Goal: Task Accomplishment & Management: Use online tool/utility

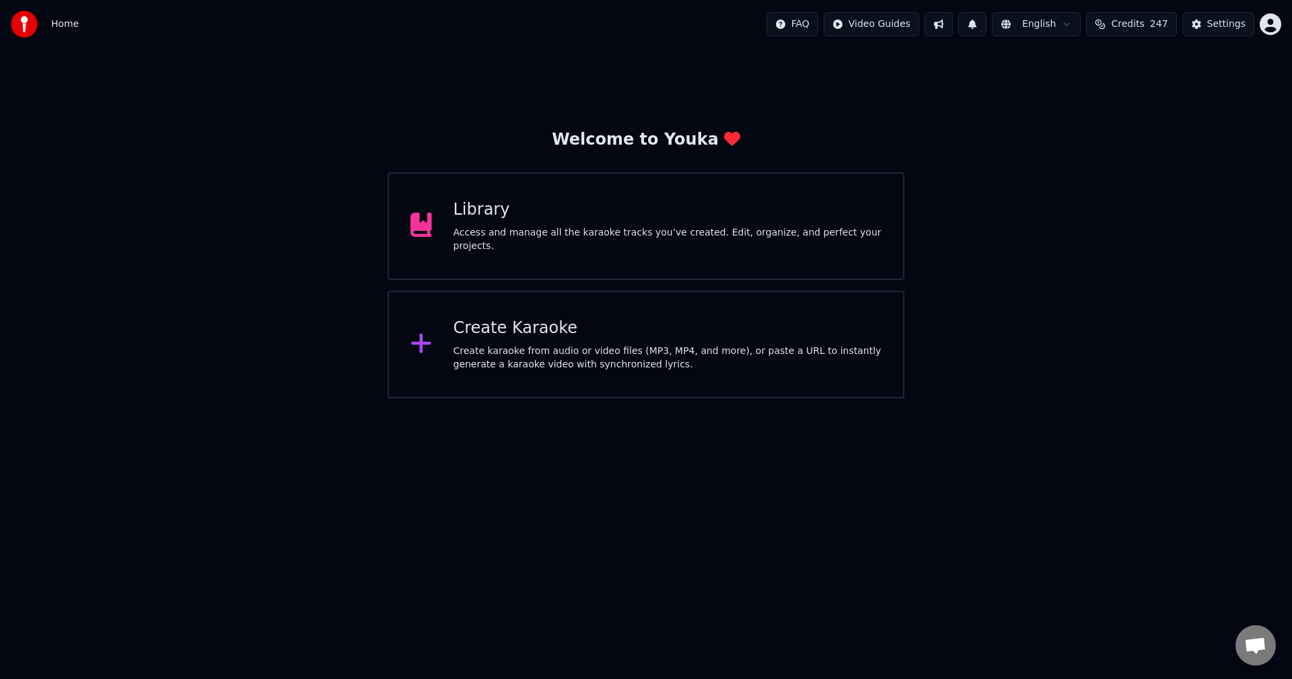
click at [629, 236] on div "Access and manage all the karaoke tracks you’ve created. Edit, organize, and pe…" at bounding box center [668, 239] width 429 height 27
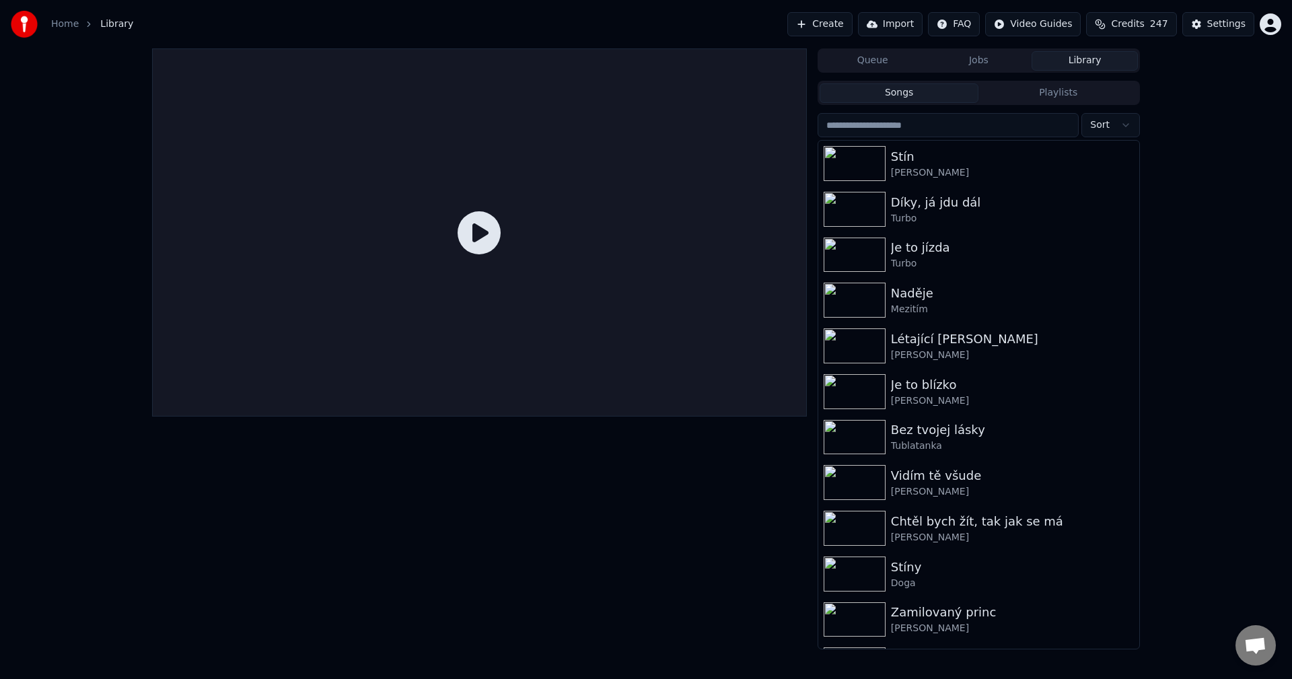
click at [849, 27] on button "Create" at bounding box center [819, 24] width 65 height 24
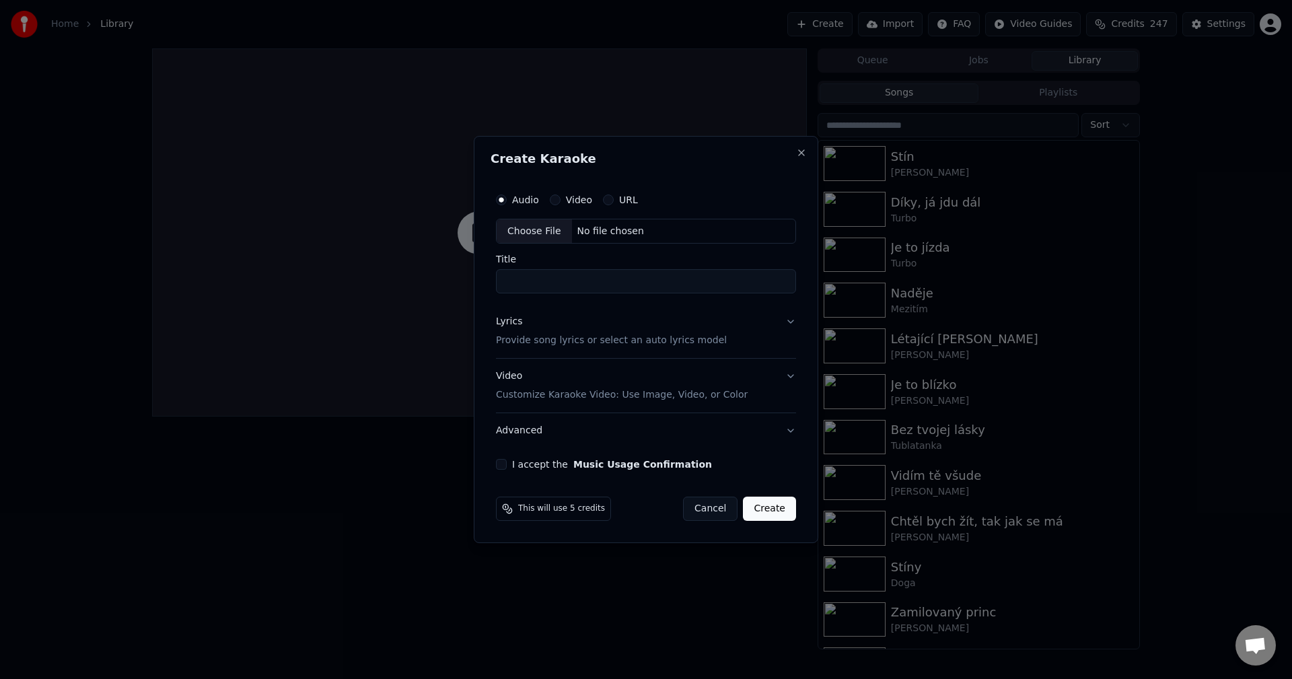
click at [600, 227] on div "Choose File No file chosen" at bounding box center [646, 232] width 300 height 26
type input "**********"
click at [521, 326] on div "Lyrics Provide song lyrics or select an auto lyrics model" at bounding box center [608, 332] width 231 height 32
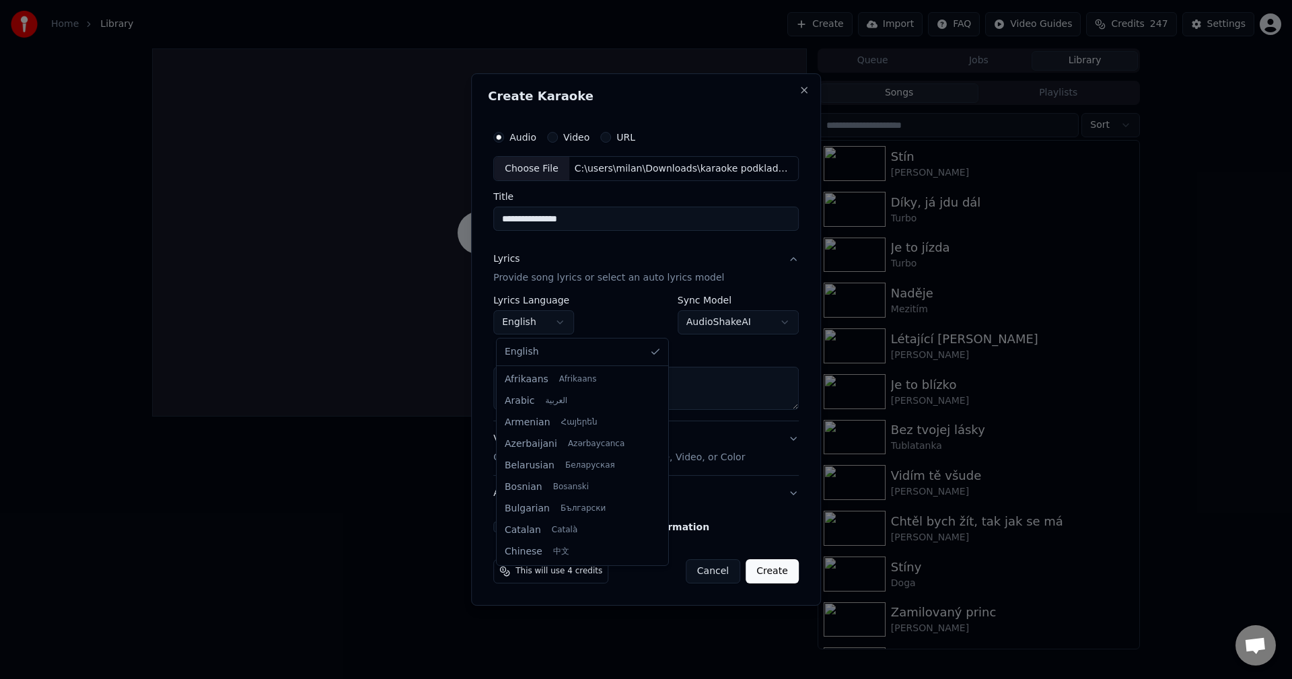
click at [556, 320] on body "**********" at bounding box center [646, 339] width 1292 height 679
select select "**"
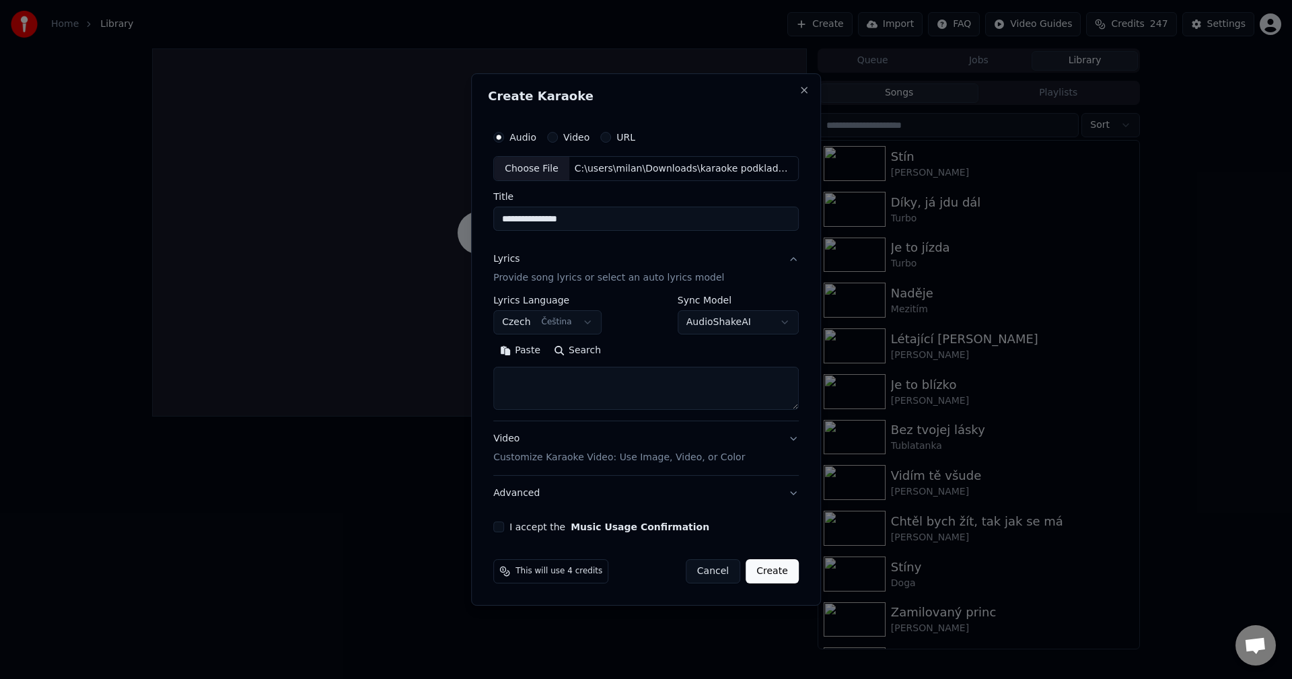
click at [531, 352] on button "Paste" at bounding box center [520, 352] width 54 height 22
click at [632, 347] on button "Expand" at bounding box center [638, 352] width 63 height 22
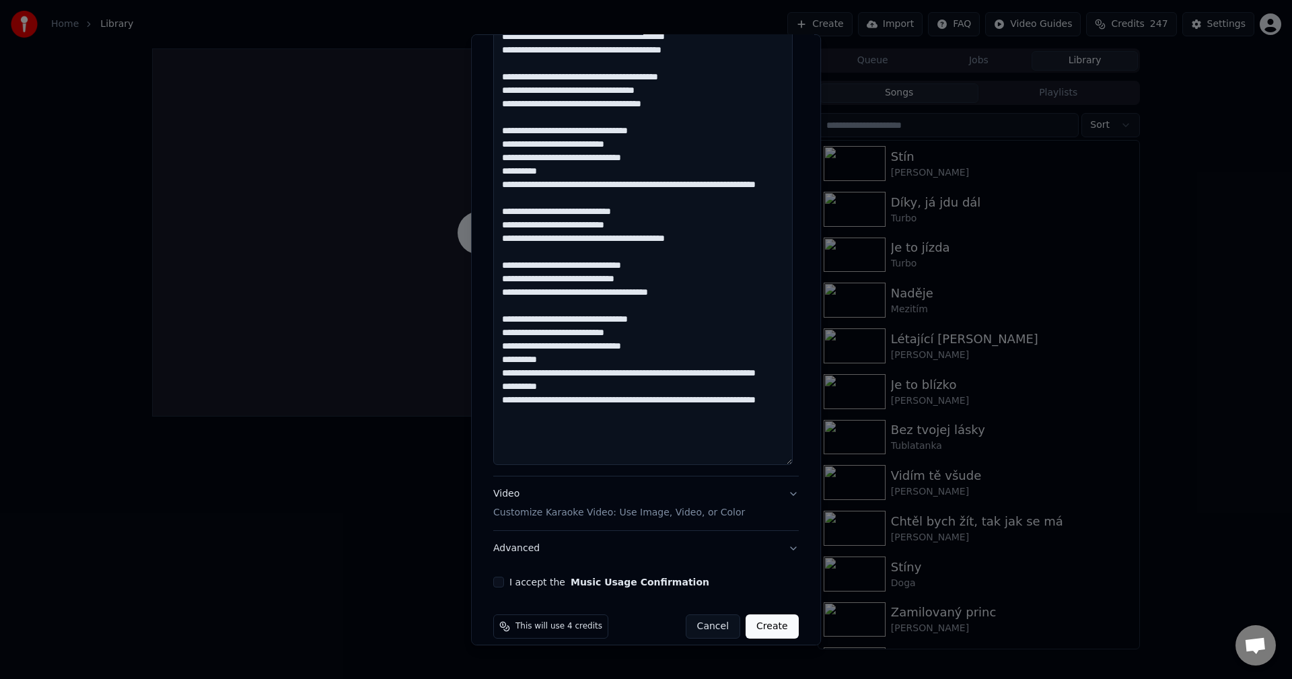
scroll to position [548, 0]
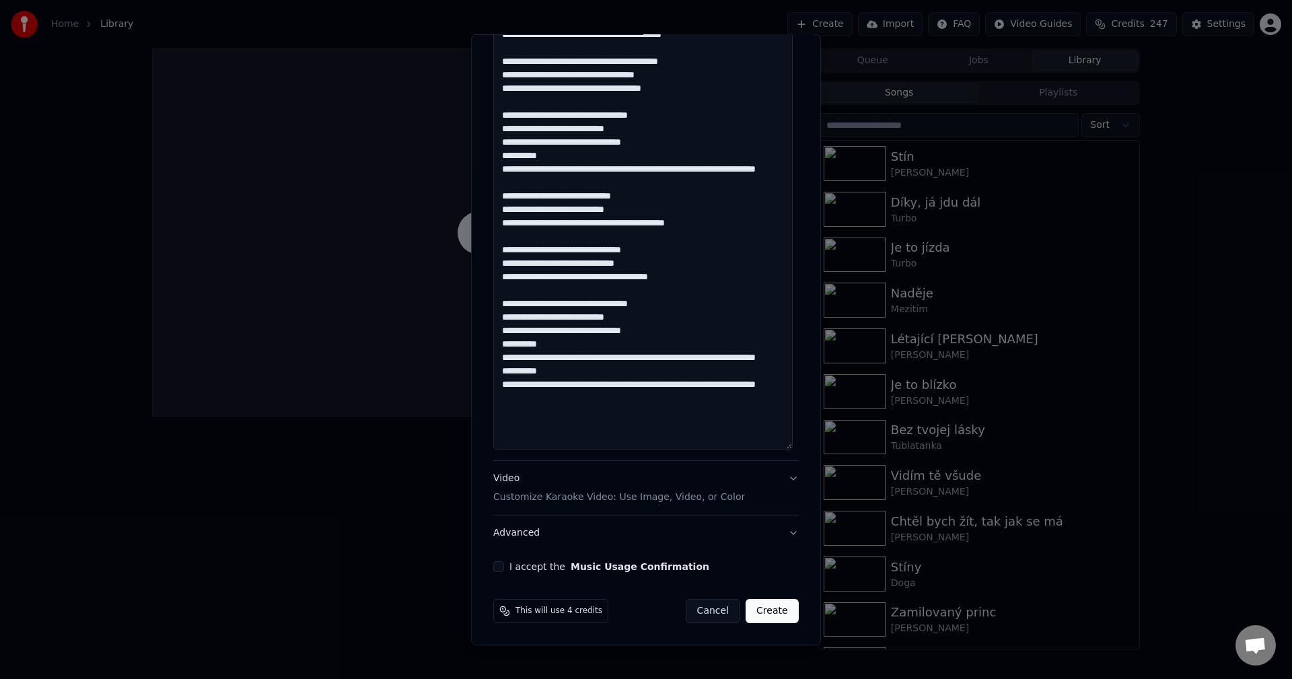
drag, startPoint x: 674, startPoint y: 400, endPoint x: 492, endPoint y: 388, distance: 182.7
click at [493, 388] on textarea at bounding box center [642, 115] width 299 height 670
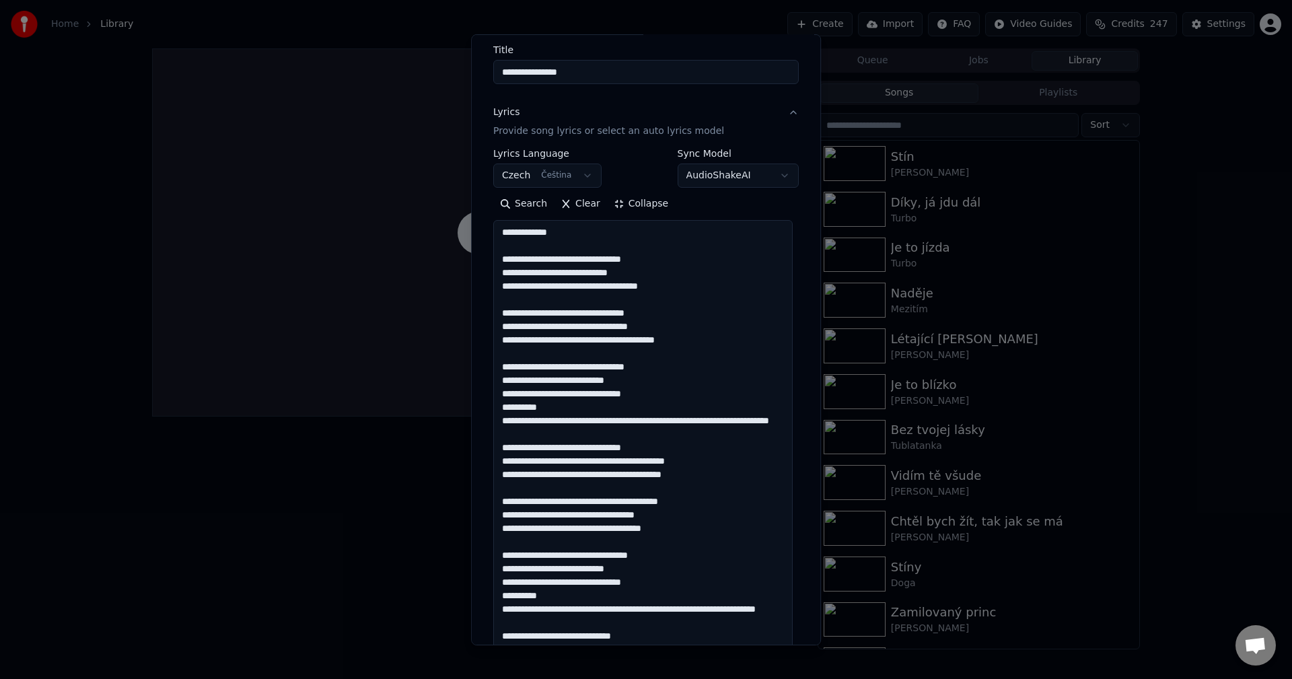
scroll to position [77, 0]
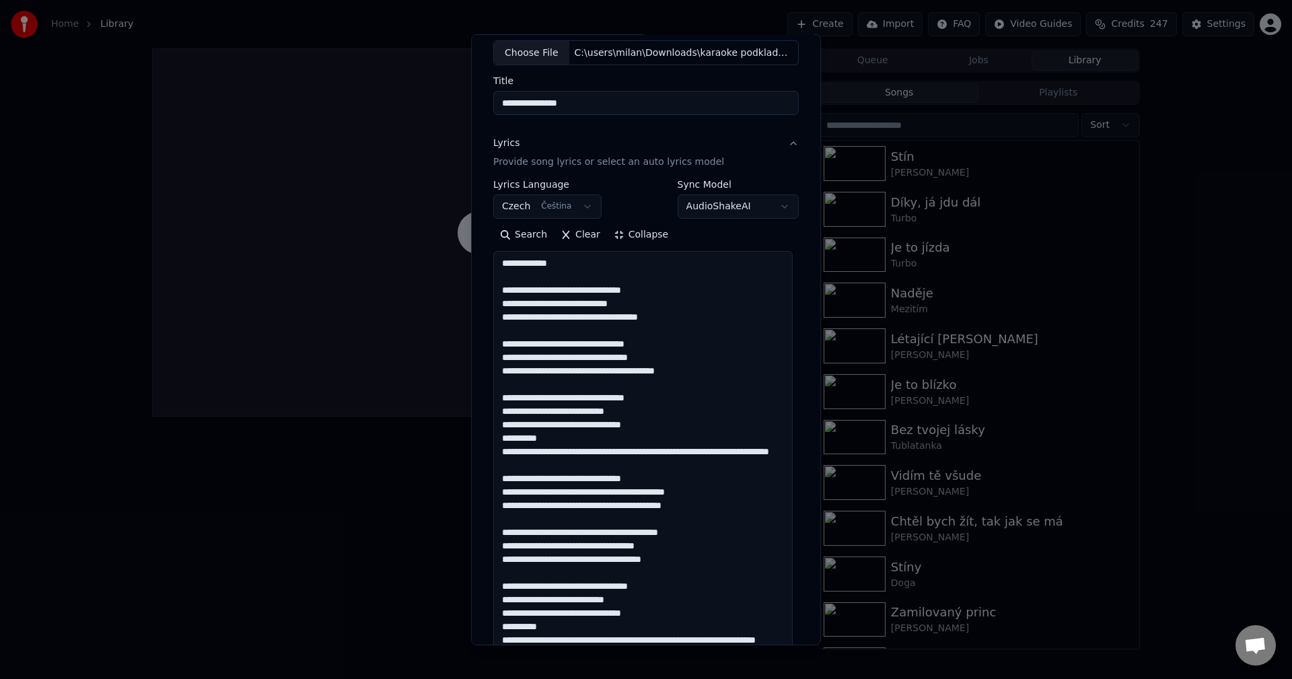
drag, startPoint x: 561, startPoint y: 264, endPoint x: 478, endPoint y: 267, distance: 83.5
click at [478, 267] on div "**********" at bounding box center [646, 339] width 350 height 611
paste textarea "**********"
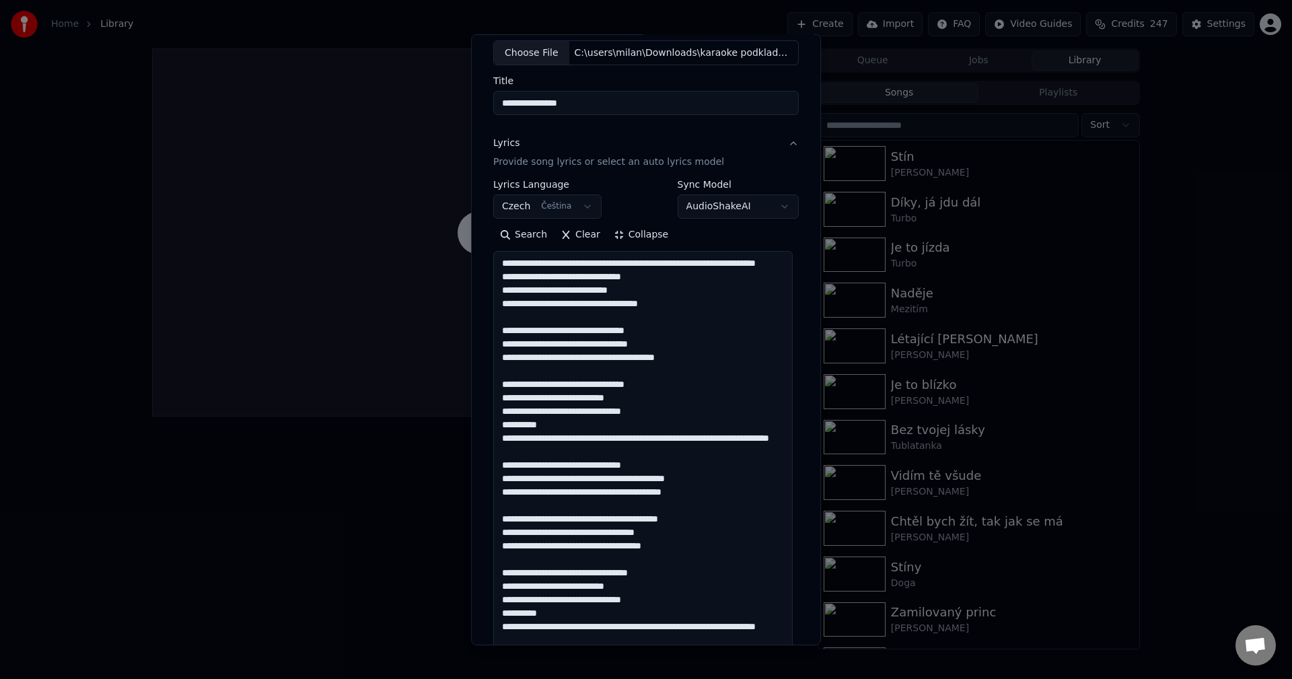
click at [701, 309] on textarea at bounding box center [642, 586] width 299 height 670
click at [699, 314] on textarea at bounding box center [642, 586] width 299 height 670
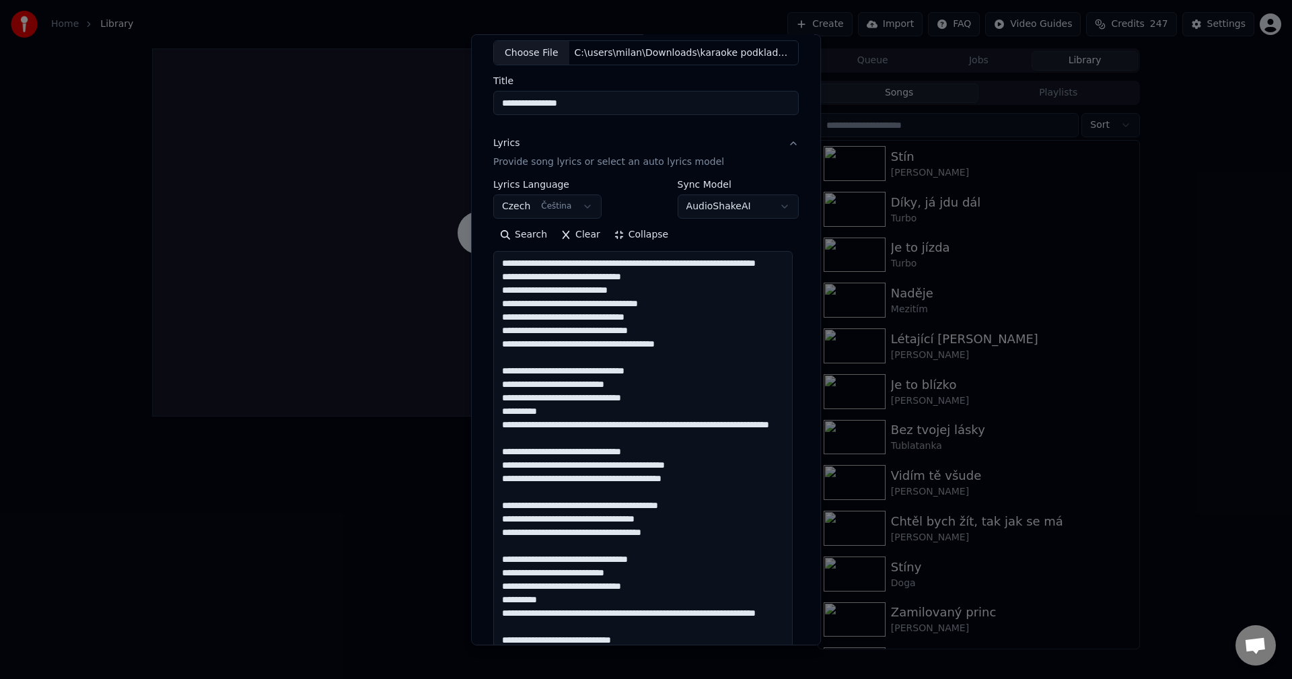
click at [695, 357] on textarea at bounding box center [642, 586] width 299 height 670
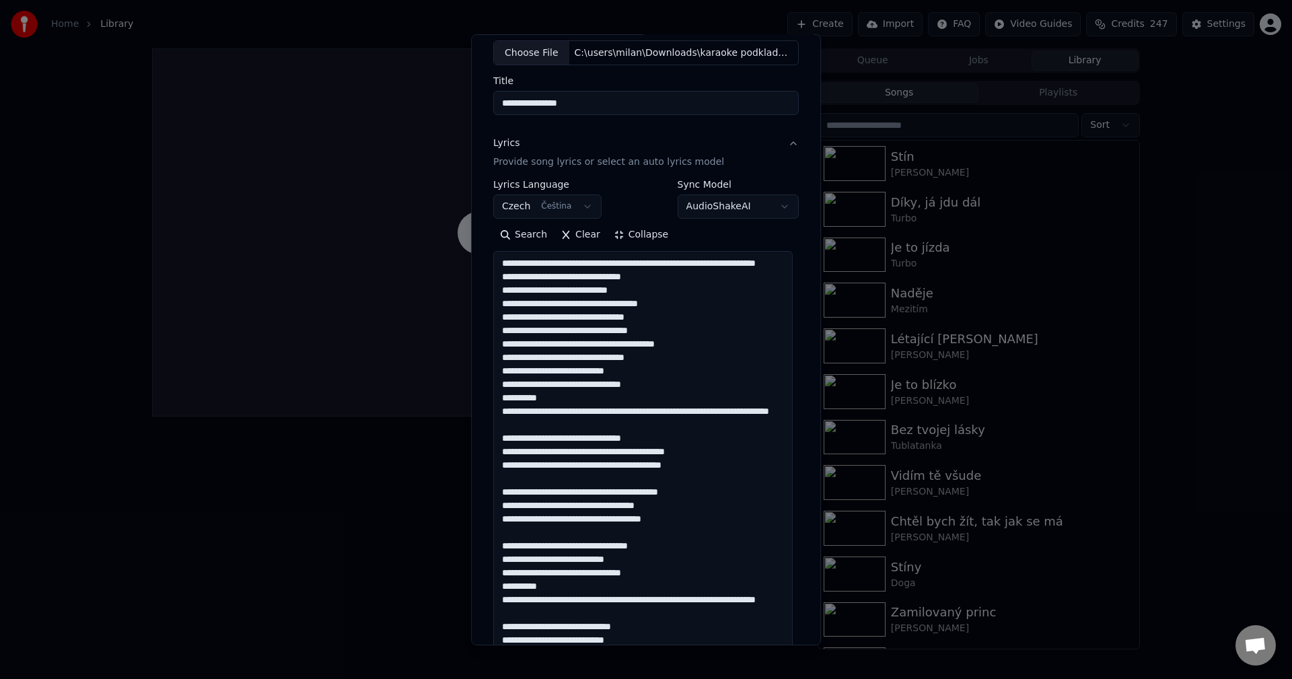
click at [695, 444] on textarea at bounding box center [642, 586] width 299 height 670
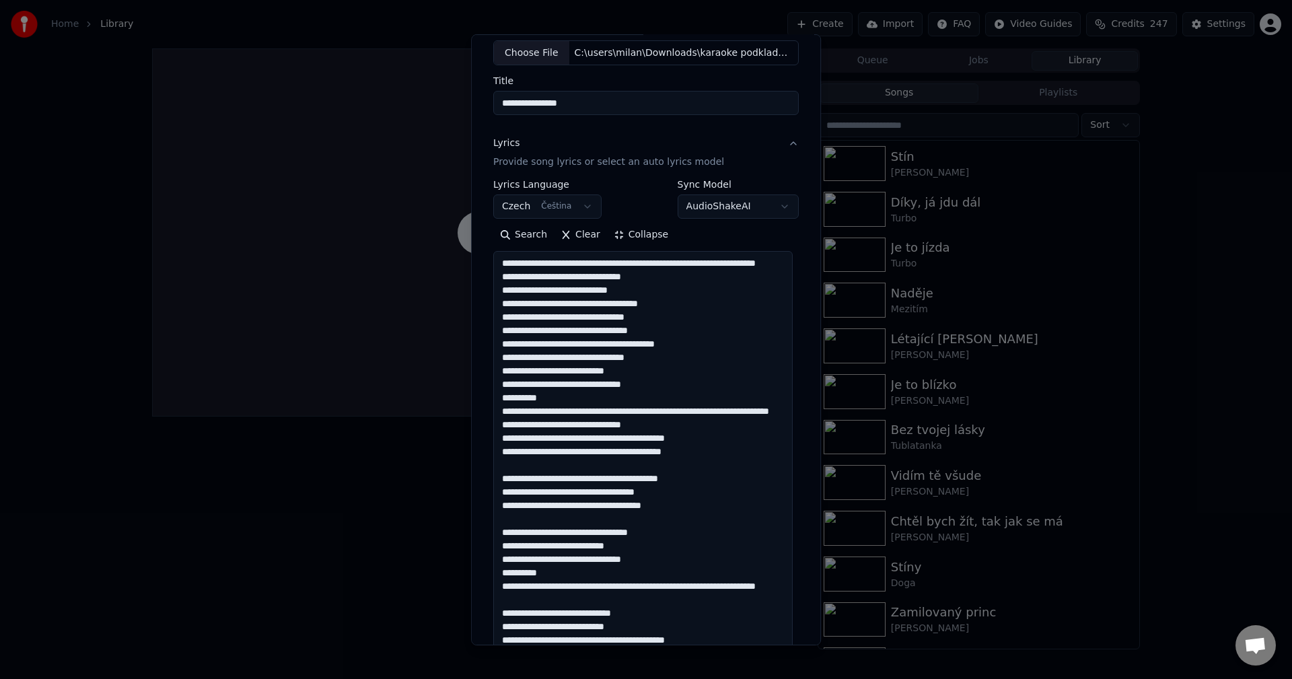
click at [693, 478] on textarea at bounding box center [642, 586] width 299 height 670
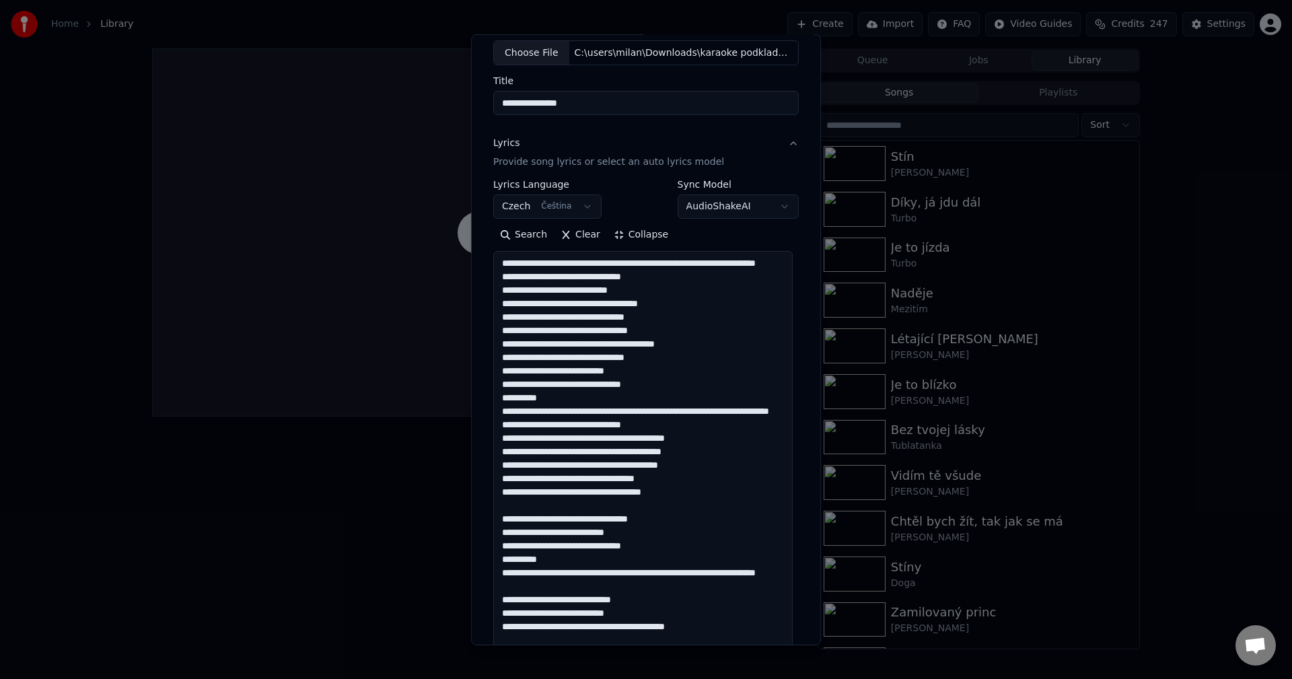
click at [686, 518] on textarea at bounding box center [642, 586] width 299 height 670
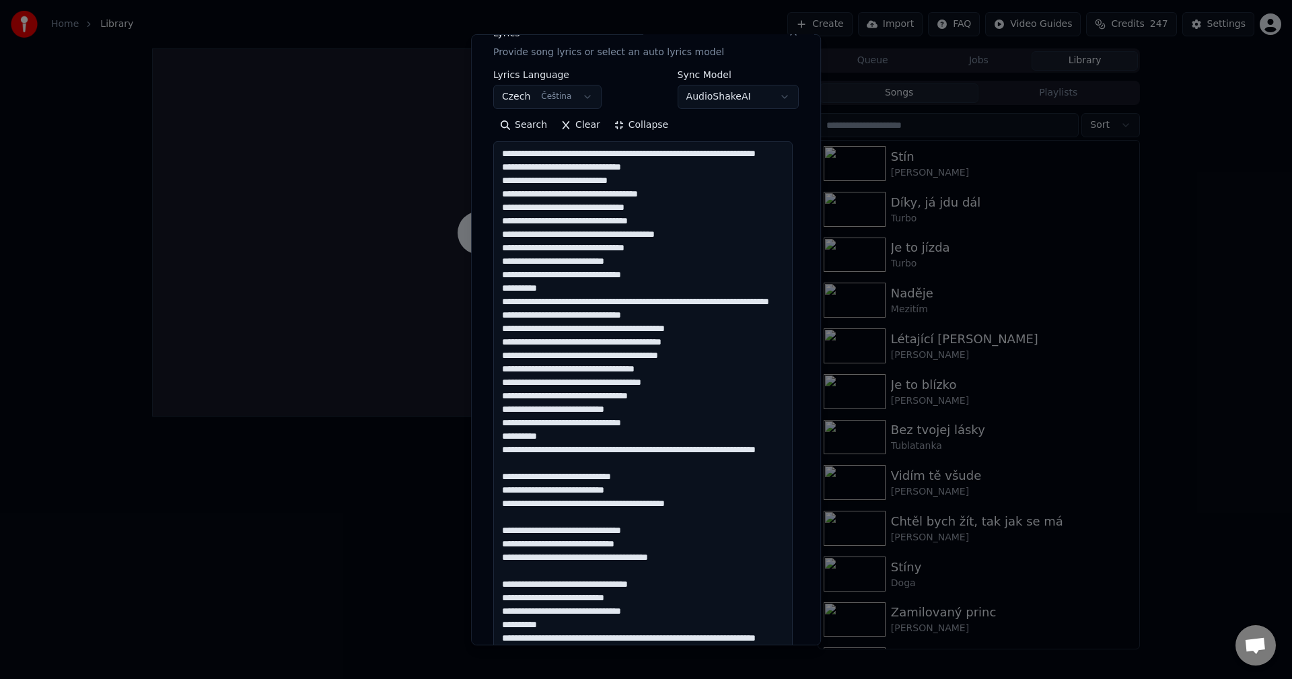
scroll to position [211, 0]
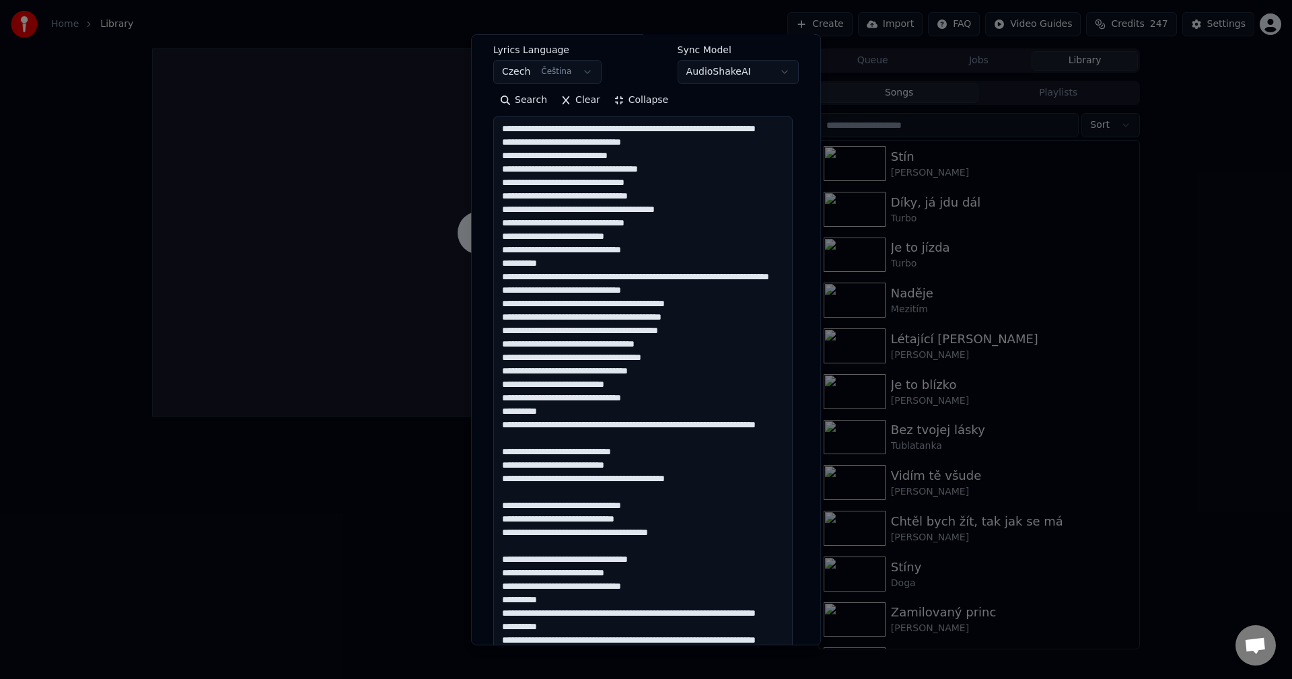
click at [674, 468] on textarea at bounding box center [642, 451] width 299 height 670
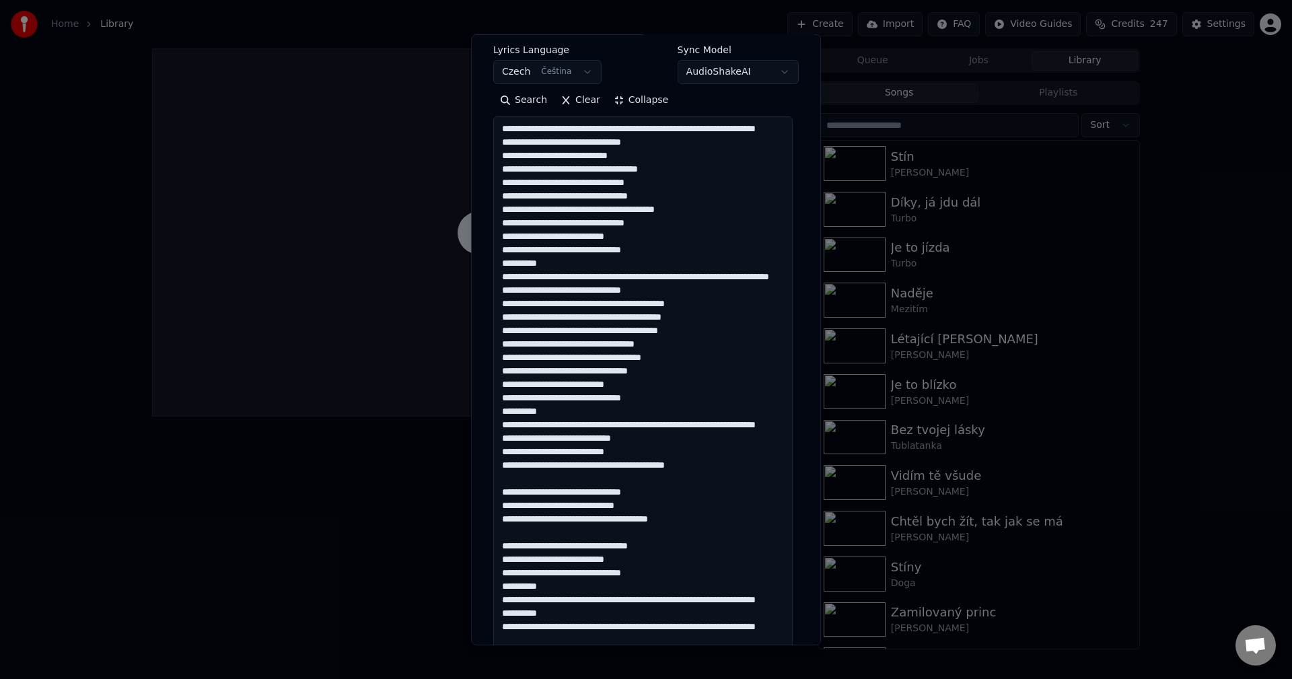
click at [712, 507] on textarea at bounding box center [642, 451] width 299 height 670
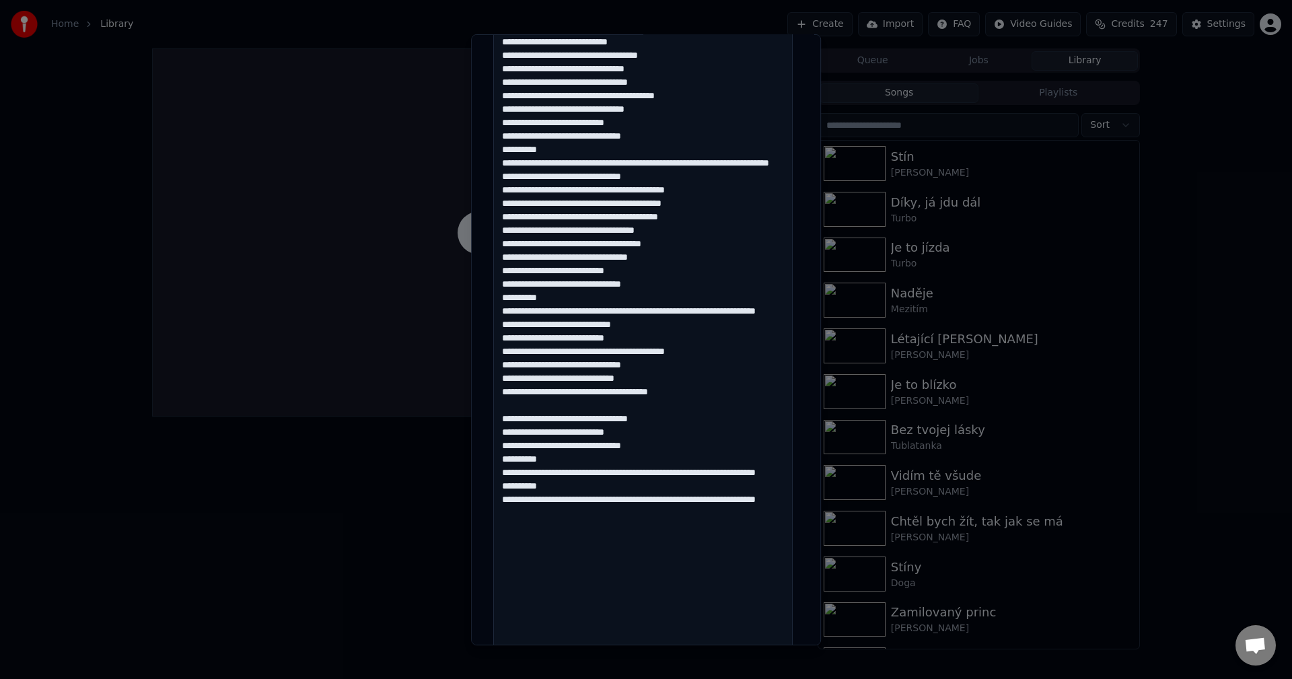
scroll to position [346, 0]
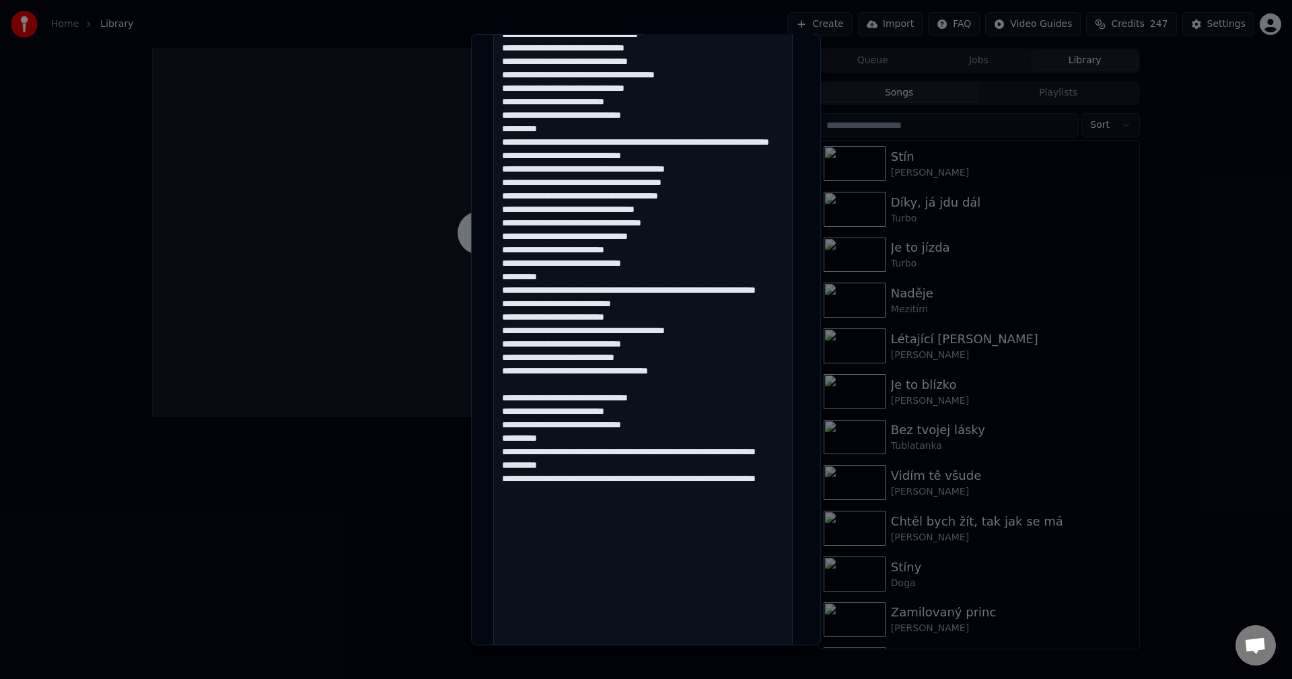
click at [706, 409] on textarea at bounding box center [642, 317] width 299 height 670
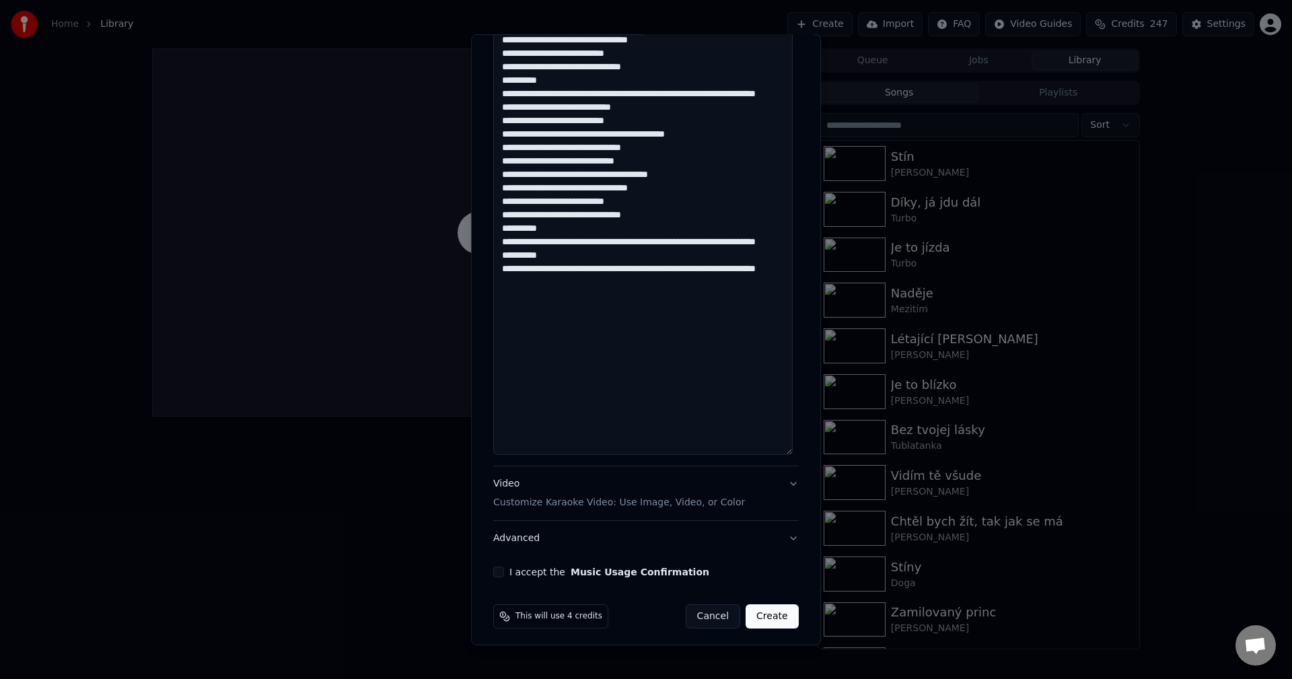
scroll to position [548, 0]
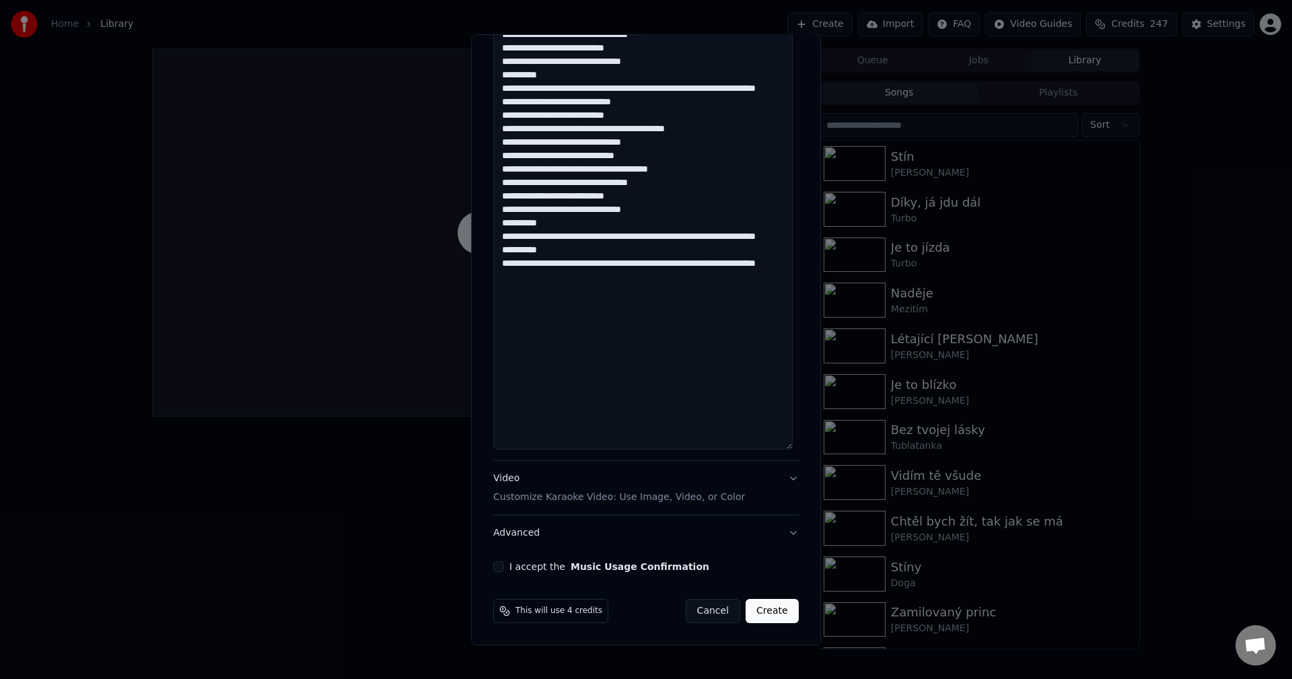
type textarea "**********"
click at [501, 561] on div "**********" at bounding box center [646, 54] width 316 height 1046
click at [500, 563] on button "I accept the Music Usage Confirmation" at bounding box center [498, 566] width 11 height 11
click at [760, 612] on button "Create" at bounding box center [772, 611] width 53 height 24
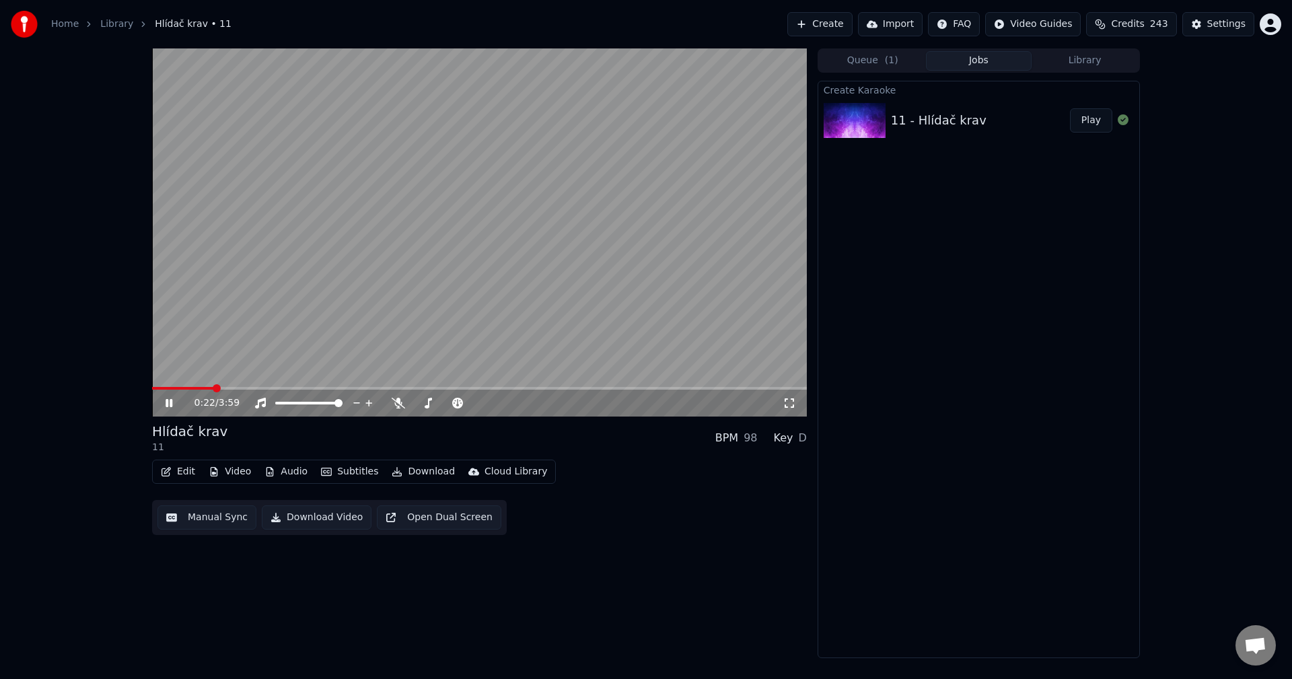
click at [194, 513] on button "Manual Sync" at bounding box center [206, 517] width 99 height 24
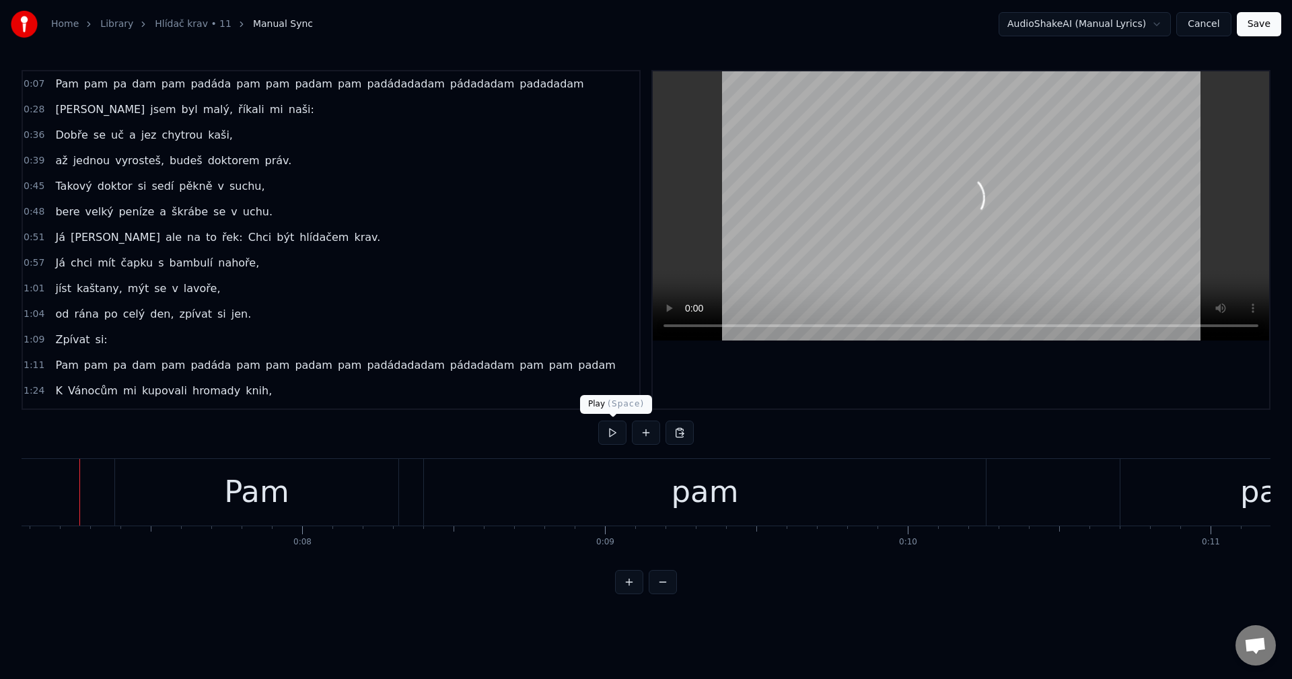
scroll to position [0, 2132]
click at [612, 440] on button at bounding box center [612, 433] width 28 height 24
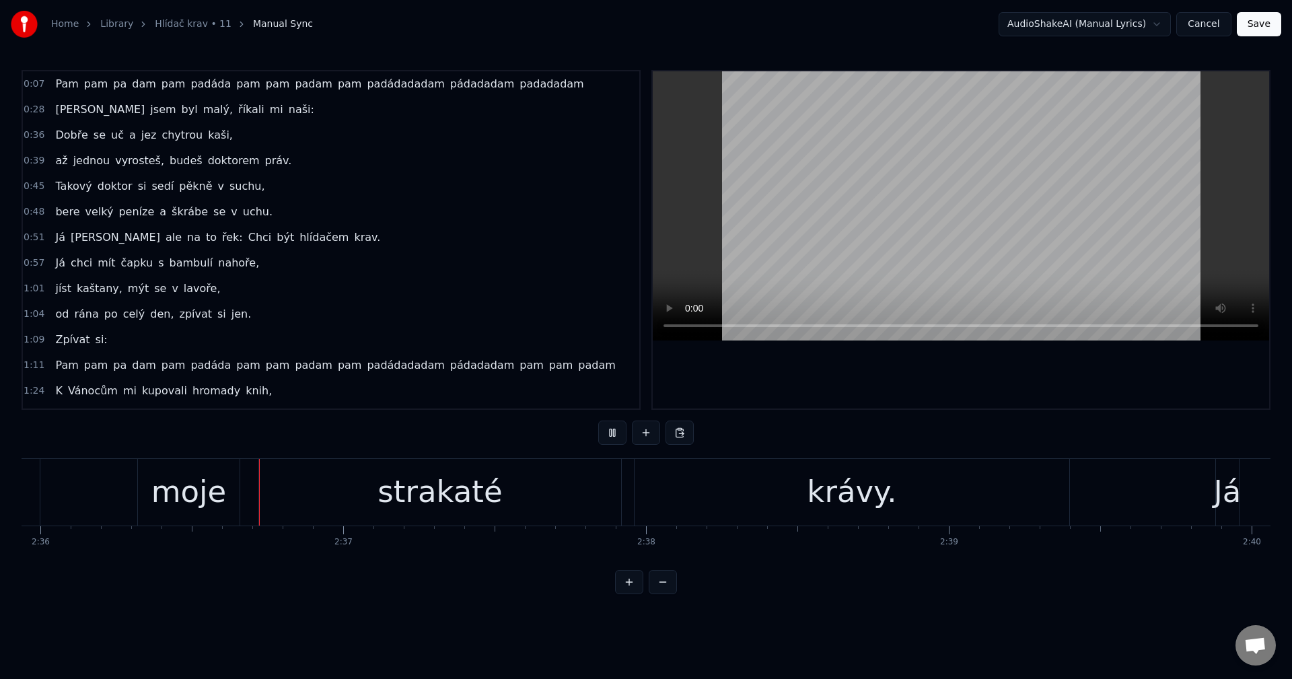
scroll to position [0, 47244]
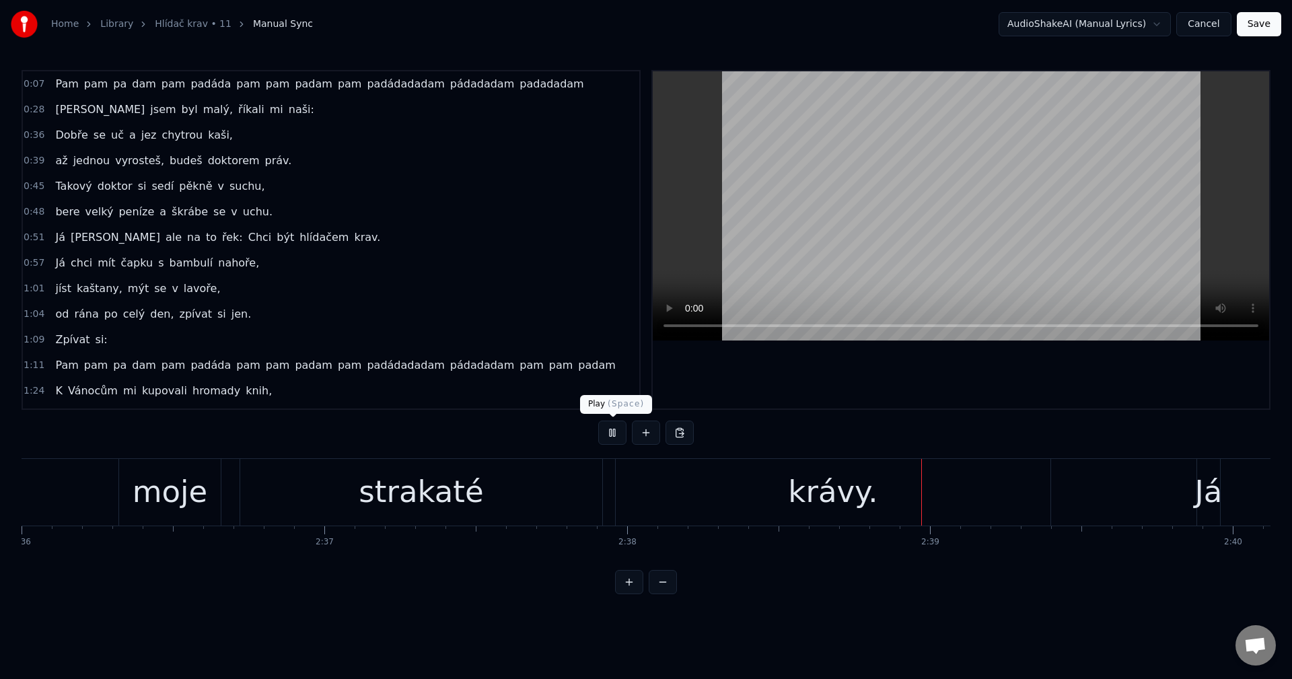
click at [615, 439] on button at bounding box center [612, 433] width 28 height 24
drag, startPoint x: 847, startPoint y: 558, endPoint x: 556, endPoint y: 575, distance: 291.2
click at [551, 575] on div "0:07 [PERSON_NAME] pam pa dam pam padáda pam pam padam pam padádadadam pádadada…" at bounding box center [646, 332] width 1249 height 524
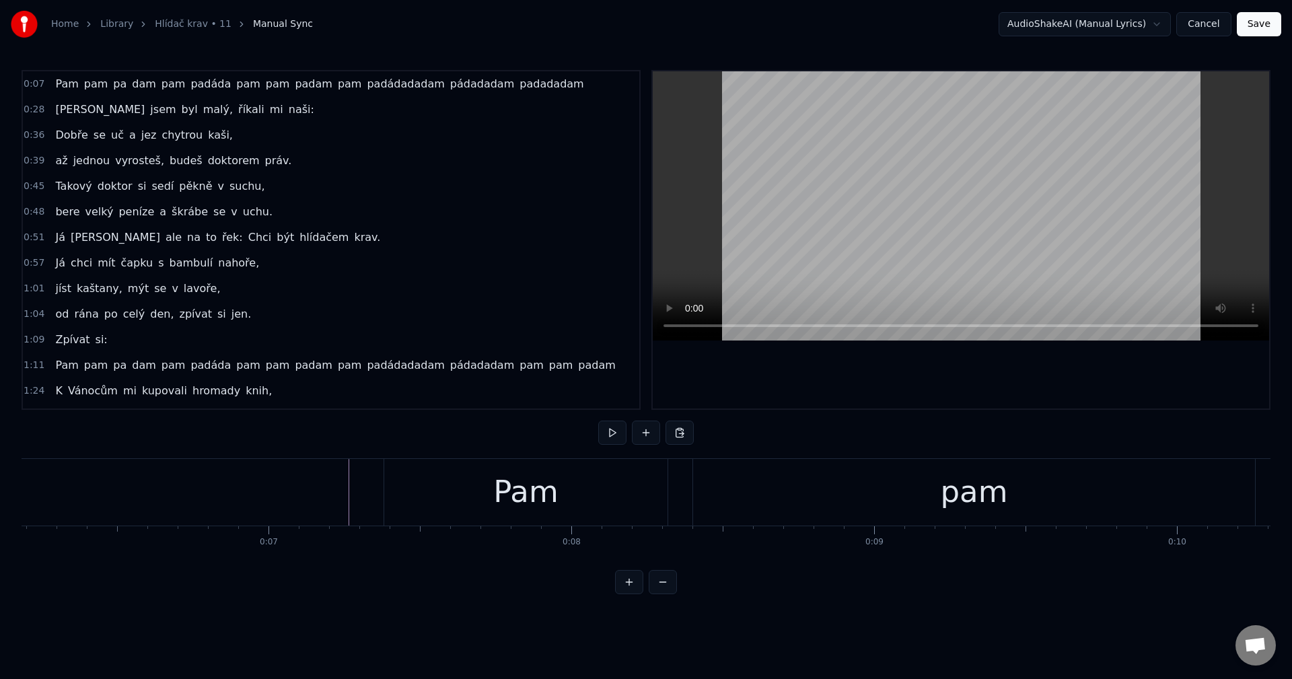
scroll to position [0, 1833]
click at [620, 431] on button at bounding box center [612, 433] width 28 height 24
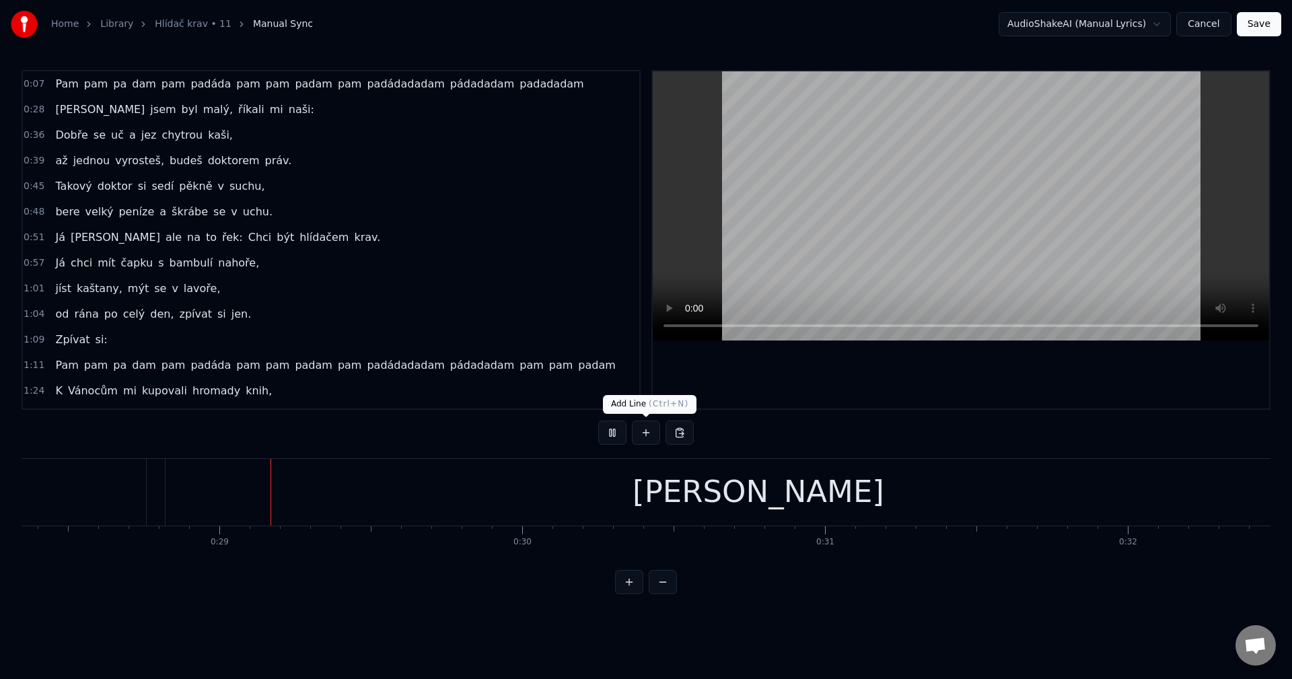
scroll to position [0, 8605]
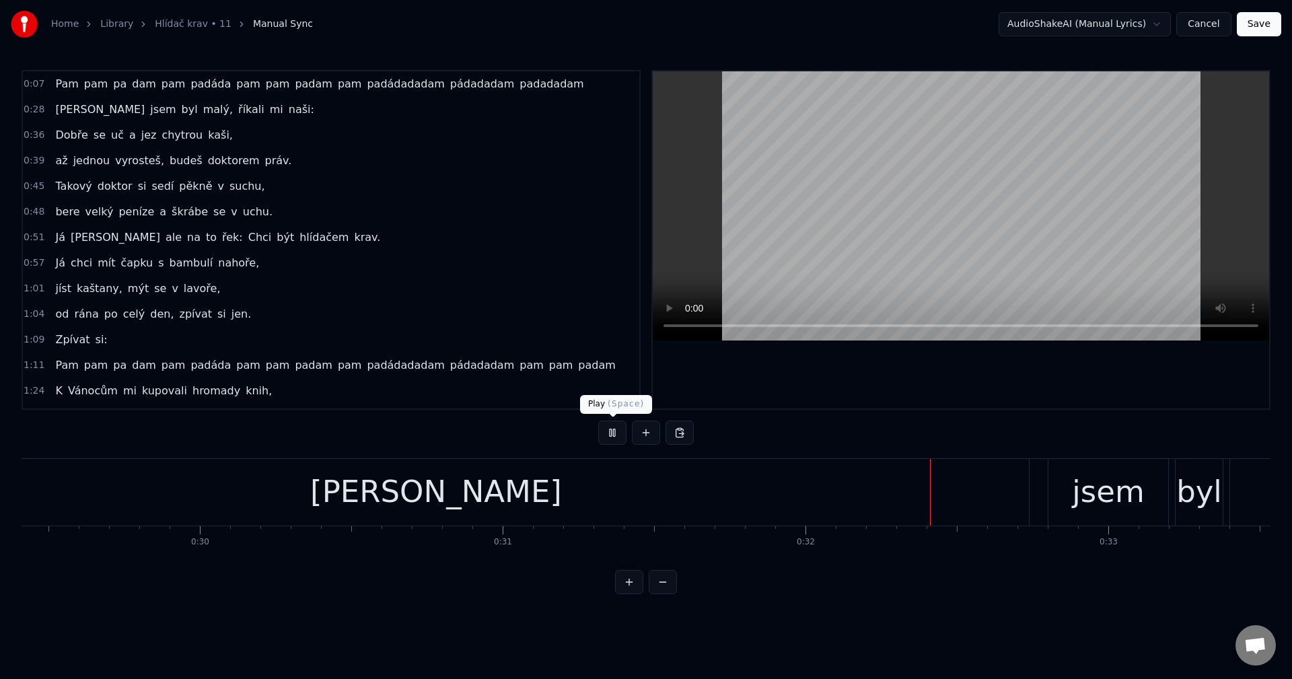
click at [610, 430] on button at bounding box center [612, 433] width 28 height 24
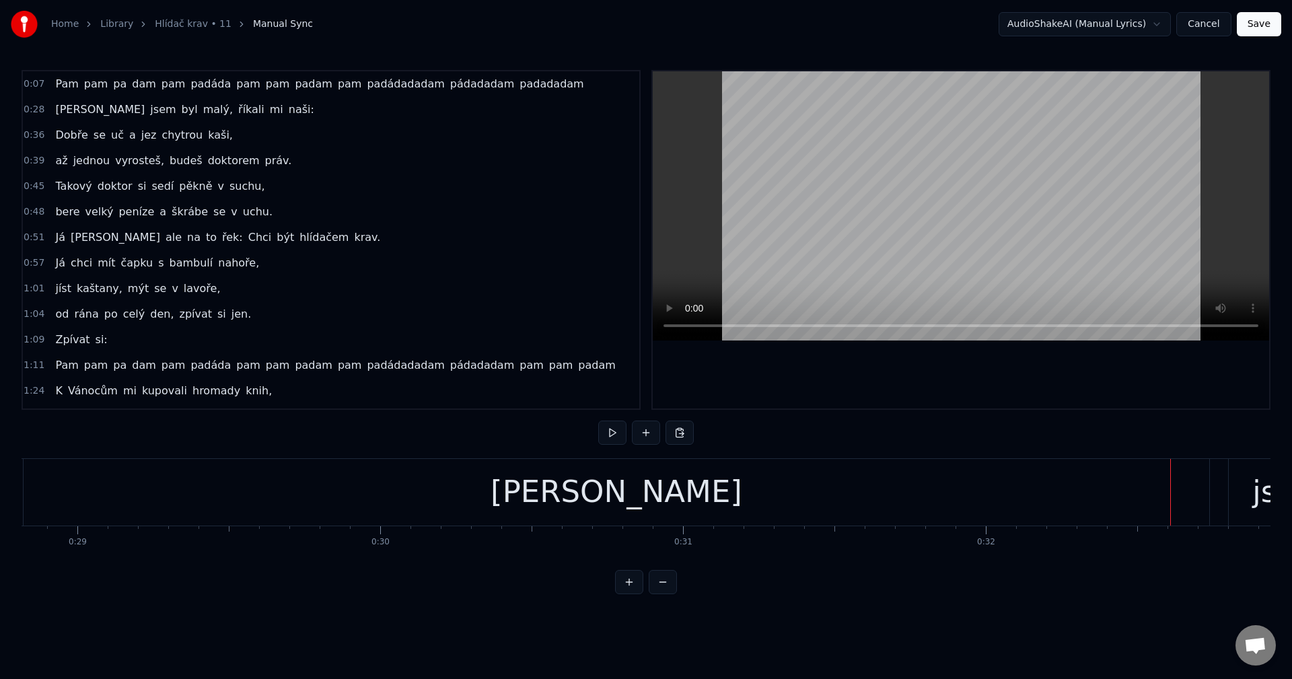
scroll to position [0, 8606]
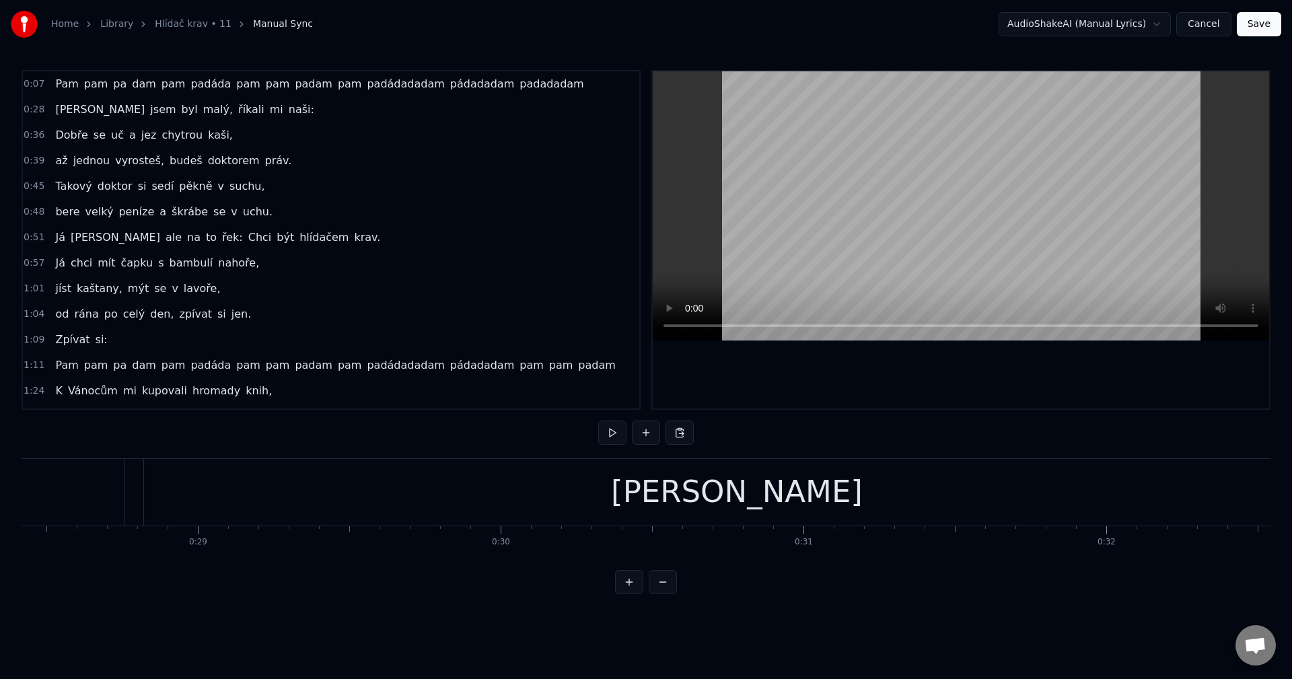
click at [284, 516] on div "[PERSON_NAME]" at bounding box center [737, 492] width 1186 height 67
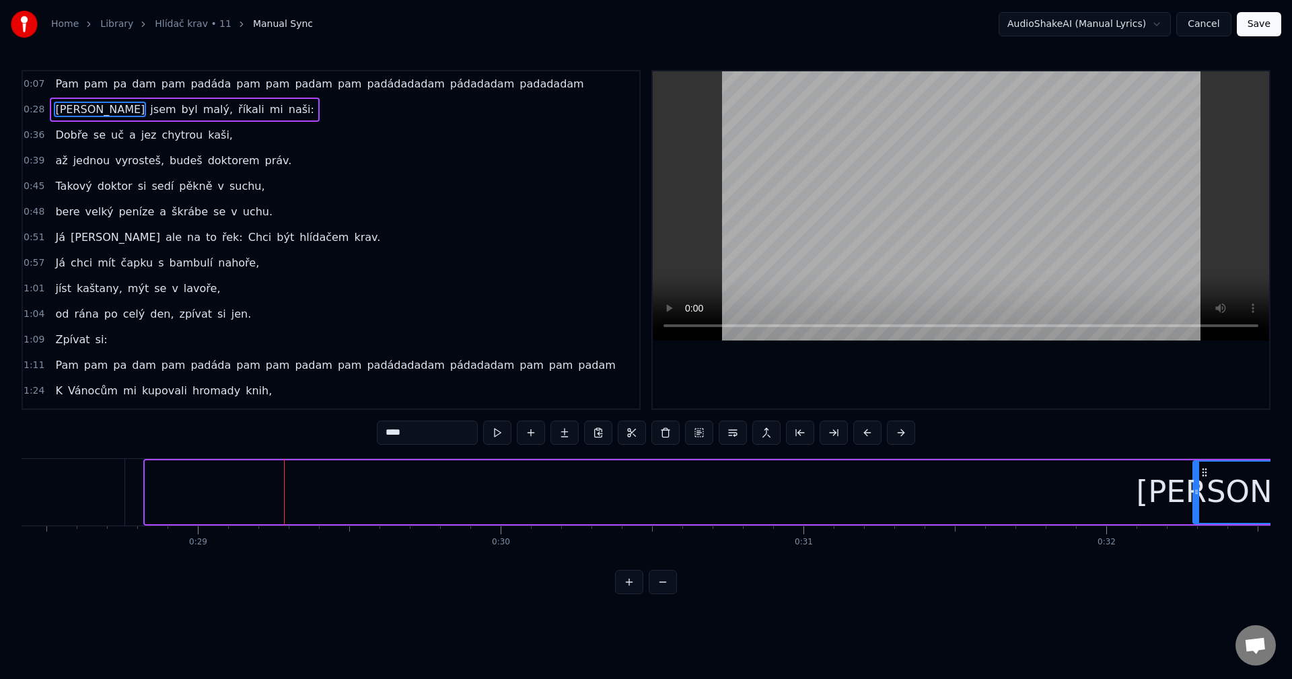
drag, startPoint x: 150, startPoint y: 500, endPoint x: 1198, endPoint y: 468, distance: 1048.3
click at [1198, 468] on div at bounding box center [1196, 492] width 5 height 61
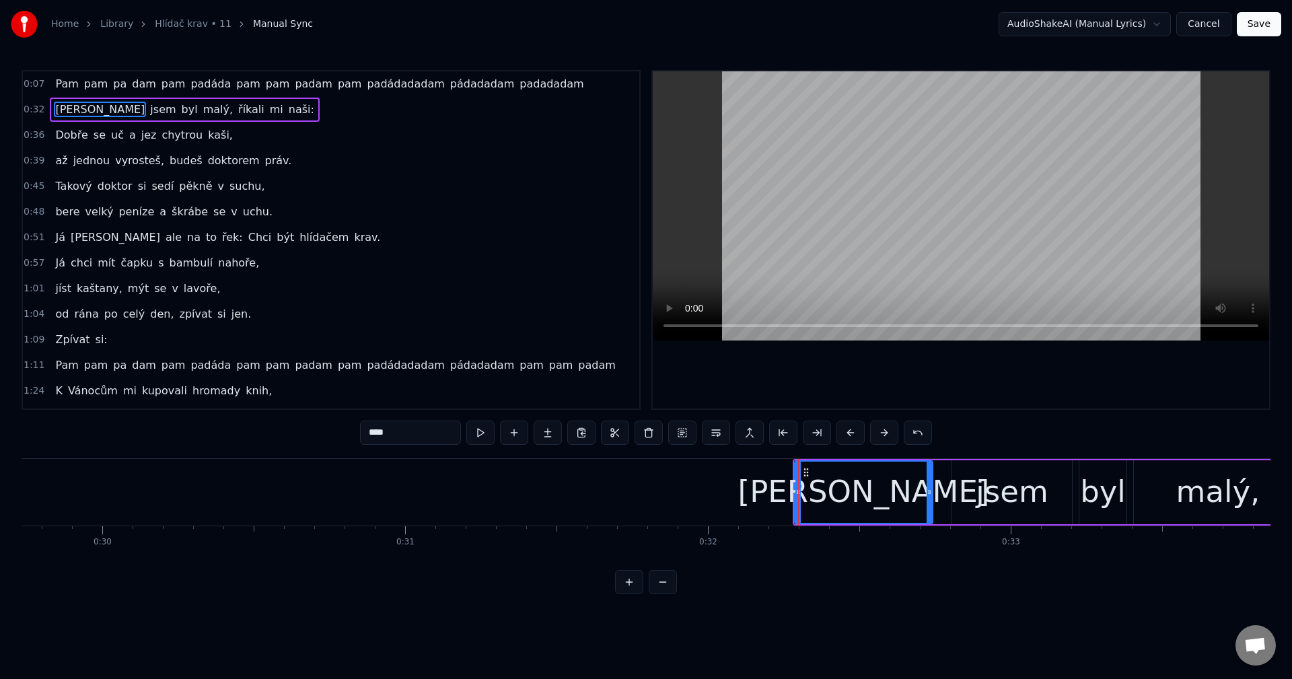
scroll to position [0, 9005]
click at [820, 489] on div "[PERSON_NAME]" at bounding box center [863, 492] width 137 height 61
drag, startPoint x: 797, startPoint y: 497, endPoint x: 828, endPoint y: 499, distance: 30.3
click at [822, 499] on div at bounding box center [819, 492] width 5 height 61
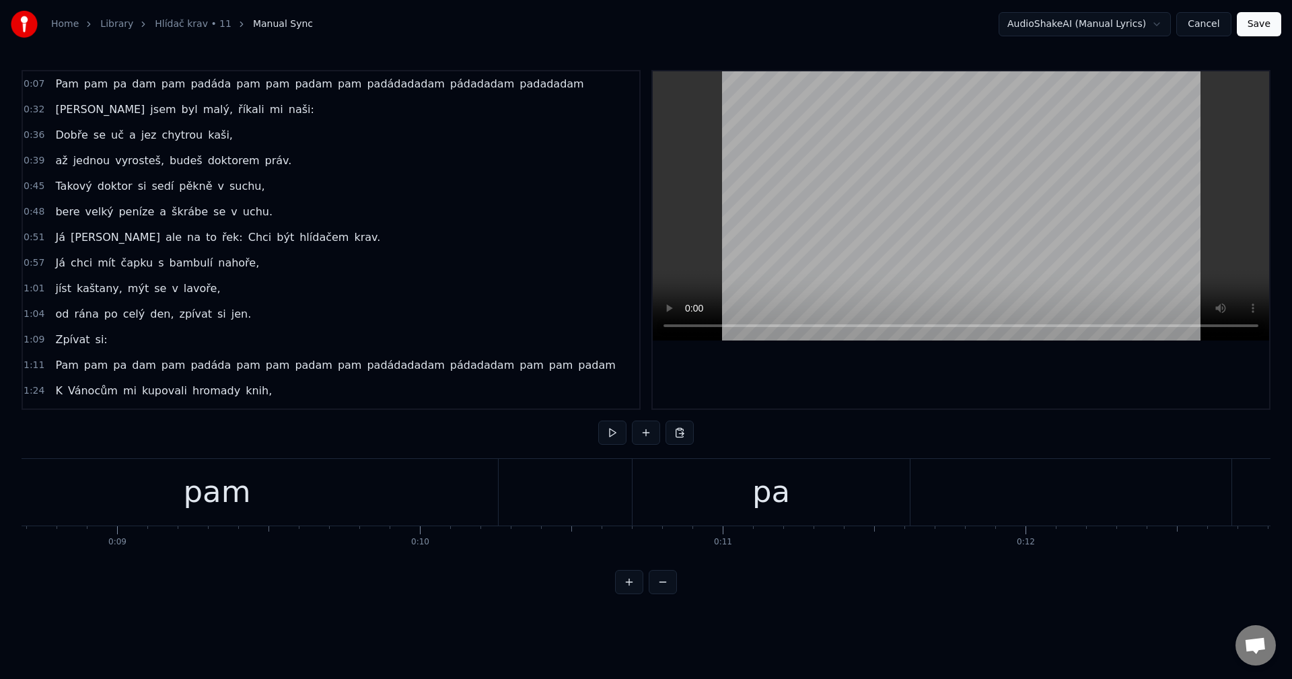
scroll to position [0, 0]
click at [602, 441] on button at bounding box center [612, 433] width 28 height 24
click at [608, 429] on button at bounding box center [612, 433] width 28 height 24
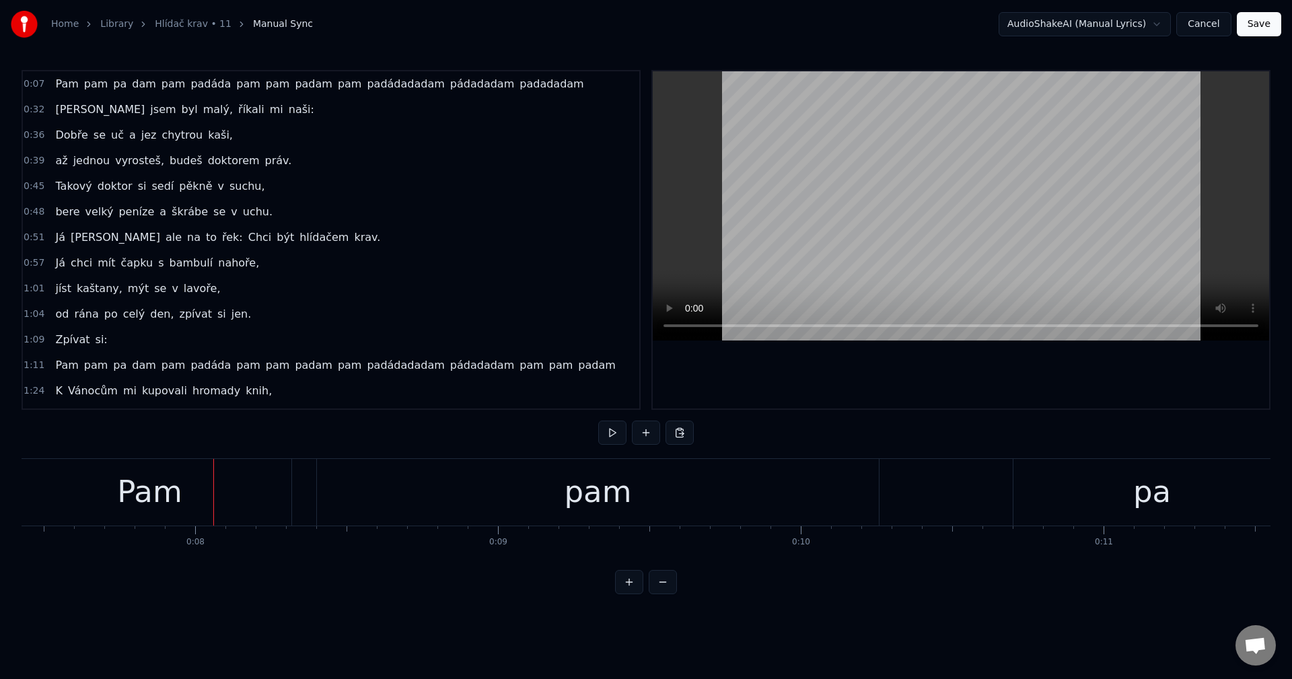
scroll to position [0, 2265]
click at [235, 90] on span "pam" at bounding box center [248, 83] width 27 height 15
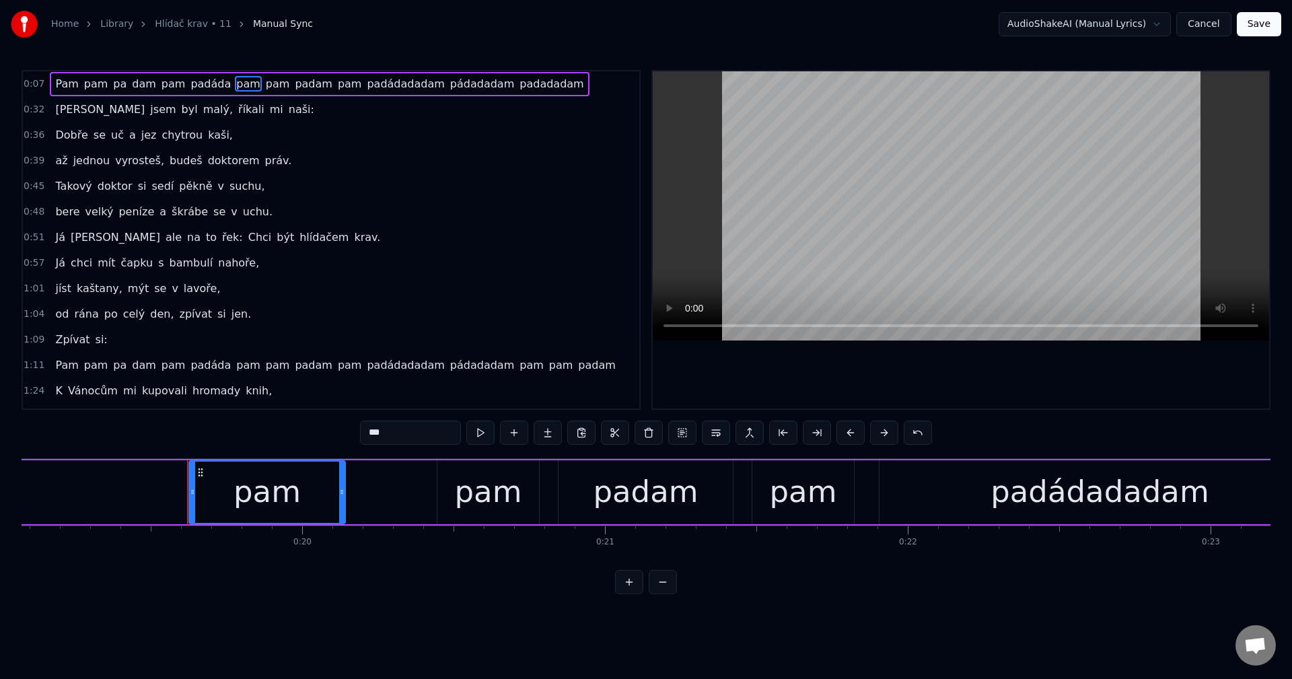
scroll to position [0, 5874]
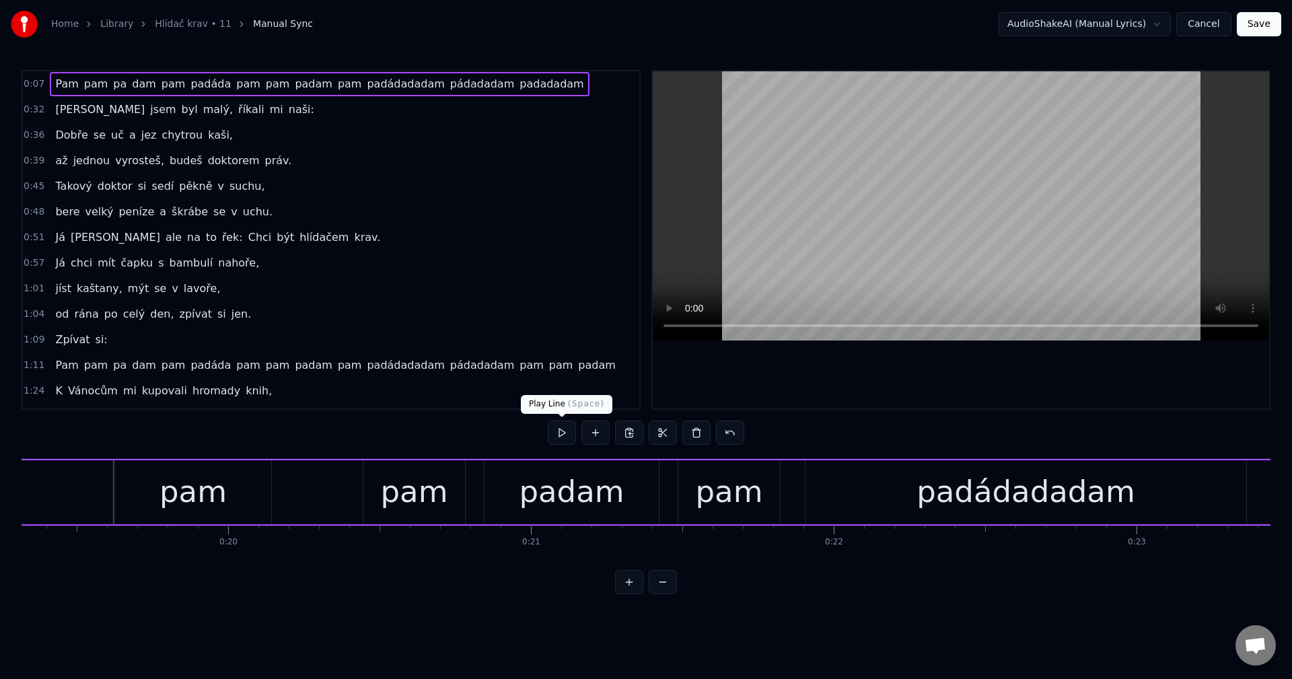
click at [557, 426] on button at bounding box center [562, 433] width 28 height 24
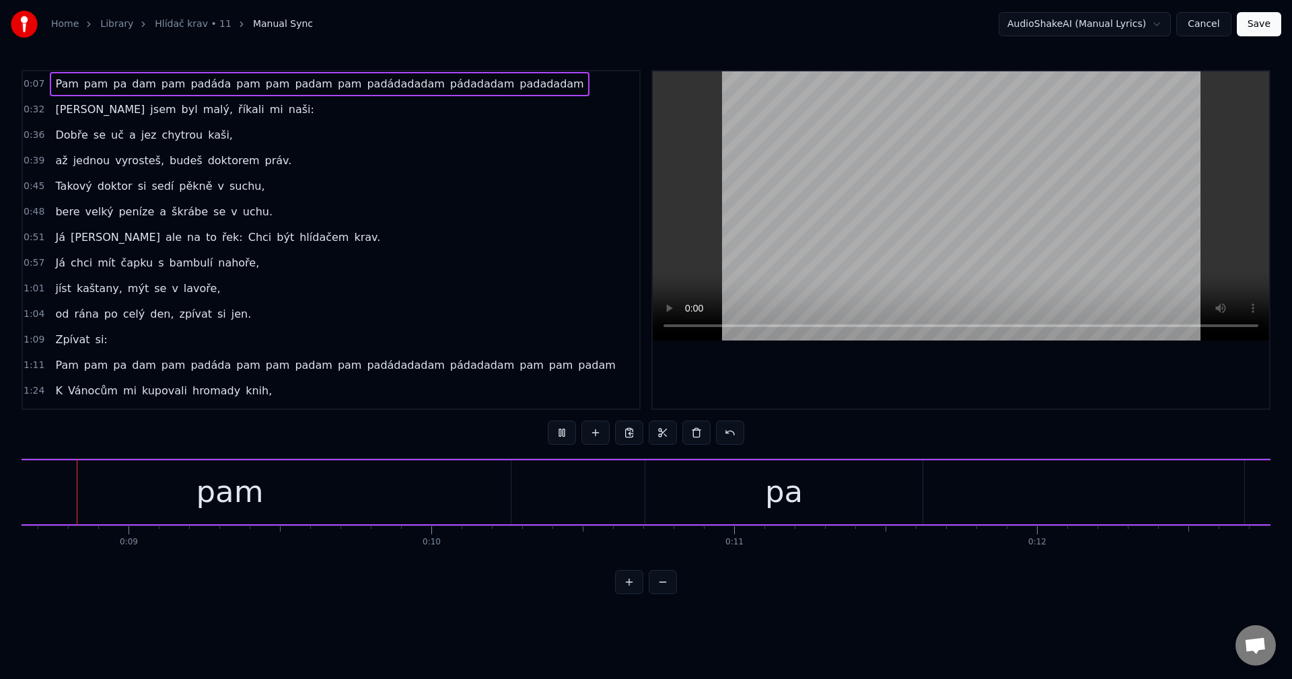
scroll to position [0, 2554]
click at [560, 429] on button at bounding box center [562, 433] width 28 height 24
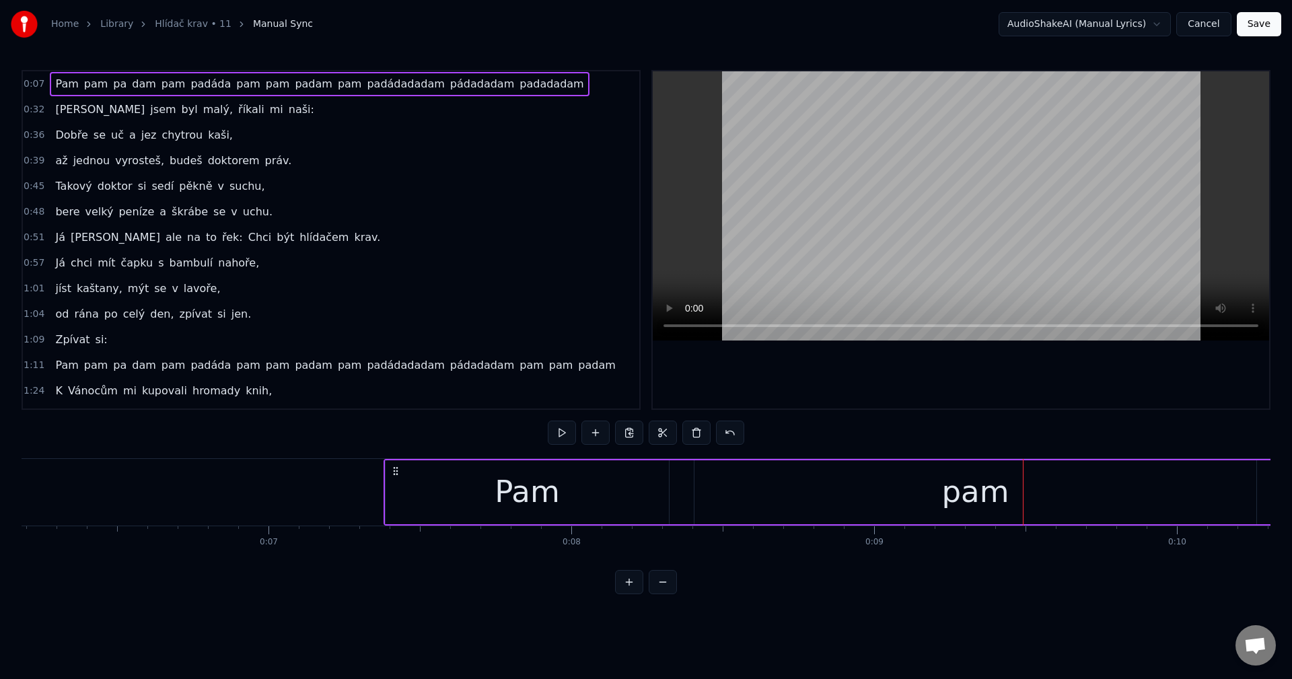
scroll to position [0, 1913]
click at [357, 485] on div "Pam" at bounding box center [487, 492] width 283 height 64
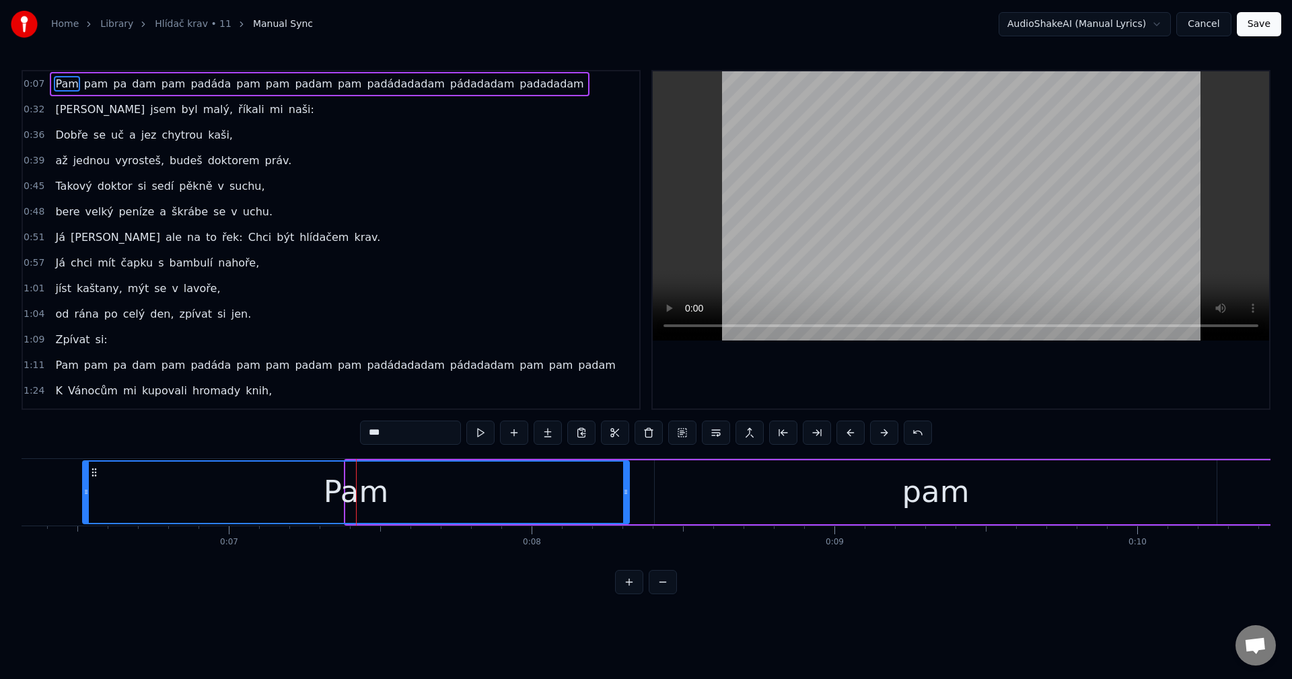
drag, startPoint x: 349, startPoint y: 492, endPoint x: 85, endPoint y: 487, distance: 263.2
click at [85, 487] on icon at bounding box center [85, 492] width 5 height 11
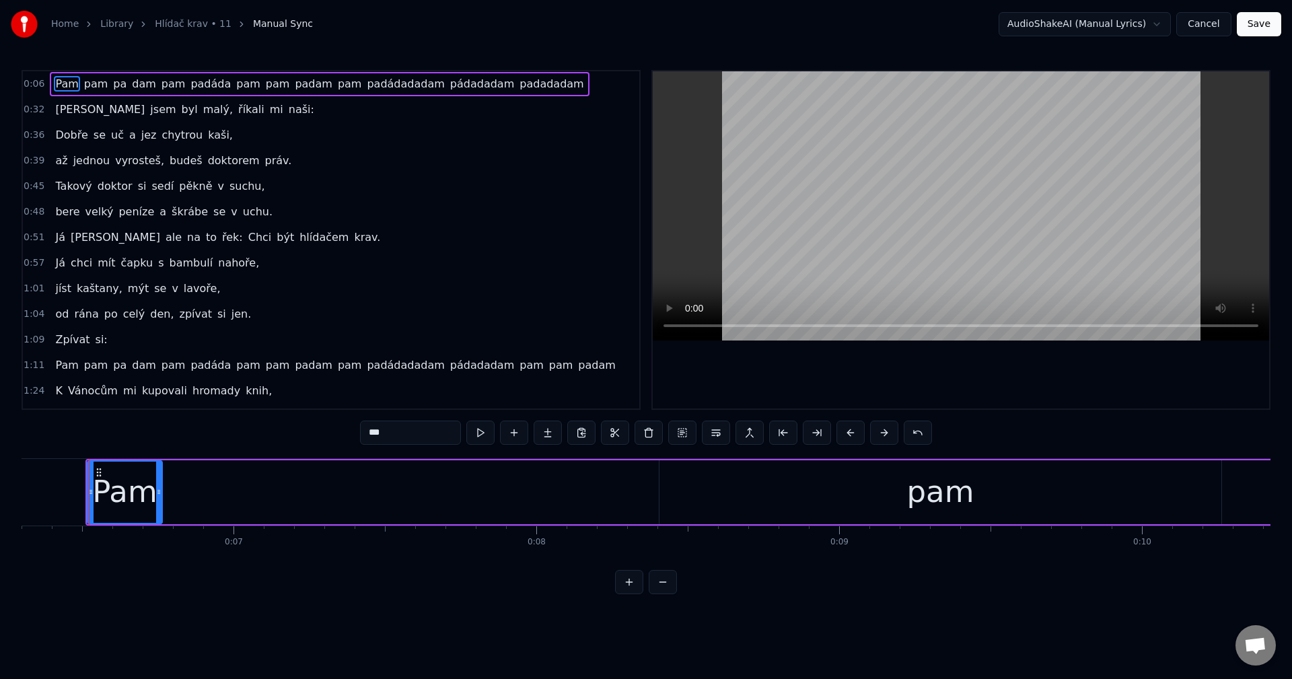
drag, startPoint x: 628, startPoint y: 487, endPoint x: 155, endPoint y: 509, distance: 473.0
click at [156, 509] on div at bounding box center [158, 492] width 5 height 61
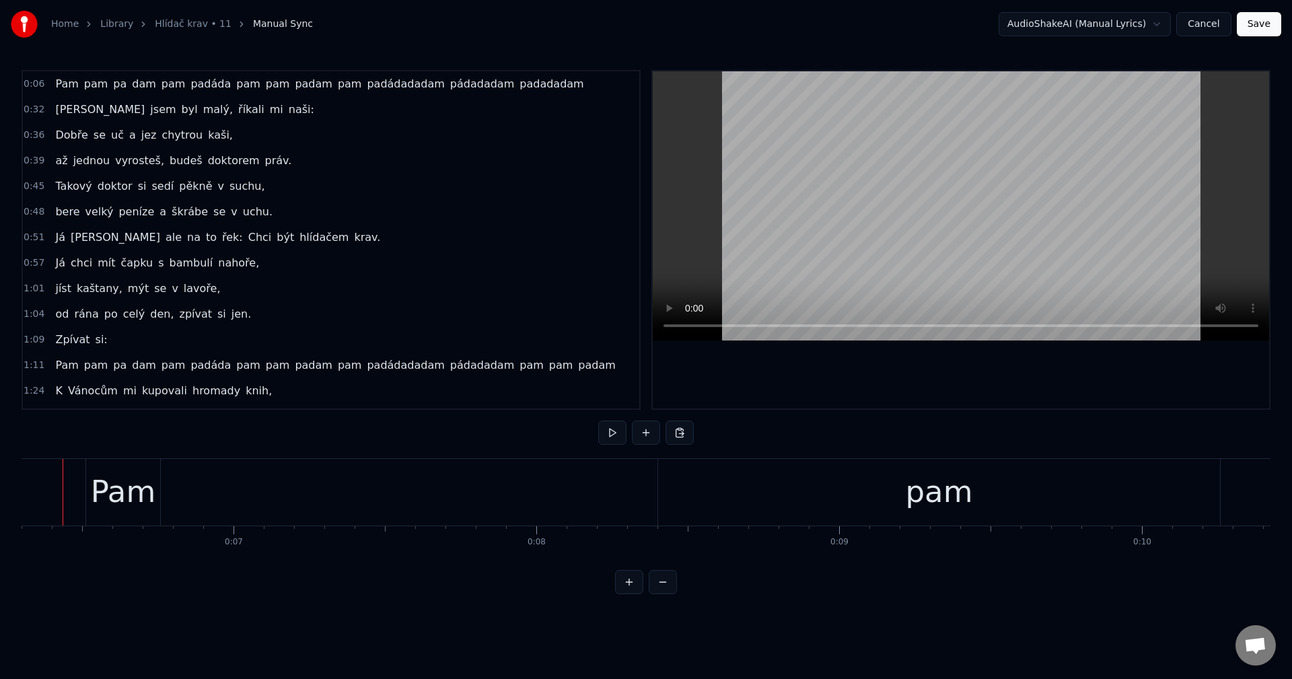
scroll to position [0, 1881]
click at [617, 433] on button at bounding box center [612, 433] width 28 height 24
click at [614, 433] on button at bounding box center [612, 433] width 28 height 24
click at [796, 474] on div "pam" at bounding box center [966, 492] width 562 height 67
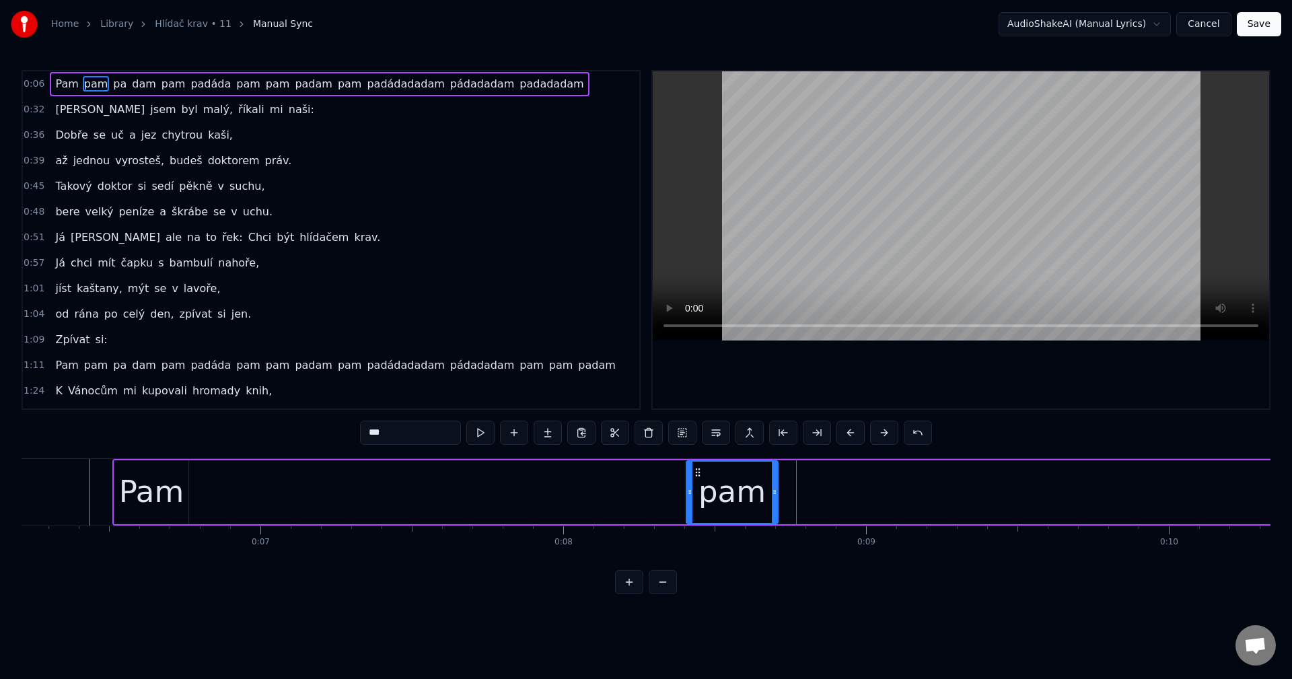
drag, startPoint x: 1244, startPoint y: 494, endPoint x: 773, endPoint y: 497, distance: 471.1
click at [773, 497] on icon at bounding box center [774, 492] width 5 height 11
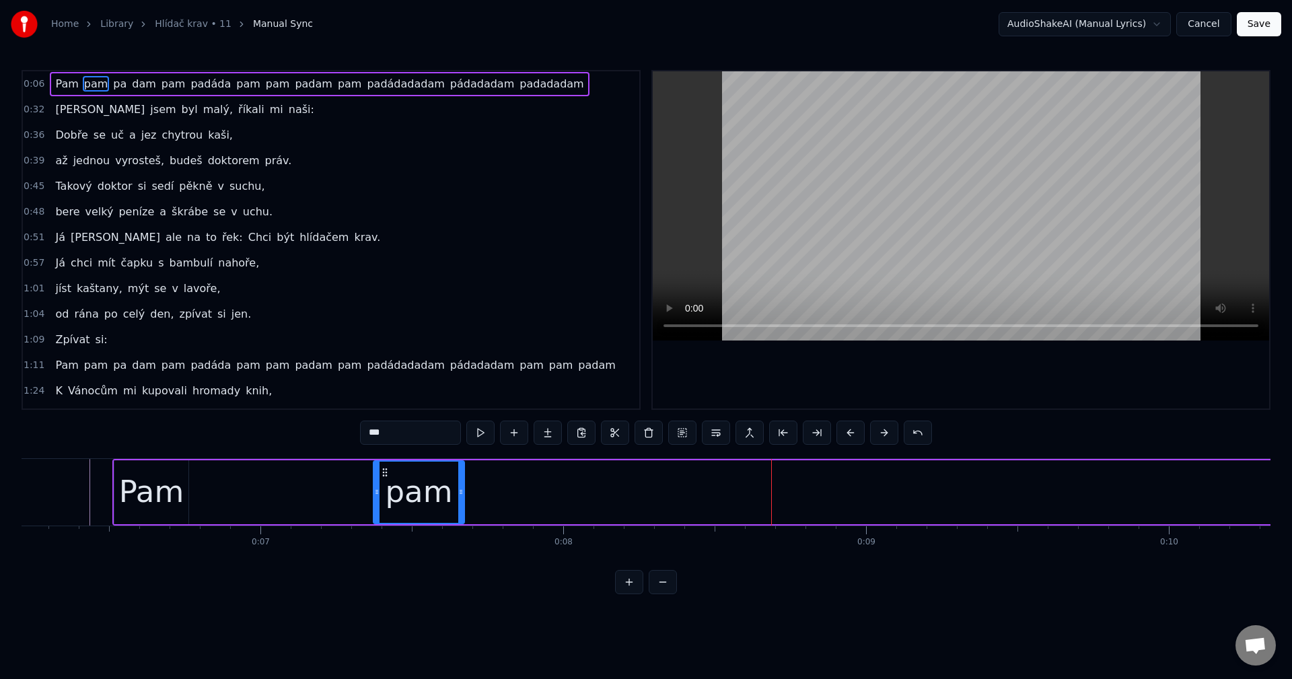
drag, startPoint x: 695, startPoint y: 474, endPoint x: 382, endPoint y: 483, distance: 313.1
click at [382, 483] on div "pam" at bounding box center [419, 492] width 90 height 61
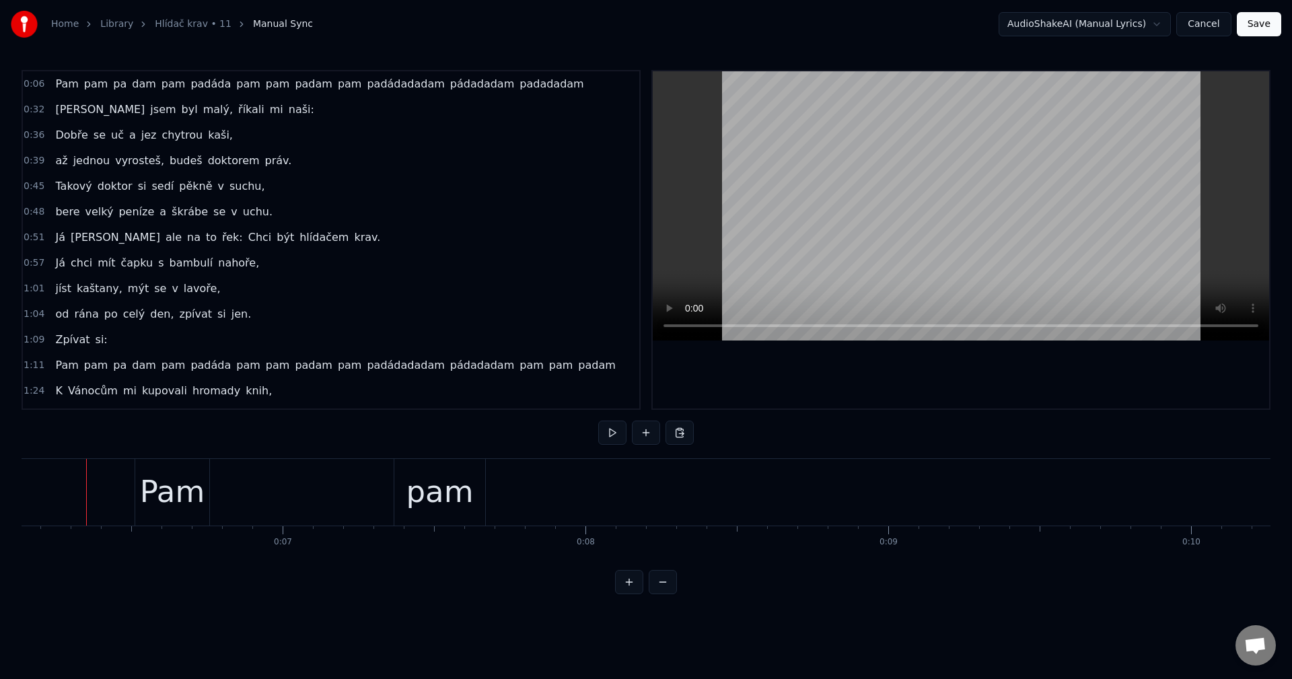
scroll to position [0, 1856]
click at [168, 497] on div "Pam" at bounding box center [175, 492] width 65 height 46
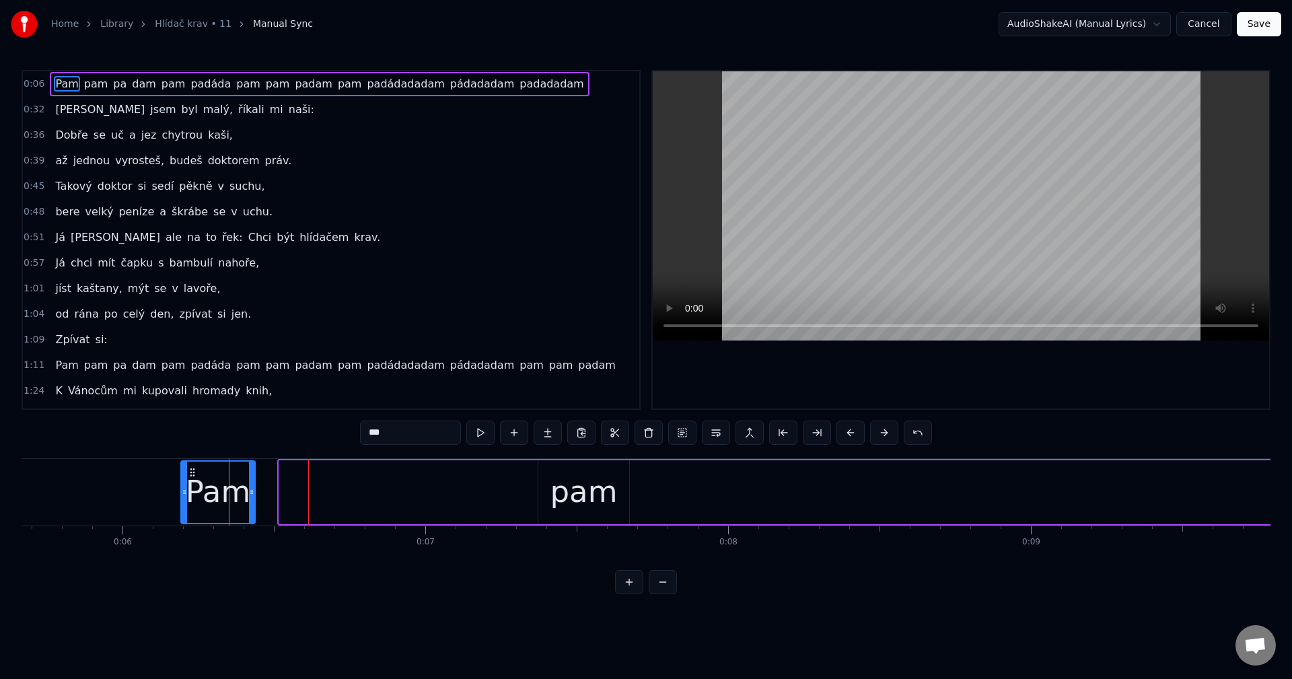
scroll to position [0, 1702]
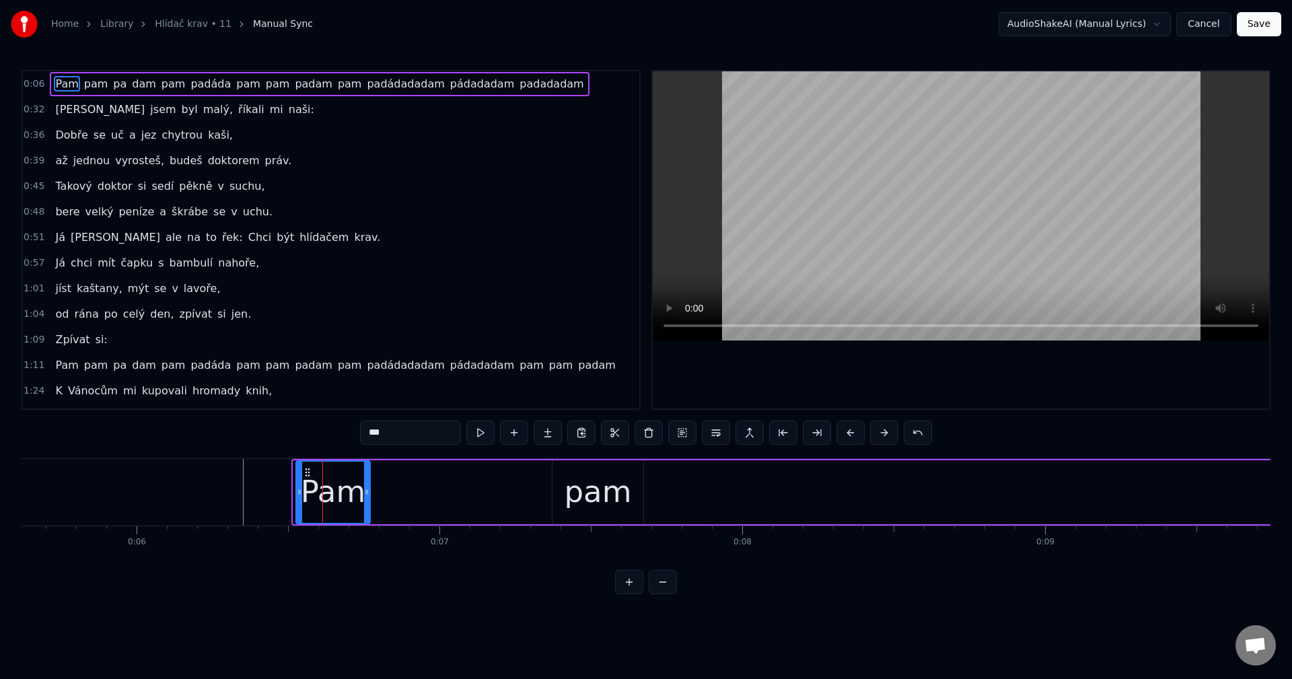
drag, startPoint x: 153, startPoint y: 476, endPoint x: 310, endPoint y: 479, distance: 156.8
click at [310, 479] on div "Pam" at bounding box center [333, 492] width 73 height 61
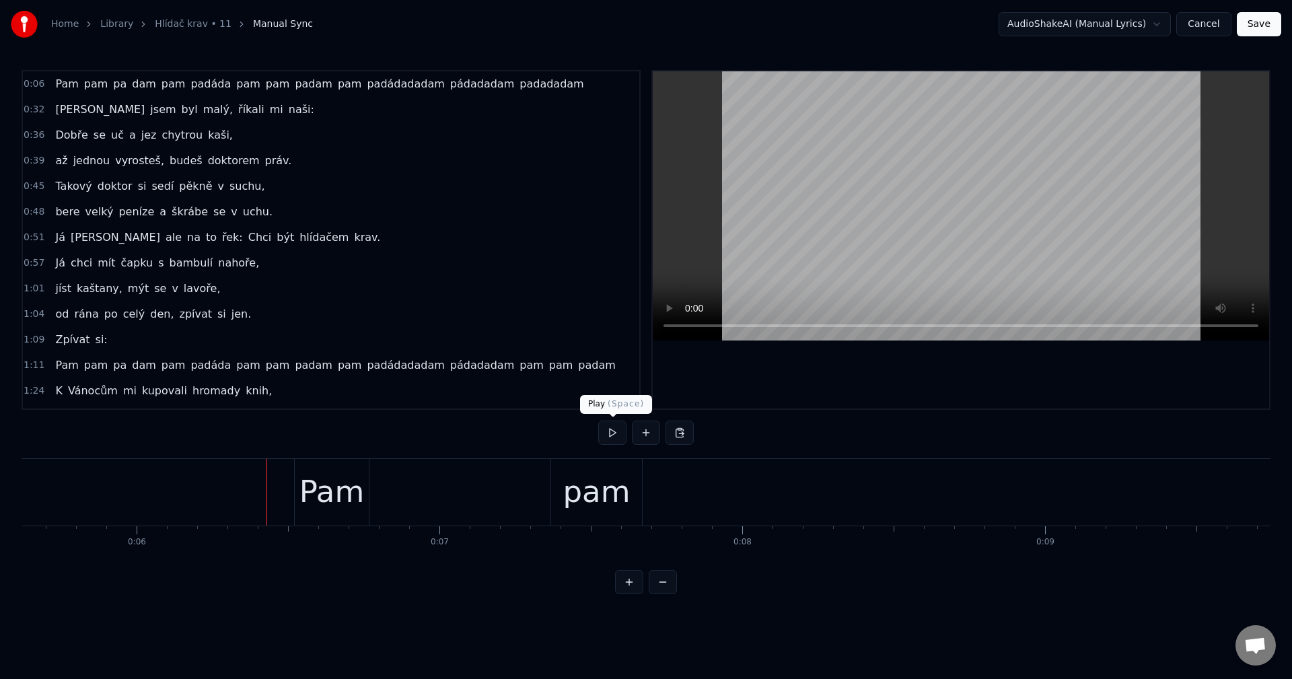
click at [608, 433] on button at bounding box center [612, 433] width 28 height 24
click at [686, 419] on div "0:06 Pam pam pa dam pam padáda pam pam padam pam padádadadam pádadadam padadada…" at bounding box center [646, 332] width 1249 height 524
click at [608, 425] on button at bounding box center [612, 433] width 28 height 24
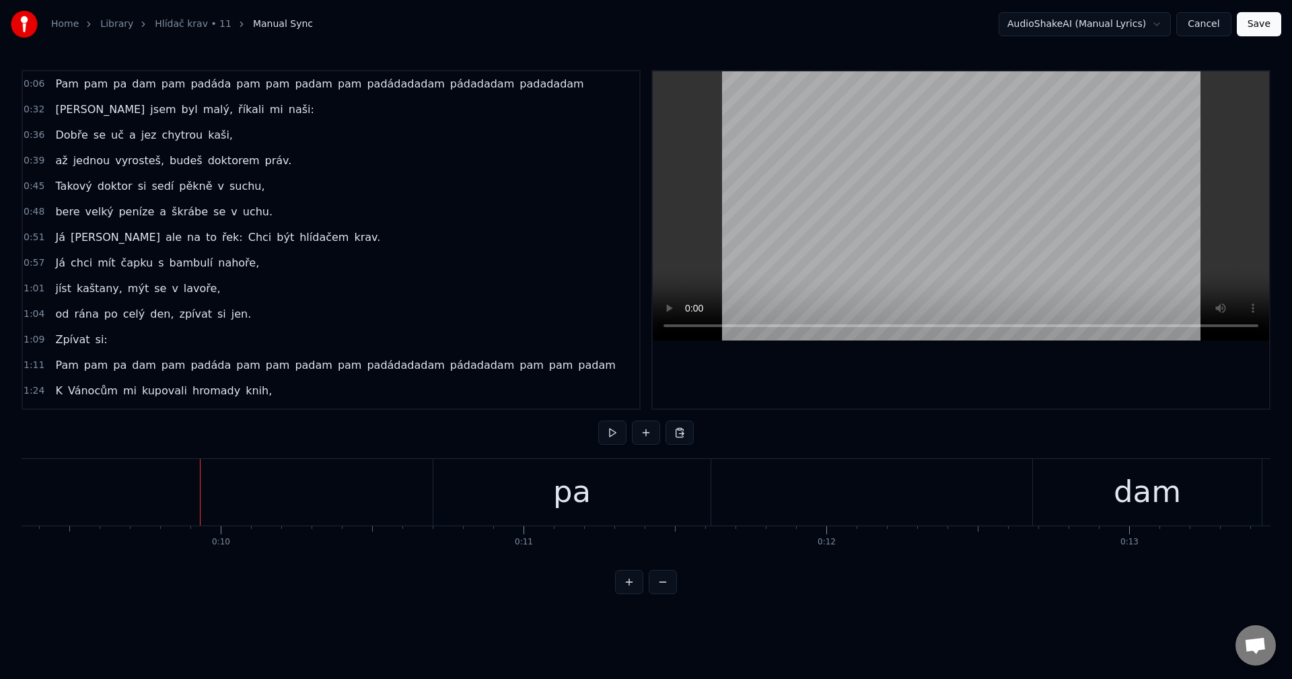
click at [556, 492] on div "pa" at bounding box center [572, 492] width 38 height 46
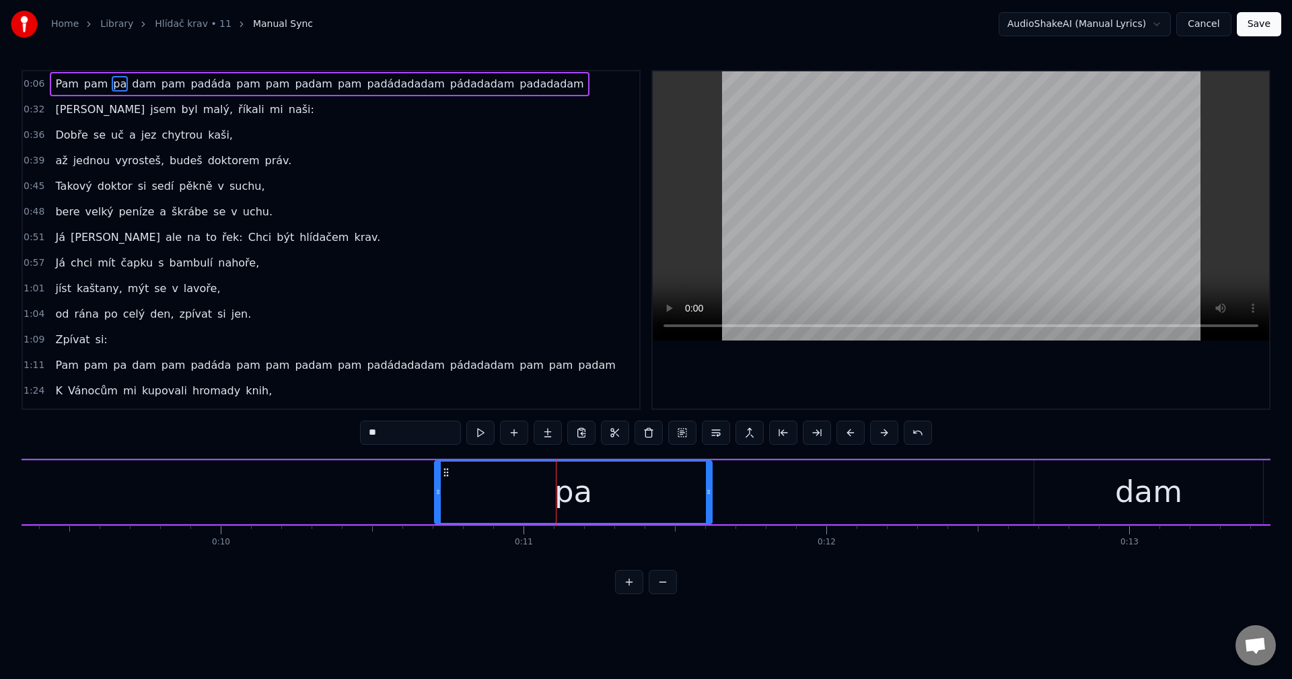
click at [293, 86] on span "padam" at bounding box center [313, 83] width 40 height 15
type input "*****"
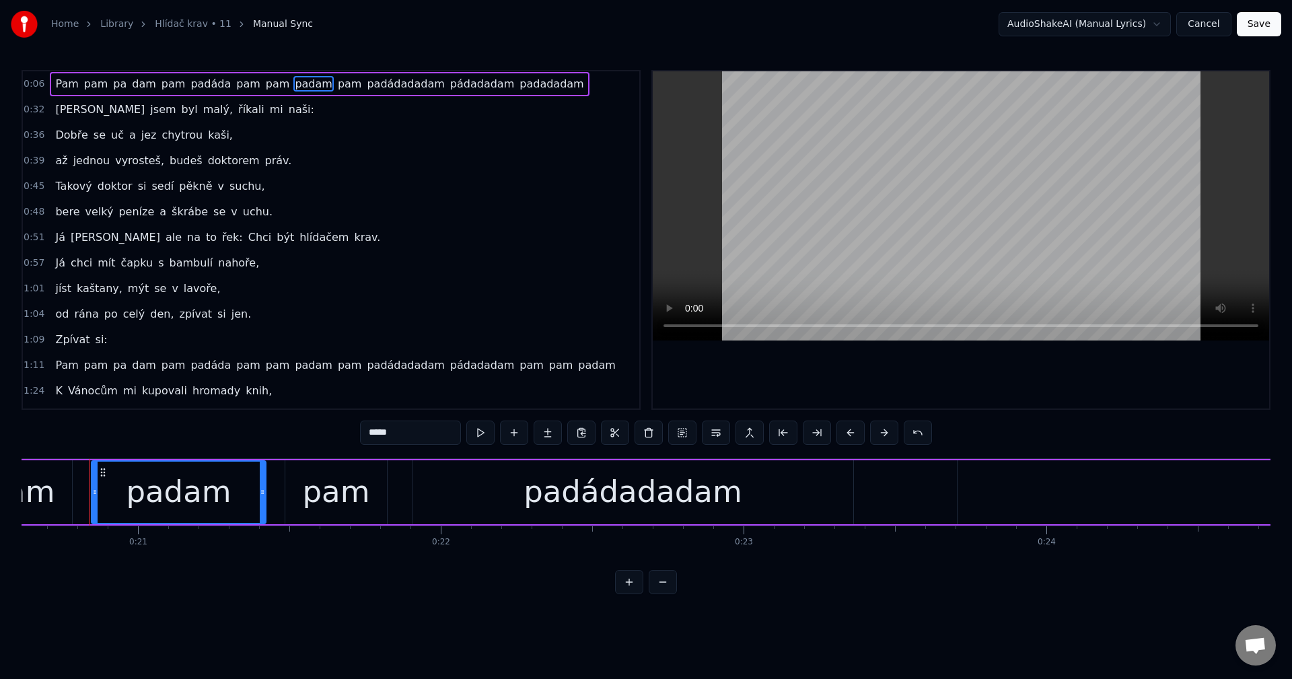
scroll to position [0, 6244]
click at [236, 509] on div "Copy Word Ctrl+C" at bounding box center [248, 505] width 166 height 22
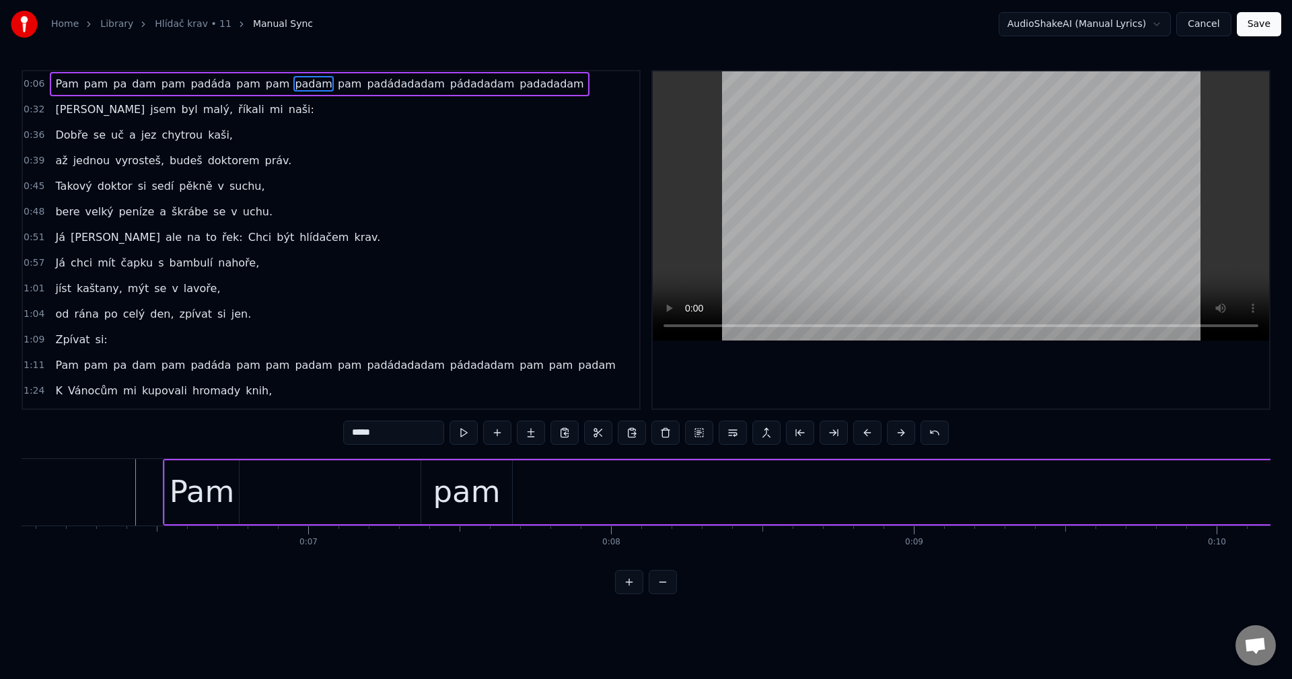
scroll to position [0, 1793]
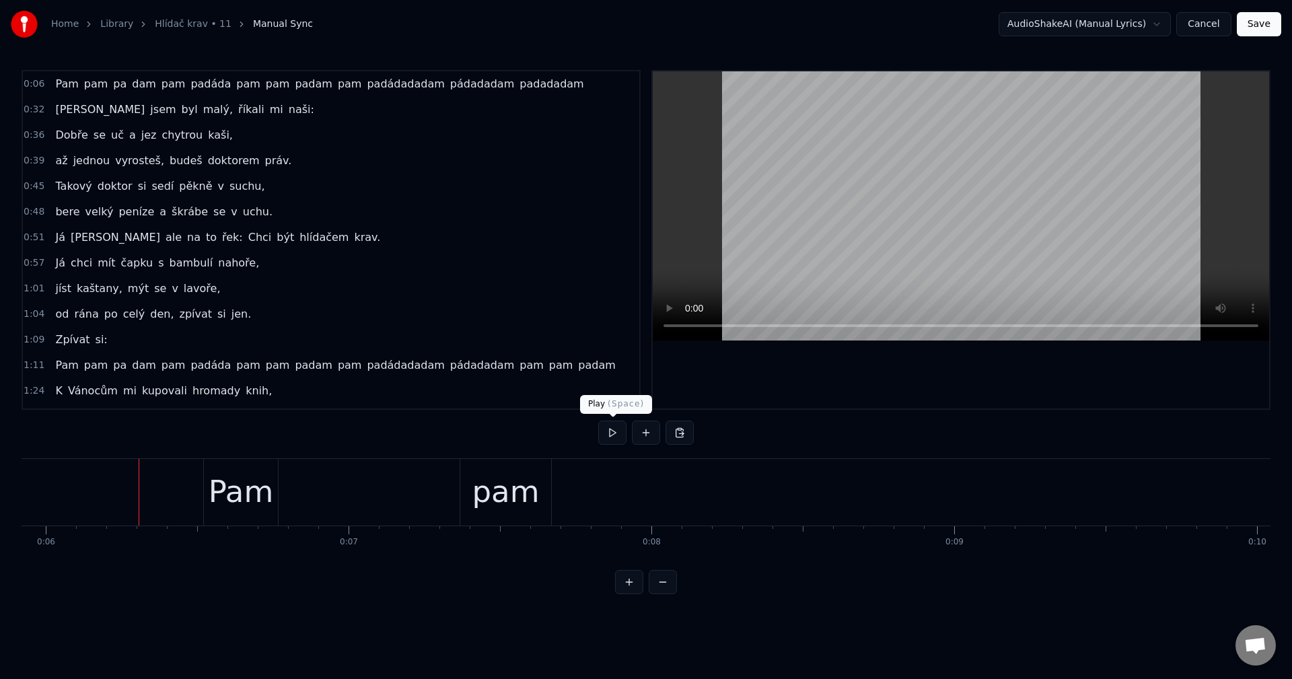
click at [601, 428] on button at bounding box center [612, 433] width 28 height 24
click at [617, 431] on button at bounding box center [612, 433] width 28 height 24
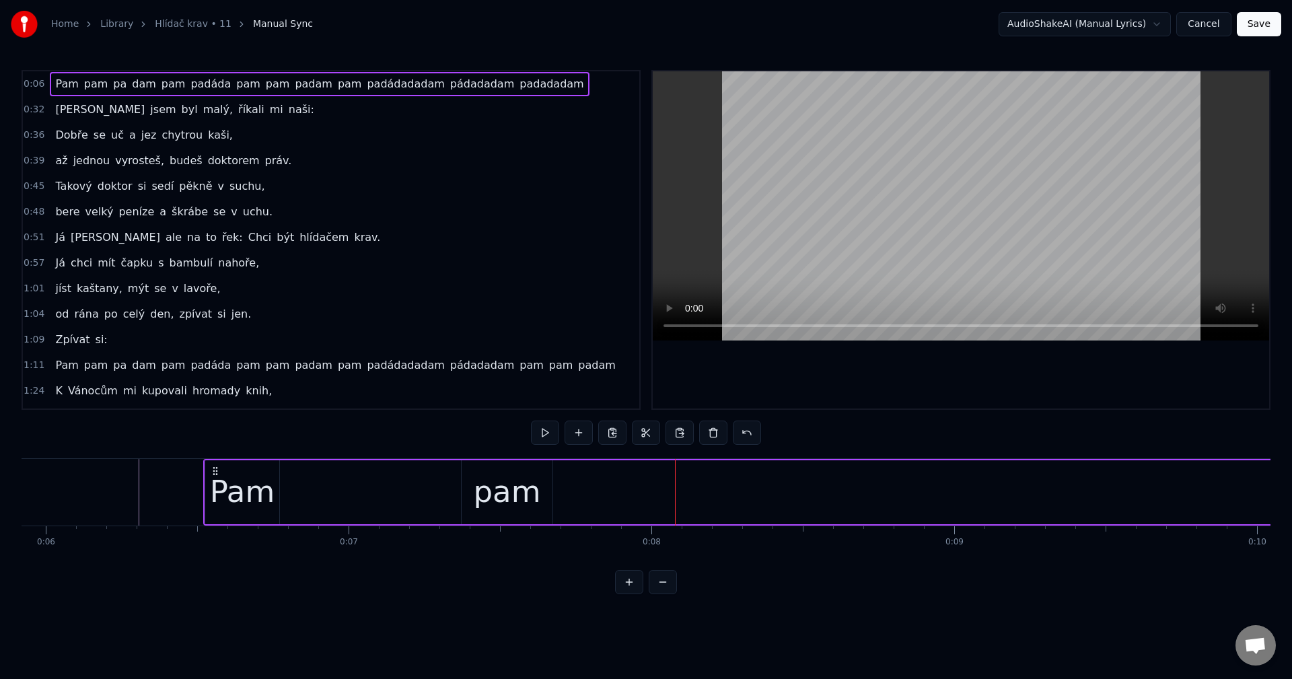
click at [590, 436] on button at bounding box center [579, 433] width 28 height 24
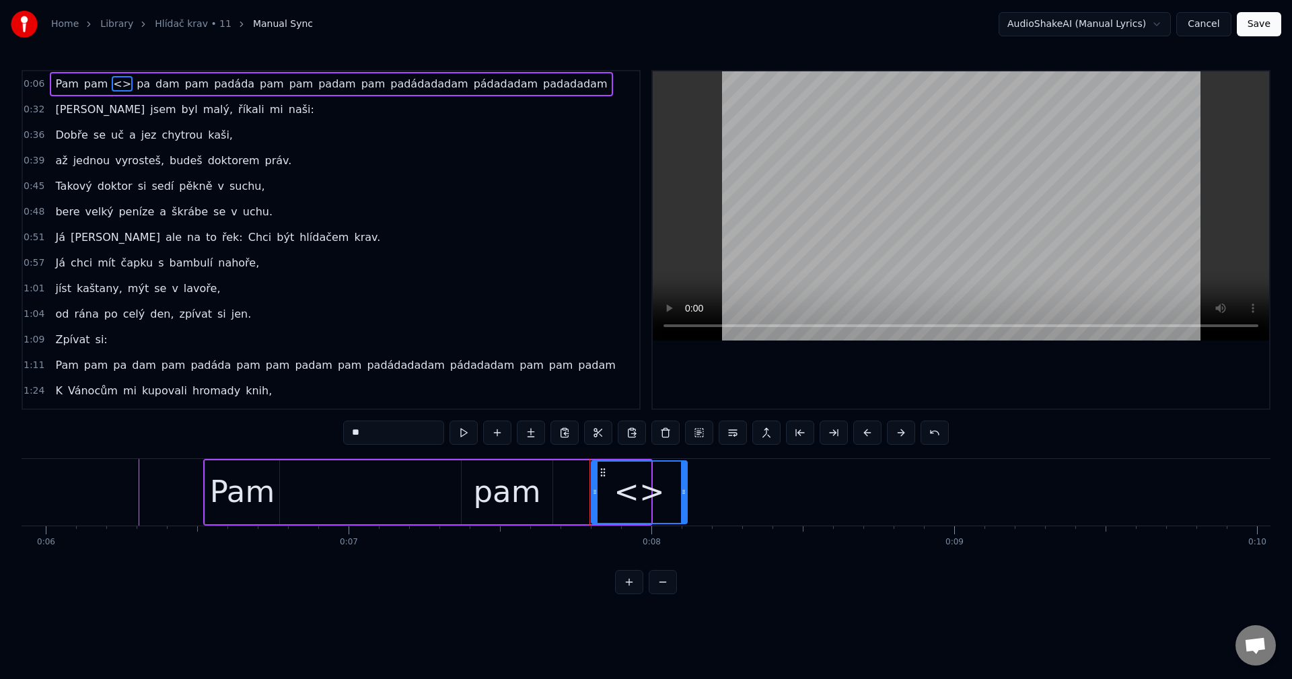
drag, startPoint x: 653, startPoint y: 491, endPoint x: 692, endPoint y: 483, distance: 39.3
click at [686, 483] on div at bounding box center [683, 492] width 5 height 61
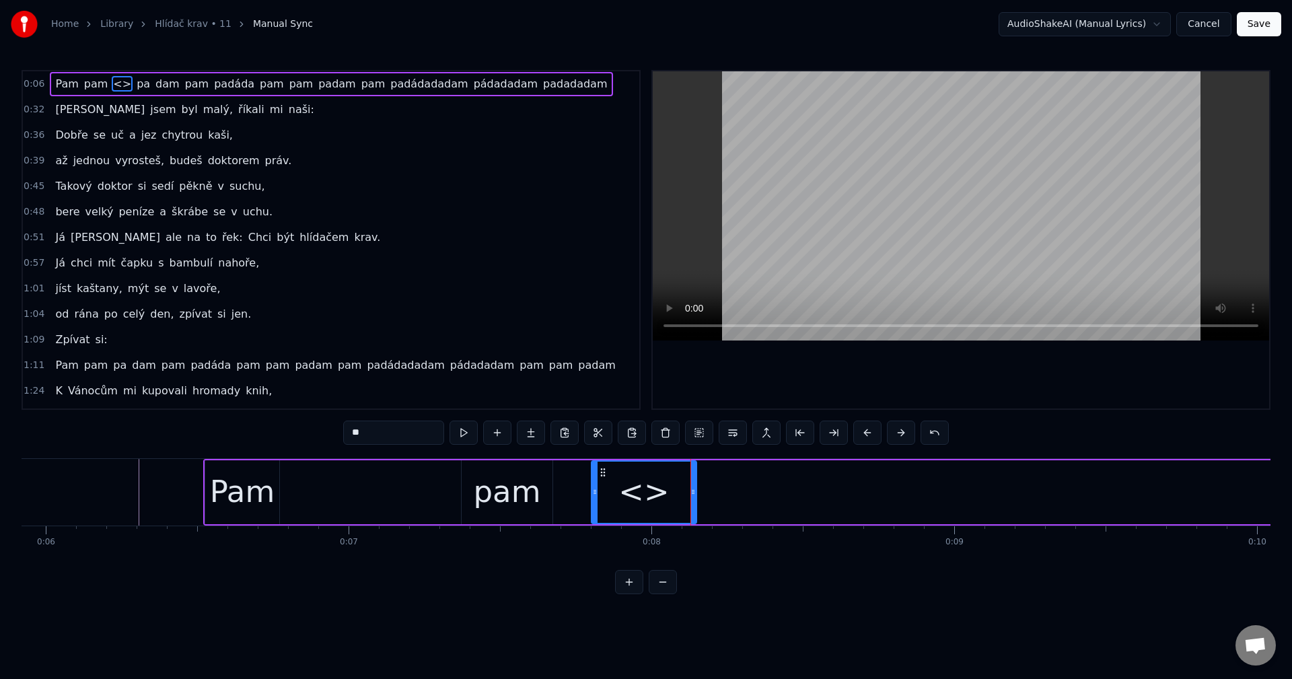
drag, startPoint x: 379, startPoint y: 437, endPoint x: 322, endPoint y: 439, distance: 57.2
click at [322, 439] on div "0:06 [PERSON_NAME] <> pa dam pam padáda pam pam padam pam padádadadam pádadadam…" at bounding box center [646, 332] width 1249 height 524
click at [370, 433] on input "**" at bounding box center [393, 433] width 101 height 24
paste input "**********"
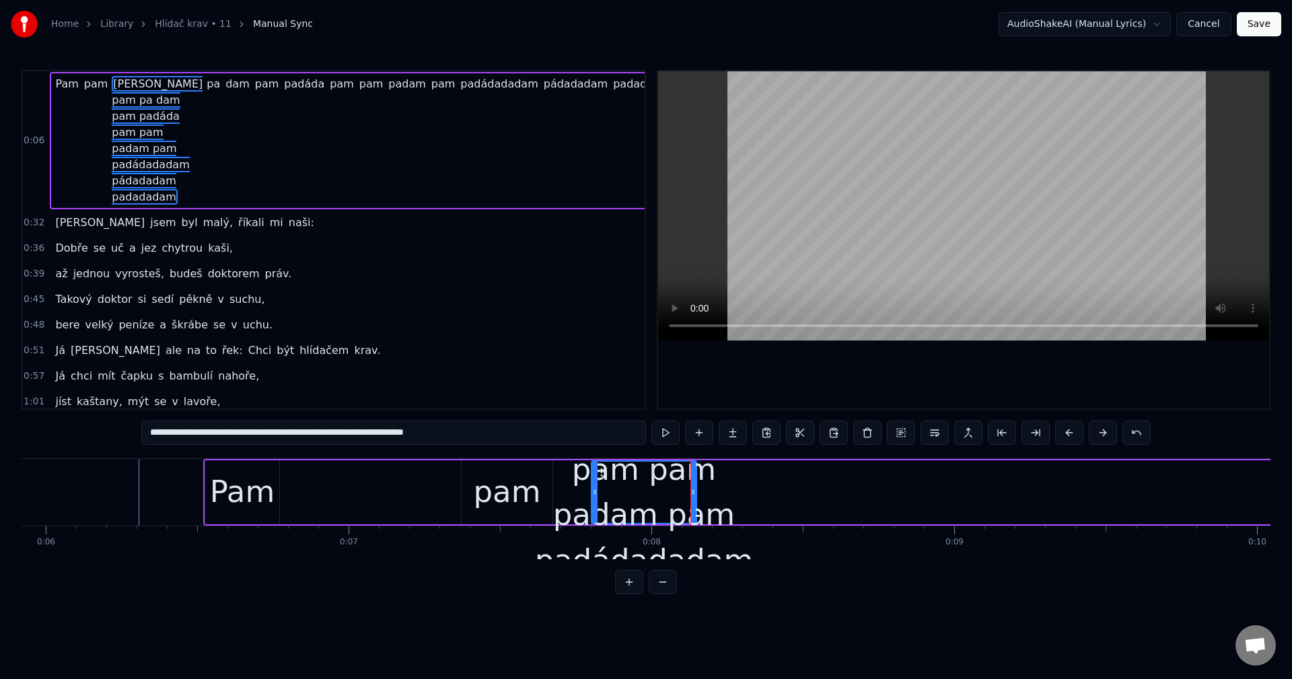
click at [614, 476] on div "[PERSON_NAME] pam pa dam pam padáda pam pam padam pam padádadadam pádadadam pad…" at bounding box center [644, 491] width 252 height 363
type input "**"
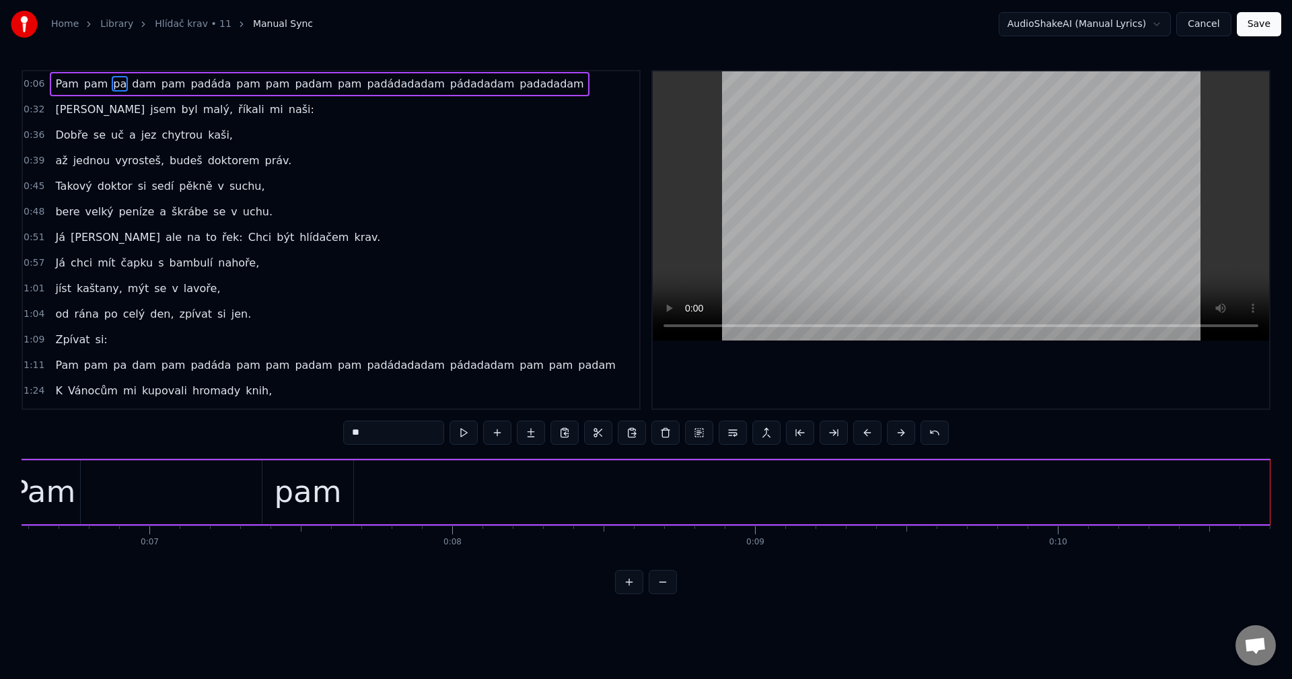
scroll to position [0, 1913]
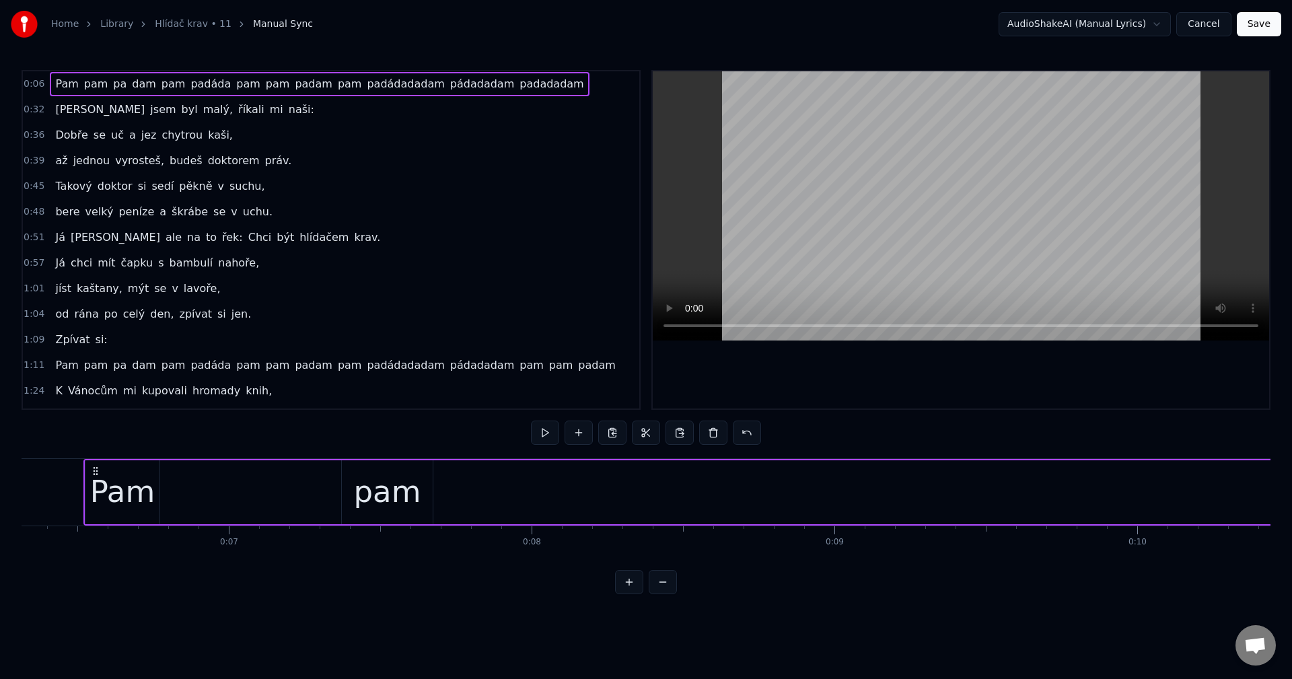
click at [688, 435] on button at bounding box center [680, 433] width 28 height 24
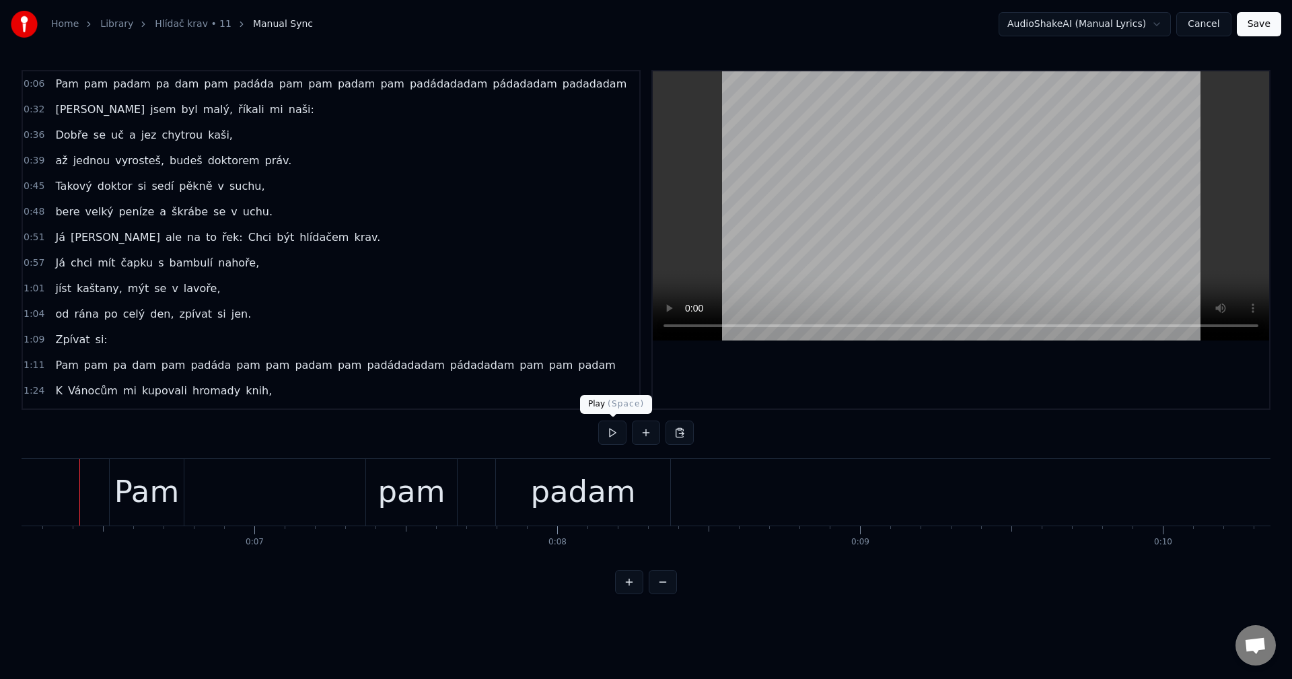
scroll to position [0, 1878]
click at [619, 437] on button at bounding box center [612, 433] width 28 height 24
click at [615, 437] on button at bounding box center [612, 433] width 28 height 24
click at [387, 484] on div "pam" at bounding box center [421, 492] width 91 height 67
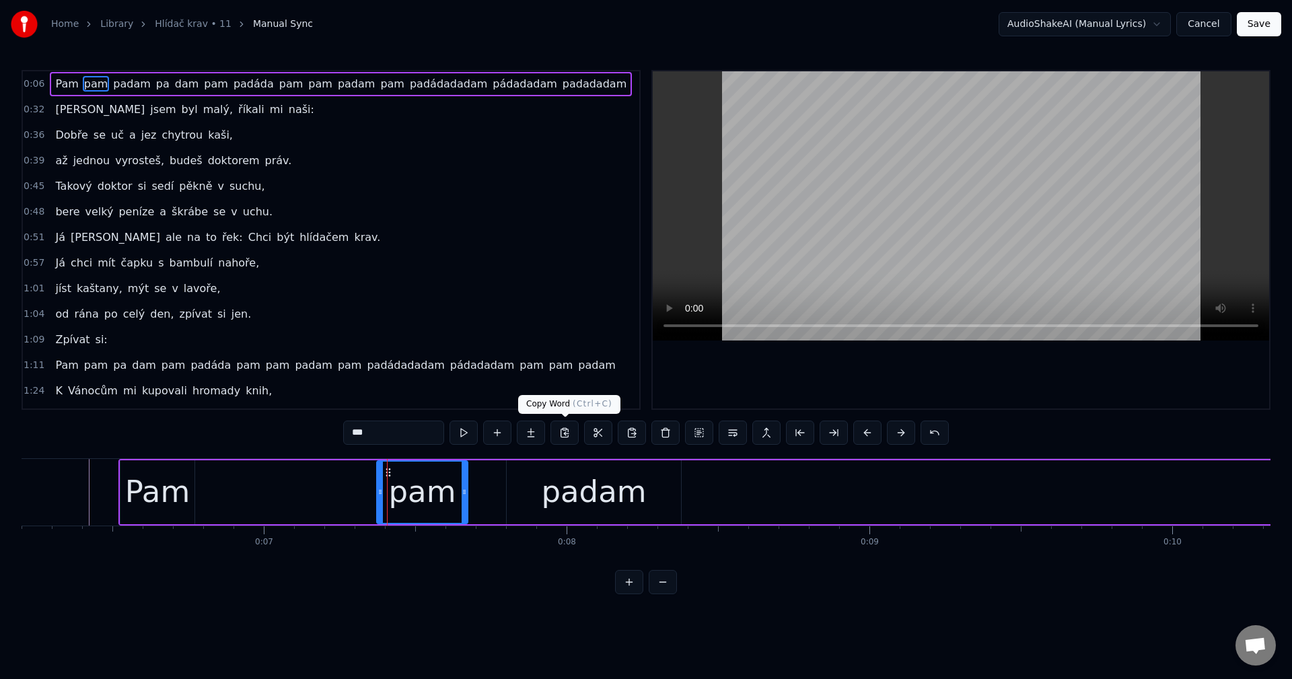
click at [571, 440] on button at bounding box center [565, 433] width 28 height 24
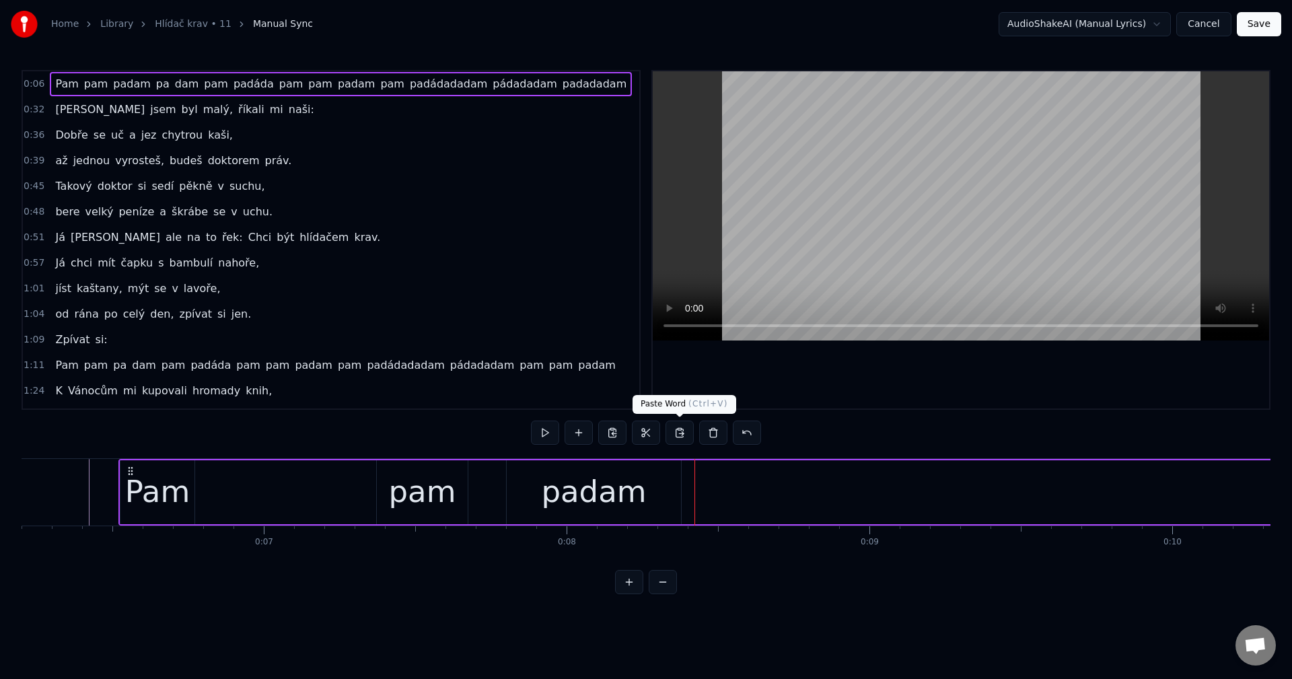
click at [678, 433] on button at bounding box center [680, 433] width 28 height 24
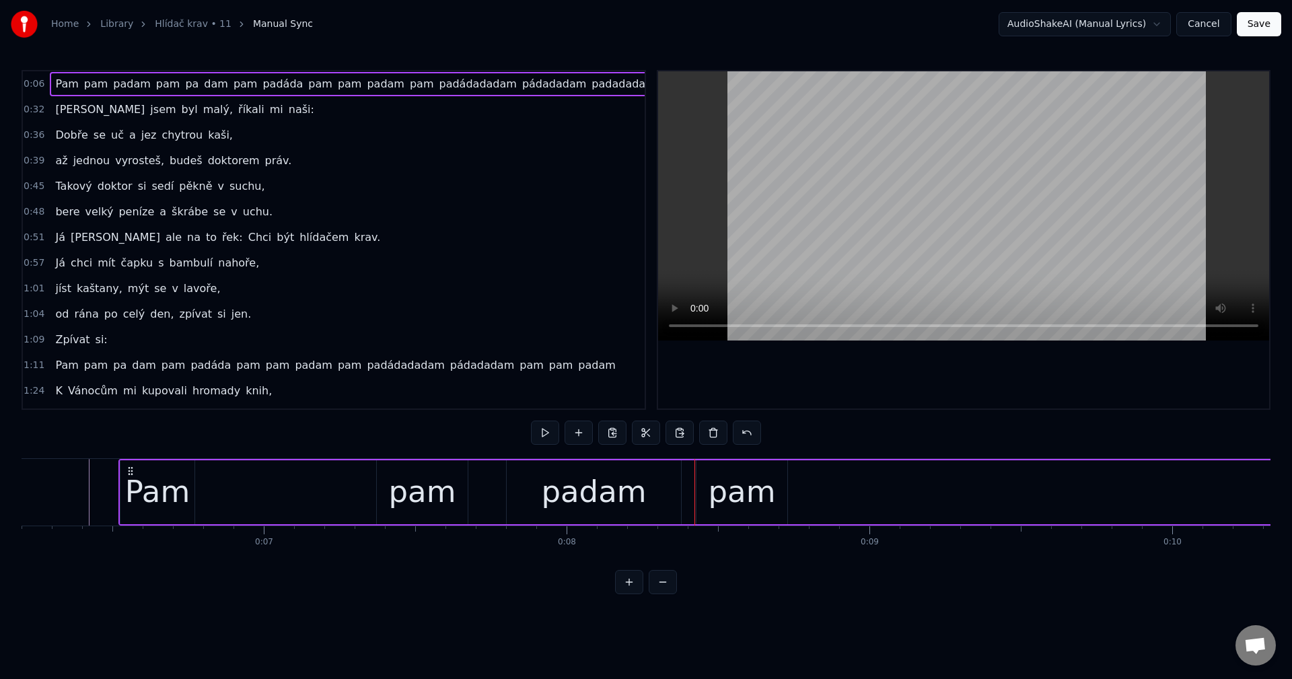
click at [438, 92] on span "padádadadam" at bounding box center [478, 83] width 80 height 15
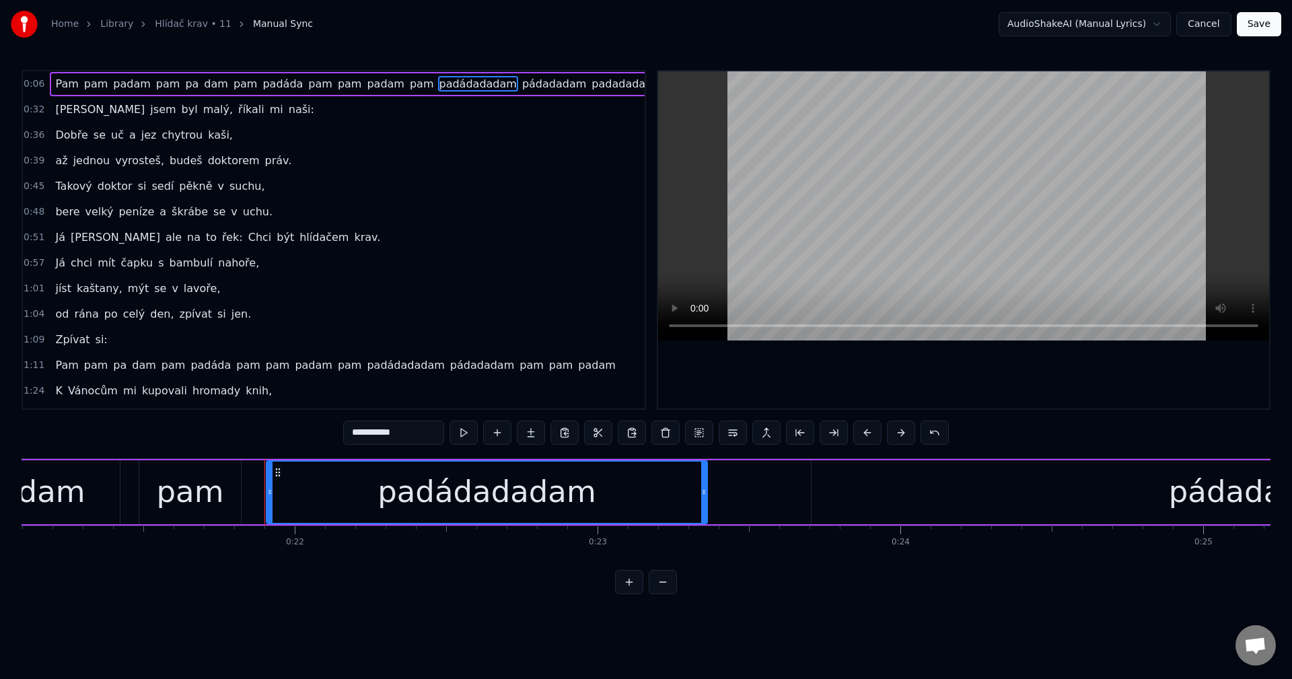
scroll to position [0, 6565]
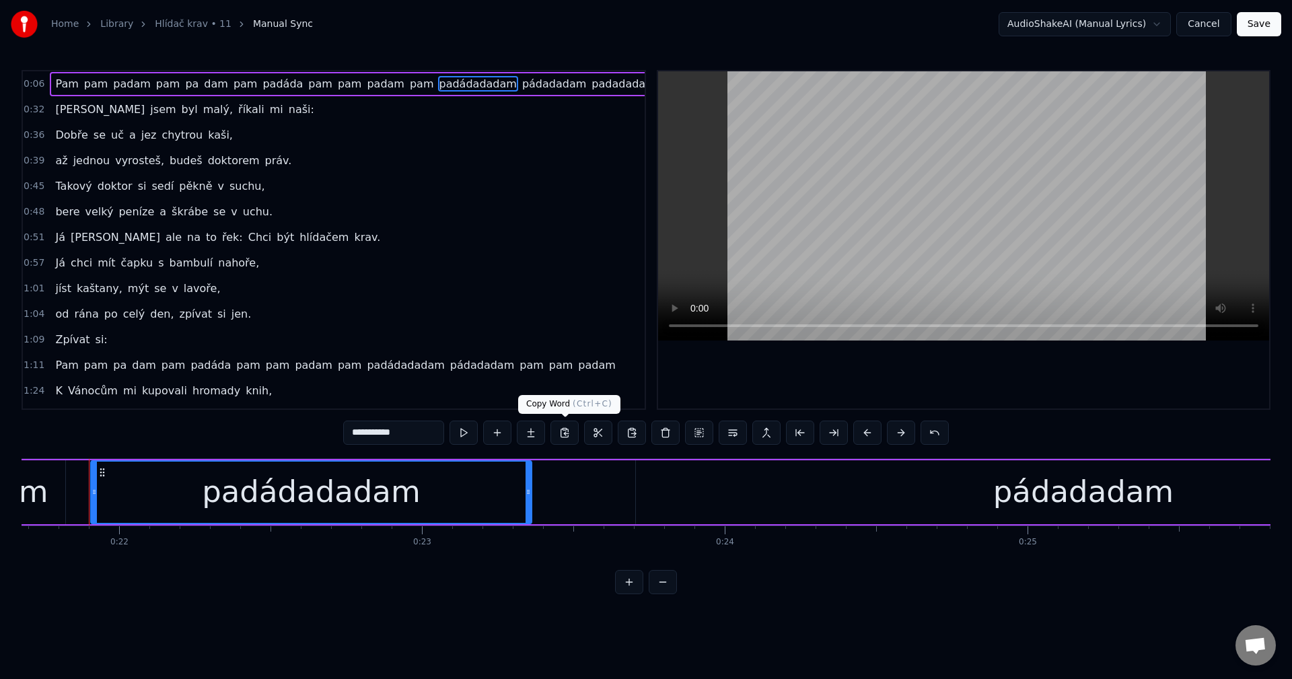
click at [569, 435] on button at bounding box center [565, 433] width 28 height 24
click at [118, 85] on span "padam" at bounding box center [132, 83] width 40 height 15
type input "*****"
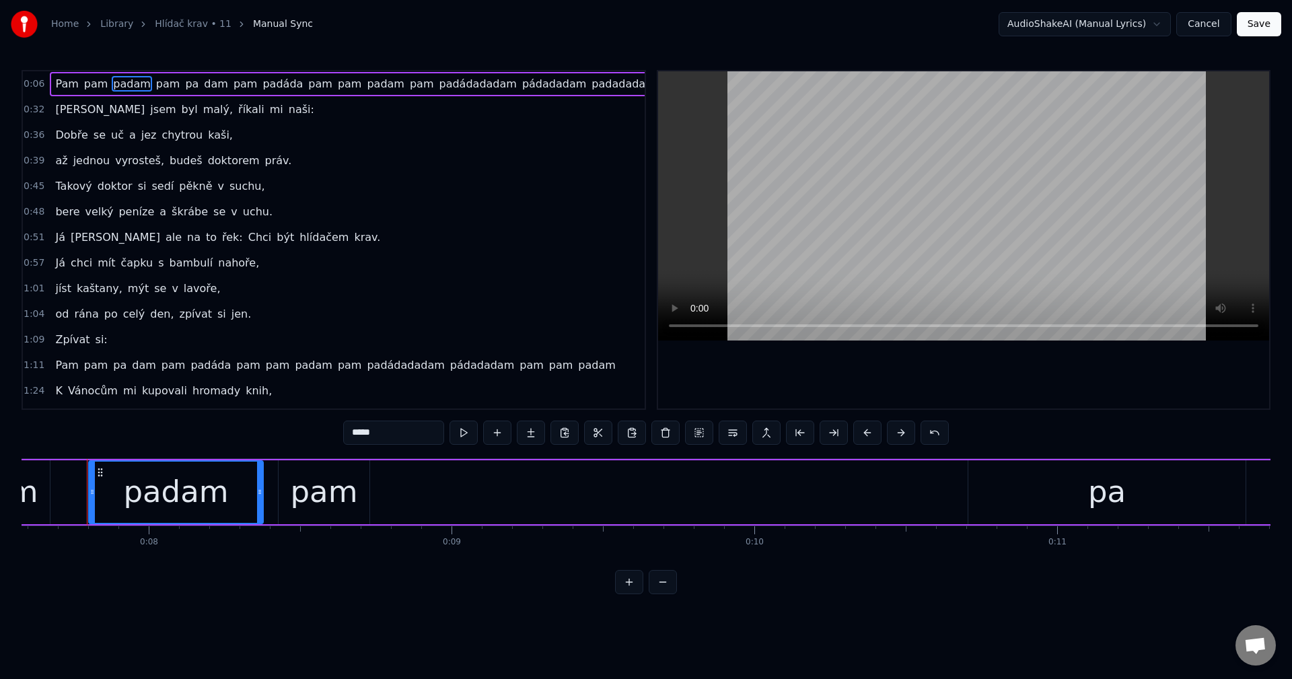
scroll to position [0, 2293]
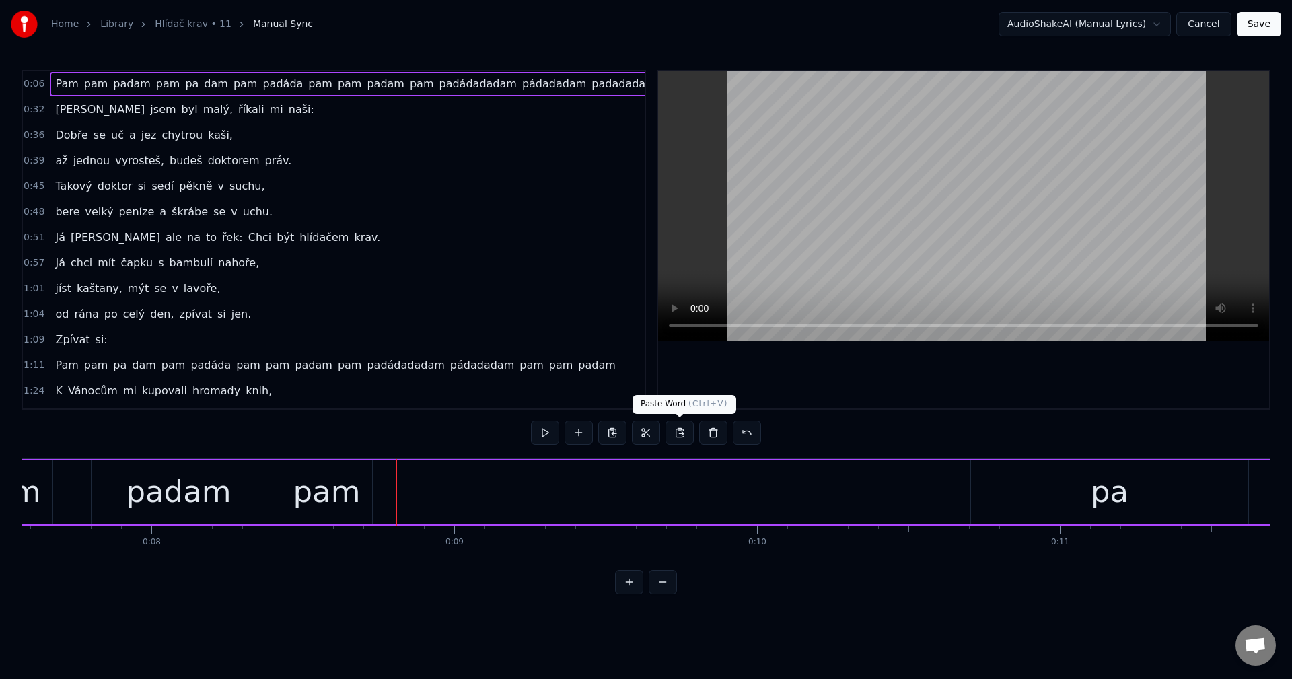
click at [680, 431] on button at bounding box center [680, 433] width 28 height 24
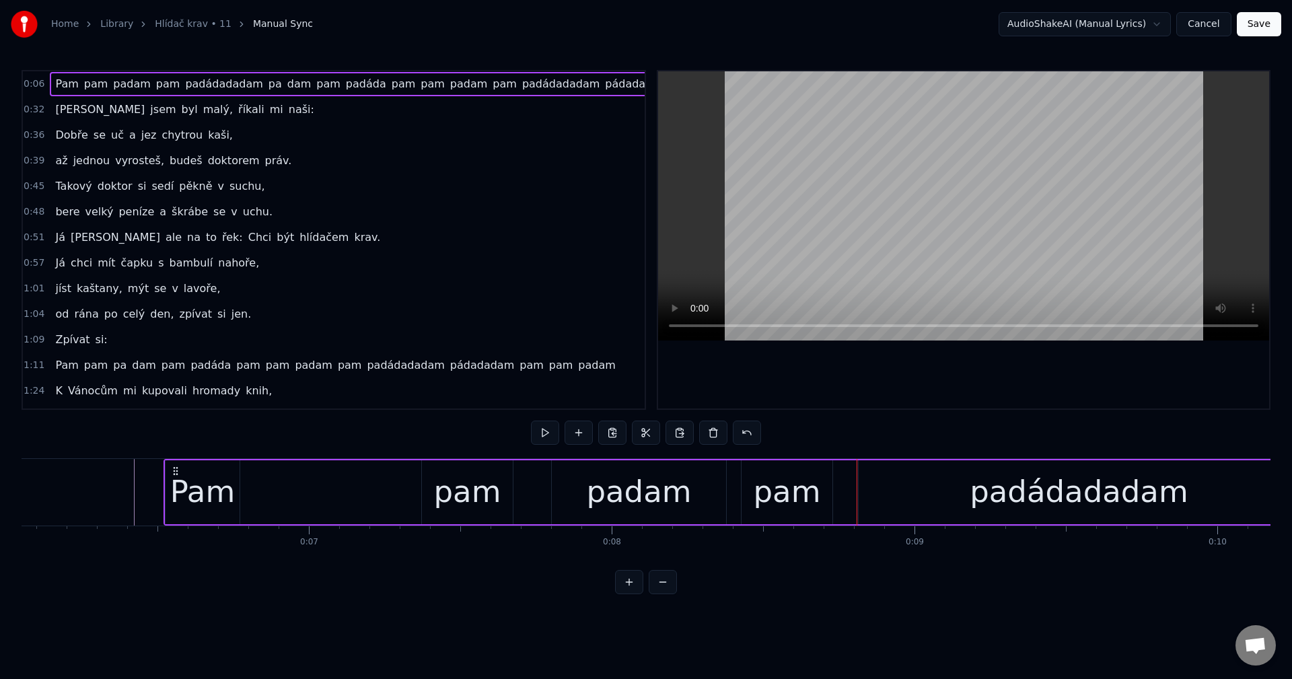
scroll to position [0, 1833]
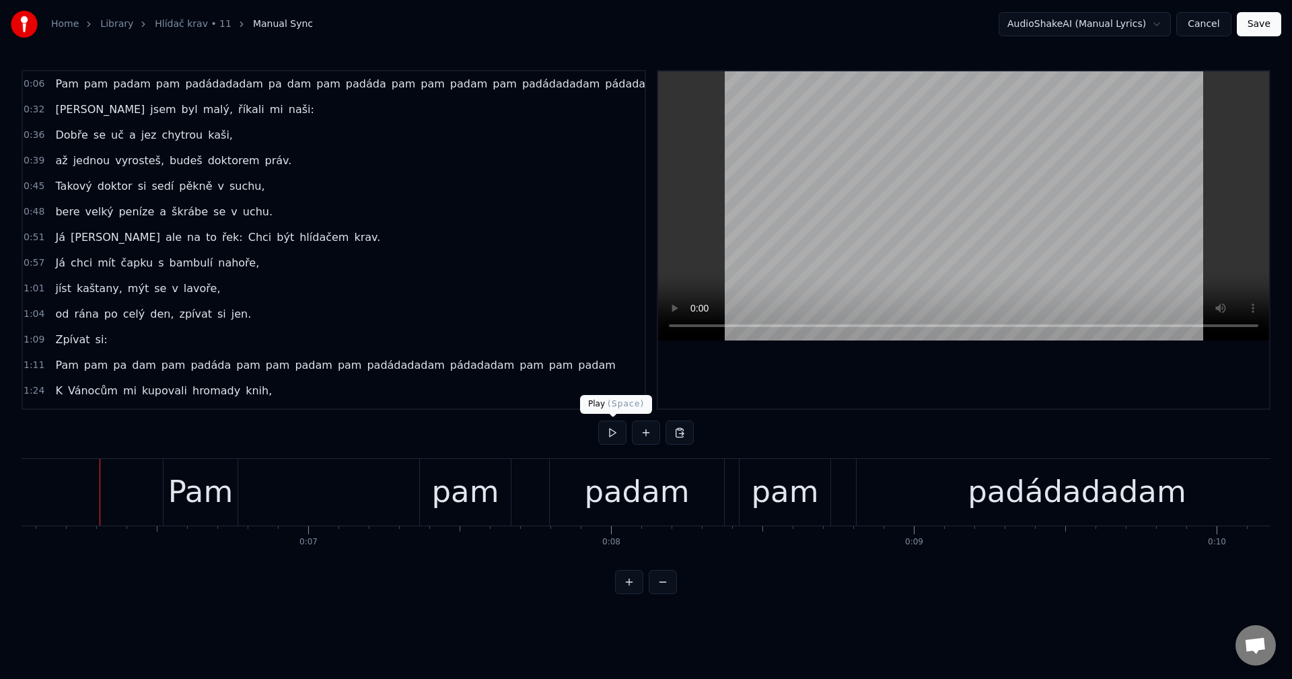
click at [622, 433] on button at bounding box center [612, 433] width 28 height 24
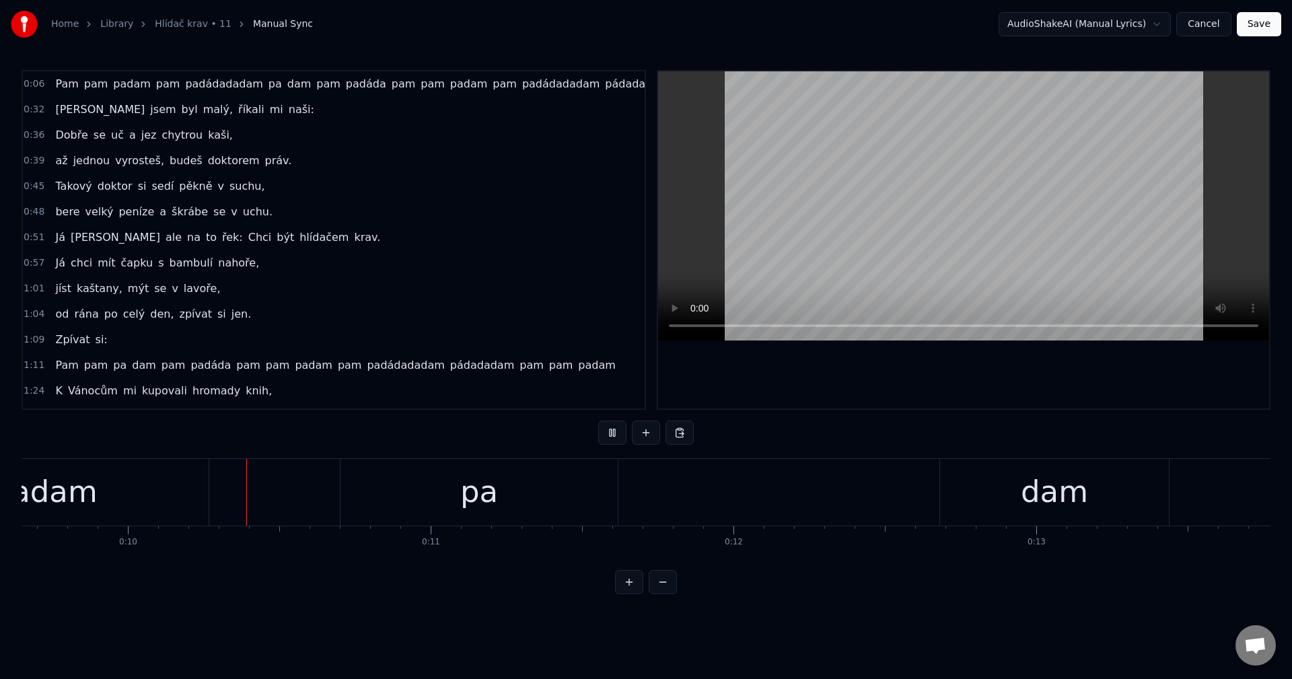
scroll to position [0, 2949]
click at [621, 425] on button at bounding box center [612, 433] width 28 height 24
click at [452, 479] on div "pa" at bounding box center [452, 492] width 38 height 46
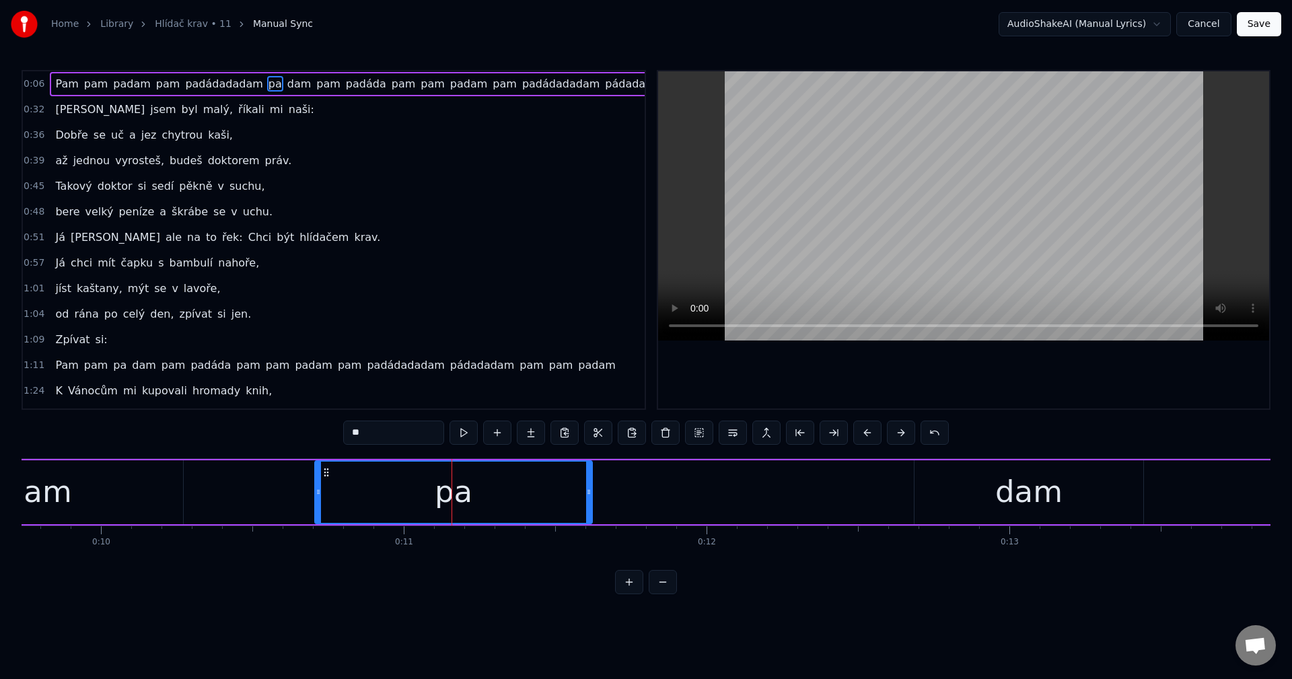
click at [660, 435] on button at bounding box center [665, 433] width 28 height 24
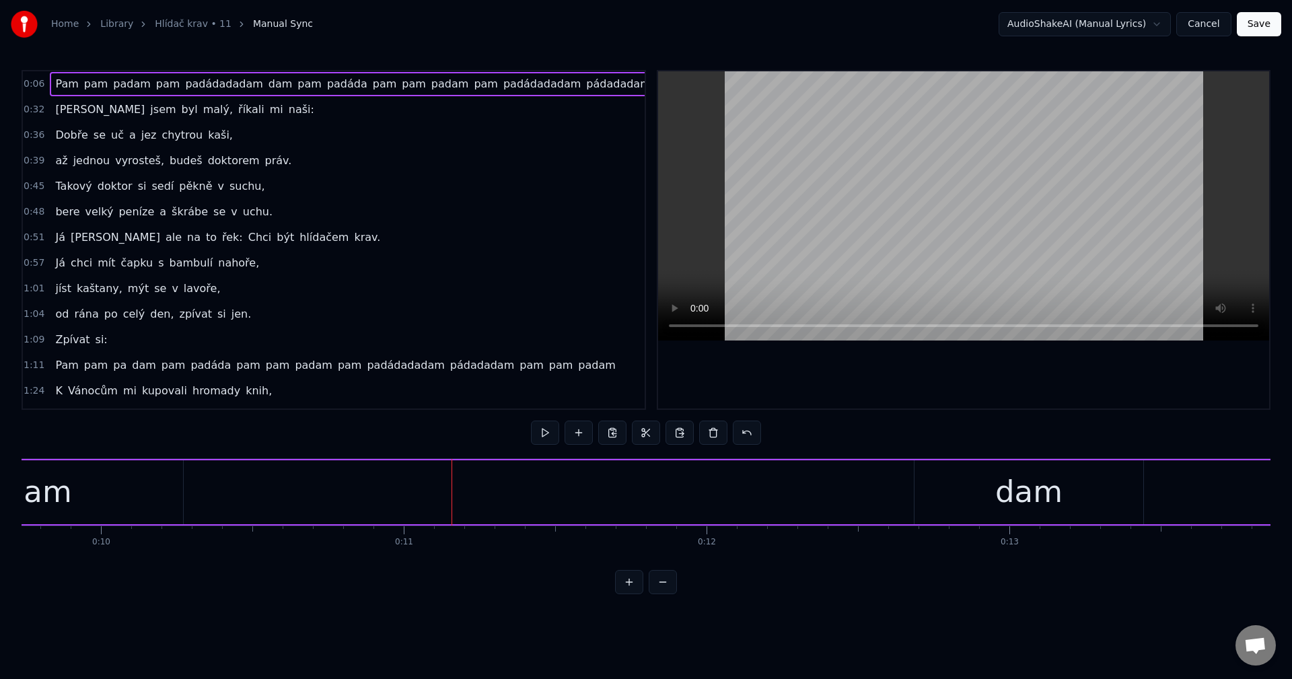
click at [942, 490] on div "dam" at bounding box center [1029, 492] width 229 height 64
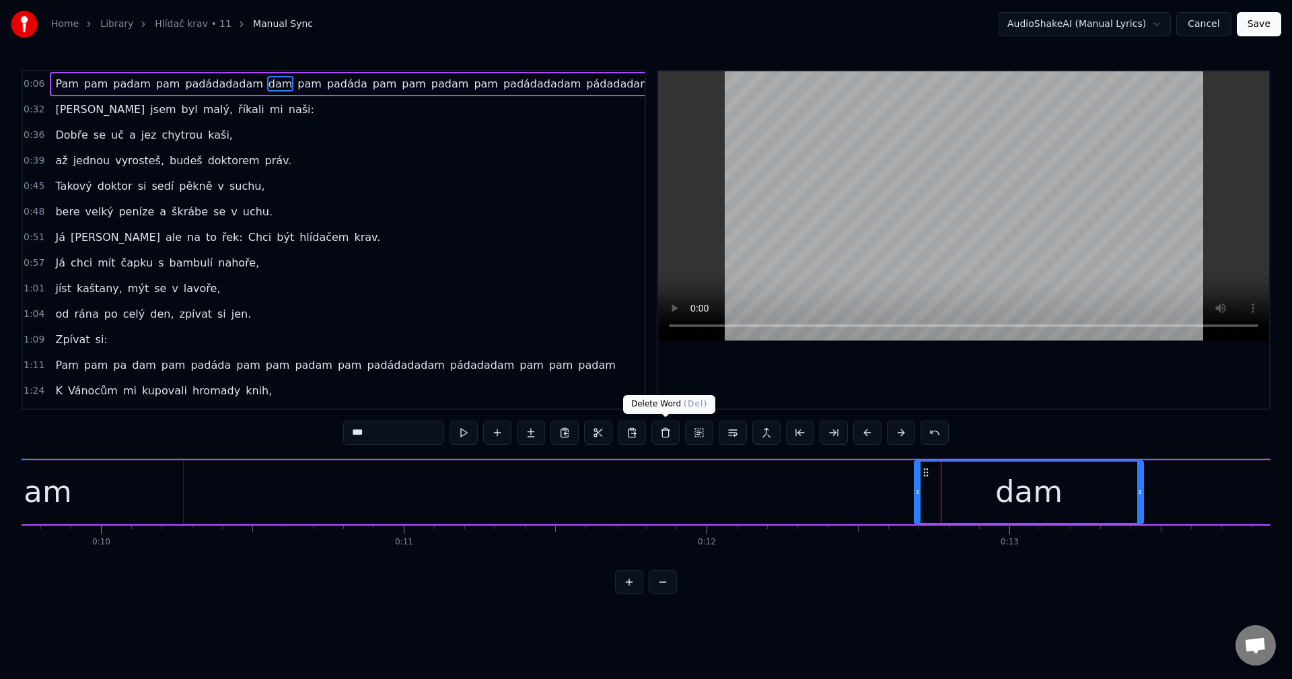
click at [667, 441] on button at bounding box center [665, 433] width 28 height 24
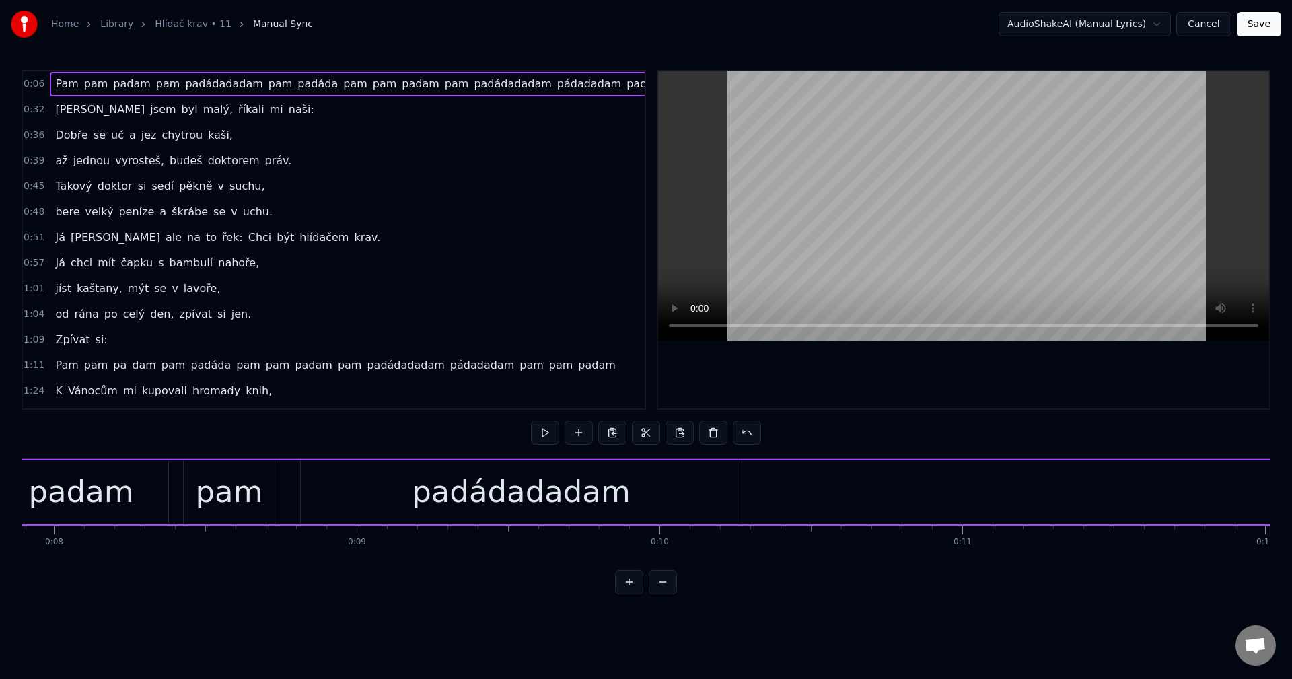
scroll to position [0, 1993]
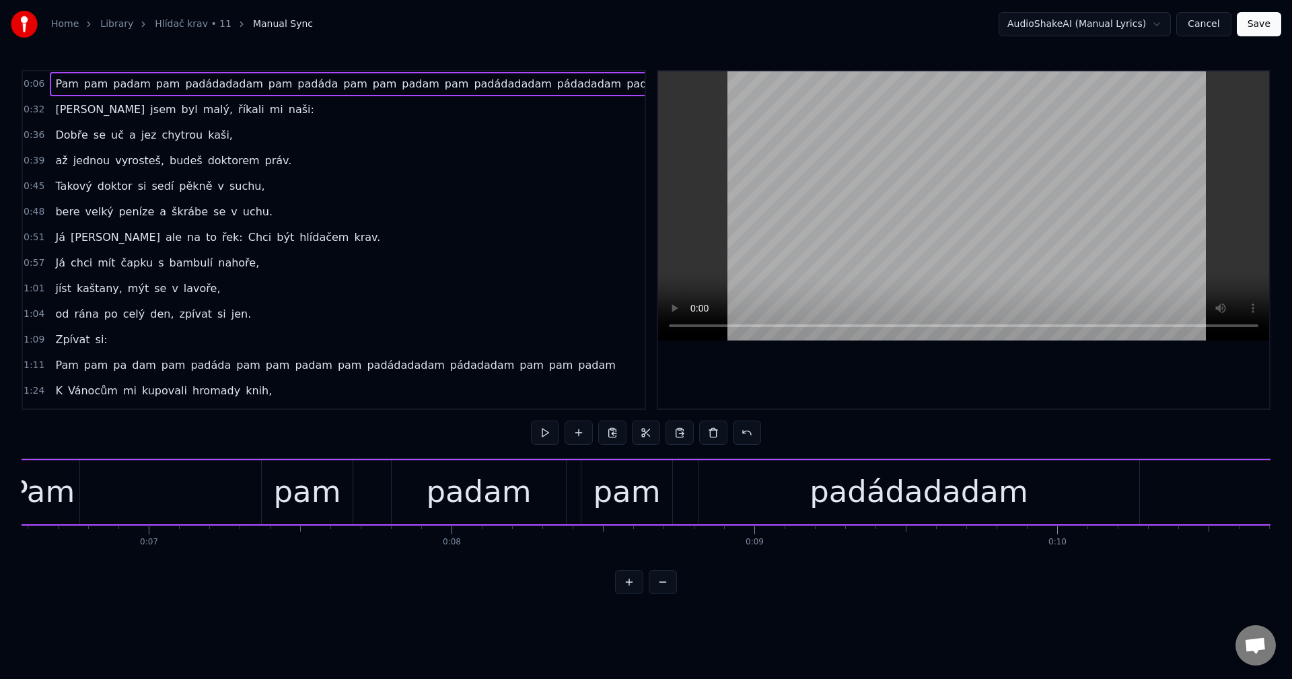
click at [50, 493] on div "Pam" at bounding box center [42, 492] width 65 height 46
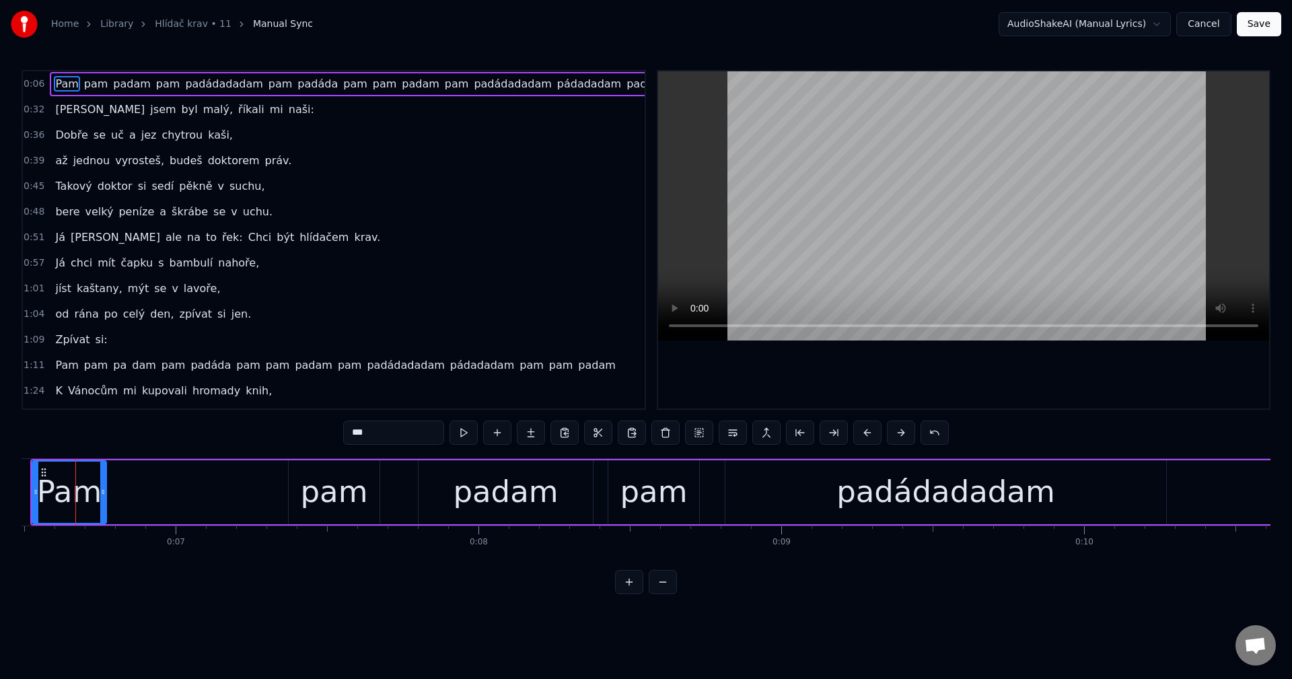
scroll to position [0, 1952]
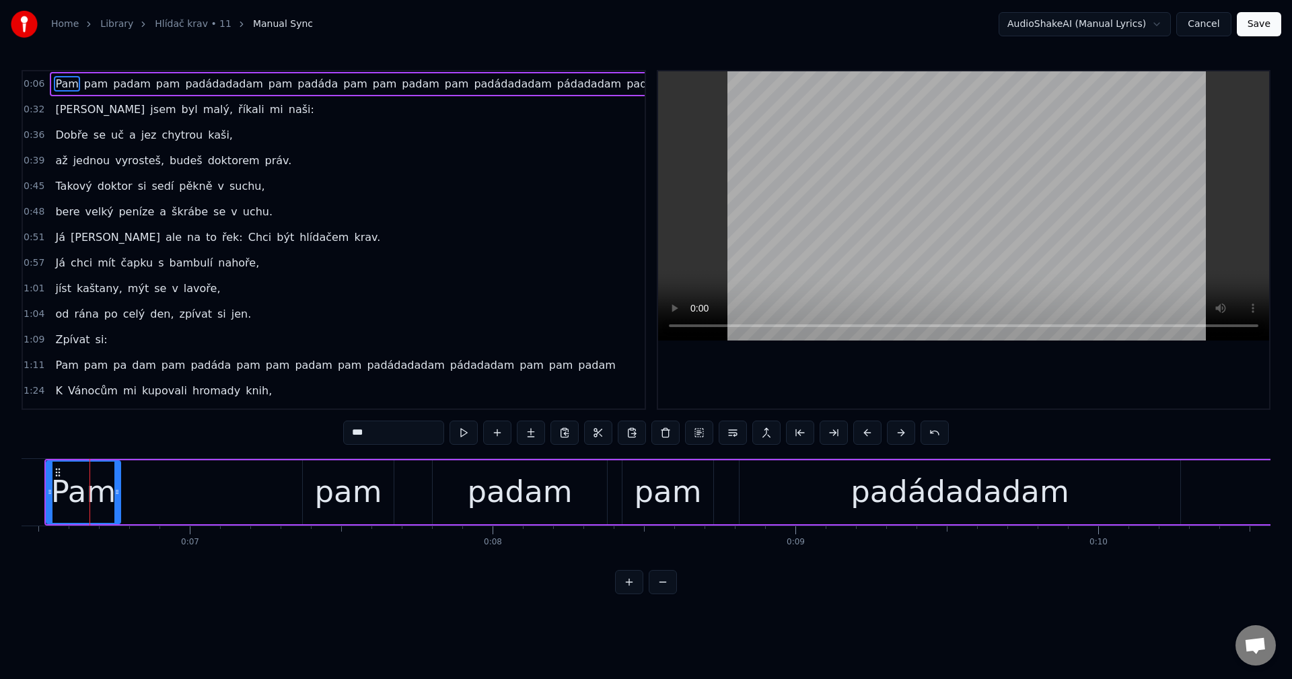
click at [312, 484] on div "pam" at bounding box center [348, 492] width 91 height 64
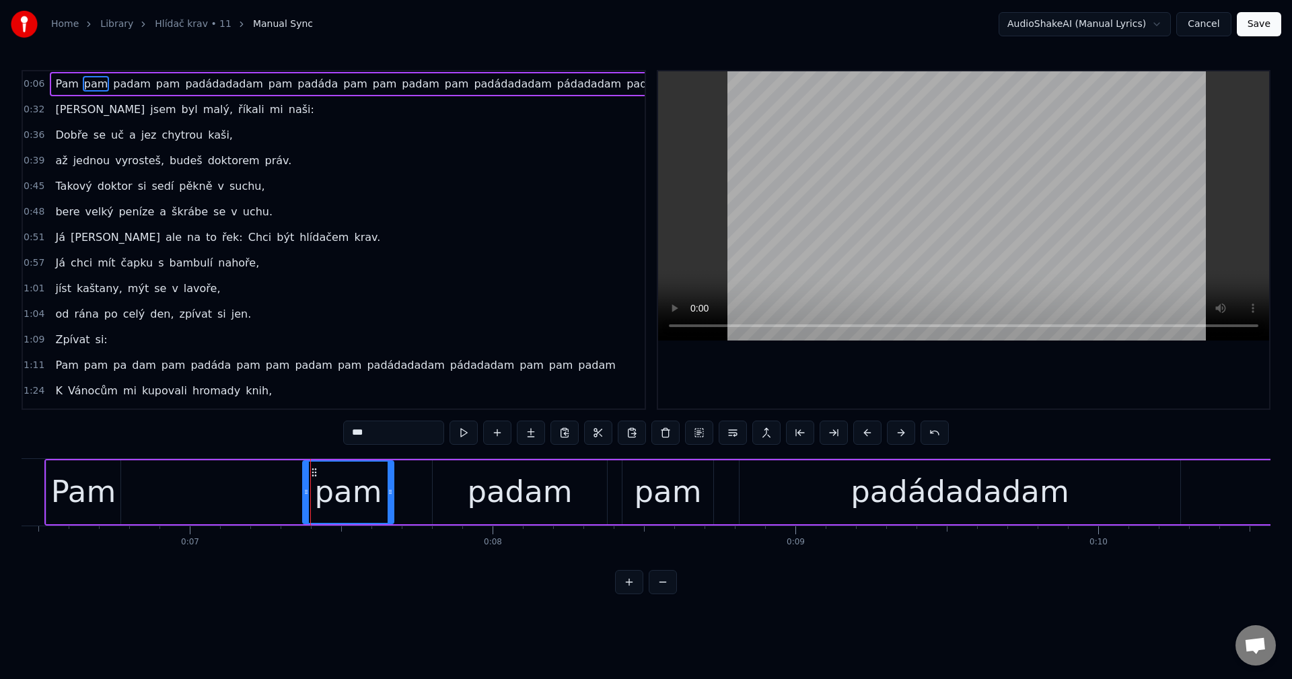
click at [102, 493] on div "Pam" at bounding box center [83, 492] width 65 height 46
type input "***"
click at [355, 487] on div "pam" at bounding box center [348, 492] width 67 height 46
click at [462, 481] on div "padam" at bounding box center [520, 492] width 174 height 64
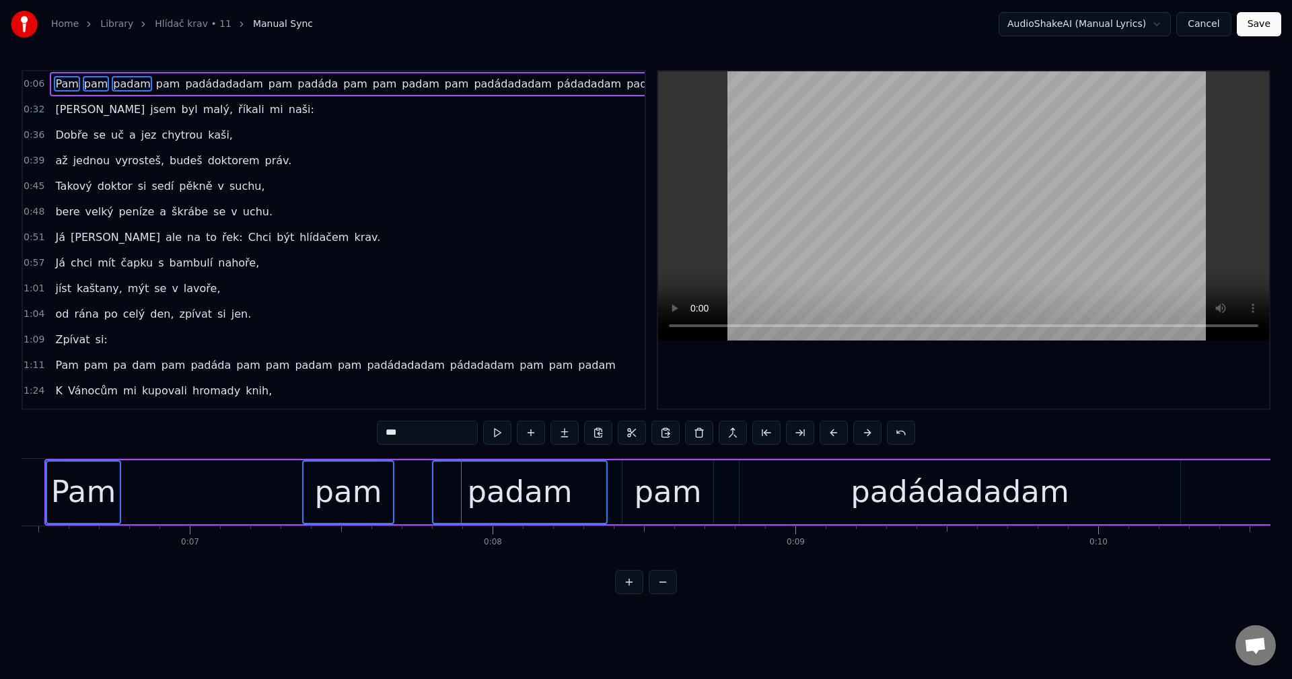
click at [641, 490] on div "pam" at bounding box center [668, 492] width 67 height 46
click at [599, 439] on button at bounding box center [598, 433] width 28 height 24
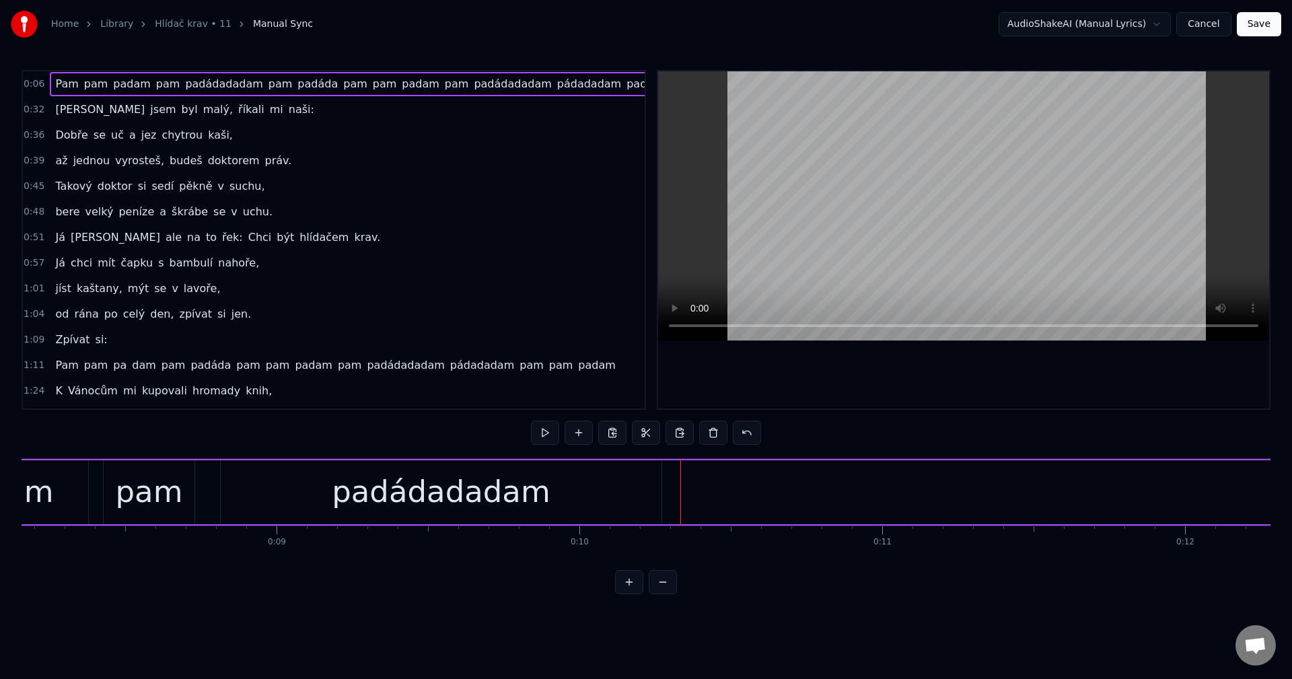
scroll to position [0, 2510]
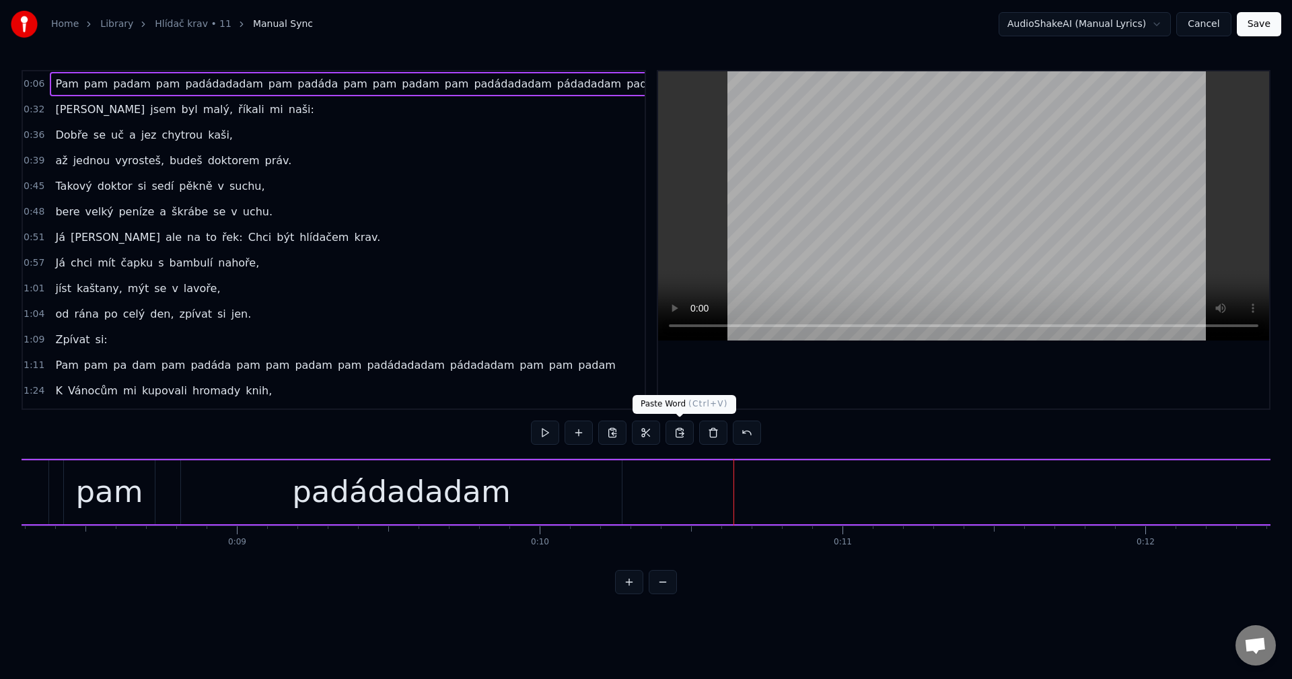
click at [685, 439] on button at bounding box center [680, 433] width 28 height 24
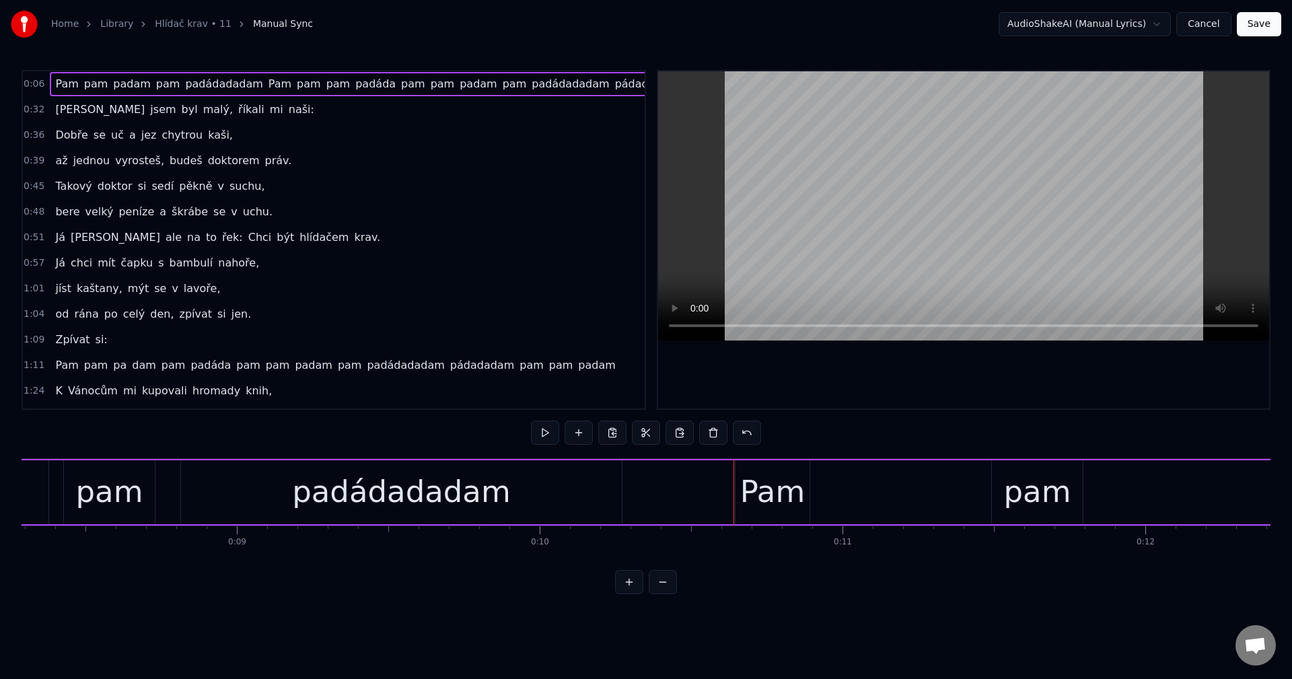
click at [543, 437] on button at bounding box center [545, 433] width 28 height 24
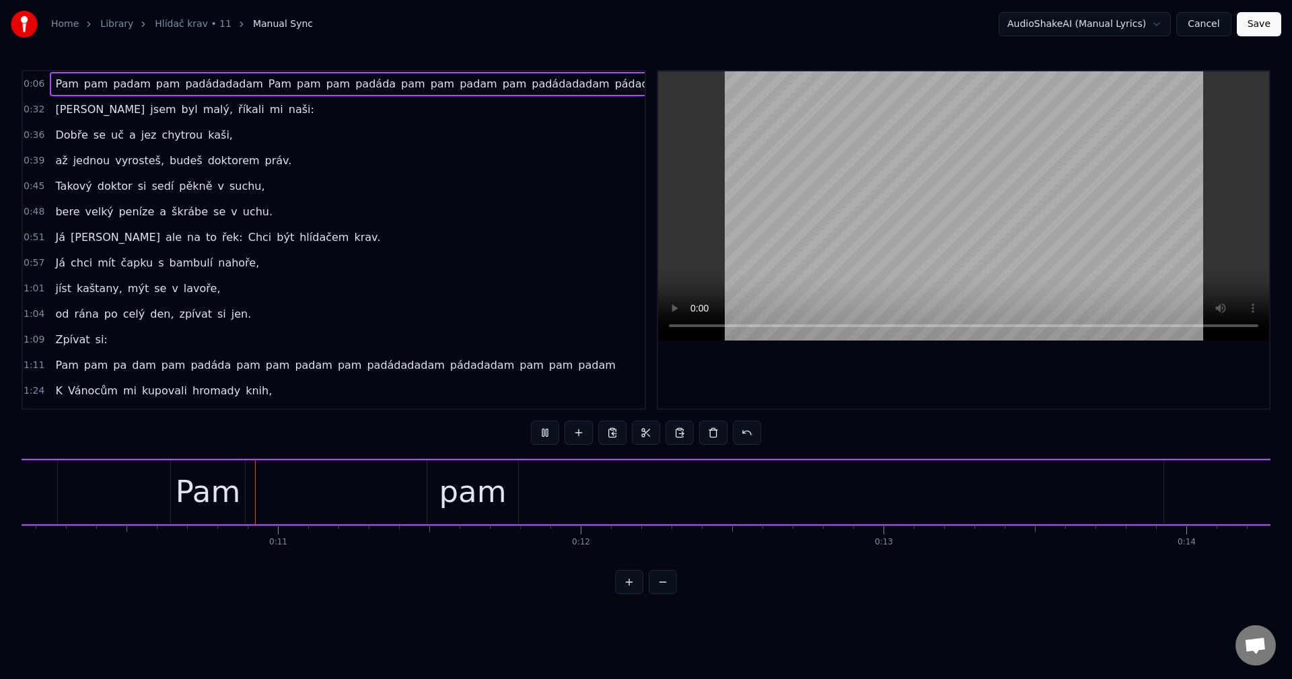
scroll to position [0, 3094]
click at [555, 439] on button at bounding box center [545, 433] width 28 height 24
click at [443, 500] on div "pam" at bounding box center [453, 492] width 67 height 46
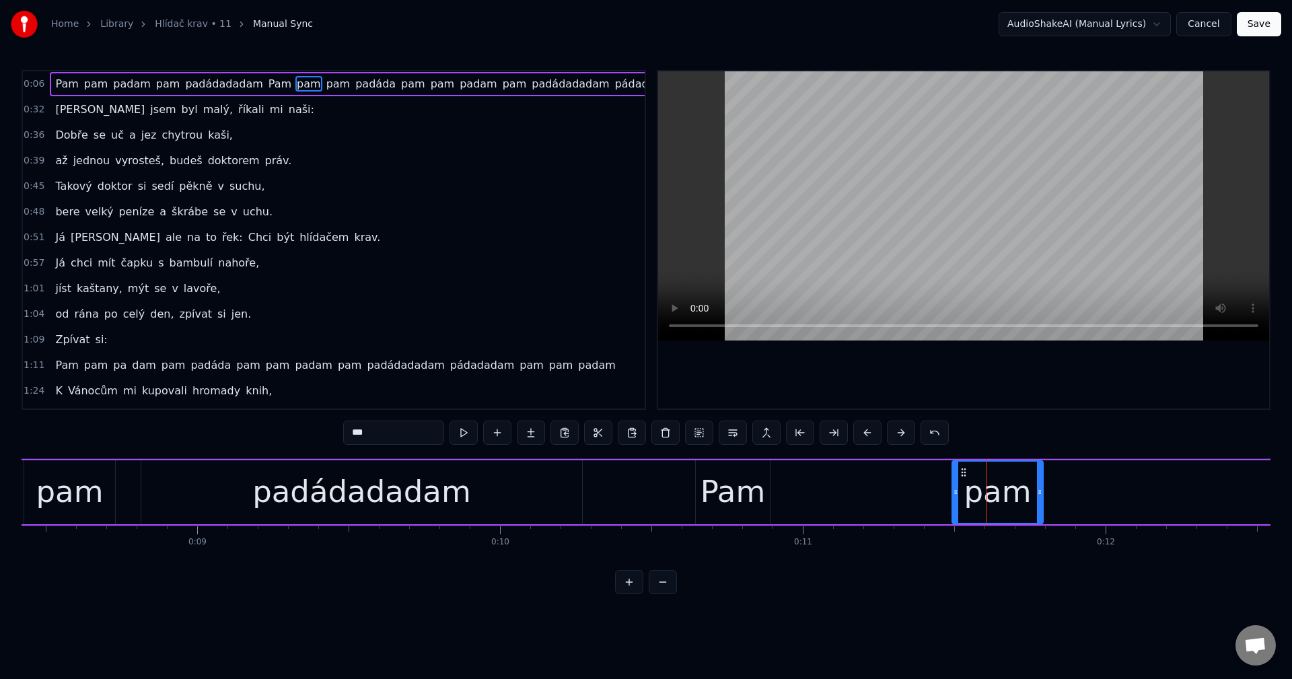
scroll to position [0, 2709]
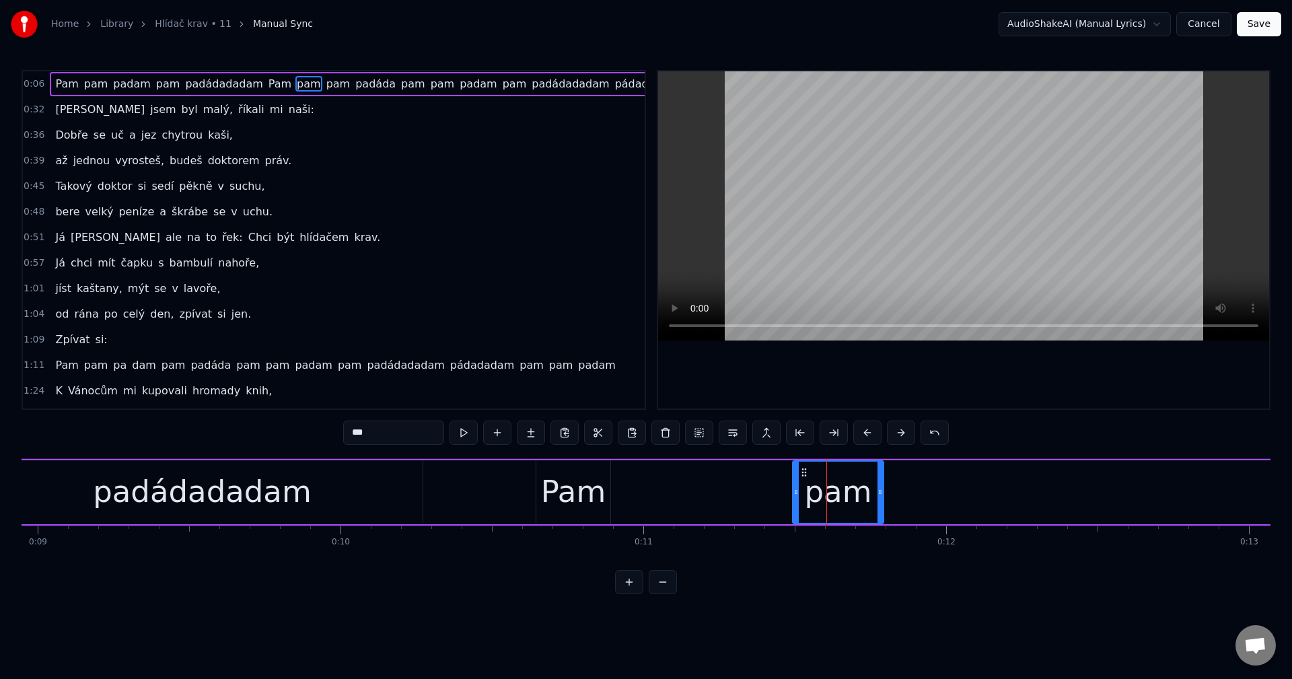
click at [213, 500] on div "padádadadam" at bounding box center [202, 492] width 219 height 46
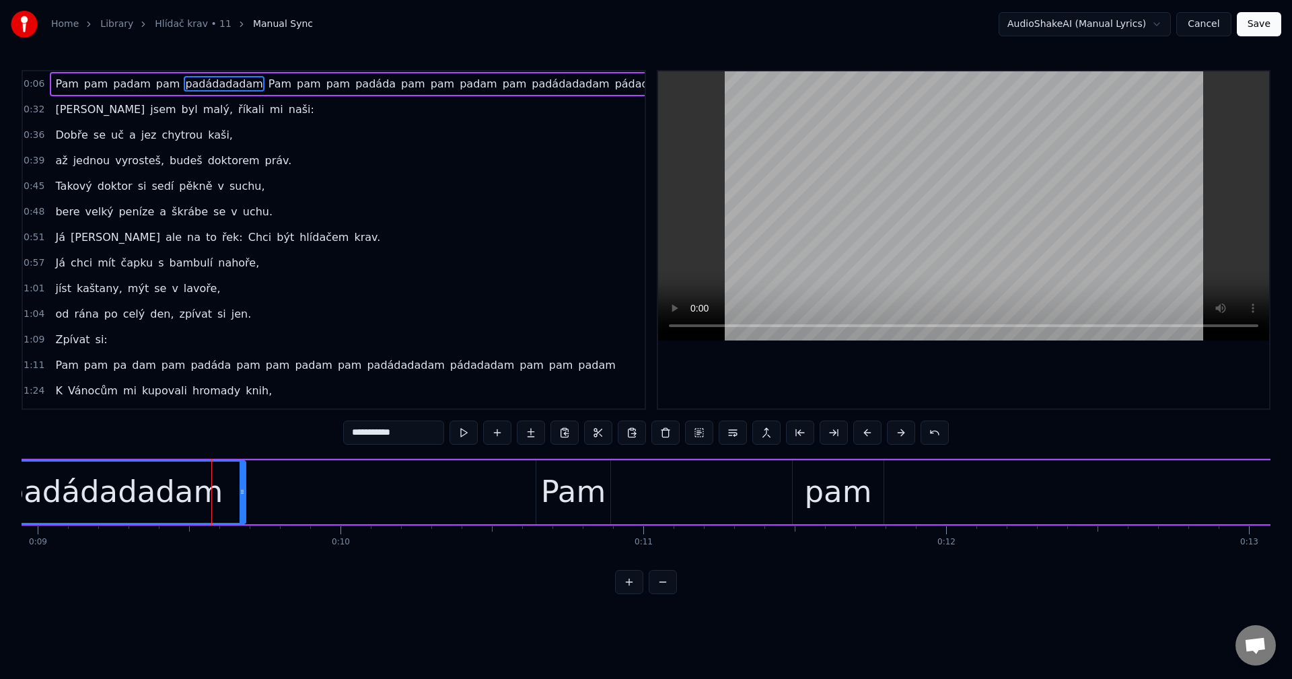
drag, startPoint x: 418, startPoint y: 490, endPoint x: 236, endPoint y: 499, distance: 181.9
click at [240, 499] on div at bounding box center [242, 492] width 5 height 61
click at [562, 489] on div "Pam" at bounding box center [573, 492] width 65 height 46
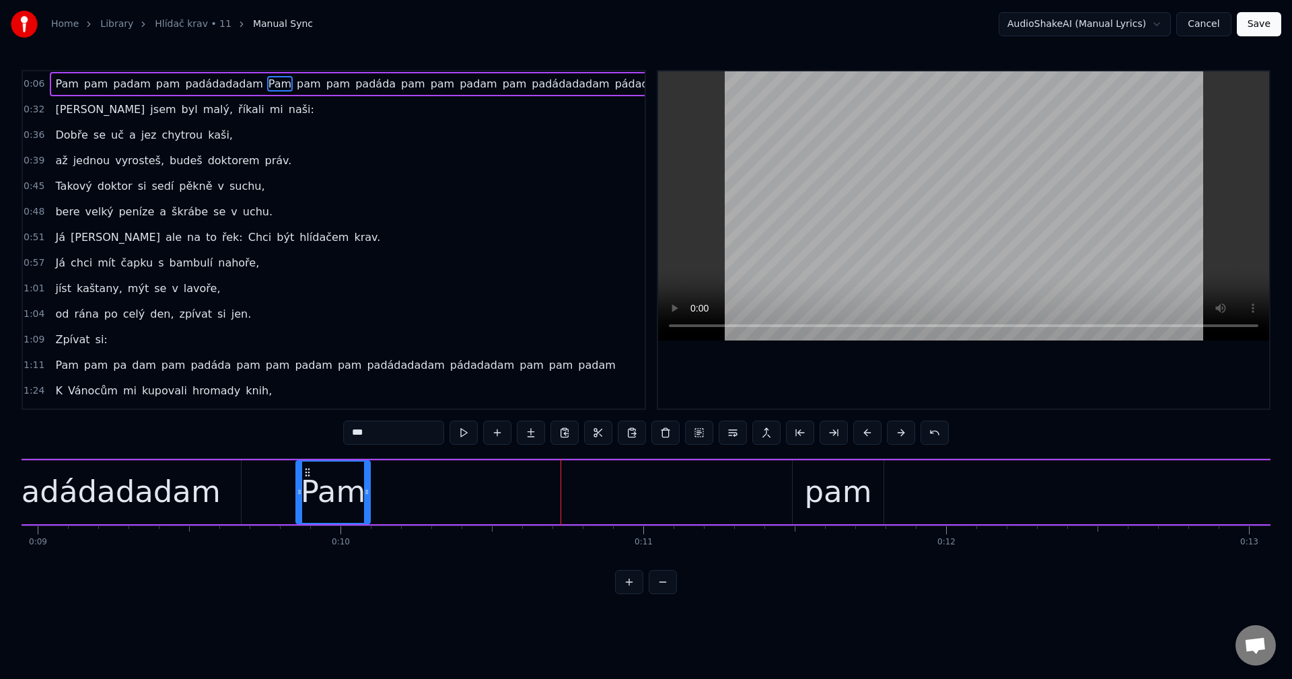
drag, startPoint x: 547, startPoint y: 475, endPoint x: 306, endPoint y: 491, distance: 241.5
click at [306, 491] on div "Pam" at bounding box center [333, 492] width 73 height 61
drag, startPoint x: 369, startPoint y: 493, endPoint x: 398, endPoint y: 492, distance: 28.9
click at [387, 491] on icon at bounding box center [384, 492] width 5 height 11
click at [821, 487] on div "pam" at bounding box center [838, 492] width 67 height 46
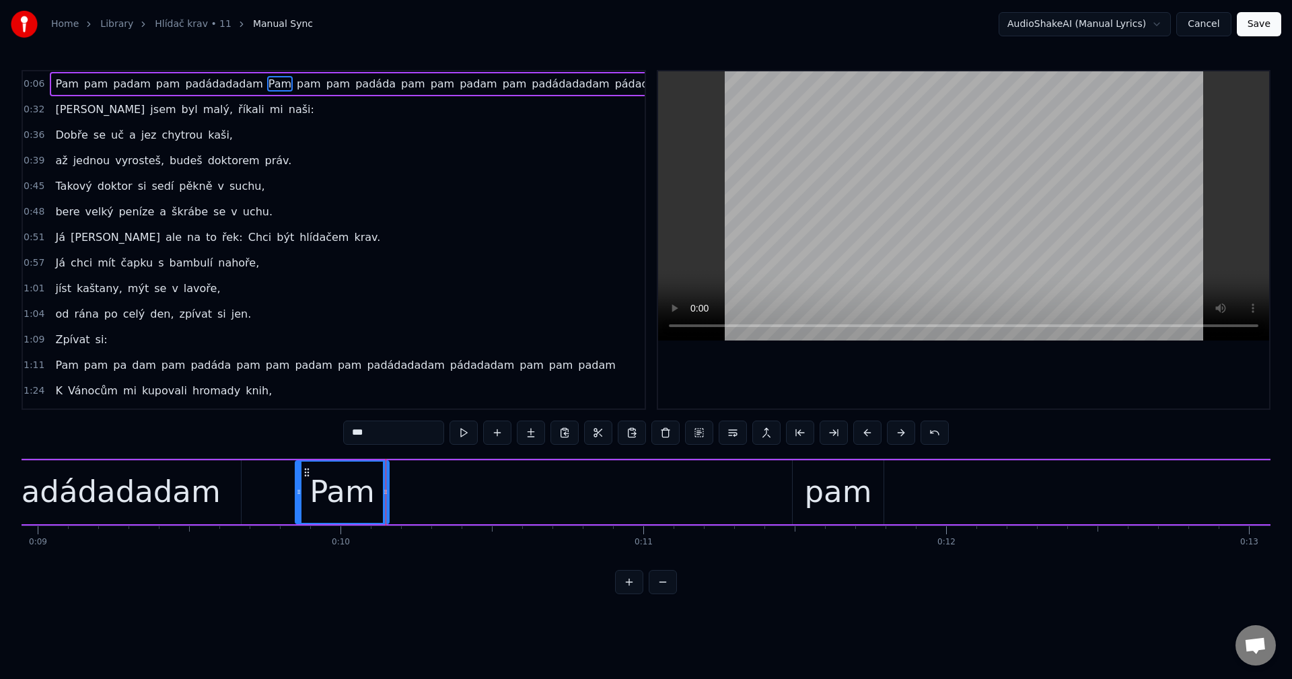
type input "***"
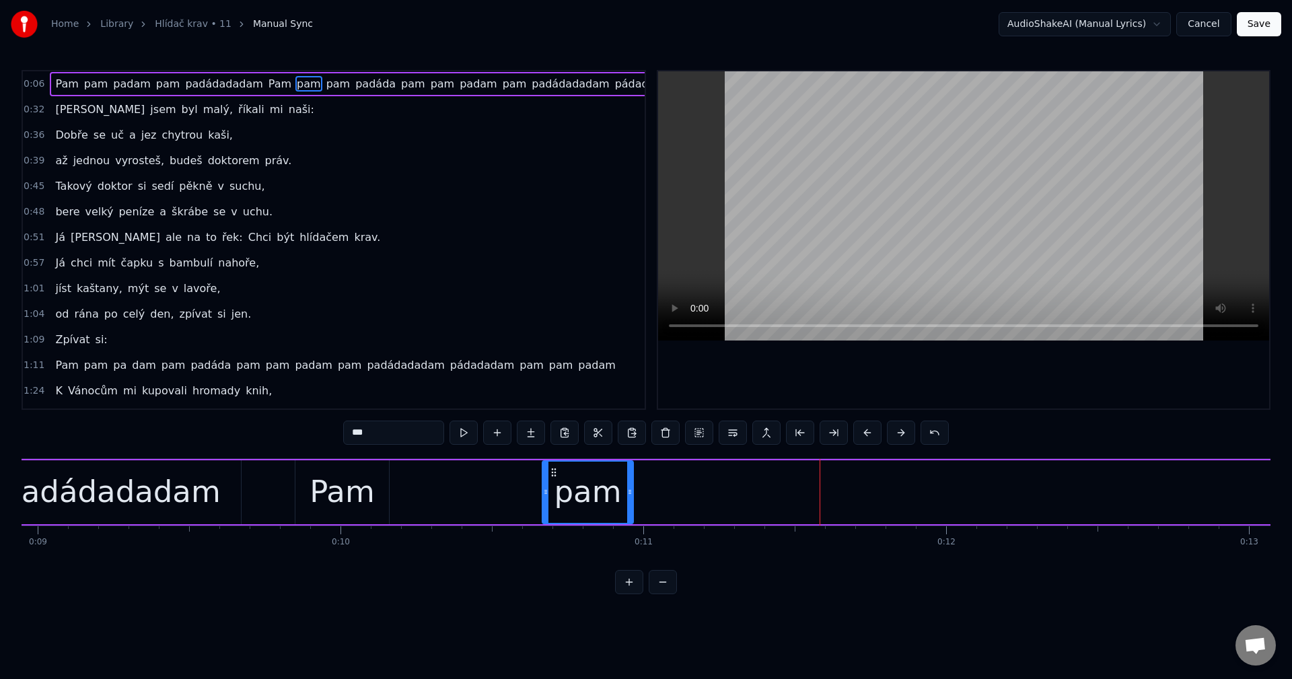
drag, startPoint x: 734, startPoint y: 477, endPoint x: 551, endPoint y: 491, distance: 183.5
click at [551, 491] on div "pam" at bounding box center [588, 492] width 90 height 61
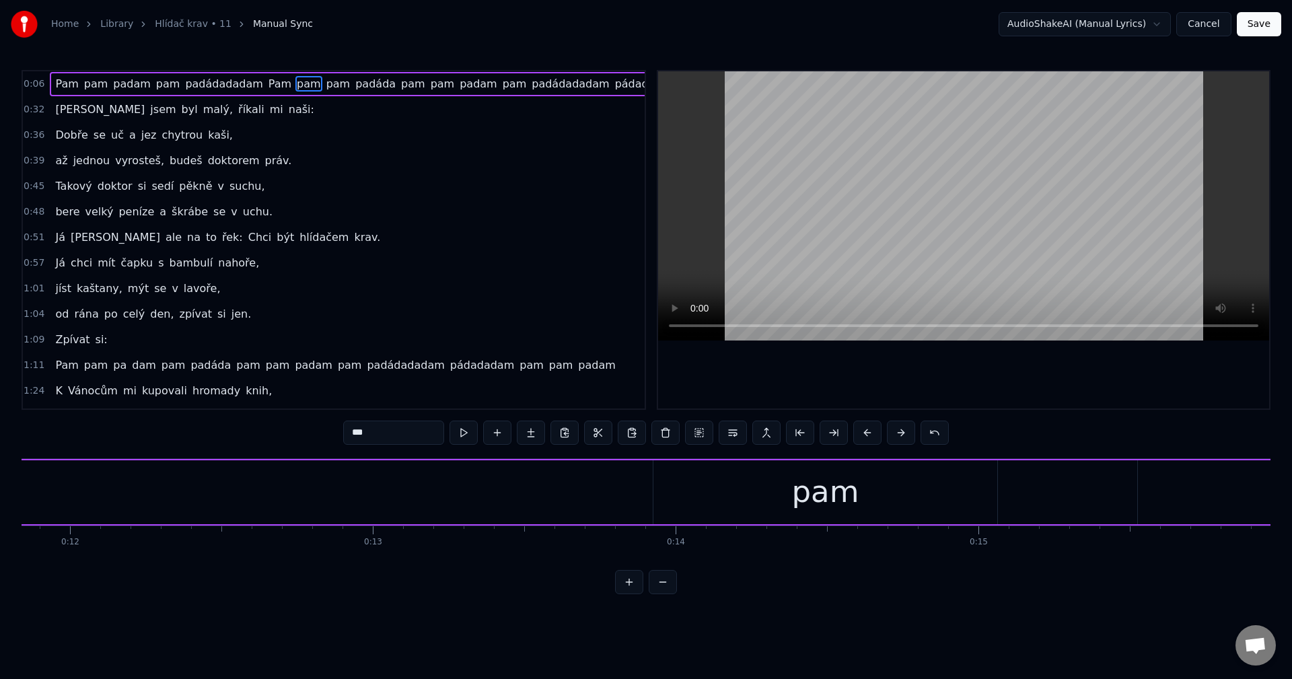
scroll to position [0, 3666]
click at [684, 507] on div "pam" at bounding box center [745, 492] width 344 height 64
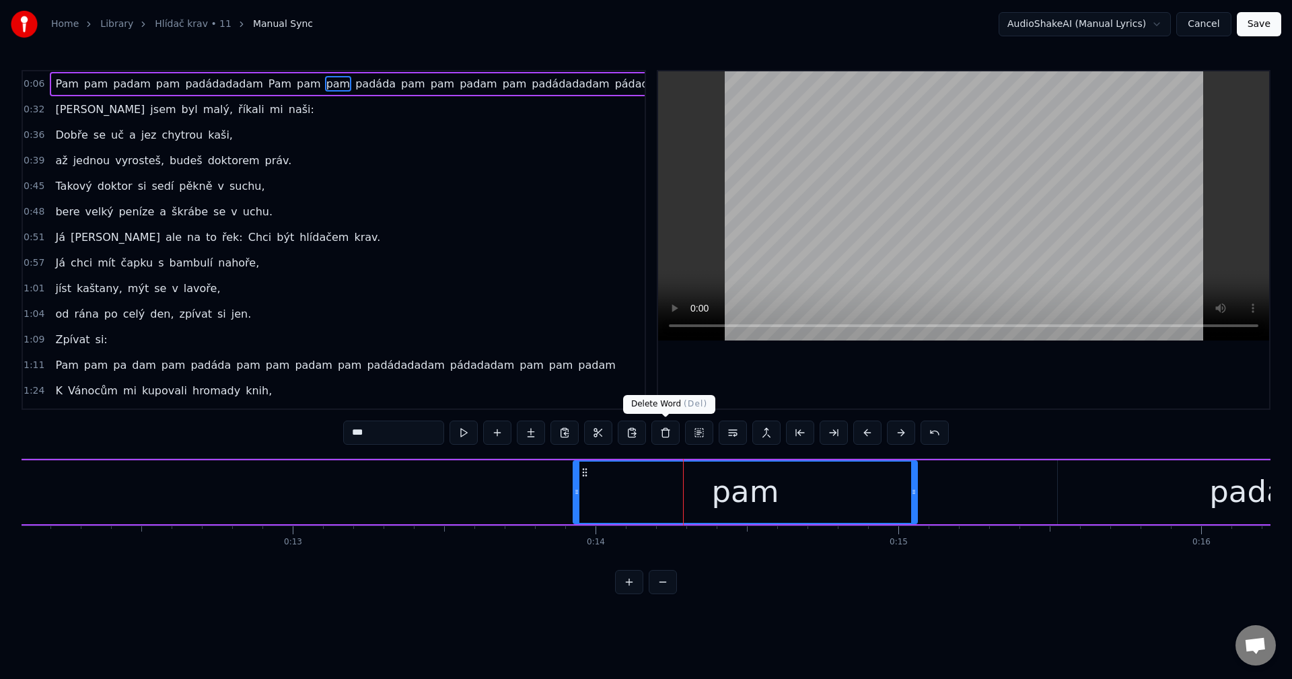
click at [659, 432] on button at bounding box center [665, 433] width 28 height 24
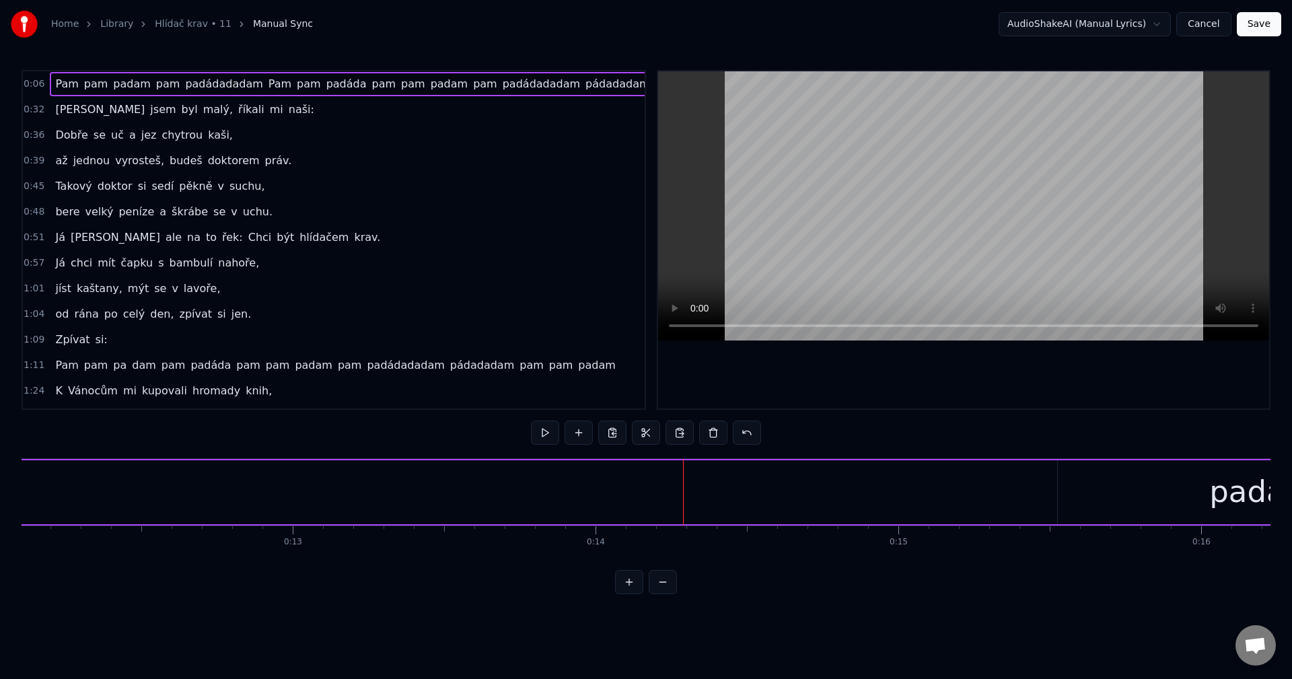
drag, startPoint x: 1126, startPoint y: 472, endPoint x: 1110, endPoint y: 473, distance: 15.5
click at [1126, 472] on div "padáda" at bounding box center [1266, 492] width 417 height 64
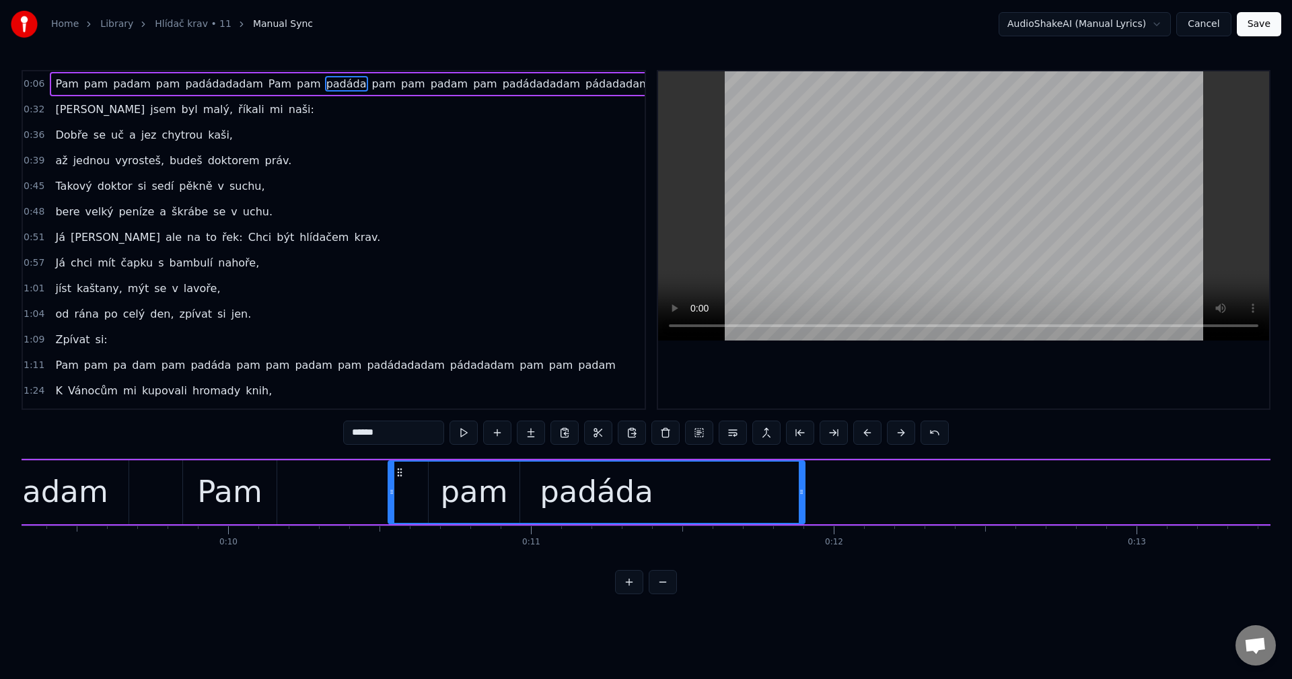
scroll to position [0, 2821]
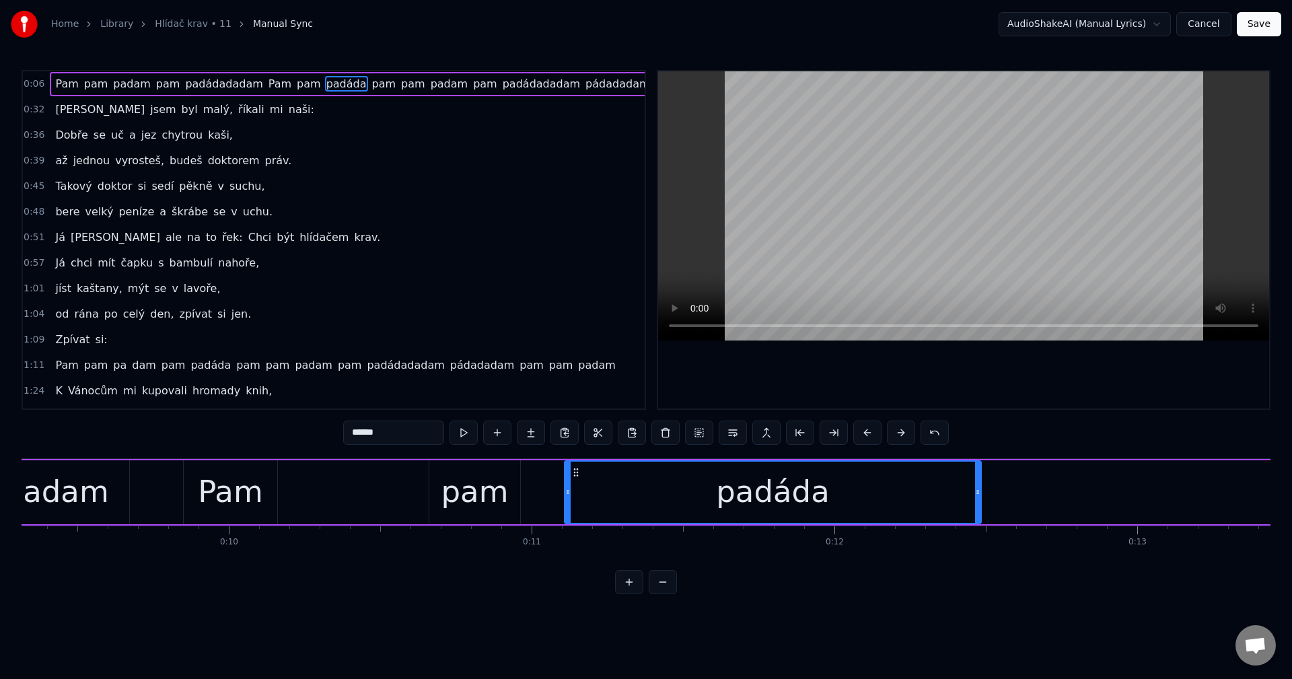
drag, startPoint x: 1069, startPoint y: 476, endPoint x: 575, endPoint y: 529, distance: 496.8
click at [575, 529] on div "[PERSON_NAME] pam padam pam padádadadam Pam pam padáda pam pam padam pam padáda…" at bounding box center [646, 508] width 1249 height 101
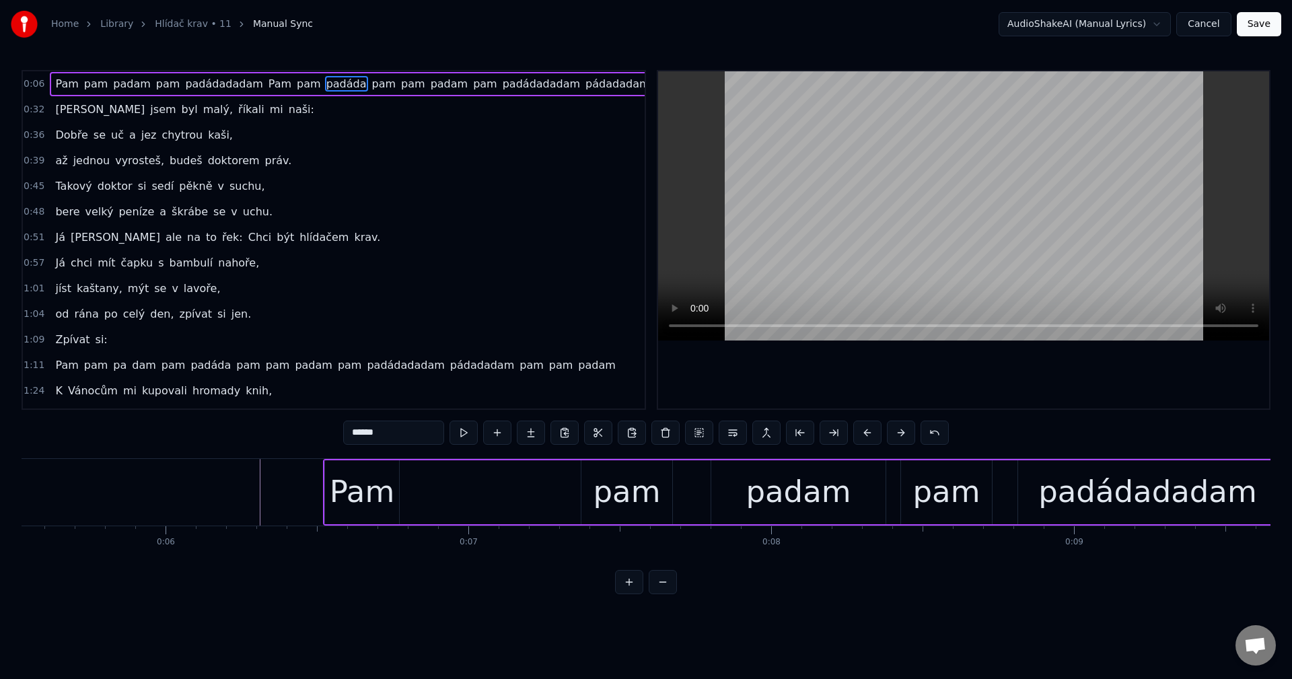
scroll to position [0, 1475]
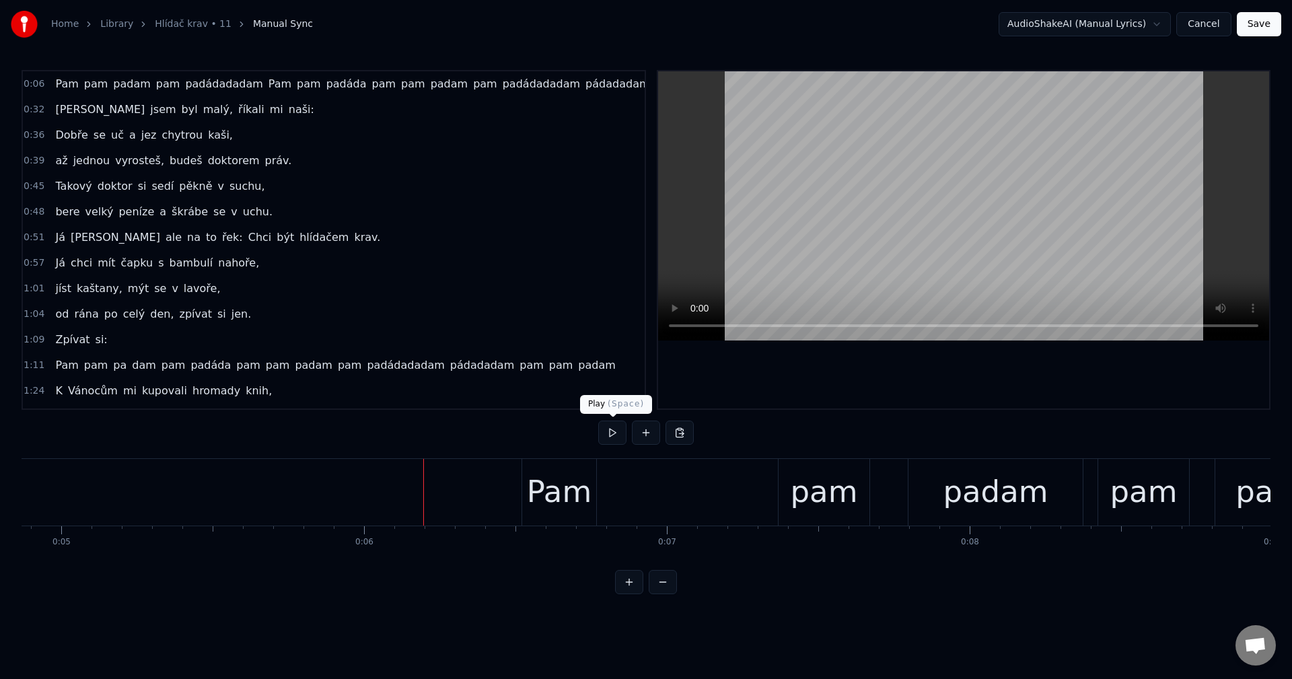
click at [600, 432] on button at bounding box center [612, 433] width 28 height 24
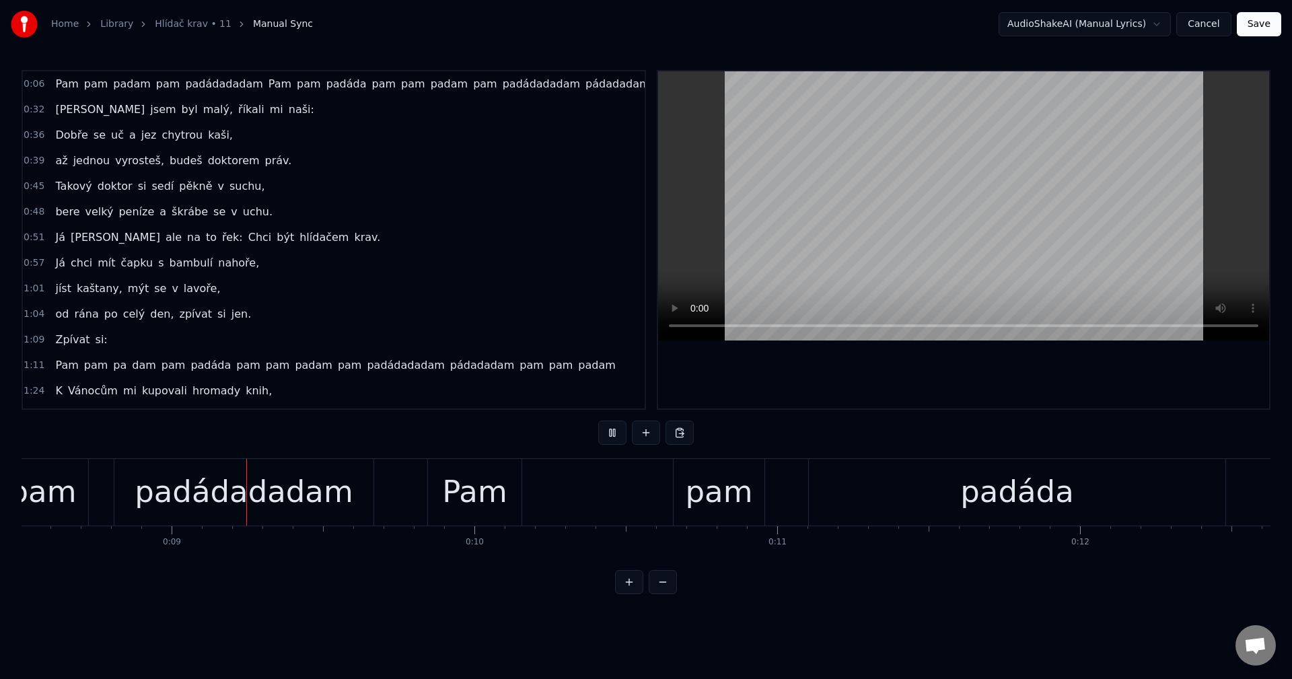
scroll to position [0, 2593]
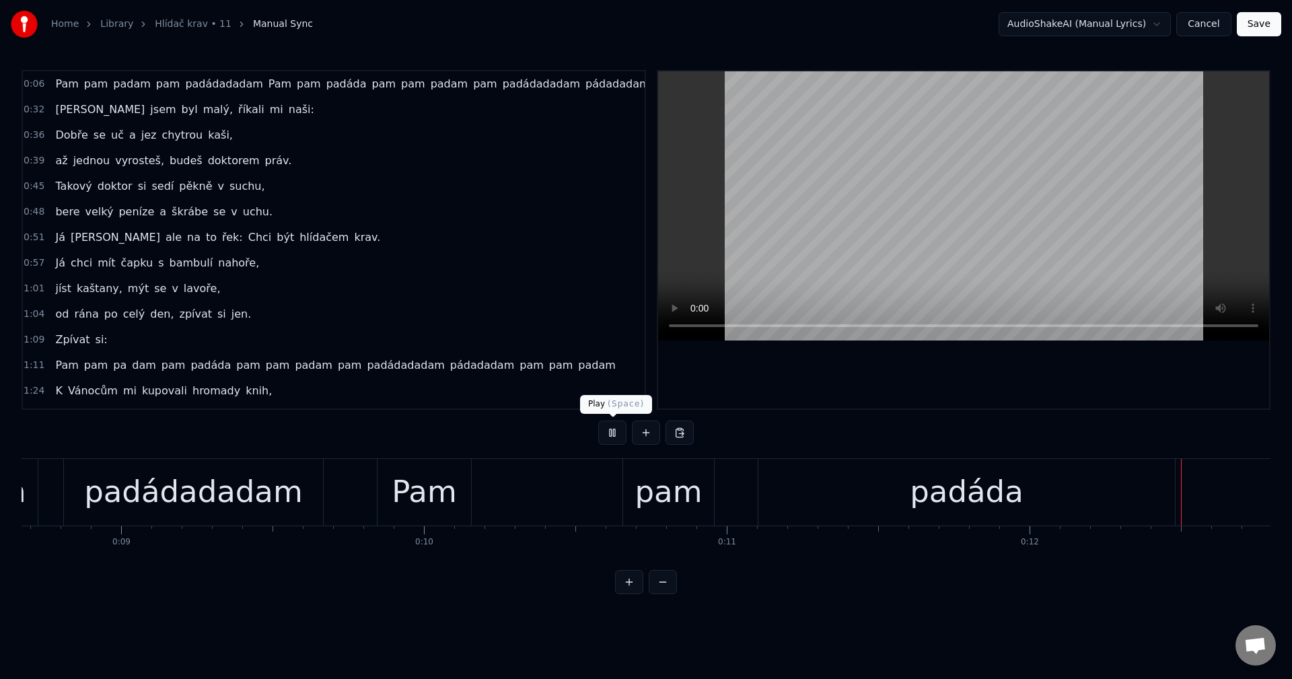
click at [619, 425] on button at bounding box center [612, 433] width 28 height 24
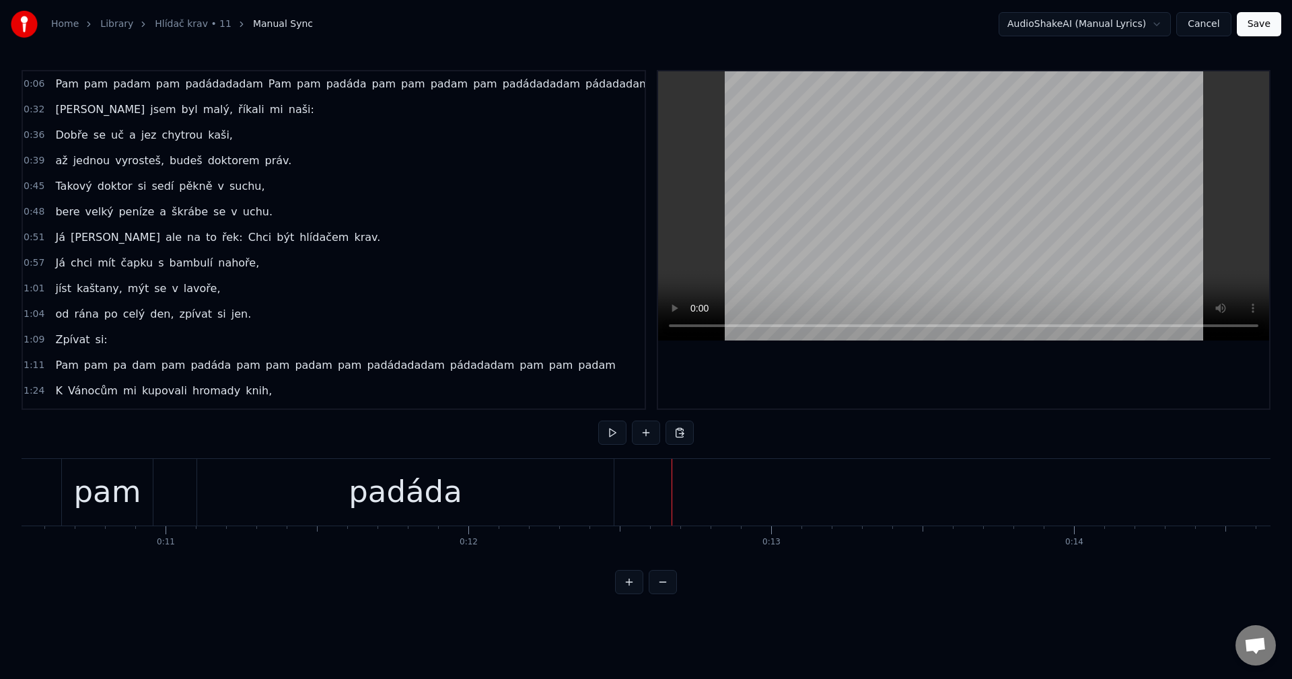
scroll to position [0, 3307]
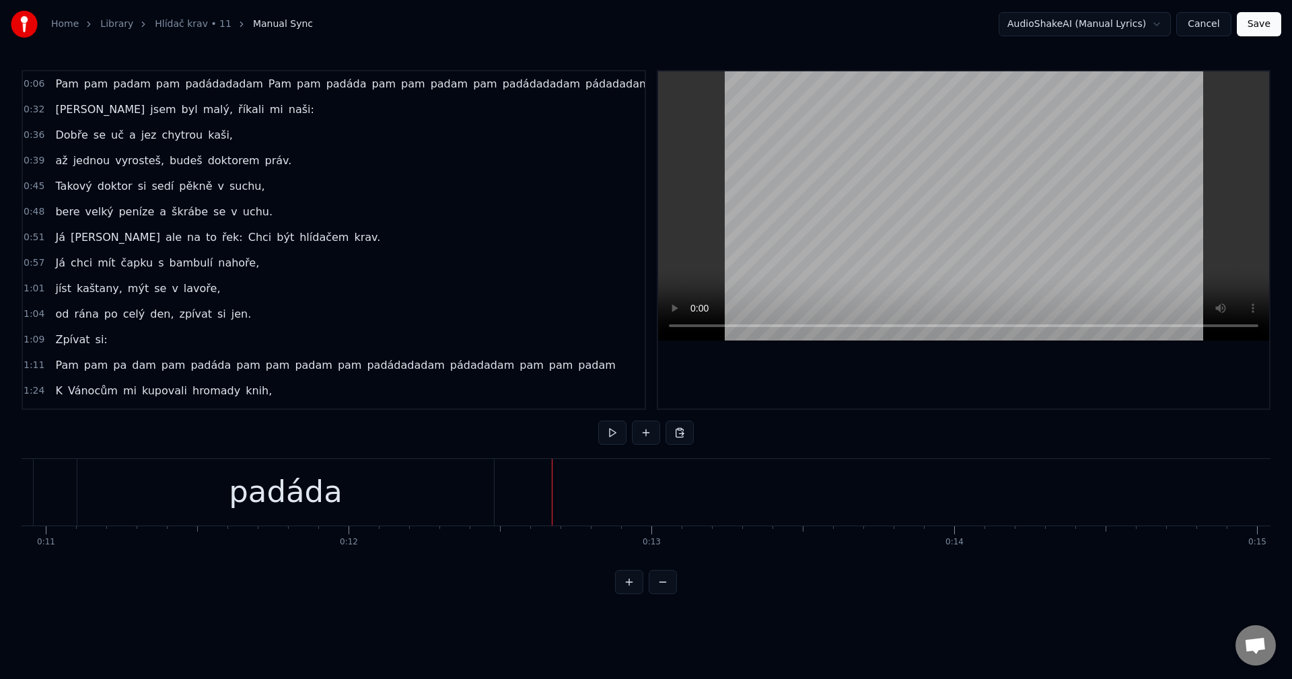
click at [285, 512] on div "padáda" at bounding box center [285, 492] width 113 height 46
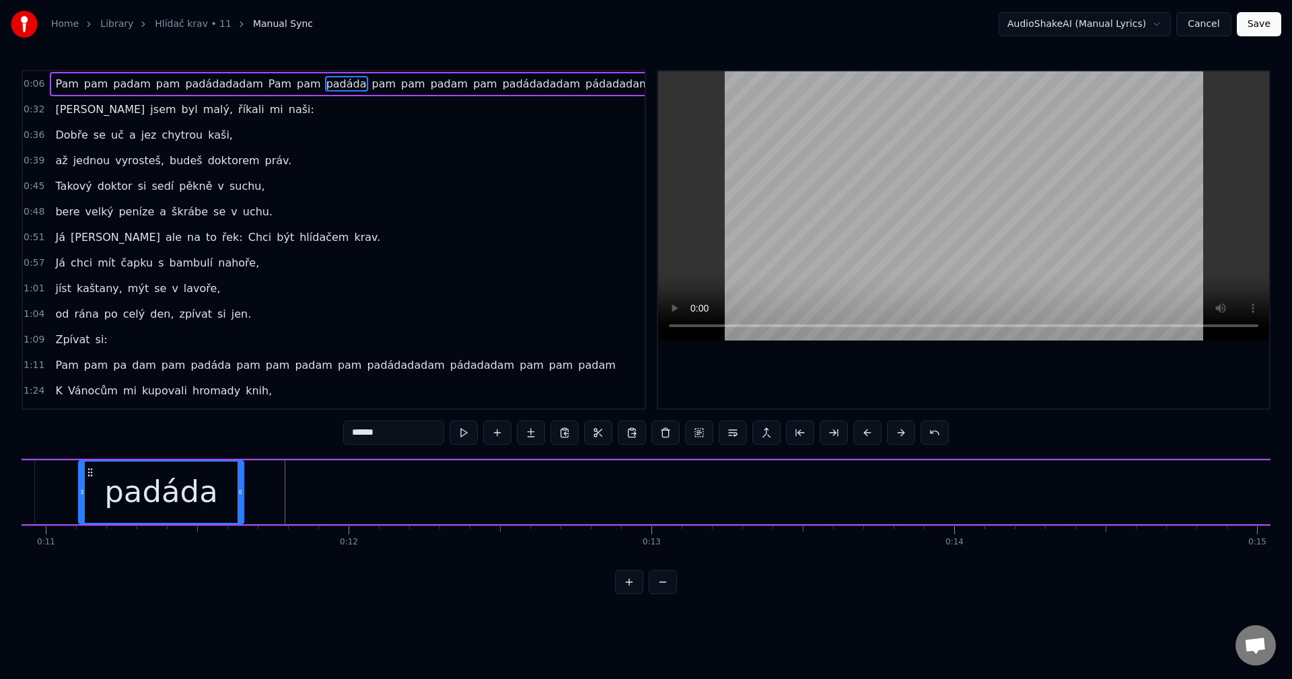
drag, startPoint x: 493, startPoint y: 494, endPoint x: 241, endPoint y: 494, distance: 251.7
click at [241, 494] on circle at bounding box center [241, 493] width 1 height 1
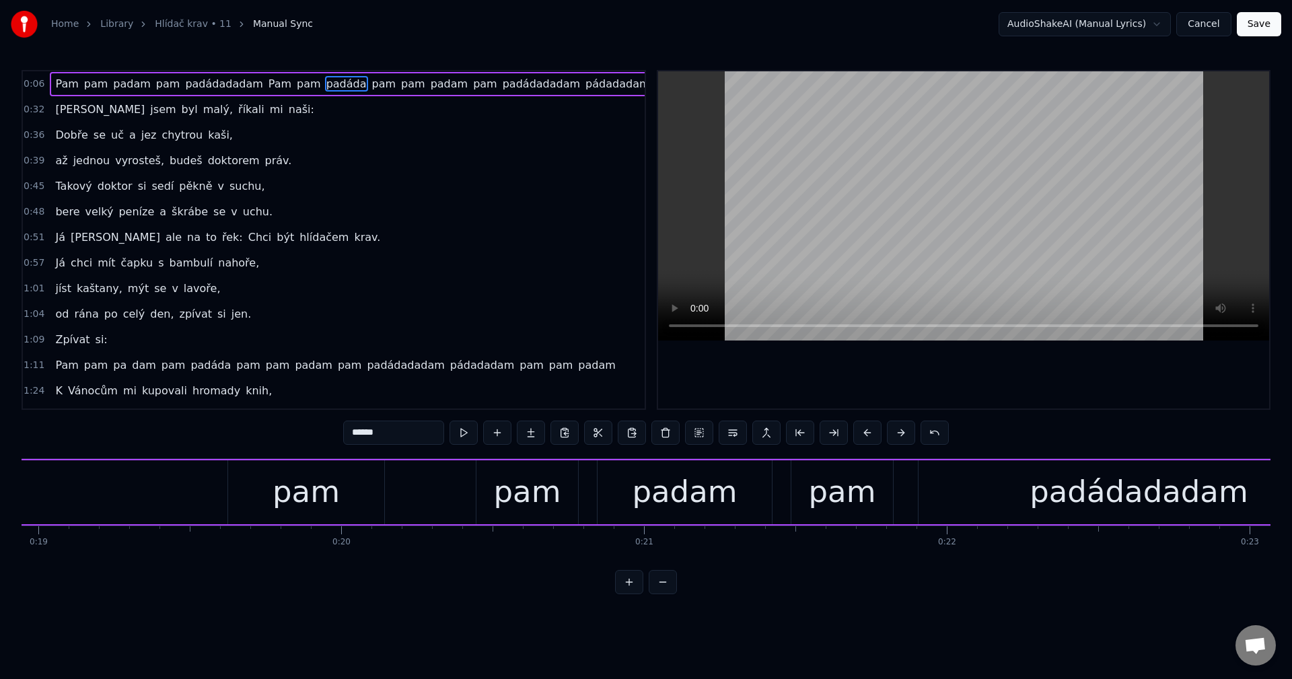
scroll to position [0, 5618]
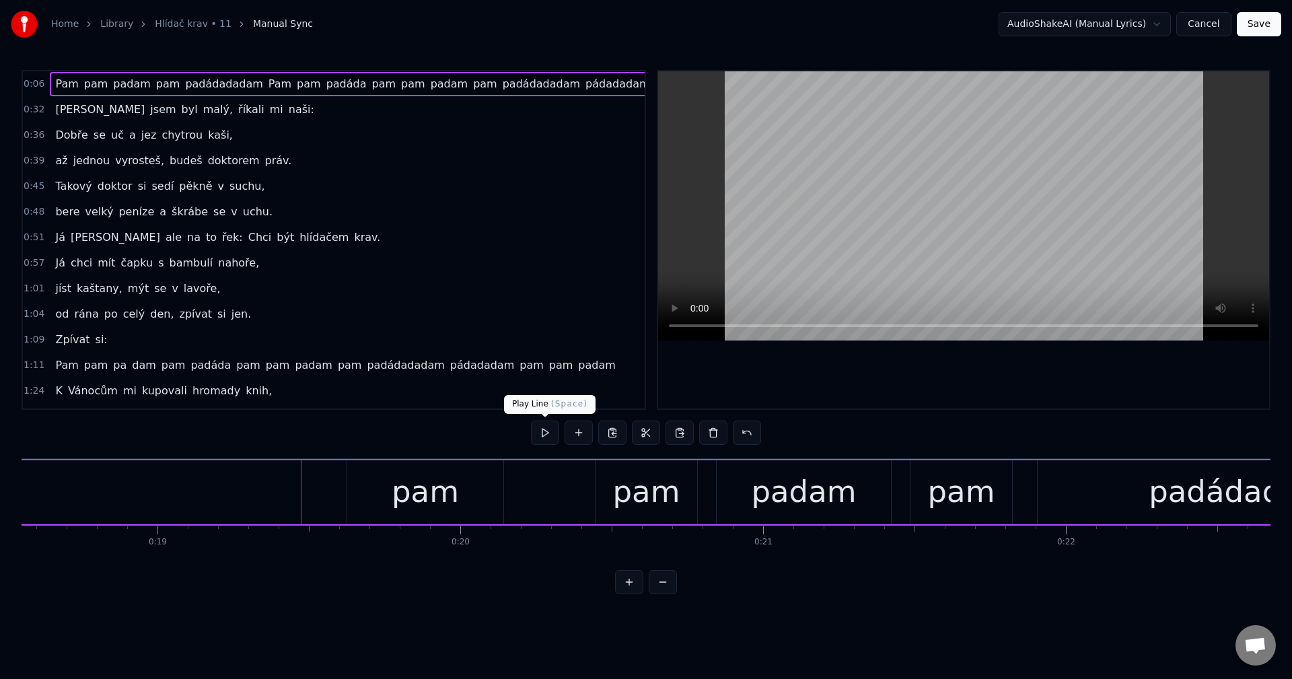
click at [537, 428] on button at bounding box center [545, 433] width 28 height 24
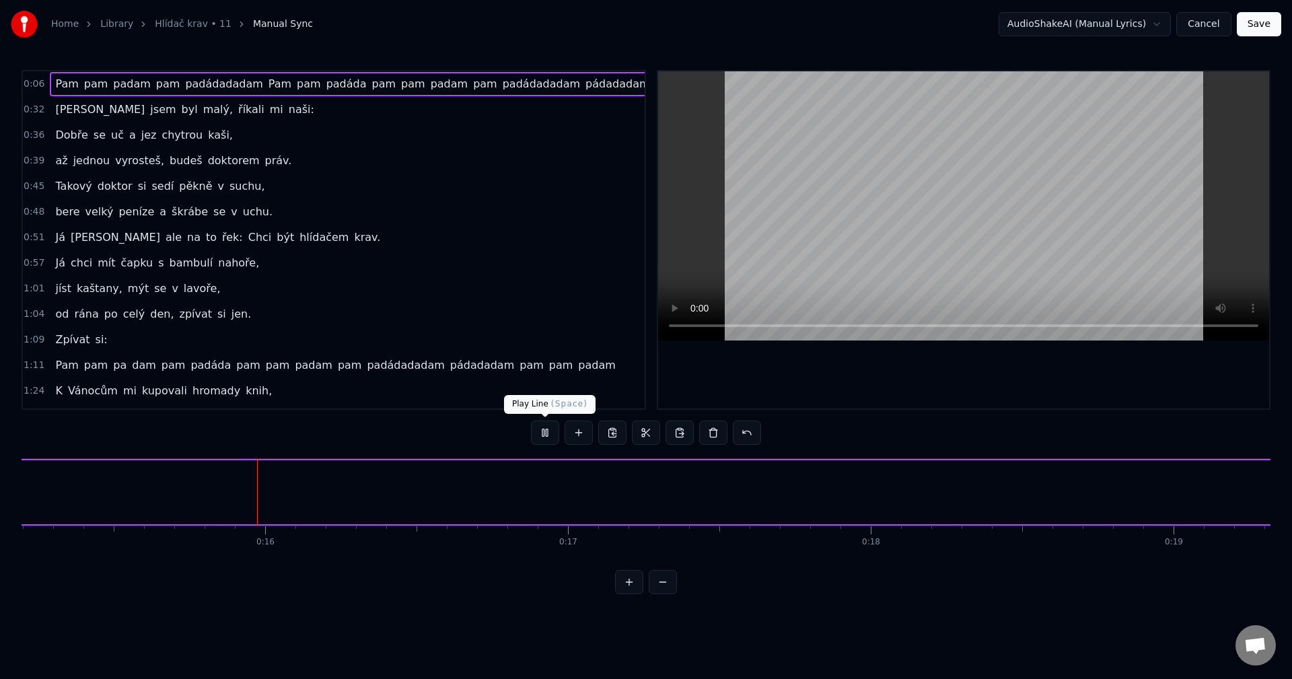
scroll to position [0, 4625]
click at [545, 426] on button at bounding box center [545, 433] width 28 height 24
click at [501, 84] on span "padádadadam" at bounding box center [541, 83] width 80 height 15
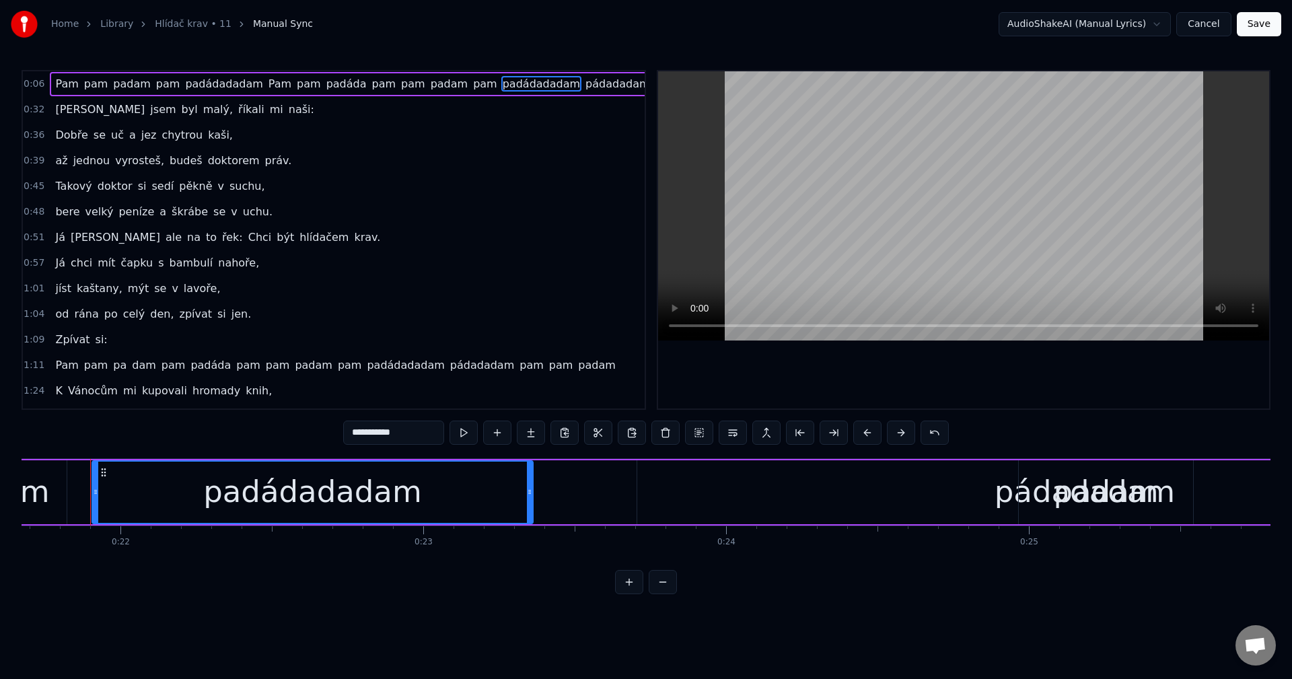
scroll to position [0, 6565]
click at [559, 435] on button at bounding box center [565, 433] width 28 height 24
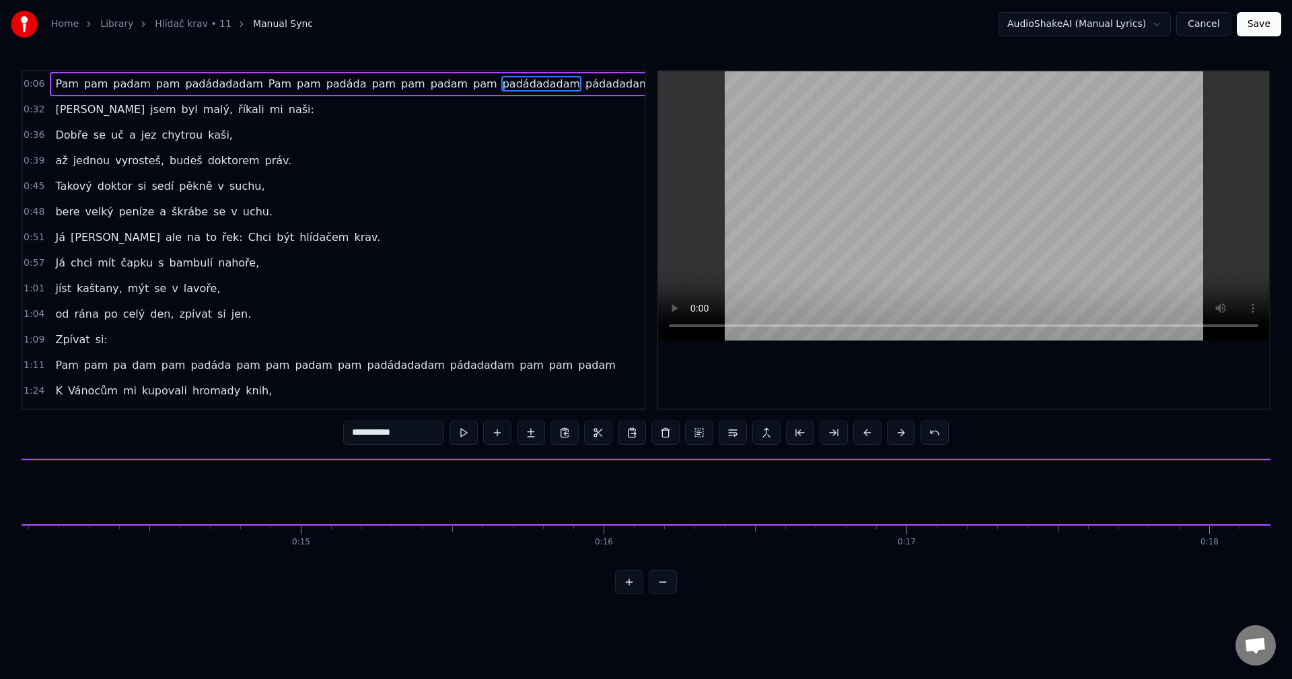
scroll to position [0, 4064]
click at [656, 487] on div "[PERSON_NAME] pam padam pam padádadadam Pam pam padáda pam pam padam pam padáda…" at bounding box center [1301, 492] width 6738 height 67
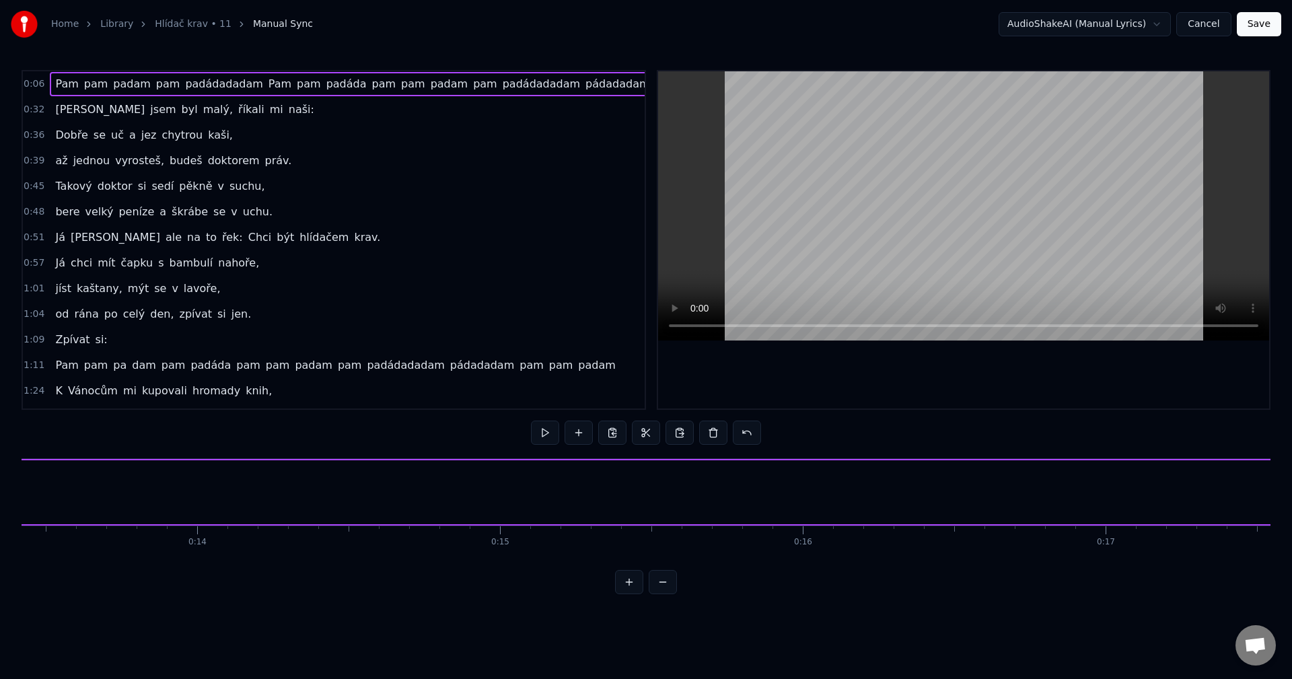
click at [656, 487] on div "[PERSON_NAME] pam padam pam padádadadam Pam pam padáda pam pam padam pam padáda…" at bounding box center [1301, 492] width 6738 height 67
click at [671, 425] on button at bounding box center [680, 433] width 28 height 24
click at [169, 491] on div "[PERSON_NAME] pam padam pam padádadadam Pam pam padáda padádadadam pam pam pada…" at bounding box center [1301, 492] width 6738 height 67
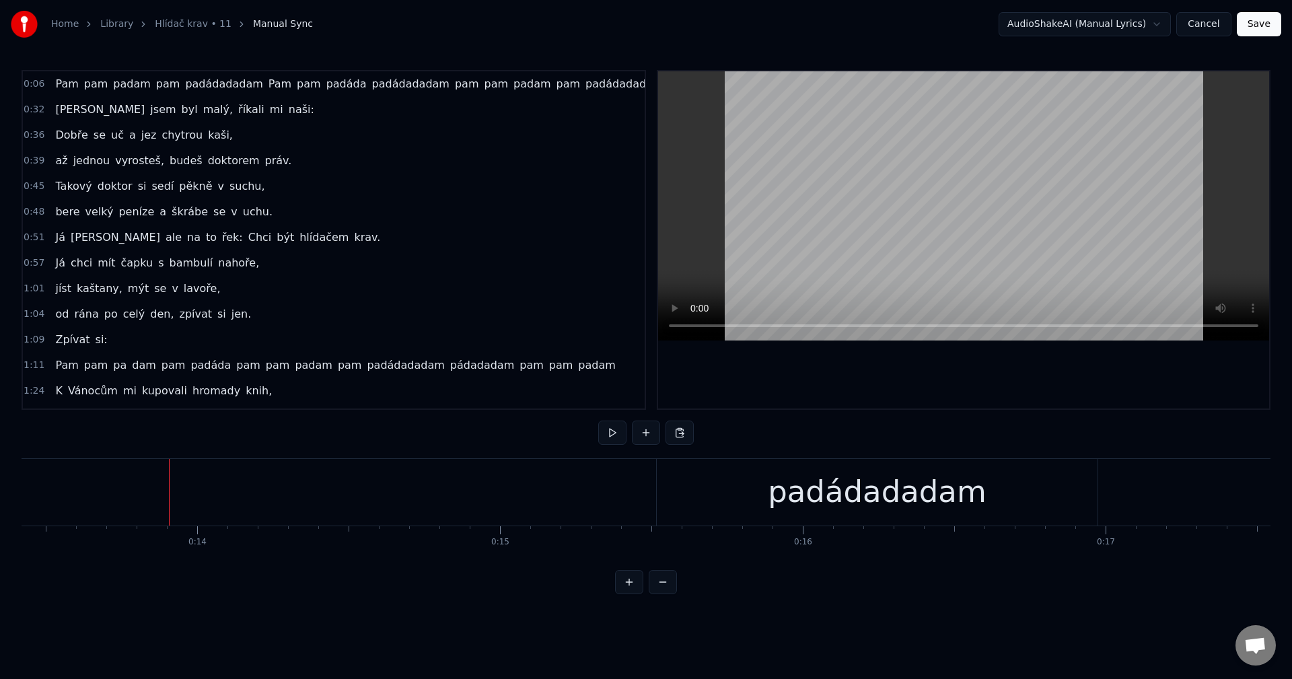
click at [840, 485] on div "padádadadam" at bounding box center [877, 492] width 219 height 46
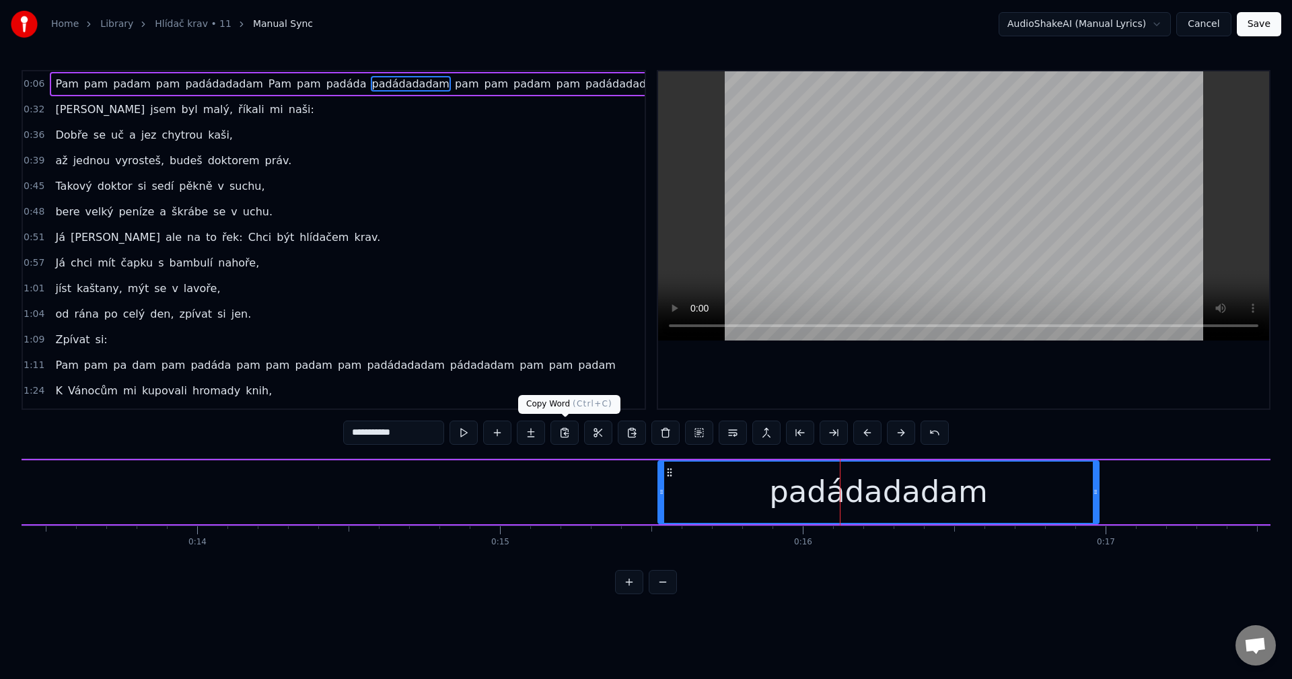
click at [557, 432] on button at bounding box center [565, 433] width 28 height 24
click at [162, 485] on div "[PERSON_NAME] pam padam pam padádadadam Pam pam padáda padádadadam pam pam pada…" at bounding box center [1301, 492] width 6738 height 67
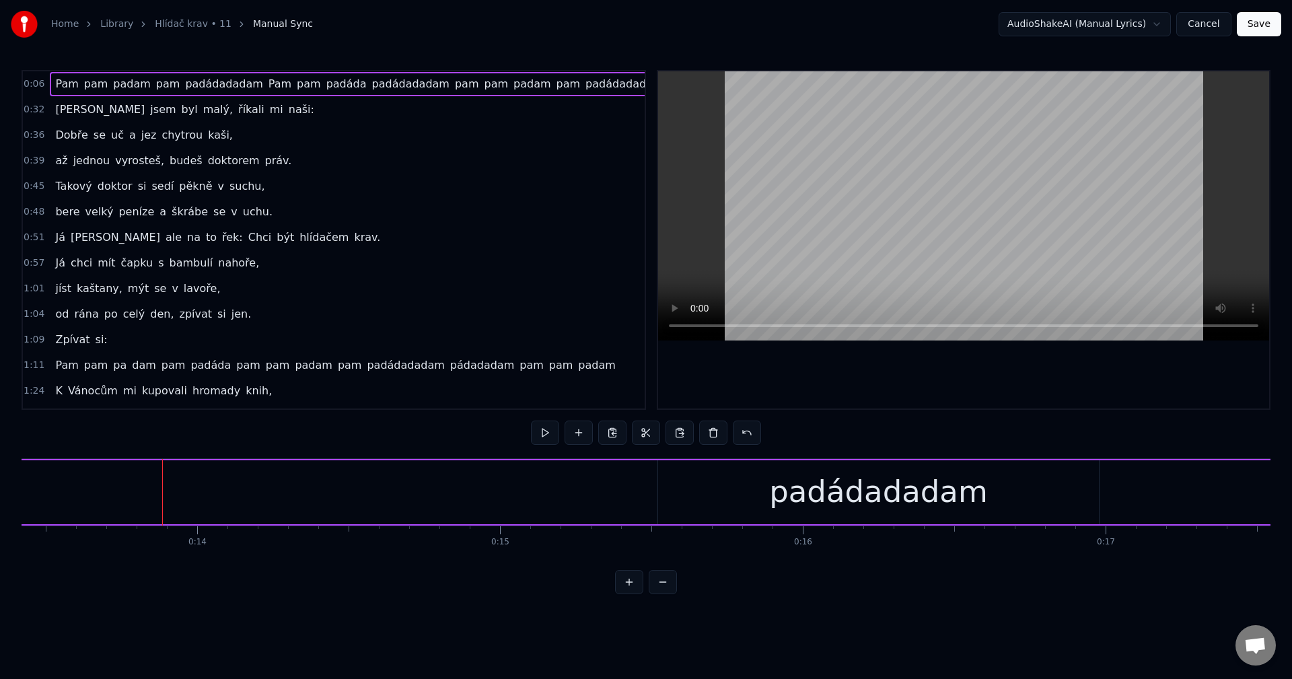
click at [165, 485] on div "[PERSON_NAME] pam padam pam padádadadam Pam pam padáda padádadadam pam pam pada…" at bounding box center [1301, 492] width 6738 height 67
click at [668, 428] on button at bounding box center [680, 433] width 28 height 24
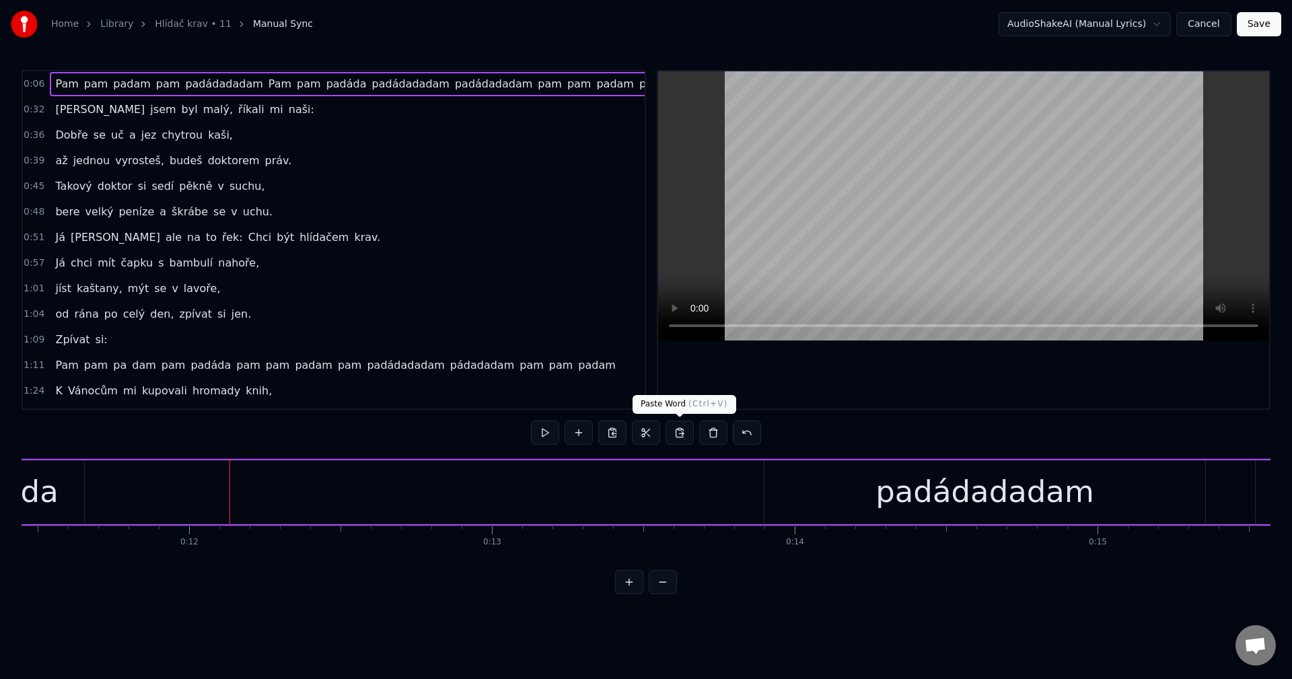
click at [679, 431] on button at bounding box center [680, 433] width 28 height 24
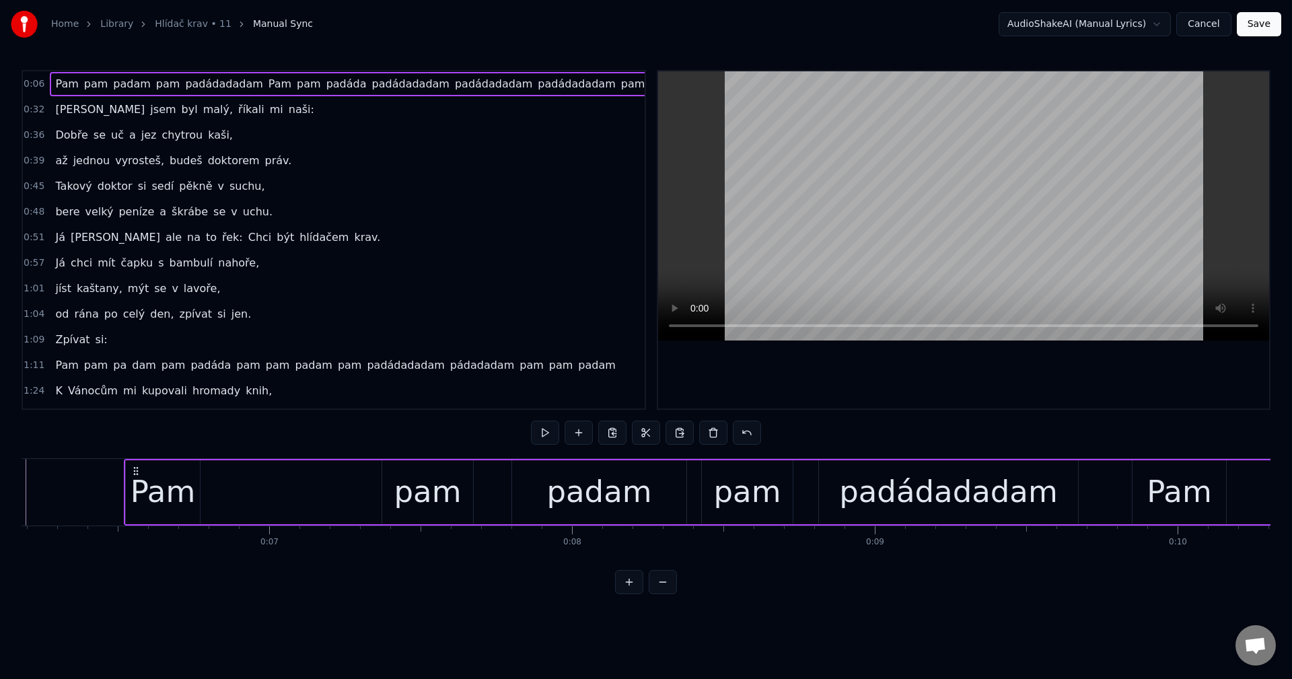
scroll to position [0, 1753]
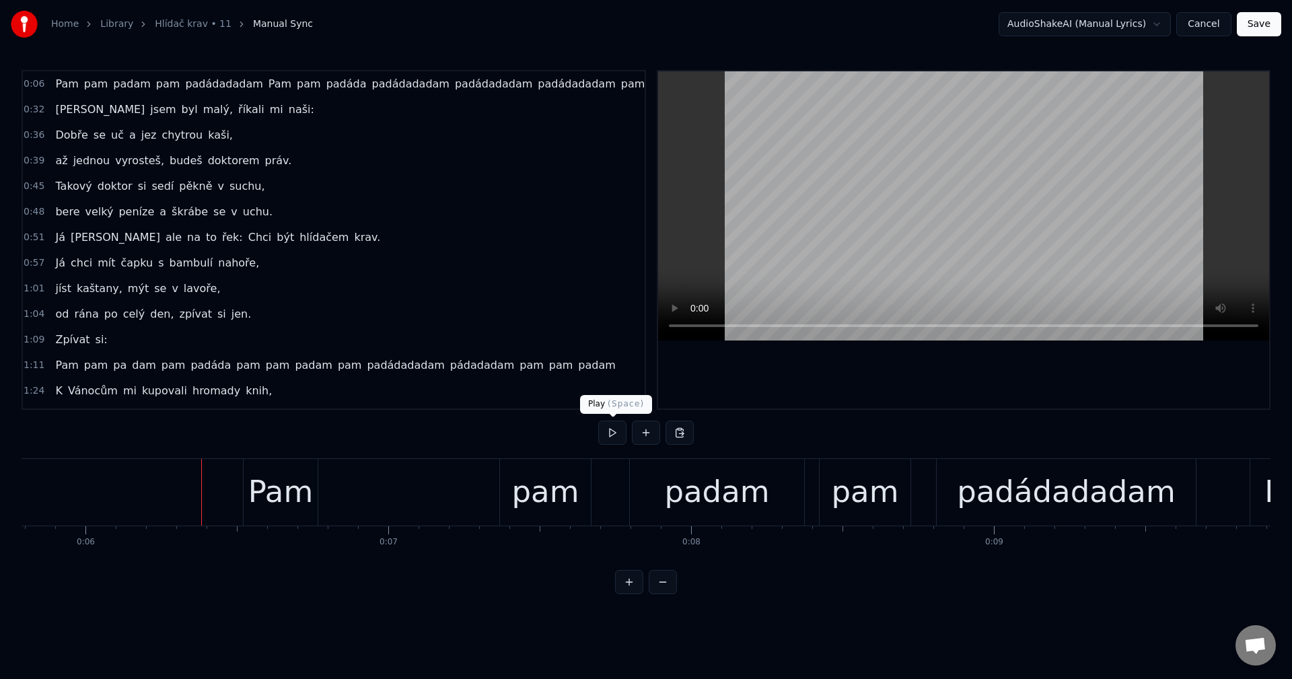
click at [606, 435] on button at bounding box center [612, 433] width 28 height 24
click at [274, 489] on div "Pam" at bounding box center [280, 492] width 65 height 46
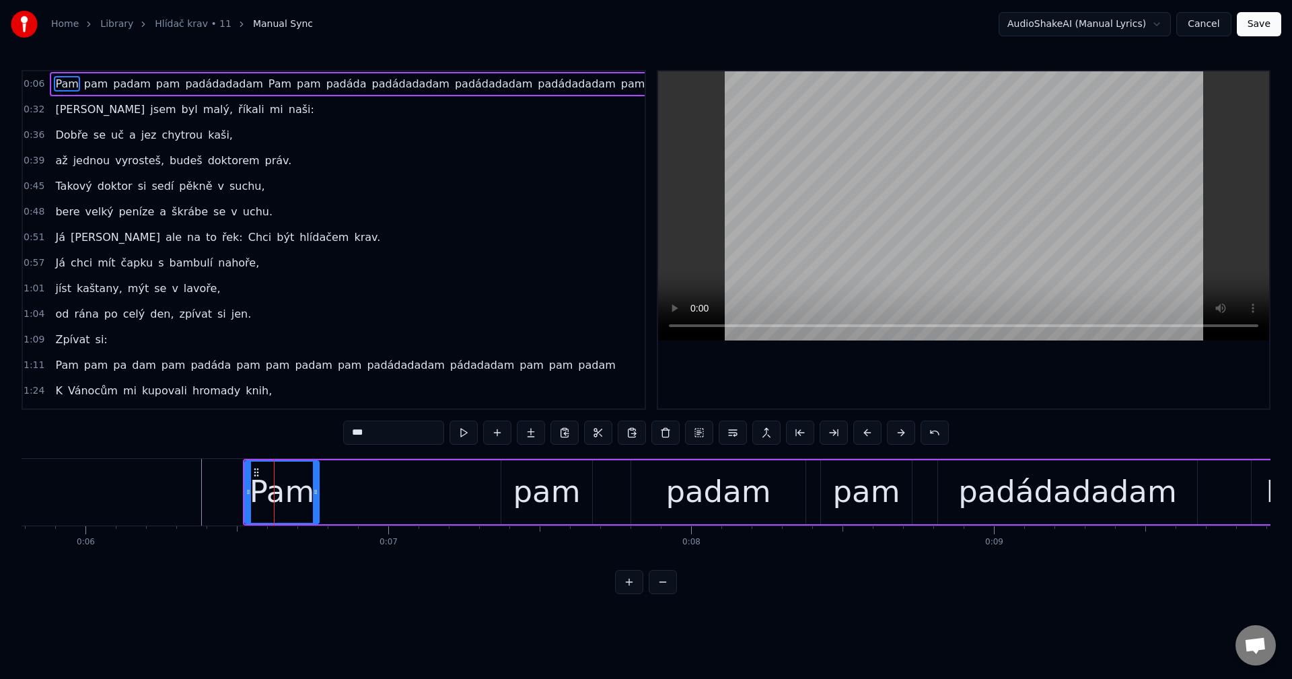
type input "****"
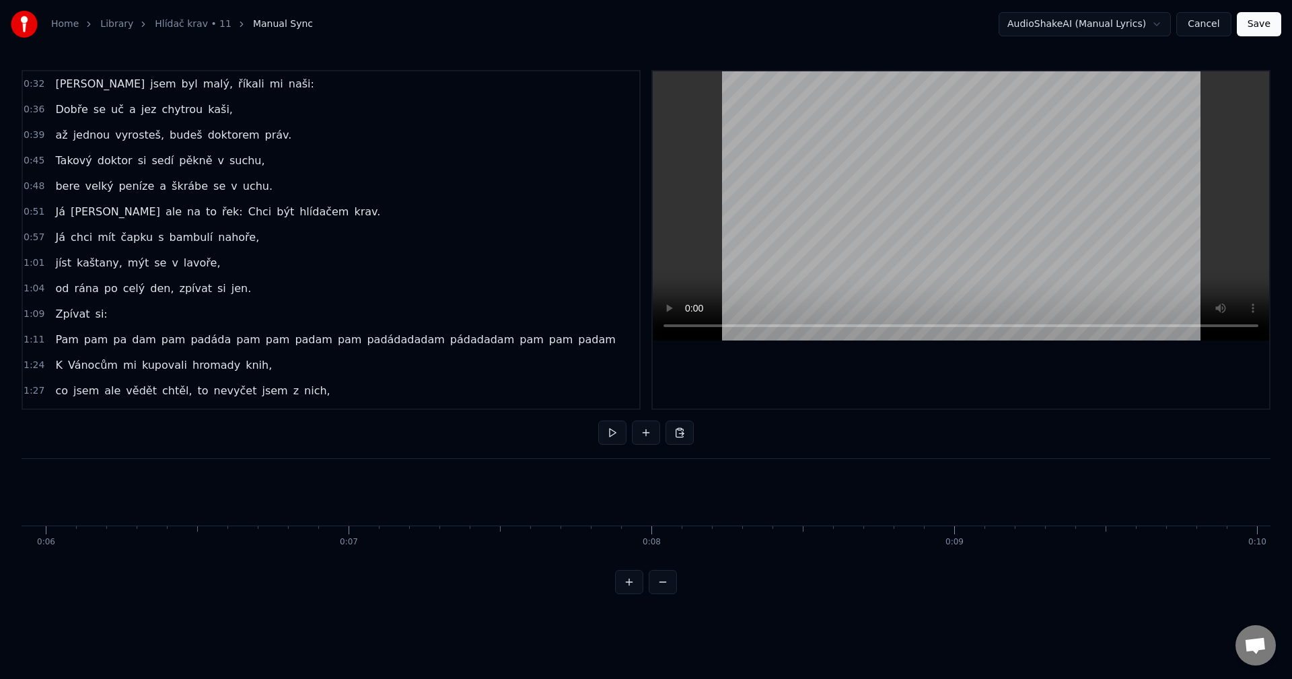
scroll to position [0, 1594]
click at [609, 431] on button at bounding box center [612, 433] width 28 height 24
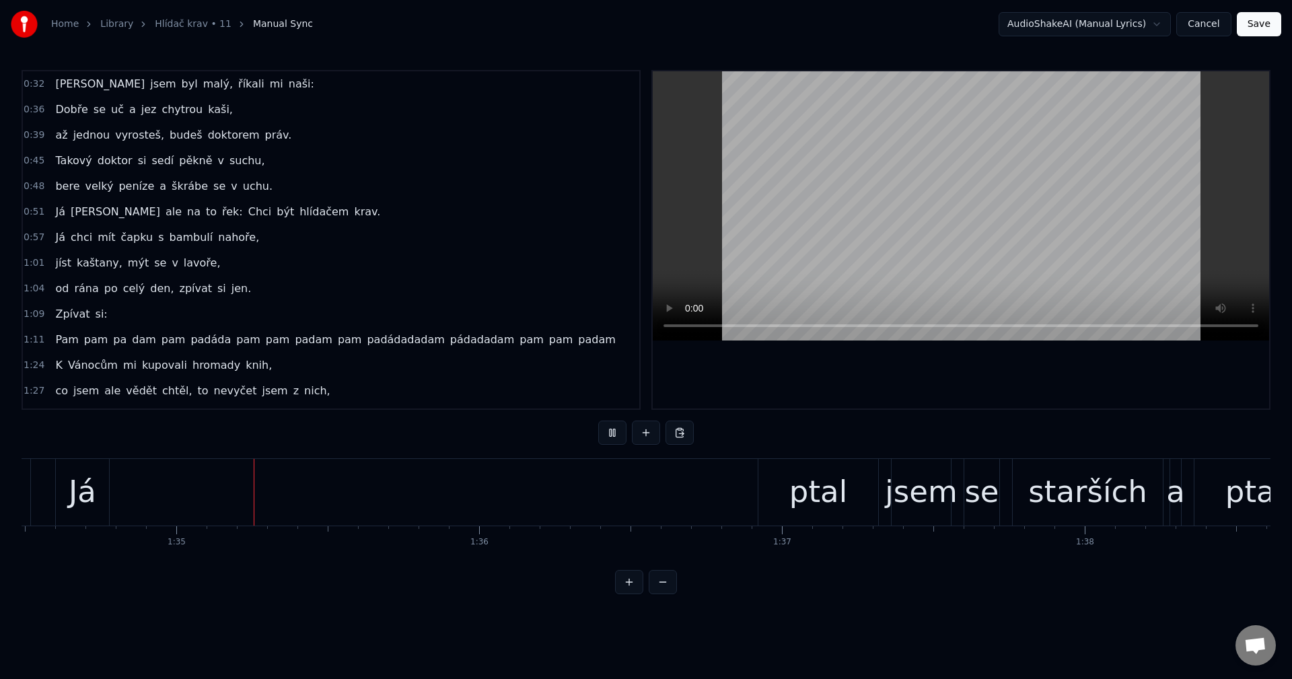
scroll to position [0, 28634]
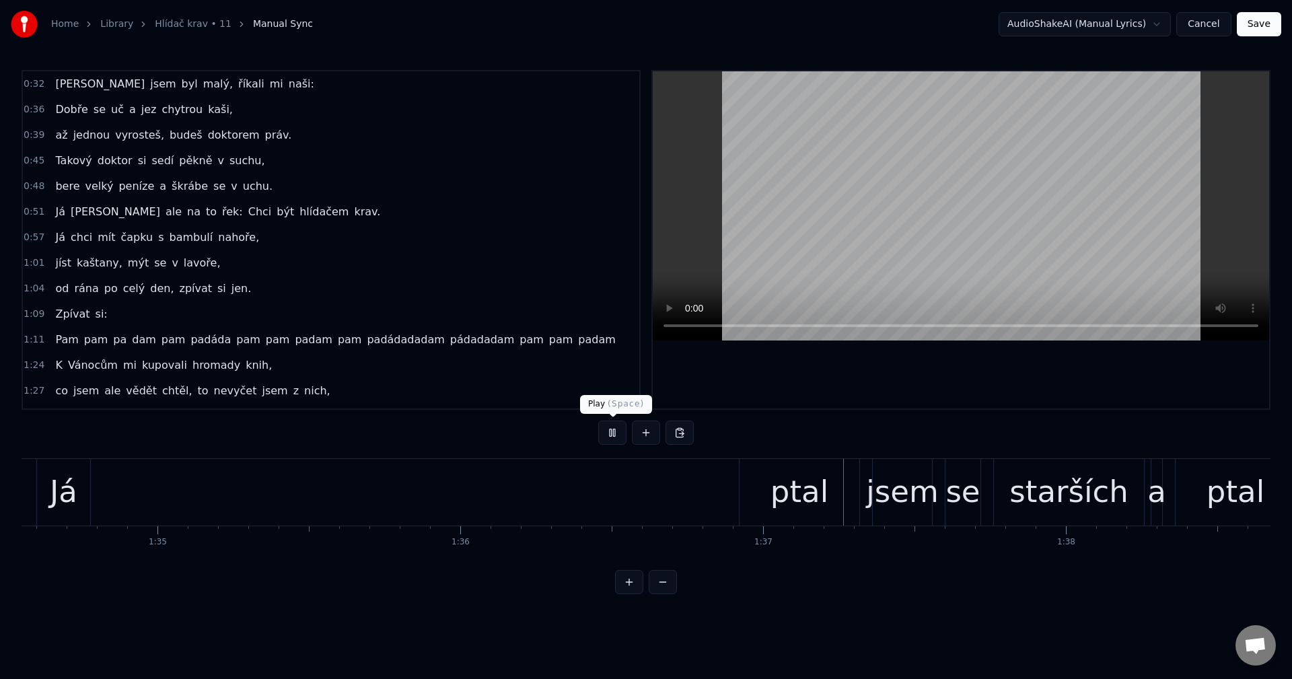
click at [617, 424] on button at bounding box center [612, 433] width 28 height 24
click at [76, 497] on div "Já" at bounding box center [64, 492] width 28 height 46
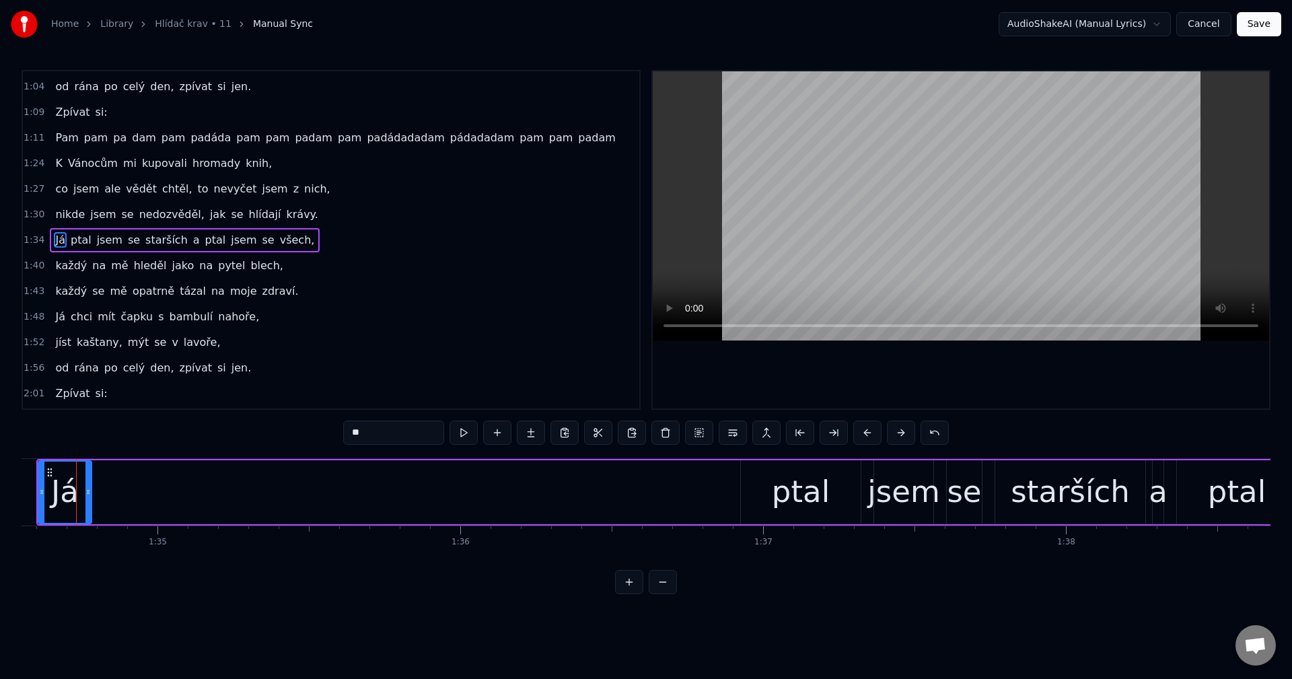
scroll to position [0, 28621]
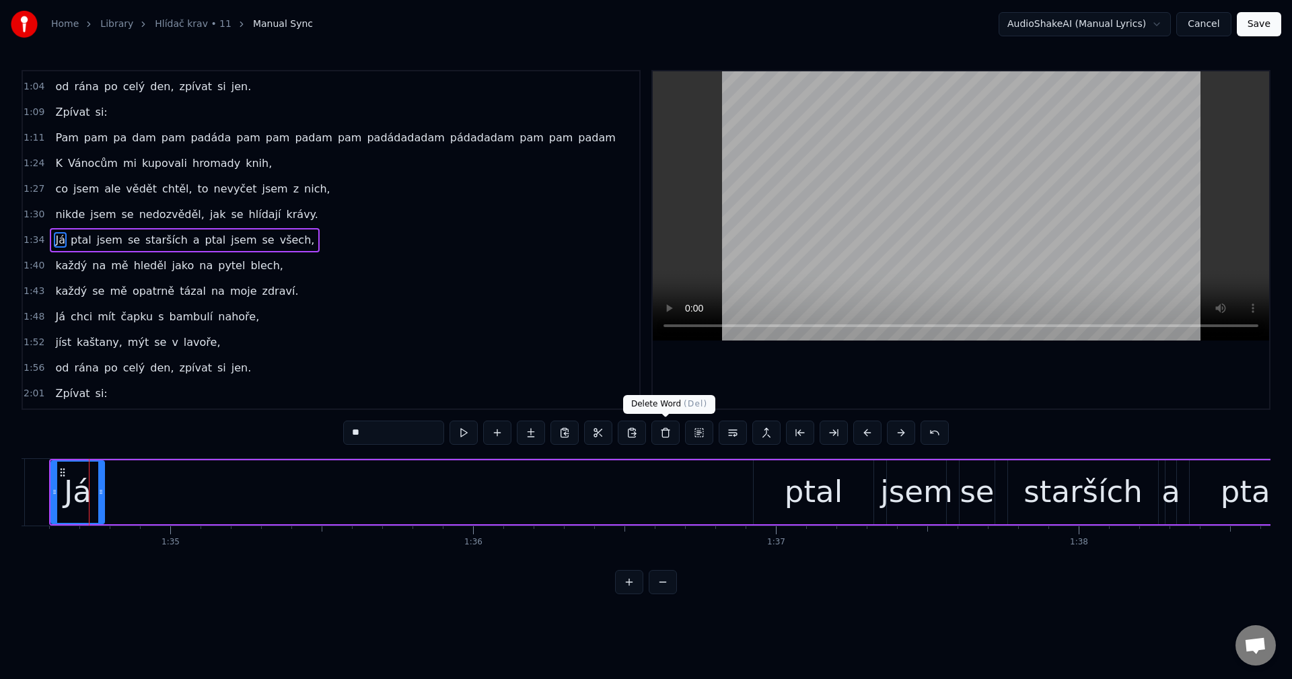
click at [662, 436] on button at bounding box center [665, 433] width 28 height 24
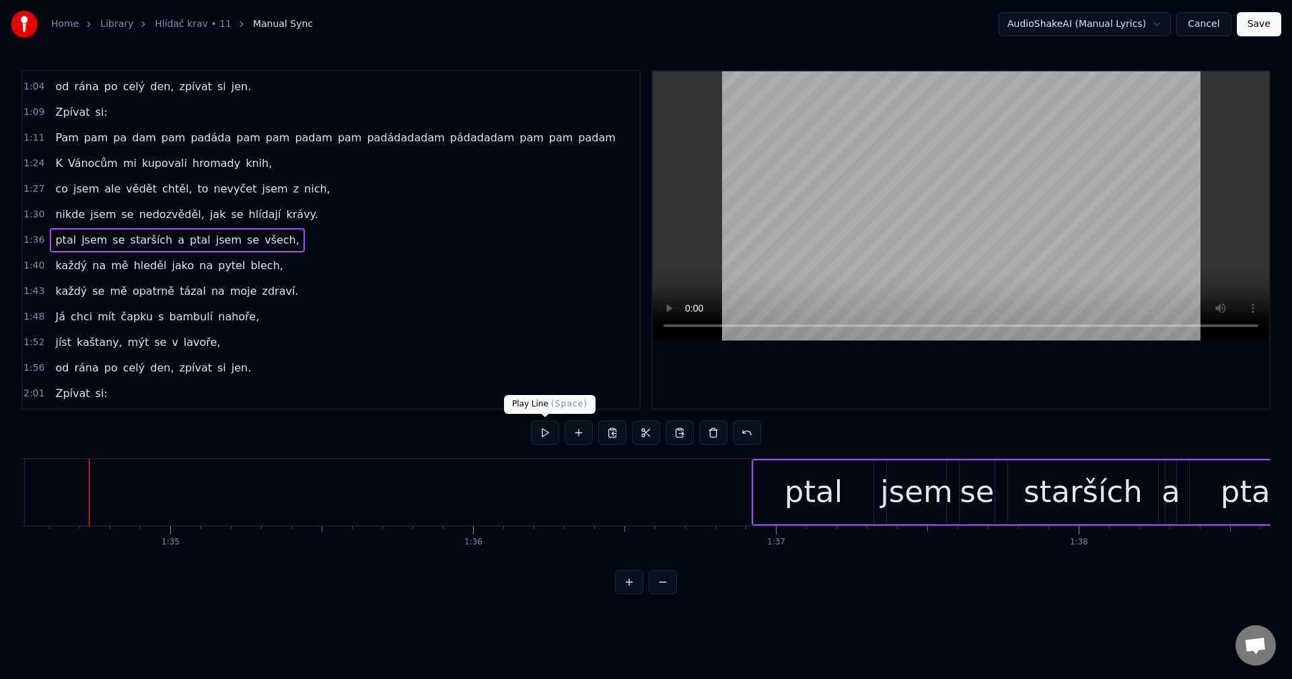
click at [552, 431] on button at bounding box center [545, 433] width 28 height 24
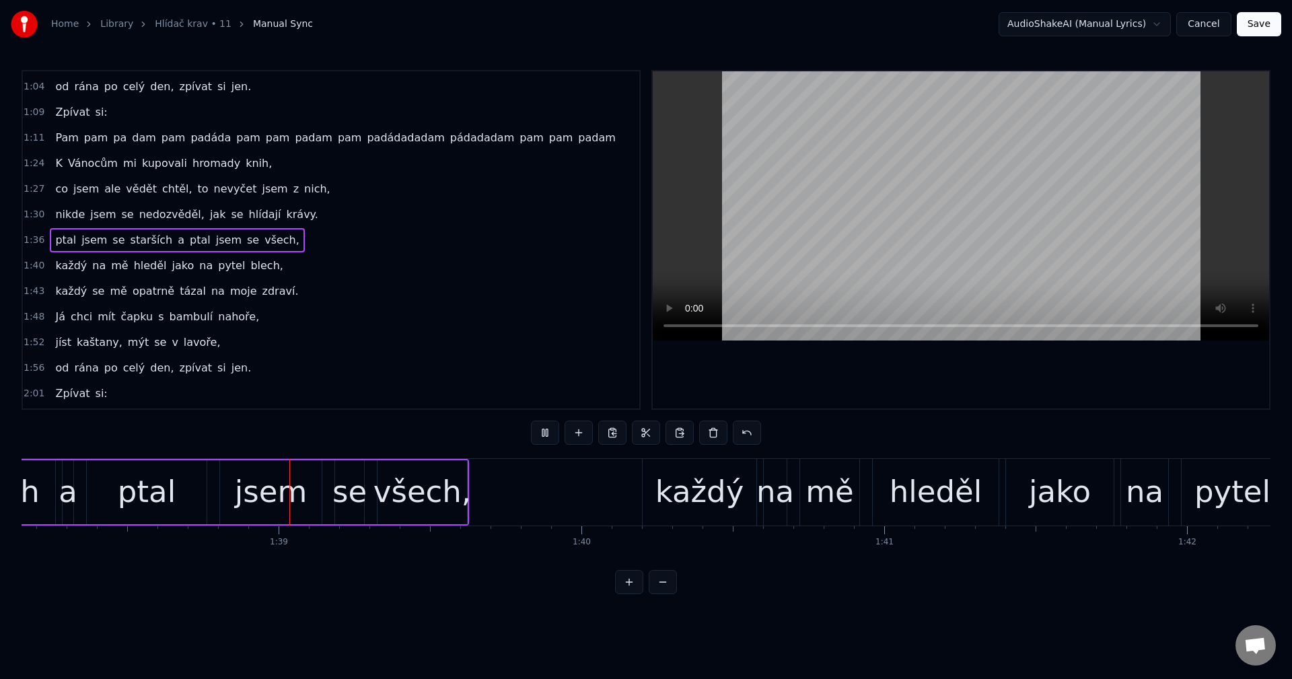
scroll to position [0, 29755]
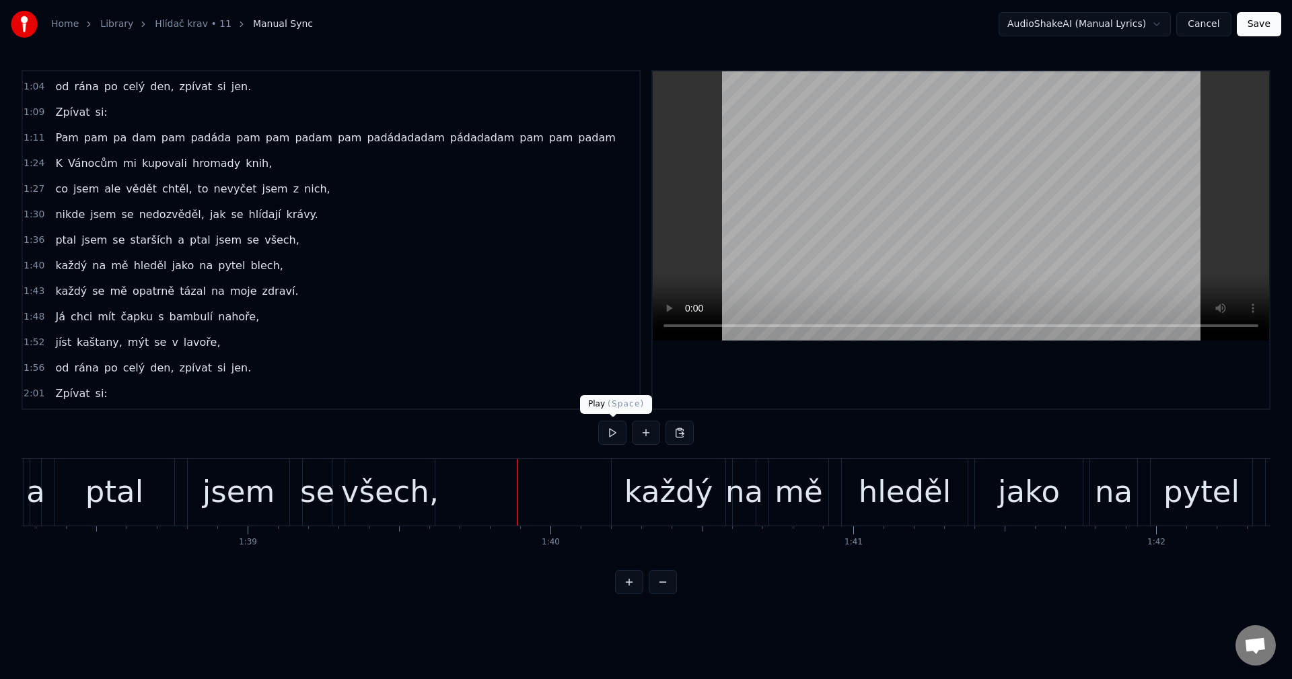
click at [608, 430] on button at bounding box center [612, 433] width 28 height 24
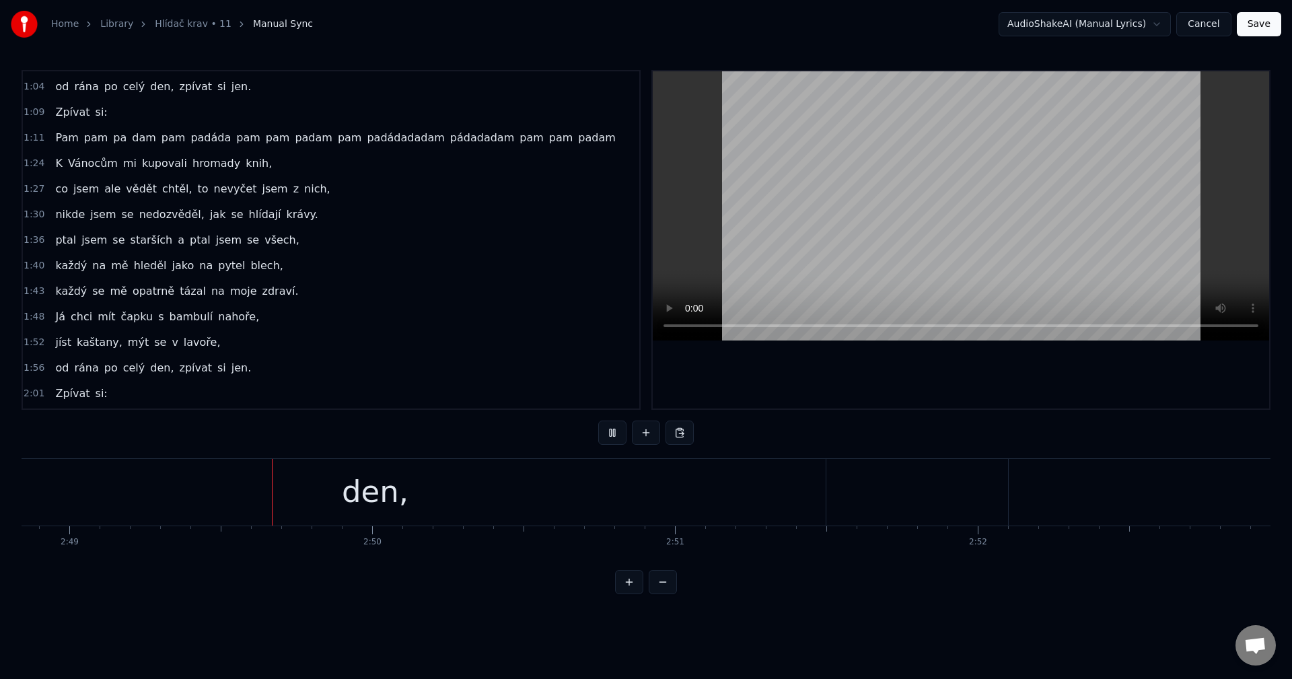
scroll to position [0, 51162]
click at [605, 429] on button at bounding box center [612, 433] width 28 height 24
click at [647, 477] on div "den," at bounding box center [345, 492] width 901 height 67
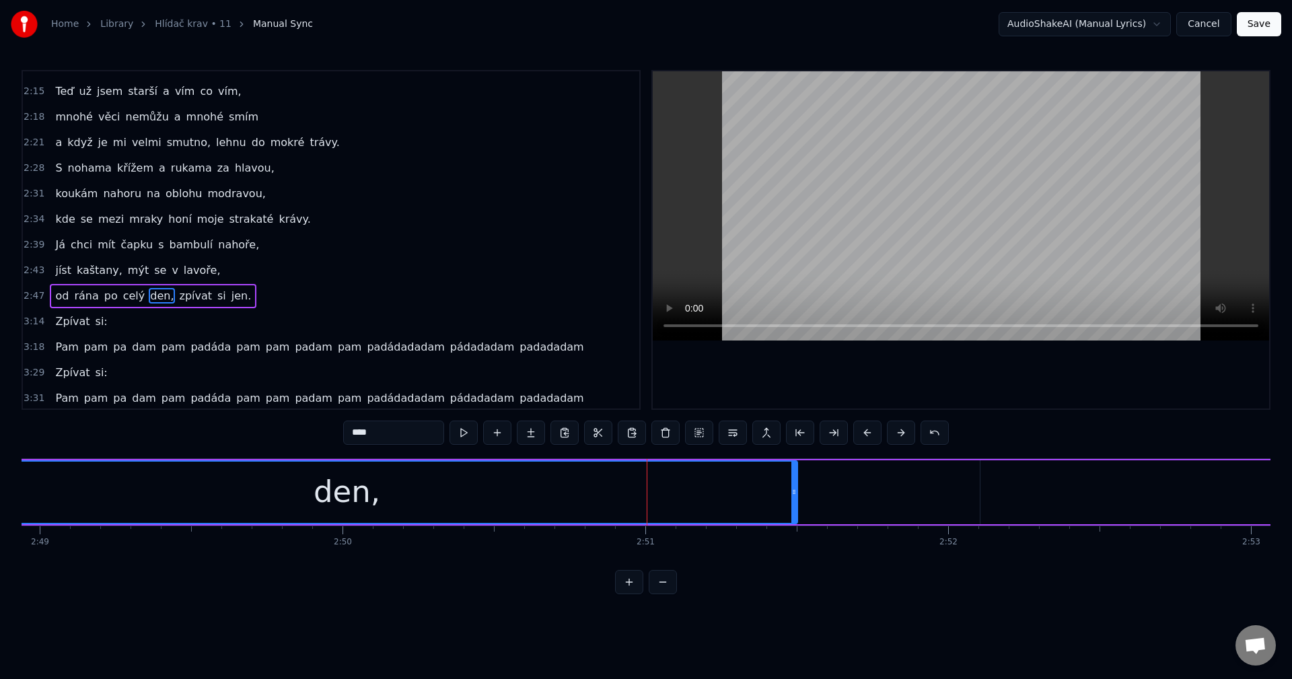
scroll to position [558, 0]
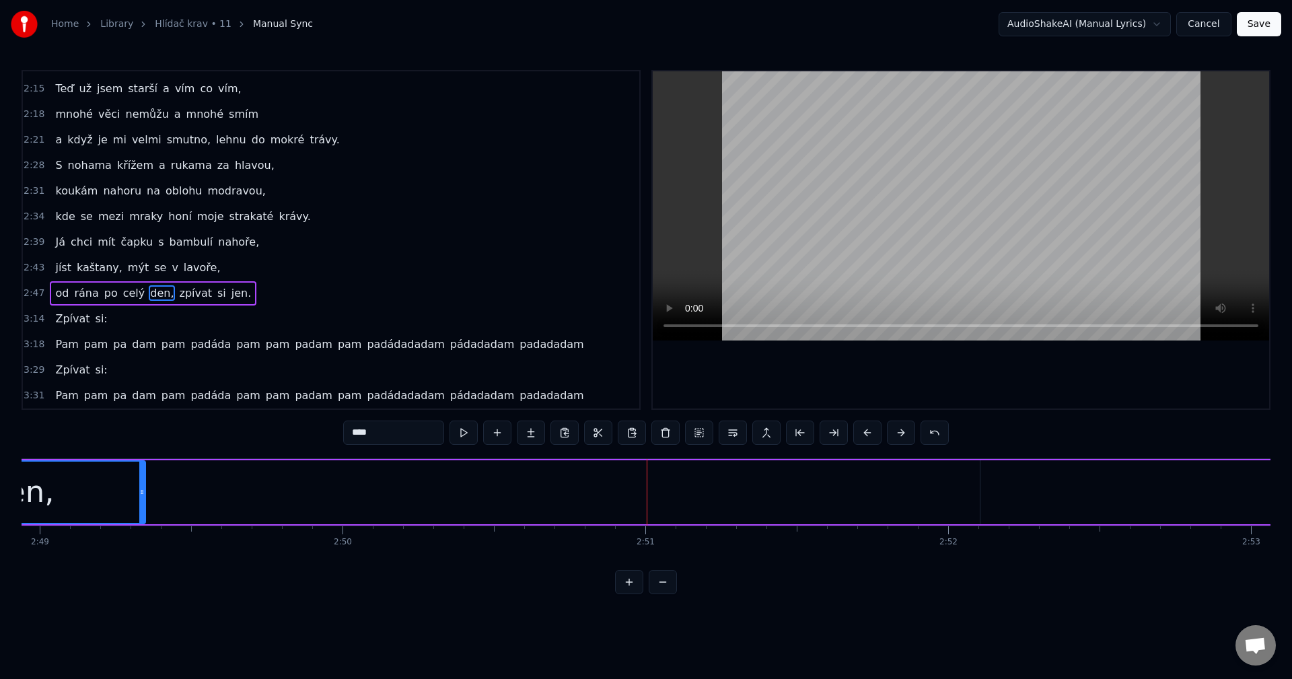
drag, startPoint x: 794, startPoint y: 494, endPoint x: 142, endPoint y: 528, distance: 653.0
click at [142, 527] on div "Když jsem byl malý, říkali mi naši: Dobře se uč a jez chytrou kaši, až jednou v…" at bounding box center [646, 508] width 1249 height 101
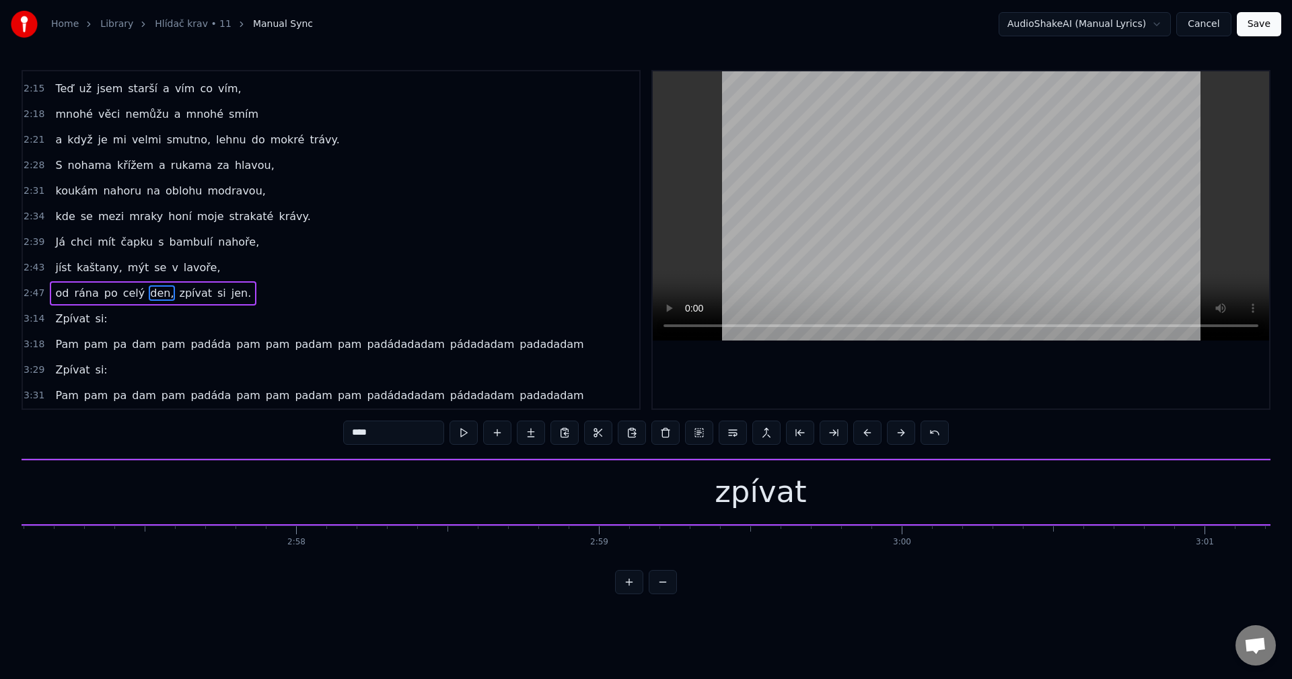
click at [733, 478] on div "zpívat" at bounding box center [761, 492] width 92 height 46
type input "******"
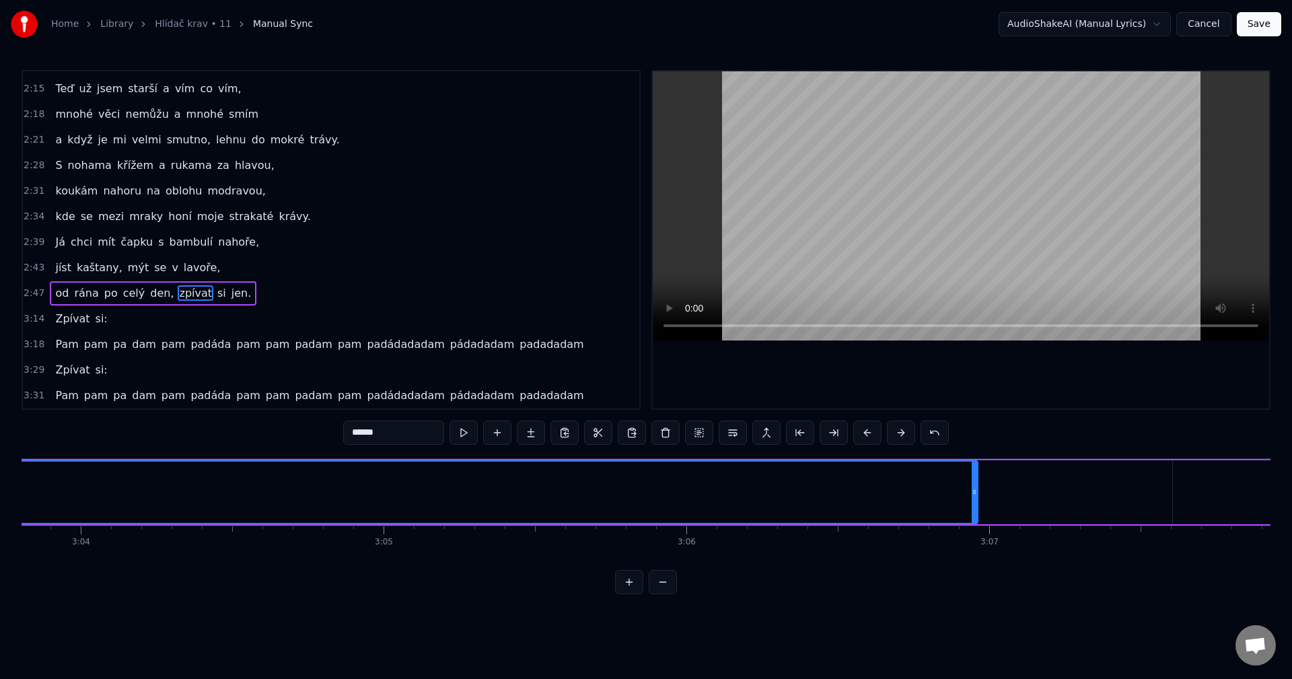
scroll to position [0, 55983]
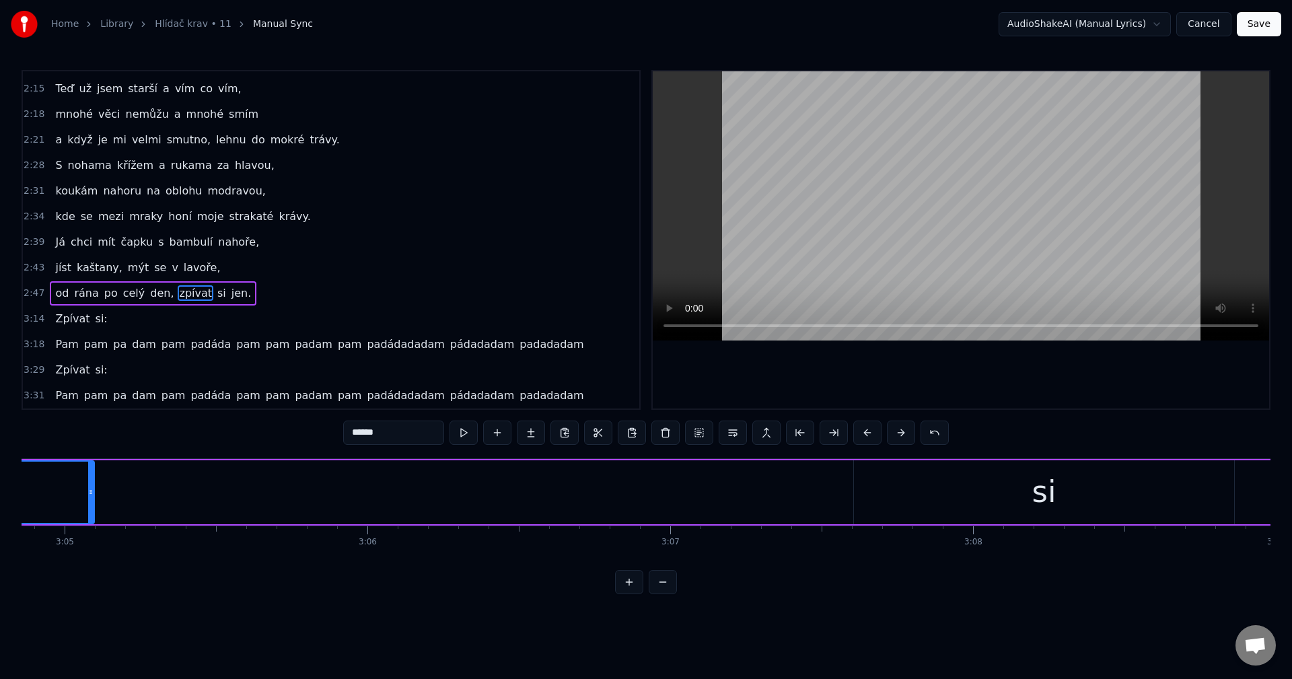
drag, startPoint x: 656, startPoint y: 495, endPoint x: 92, endPoint y: 511, distance: 564.9
click at [92, 511] on div at bounding box center [90, 492] width 5 height 61
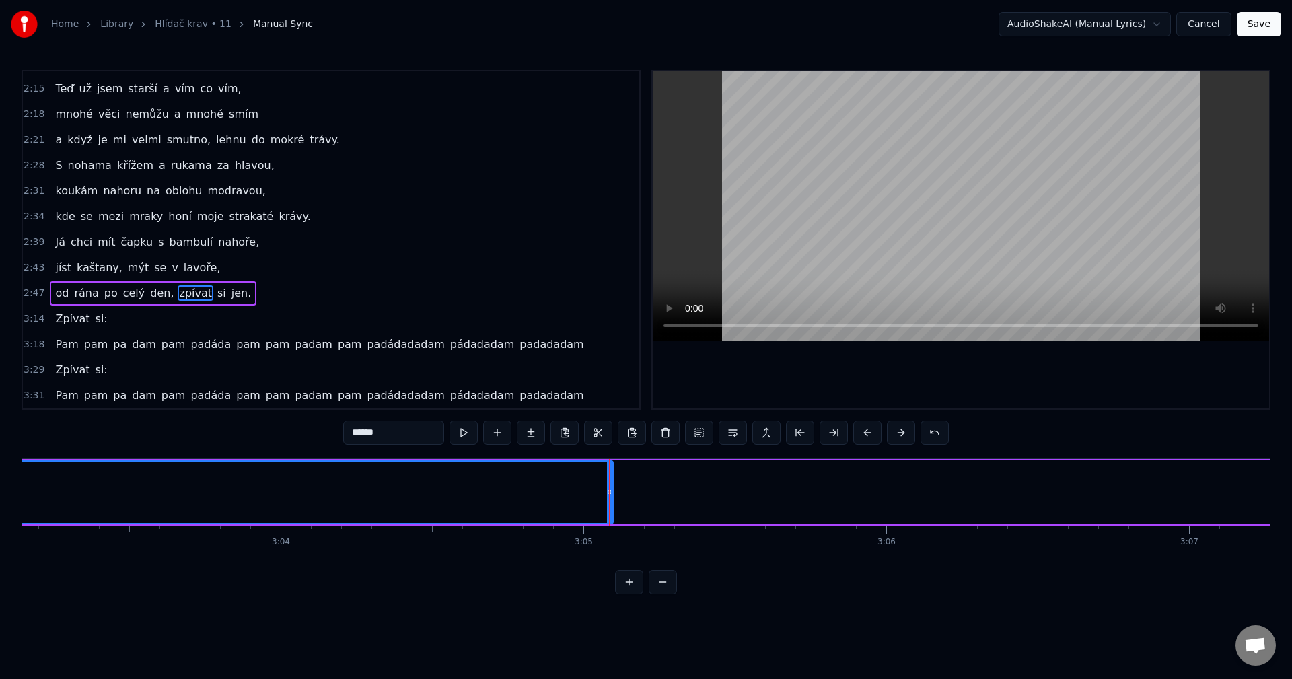
scroll to position [0, 55424]
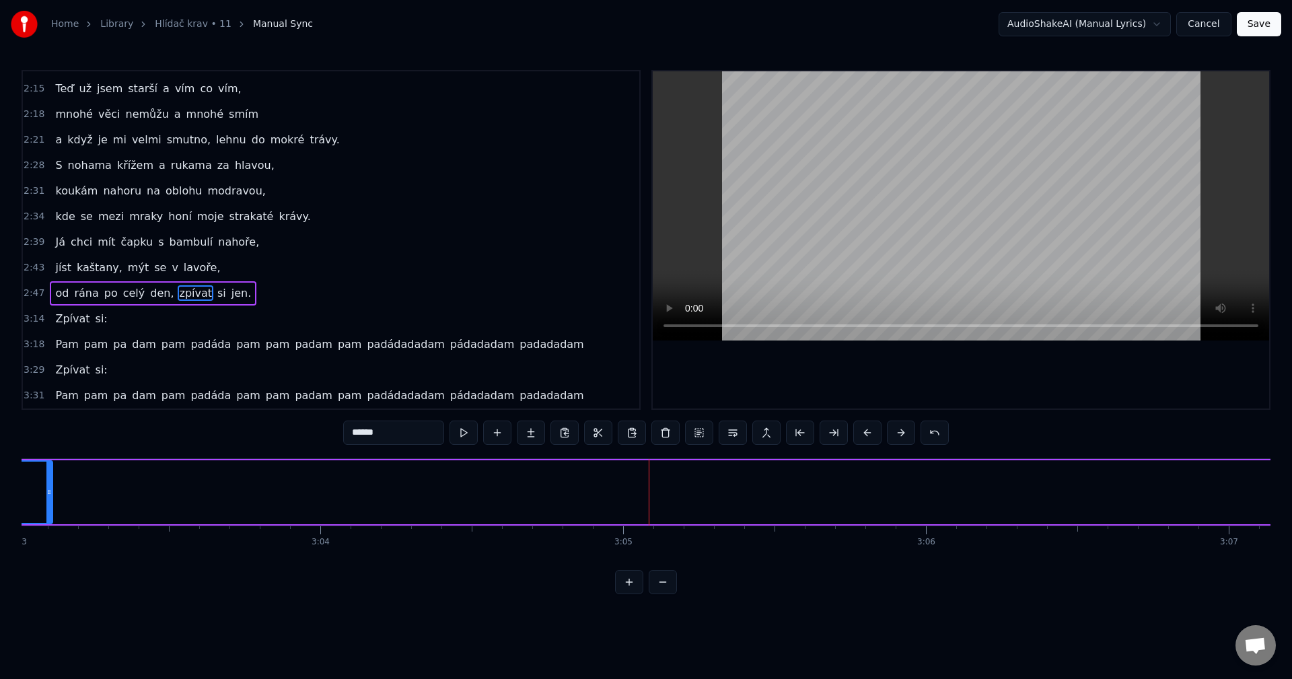
drag, startPoint x: 650, startPoint y: 492, endPoint x: 50, endPoint y: 497, distance: 600.3
click at [50, 497] on icon at bounding box center [48, 492] width 5 height 11
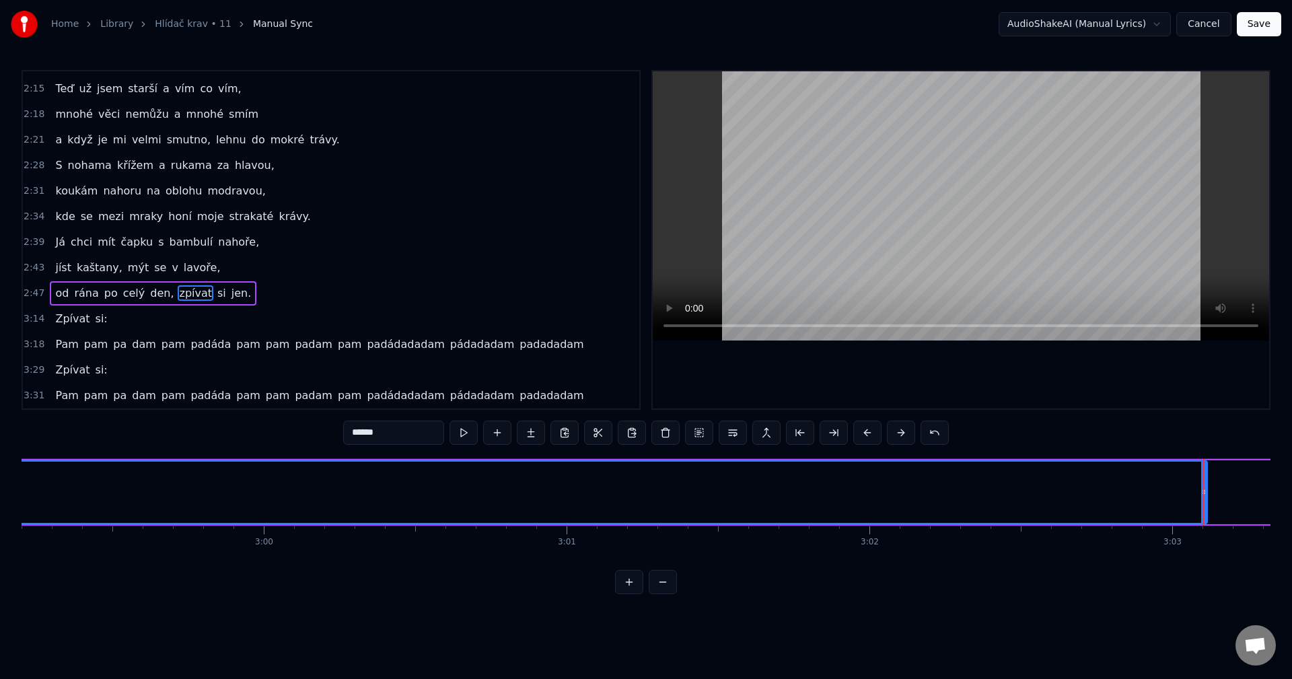
scroll to position [0, 54747]
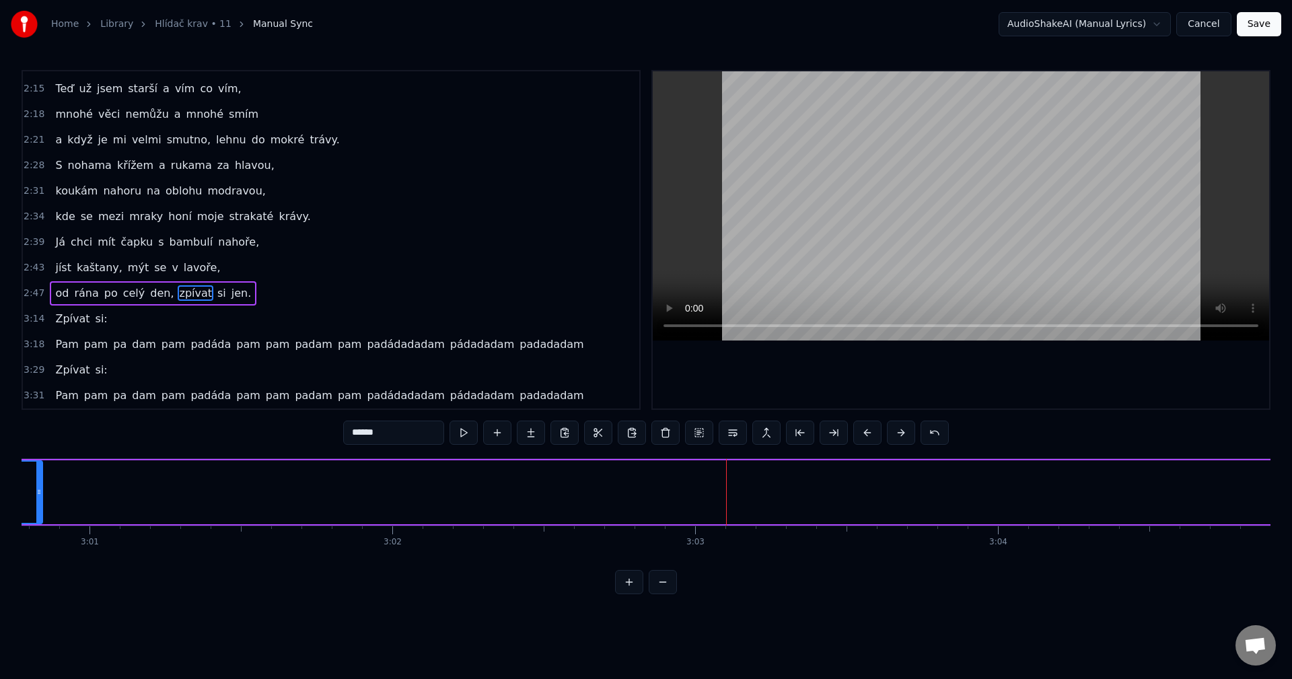
drag, startPoint x: 725, startPoint y: 493, endPoint x: 37, endPoint y: 497, distance: 687.8
click at [37, 497] on icon at bounding box center [38, 492] width 5 height 11
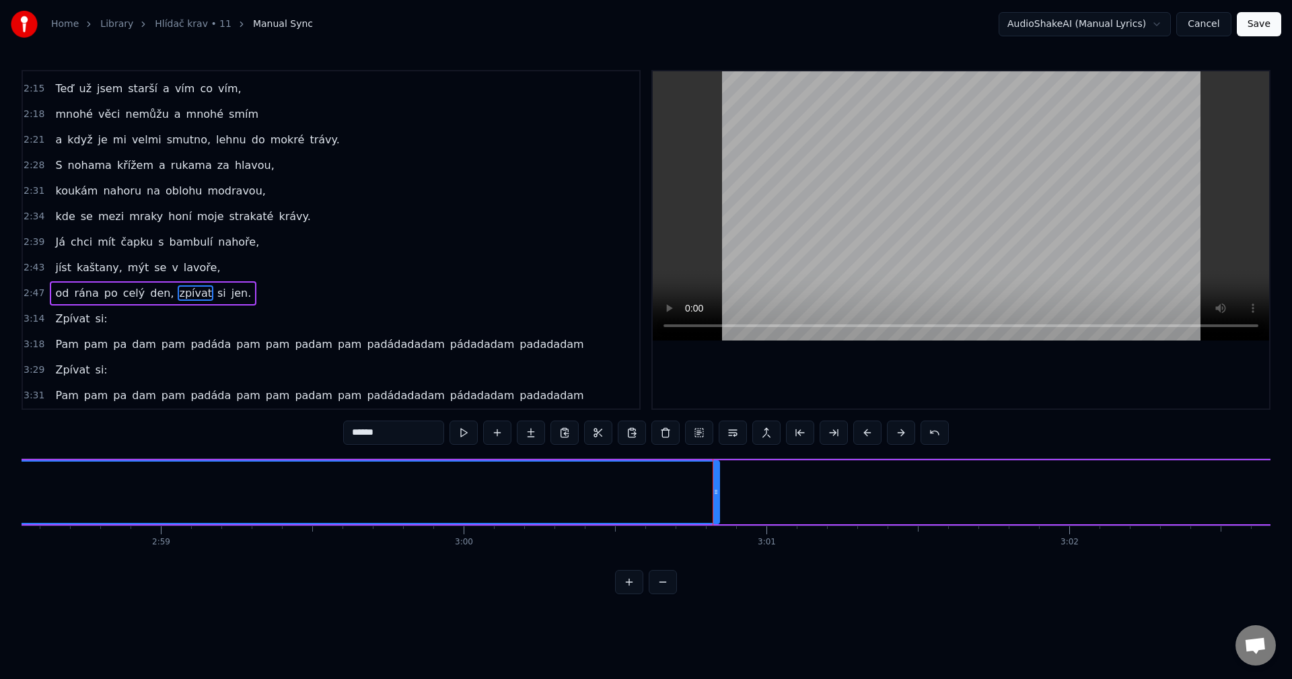
scroll to position [0, 53751]
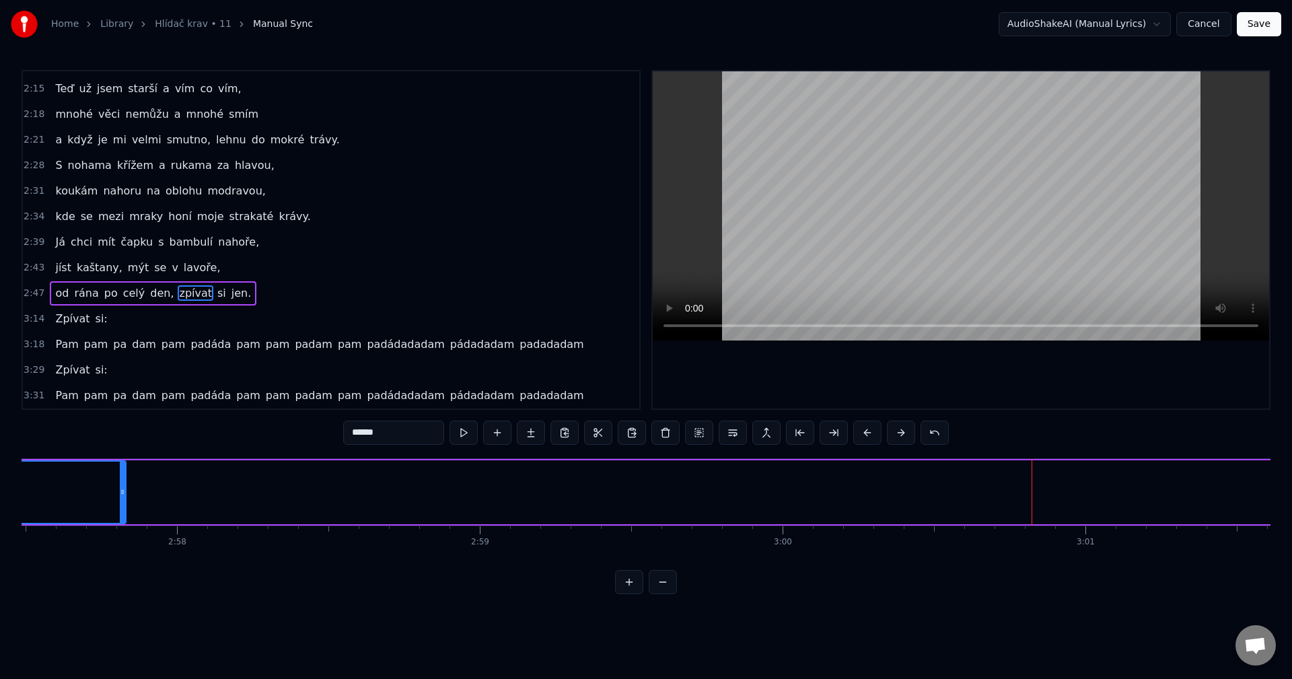
drag, startPoint x: 1034, startPoint y: 488, endPoint x: 121, endPoint y: 491, distance: 912.6
click at [121, 491] on icon at bounding box center [122, 492] width 5 height 11
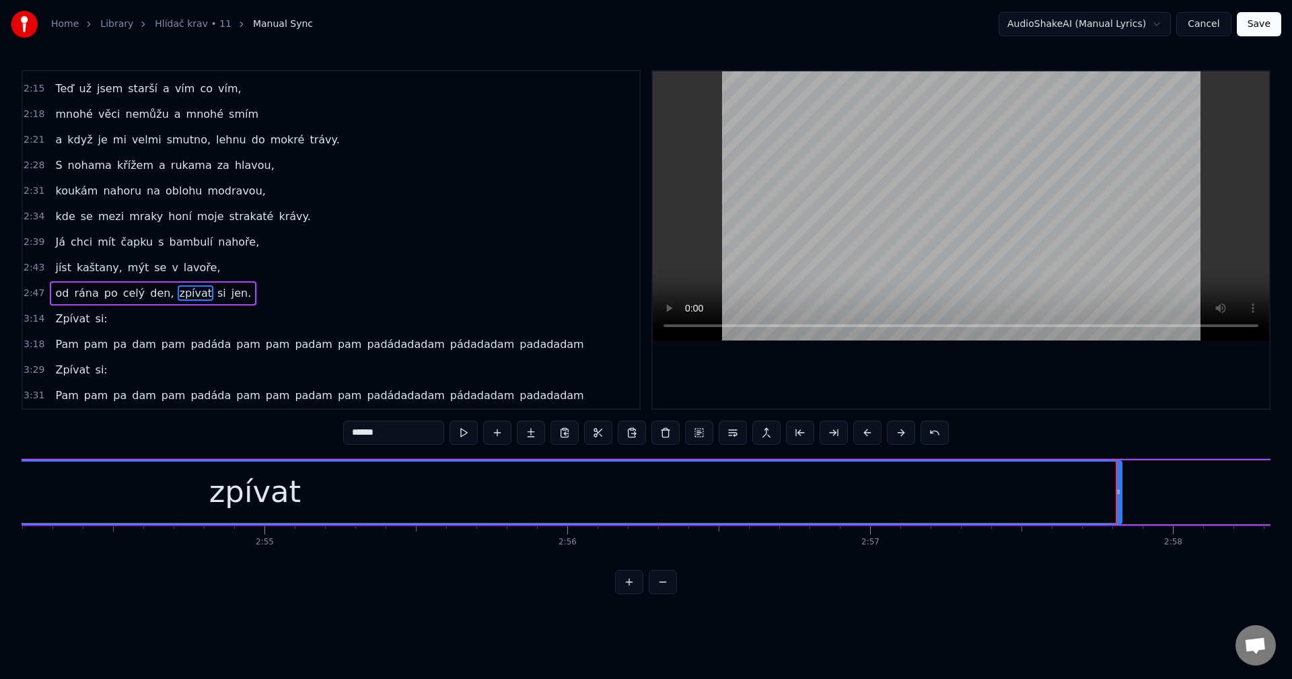
scroll to position [0, 52755]
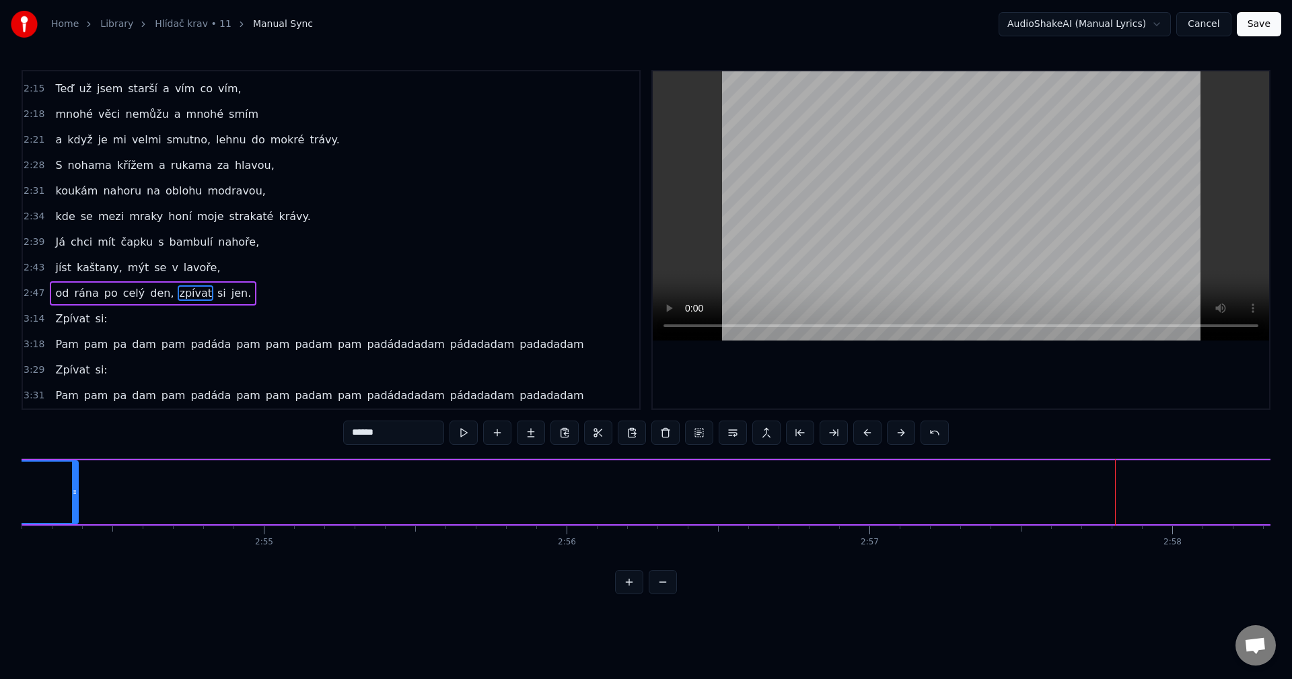
drag, startPoint x: 1116, startPoint y: 491, endPoint x: 73, endPoint y: 516, distance: 1043.4
click at [73, 516] on div at bounding box center [74, 492] width 5 height 61
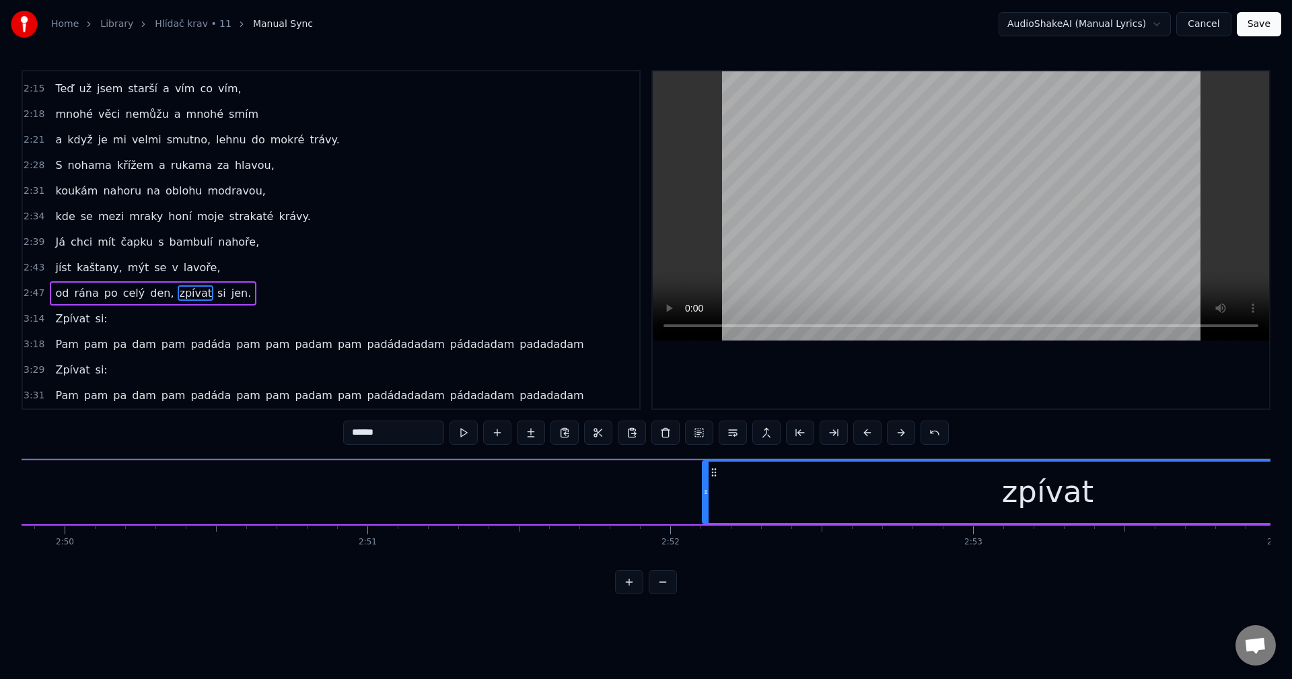
scroll to position [0, 51480]
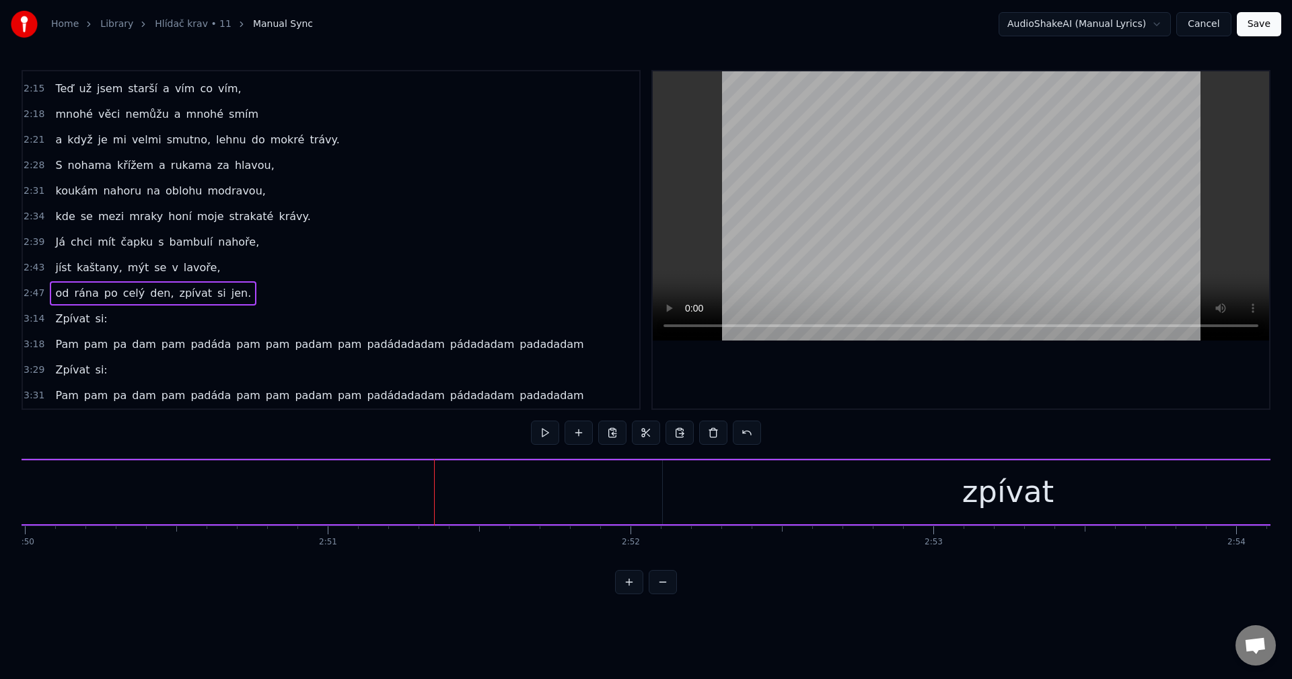
drag, startPoint x: 890, startPoint y: 494, endPoint x: 760, endPoint y: 478, distance: 131.5
click at [890, 494] on div "zpívat" at bounding box center [1008, 492] width 690 height 64
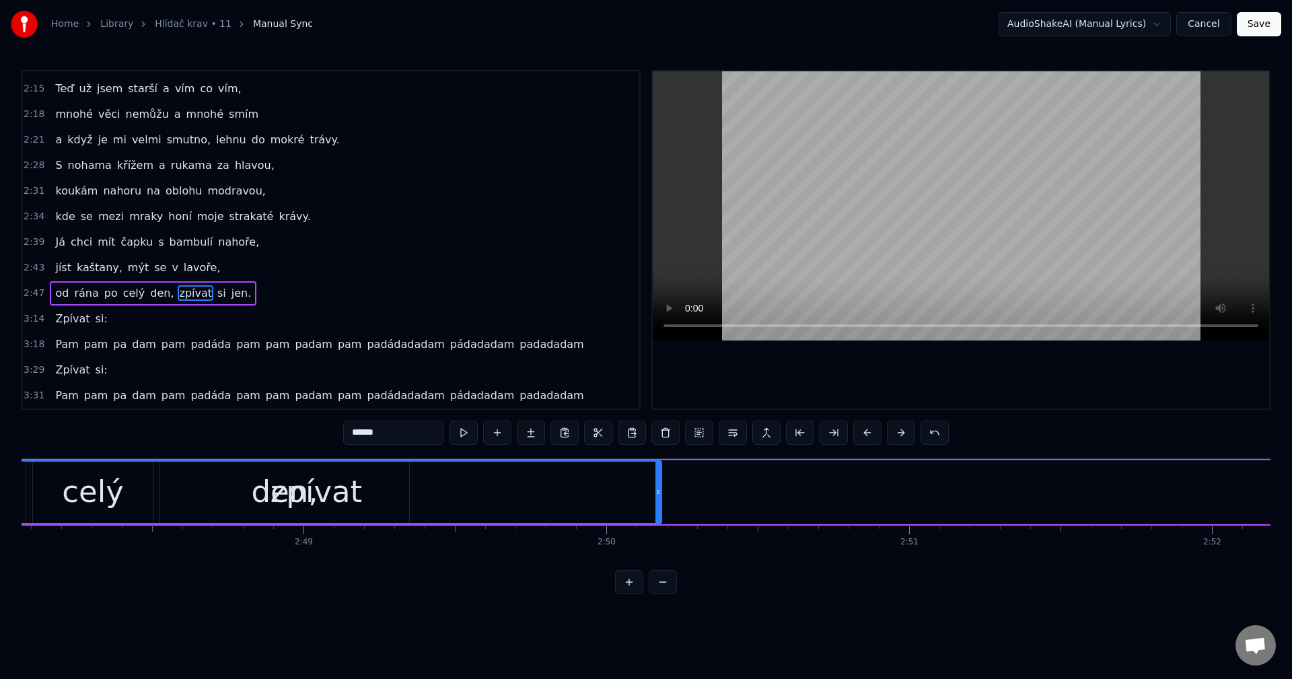
scroll to position [0, 50768]
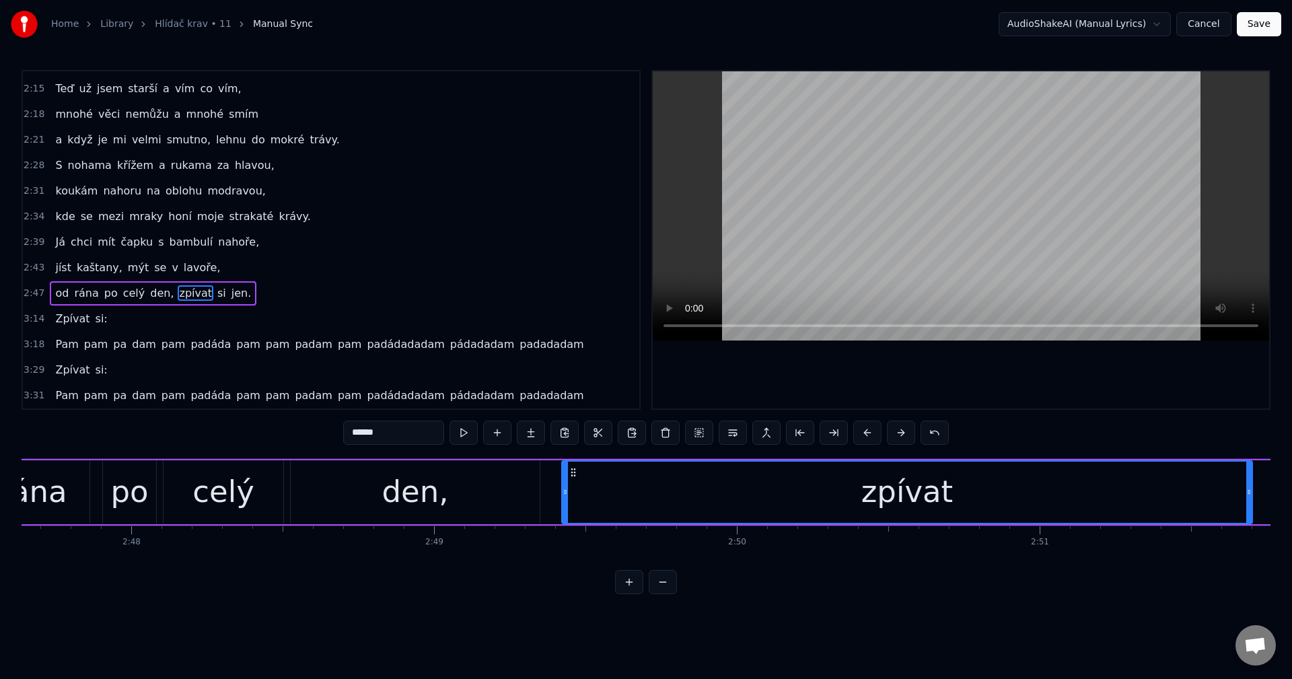
drag, startPoint x: 676, startPoint y: 472, endPoint x: 575, endPoint y: 516, distance: 110.0
click at [575, 516] on div "zpívat" at bounding box center [907, 492] width 689 height 61
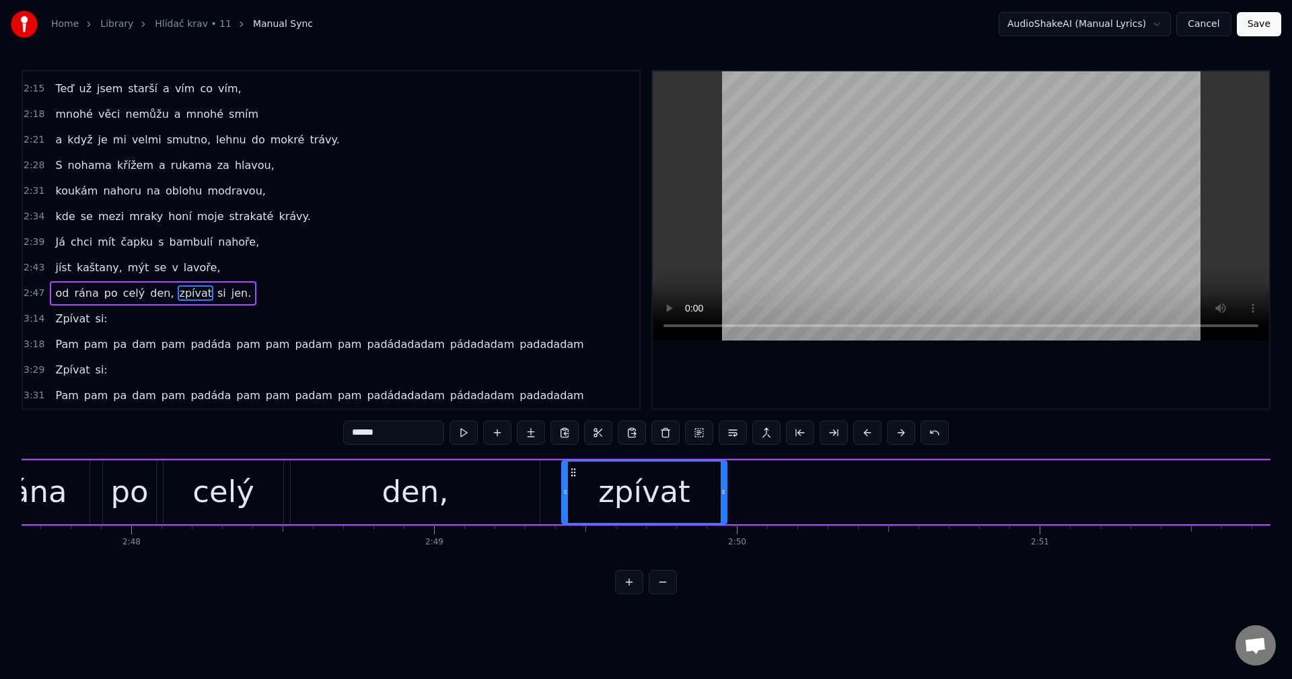
drag, startPoint x: 1251, startPoint y: 485, endPoint x: 715, endPoint y: 479, distance: 535.7
click at [725, 477] on div at bounding box center [723, 492] width 5 height 61
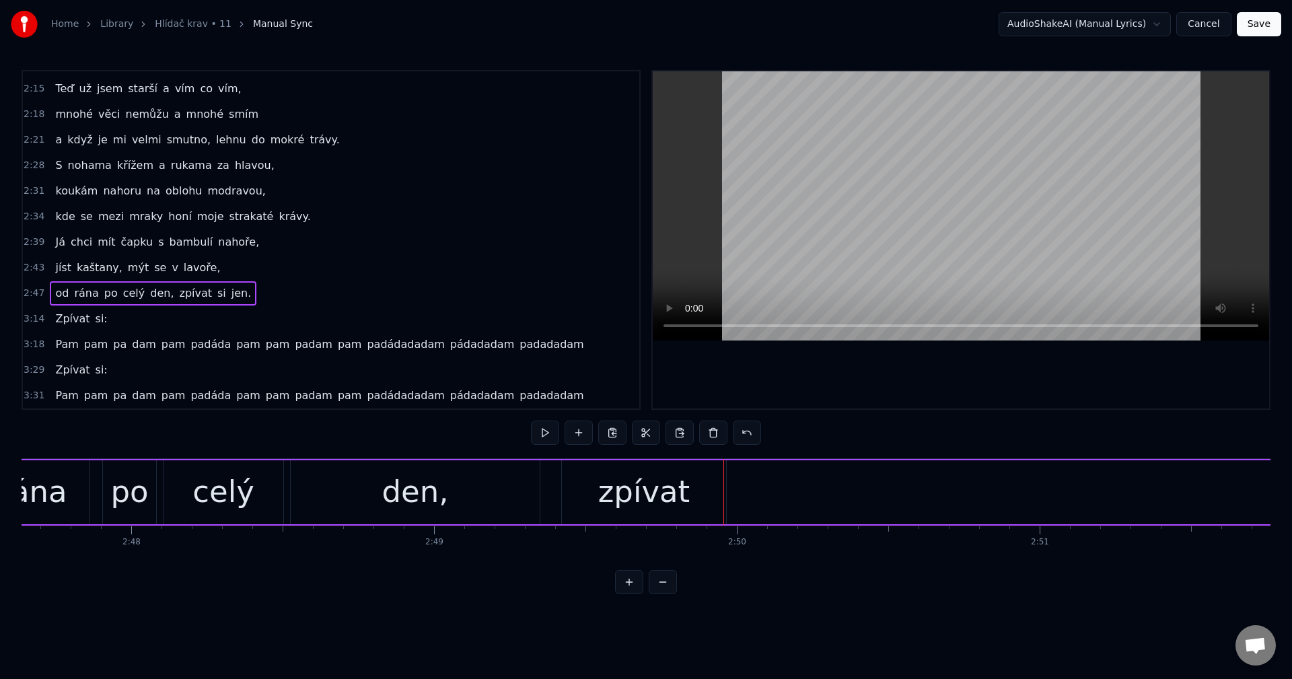
click at [541, 433] on button at bounding box center [545, 433] width 28 height 24
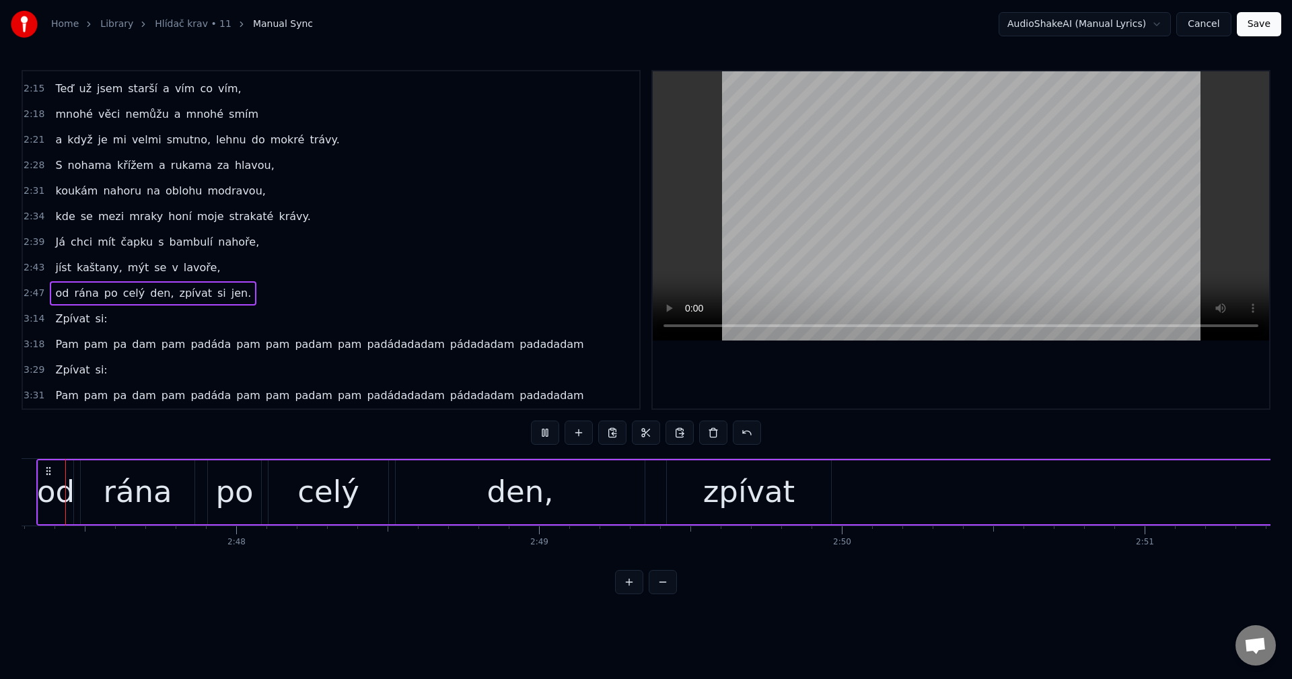
scroll to position [0, 50610]
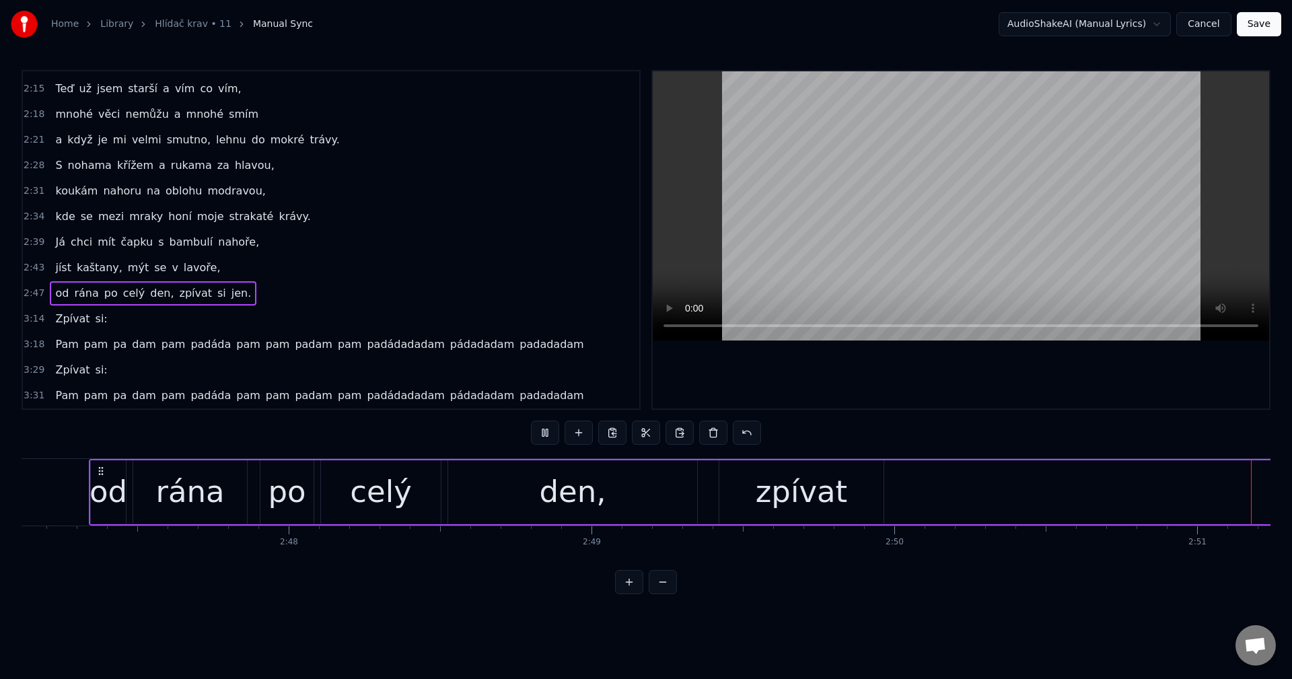
click at [556, 439] on button at bounding box center [545, 433] width 28 height 24
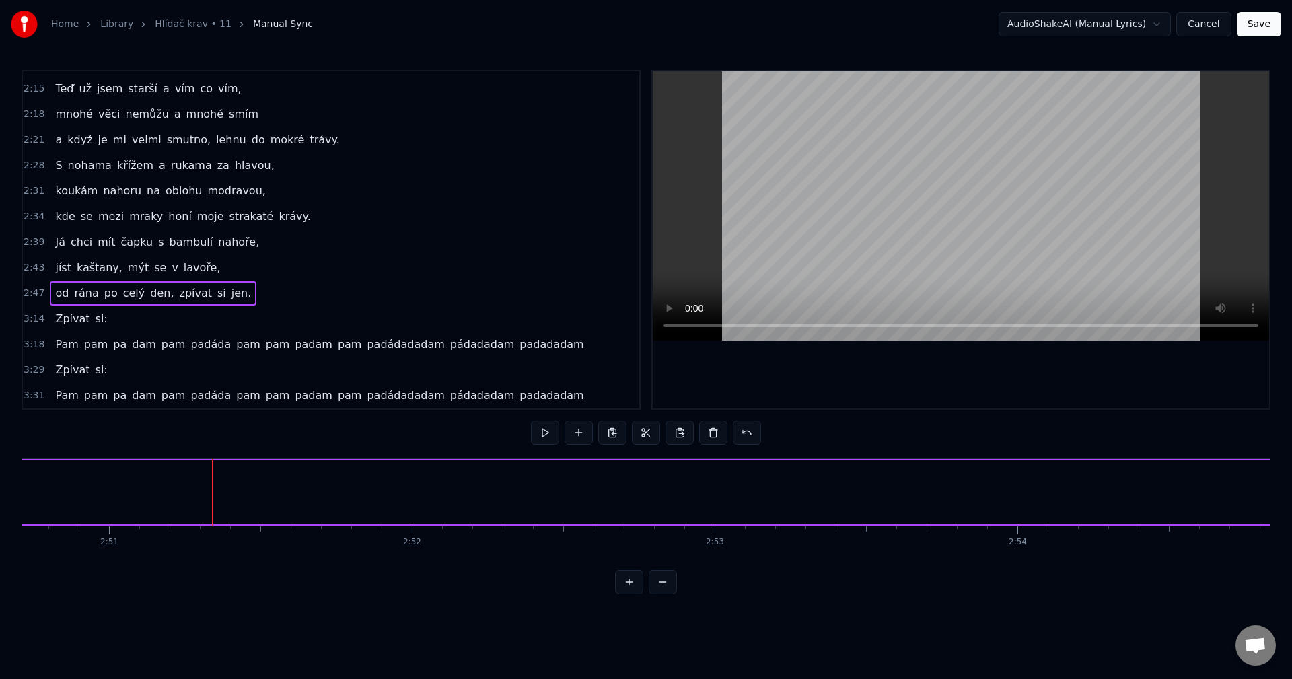
scroll to position [0, 51822]
click at [216, 299] on span "si" at bounding box center [221, 292] width 11 height 15
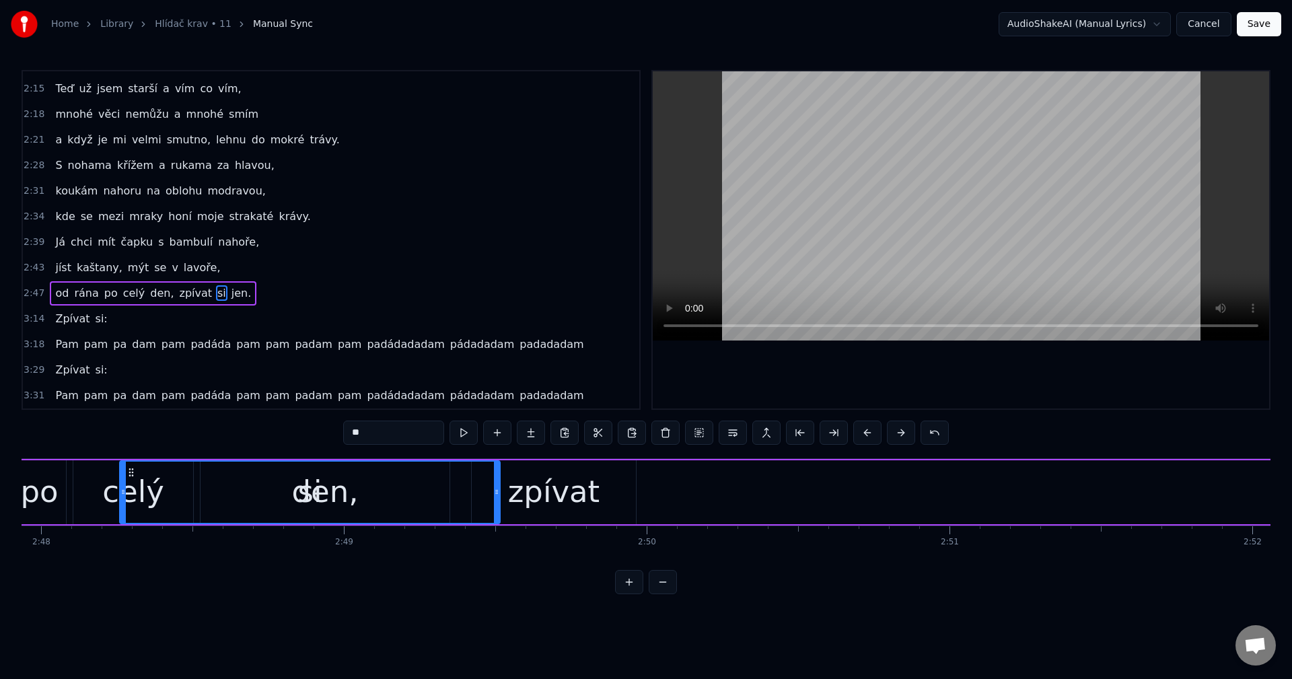
scroll to position [0, 50857]
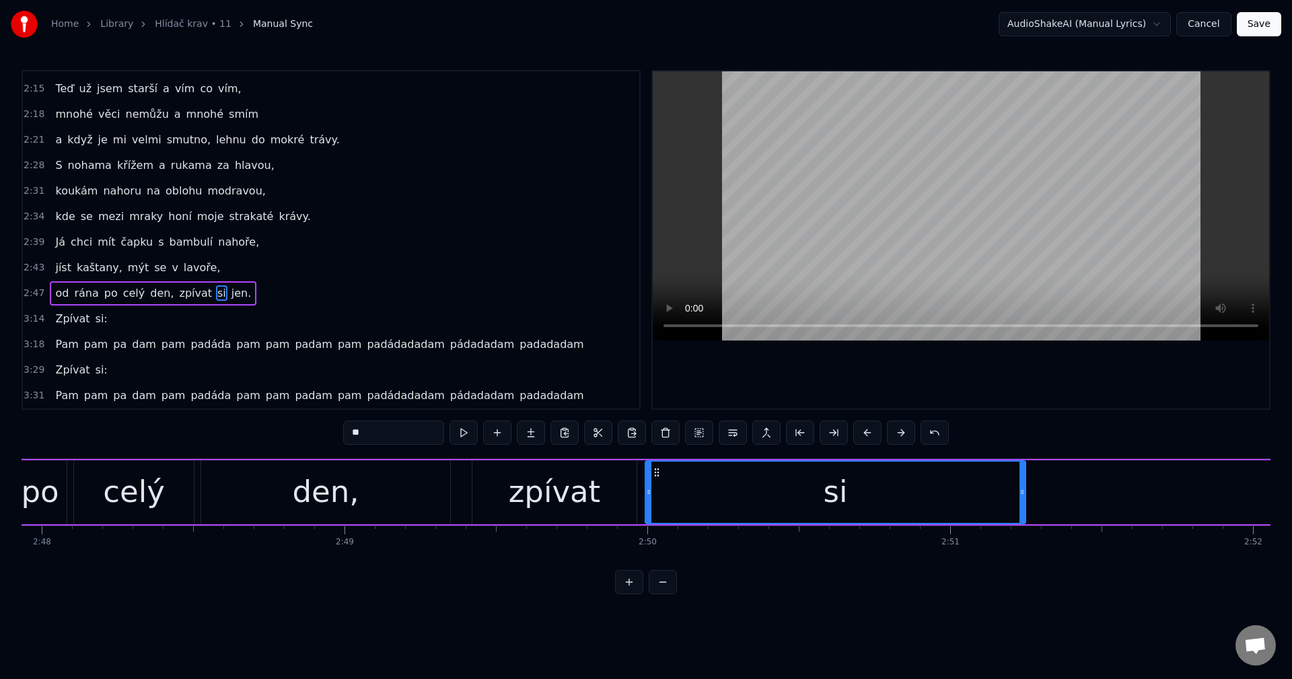
drag, startPoint x: 104, startPoint y: 473, endPoint x: 659, endPoint y: 520, distance: 557.2
click at [659, 520] on div "si" at bounding box center [835, 492] width 379 height 61
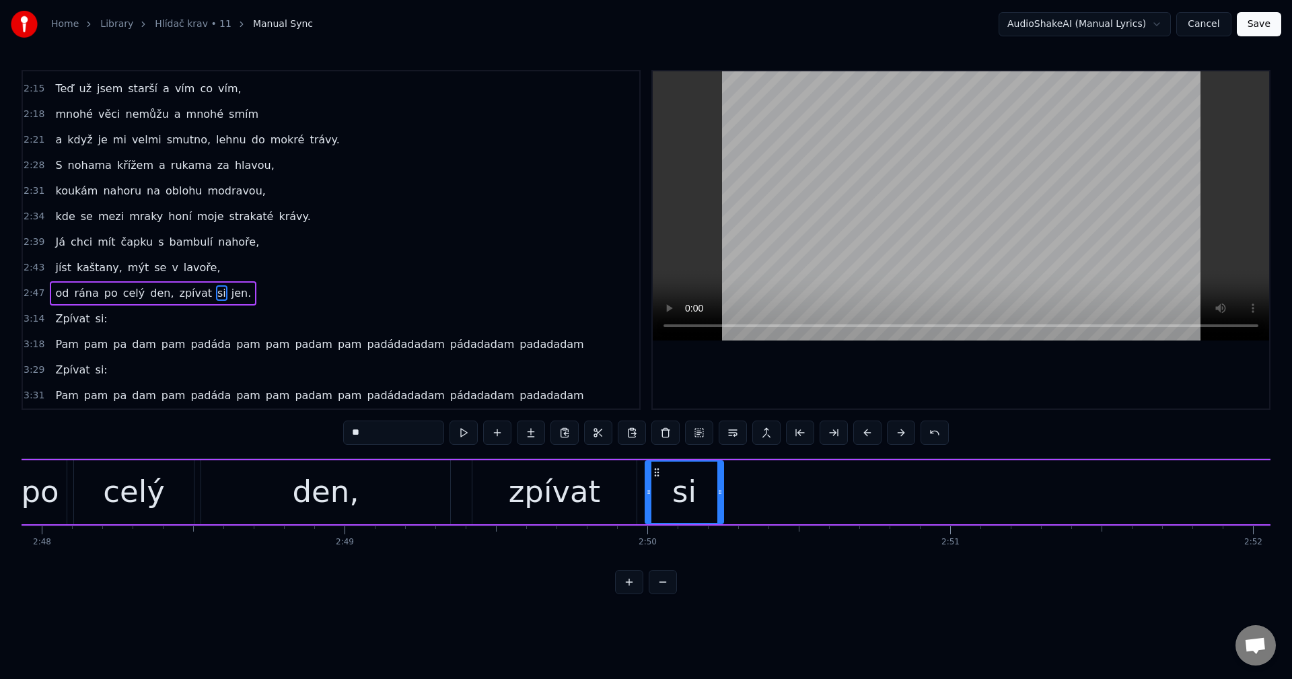
drag, startPoint x: 1020, startPoint y: 489, endPoint x: 609, endPoint y: 470, distance: 411.7
click at [718, 491] on icon at bounding box center [719, 492] width 5 height 11
click at [230, 298] on span "jen." at bounding box center [241, 292] width 23 height 15
type input "****"
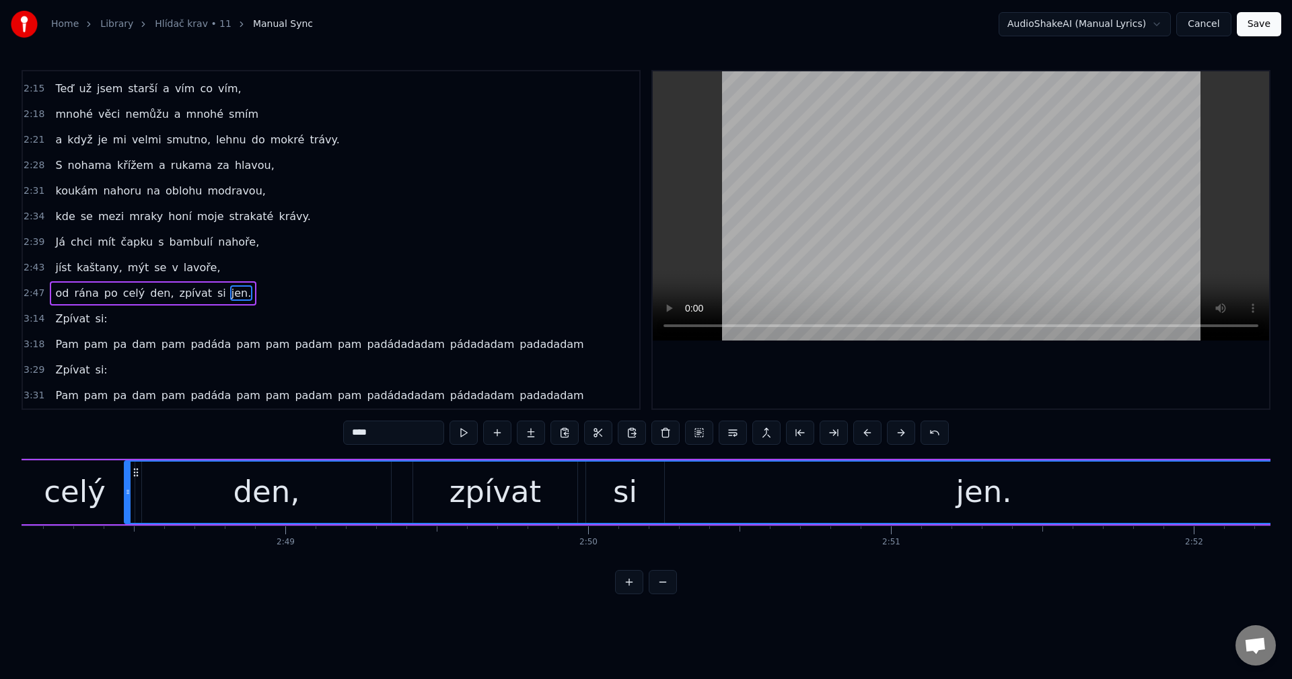
scroll to position [0, 50897]
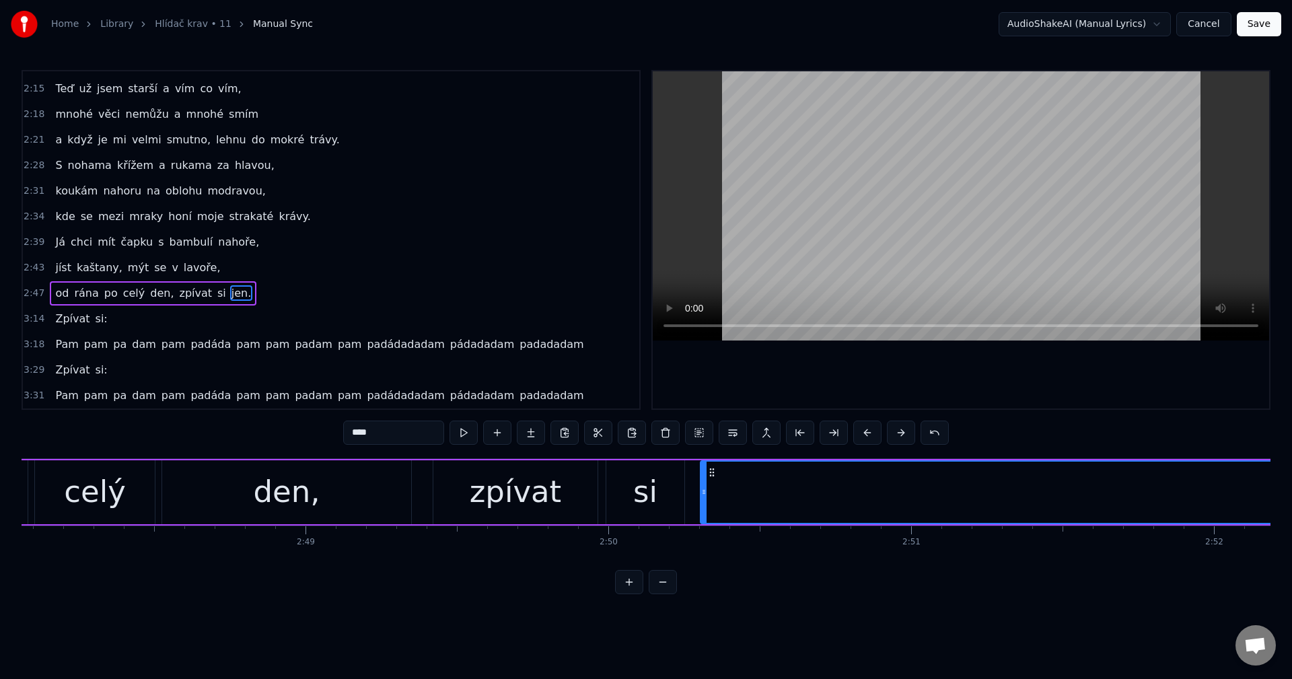
drag, startPoint x: 102, startPoint y: 470, endPoint x: 712, endPoint y: 539, distance: 613.6
click at [712, 539] on div "Když jsem byl malý, říkali mi naši: Dobře se uč a jez chytrou kaši, až jednou v…" at bounding box center [646, 508] width 1249 height 101
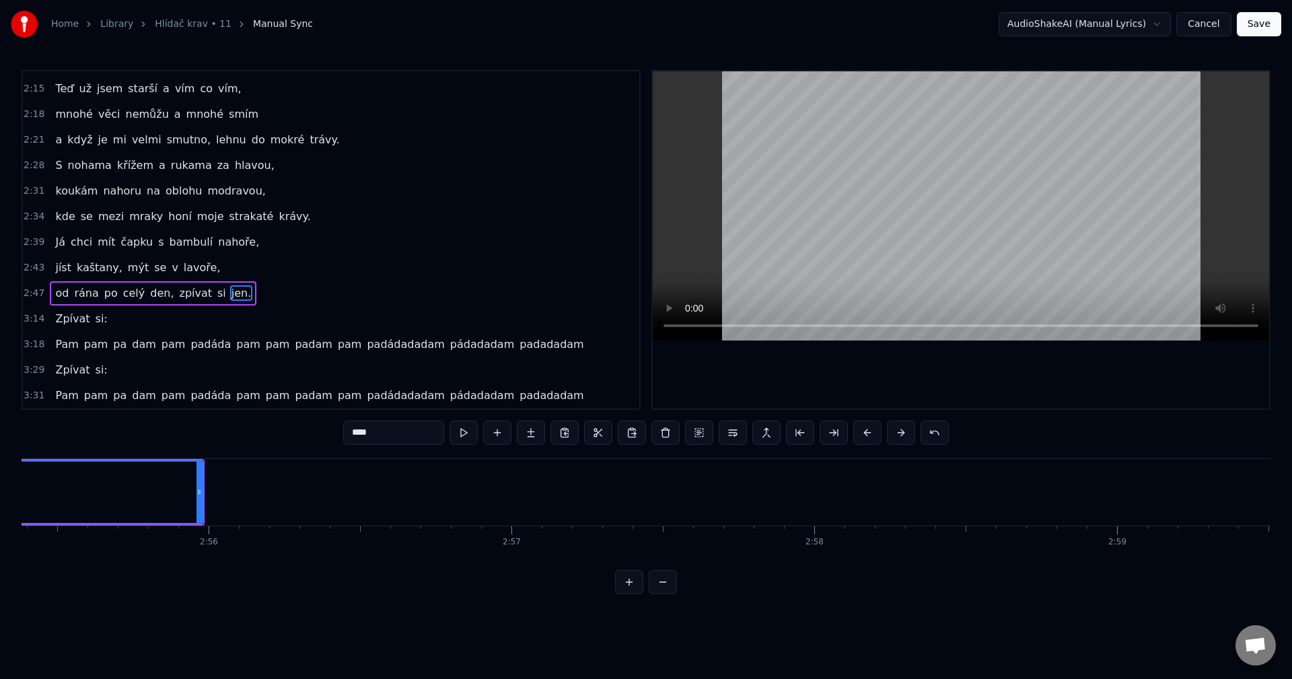
scroll to position [0, 52994]
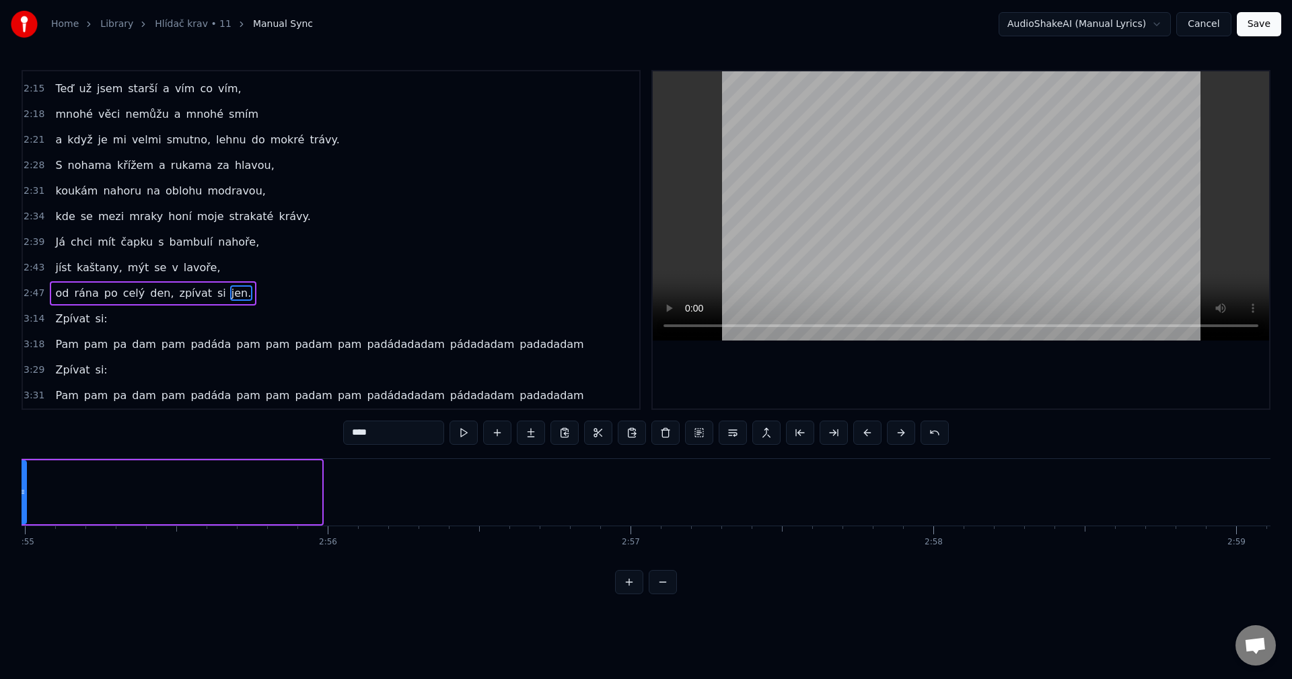
drag, startPoint x: 320, startPoint y: 497, endPoint x: 24, endPoint y: 519, distance: 296.2
click at [24, 519] on div at bounding box center [22, 492] width 5 height 61
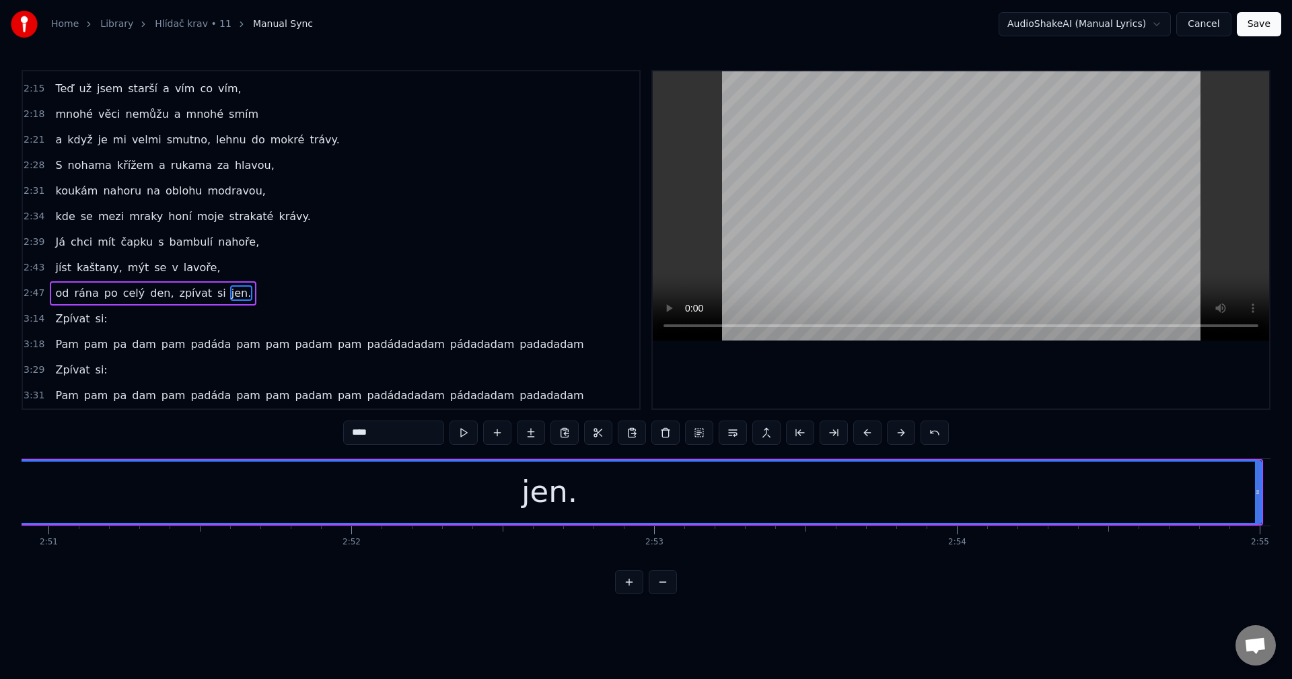
scroll to position [0, 51799]
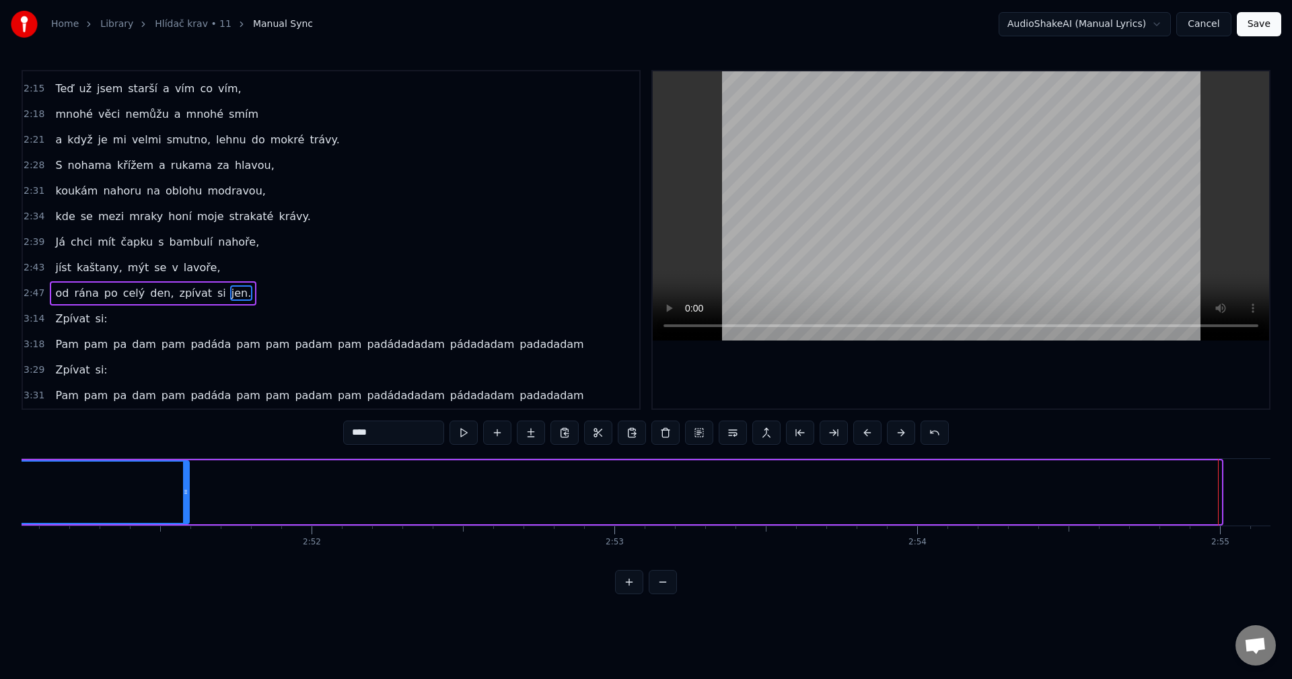
drag, startPoint x: 1216, startPoint y: 493, endPoint x: 184, endPoint y: 489, distance: 1032.4
click at [184, 489] on icon at bounding box center [185, 492] width 5 height 11
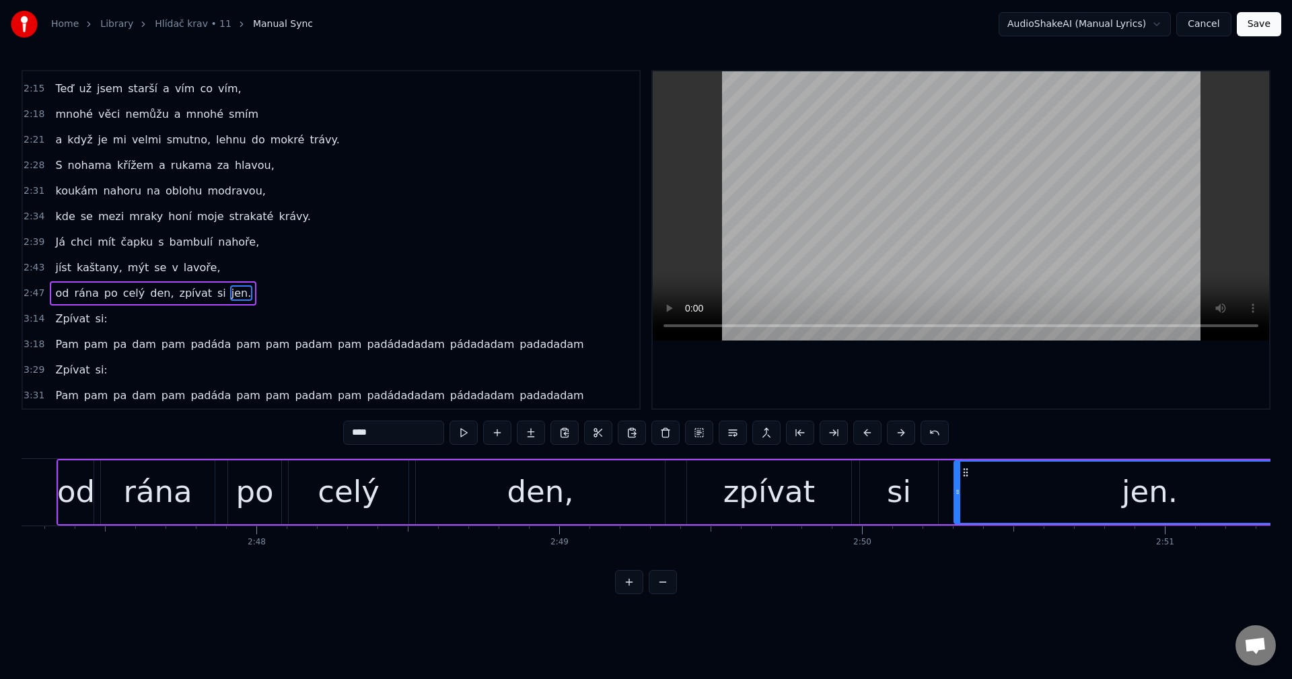
scroll to position [0, 50843]
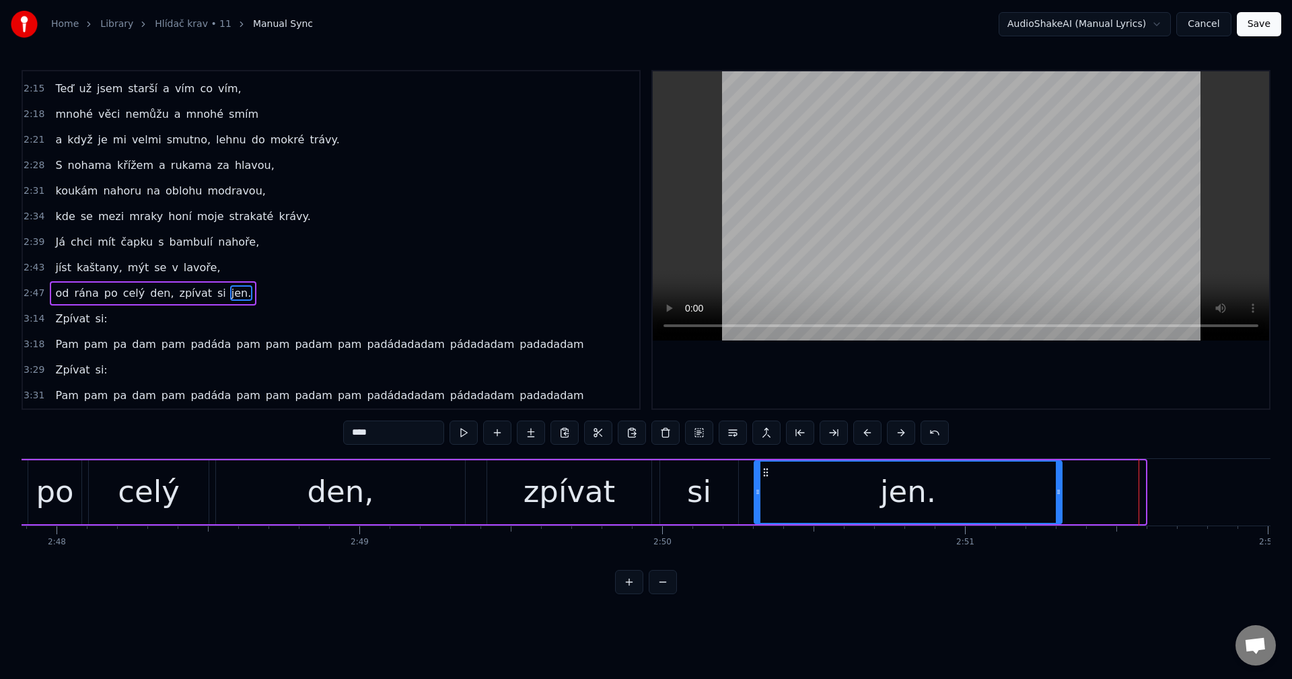
drag, startPoint x: 1144, startPoint y: 484, endPoint x: 1061, endPoint y: 481, distance: 83.5
click at [1061, 481] on div at bounding box center [1058, 492] width 5 height 61
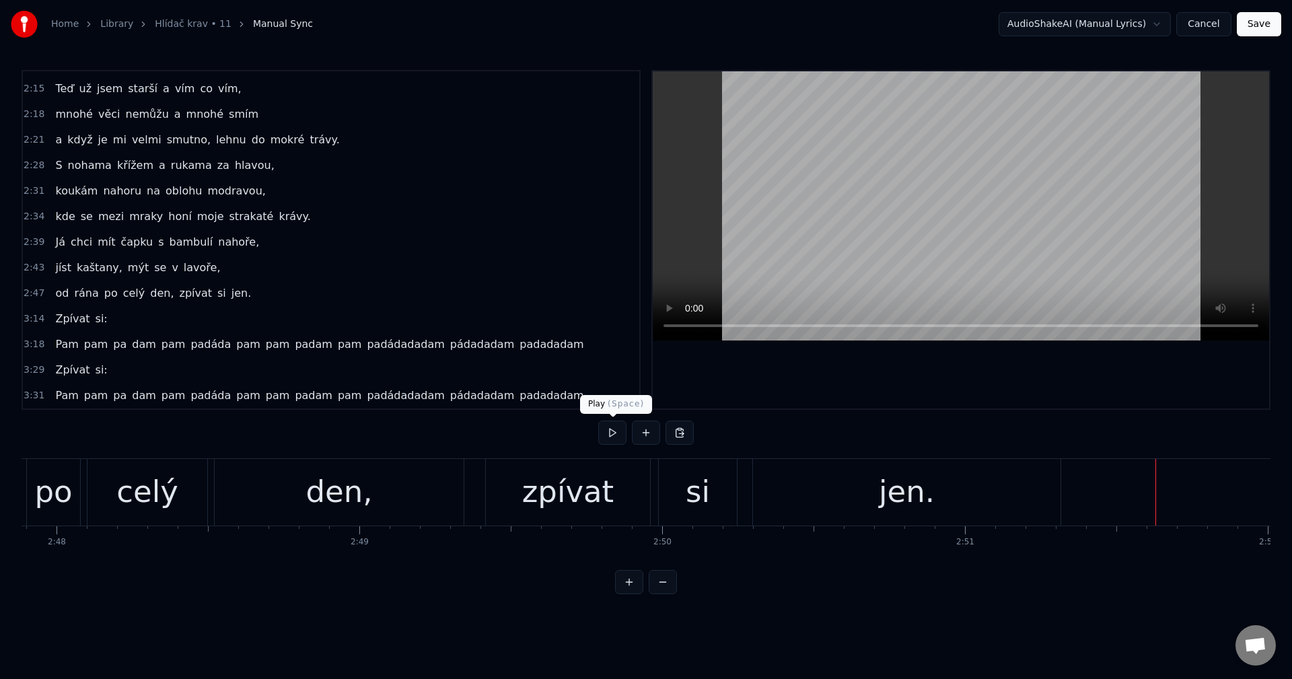
click at [615, 434] on button at bounding box center [612, 433] width 28 height 24
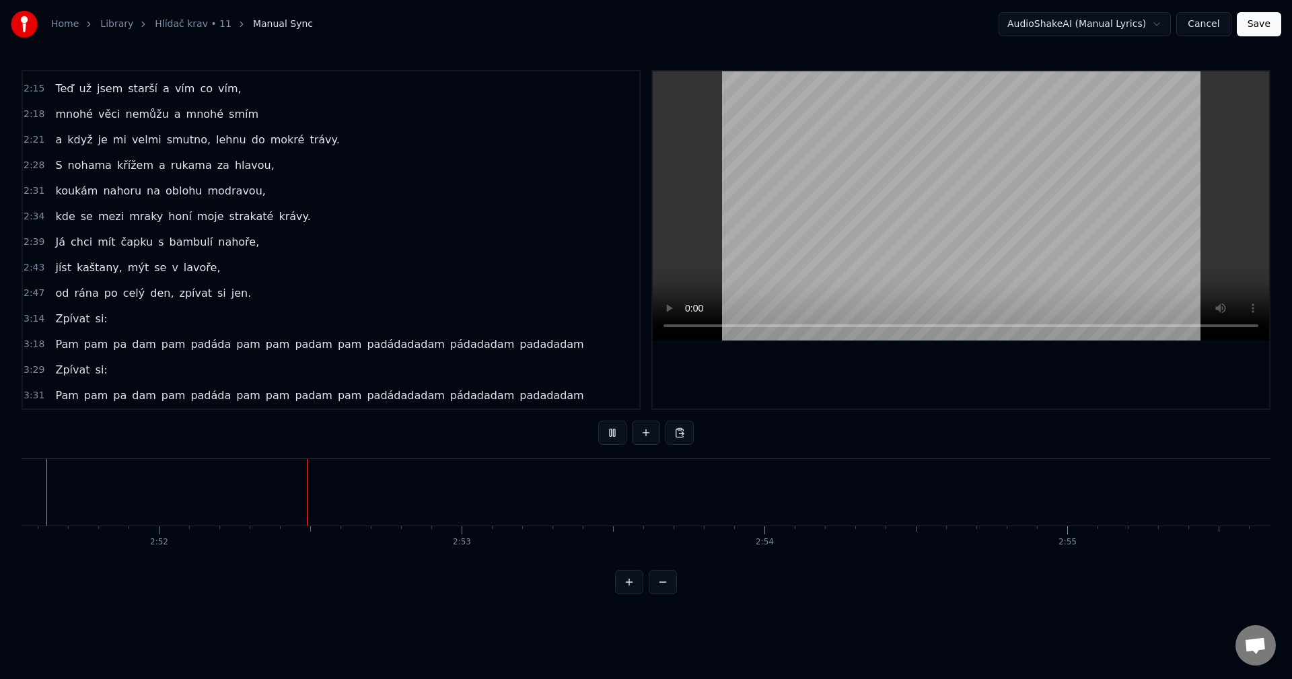
scroll to position [0, 51972]
click at [604, 435] on button at bounding box center [612, 433] width 28 height 24
click at [63, 314] on span "Zpívat" at bounding box center [72, 318] width 37 height 15
click at [611, 433] on button at bounding box center [612, 433] width 28 height 24
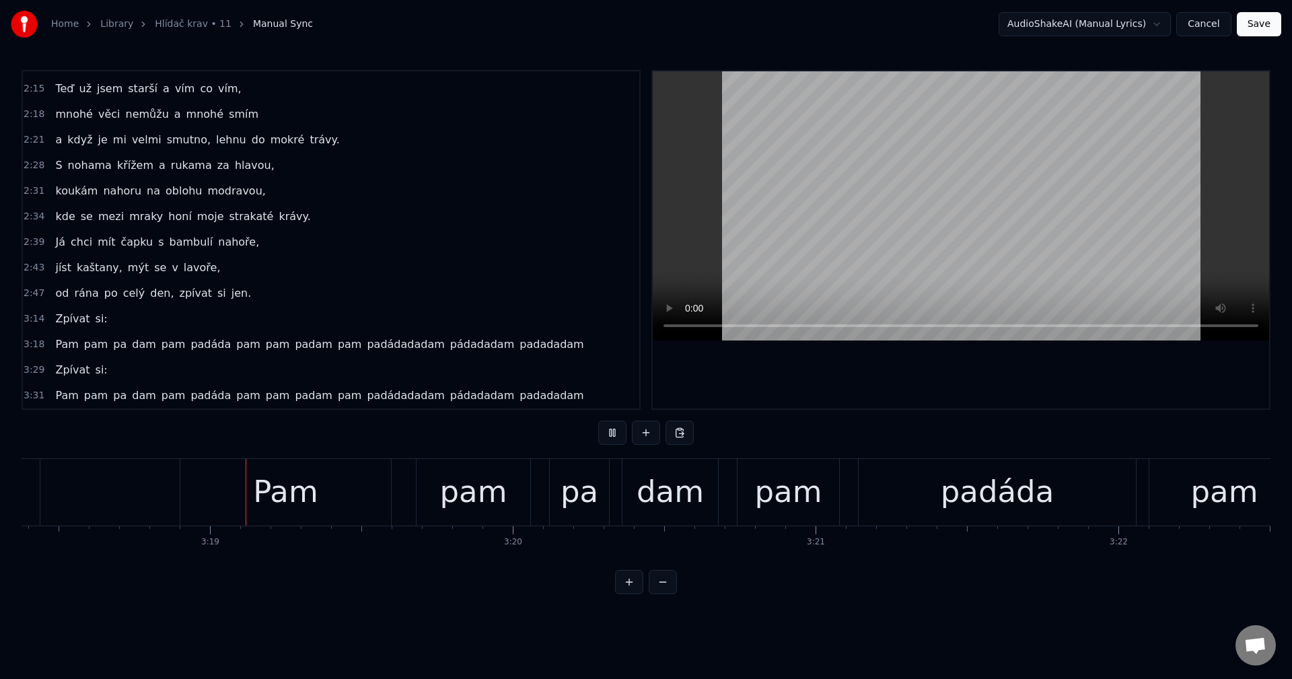
scroll to position [0, 60079]
click at [616, 431] on button at bounding box center [612, 433] width 28 height 24
click at [59, 376] on span "Zpívat" at bounding box center [72, 369] width 37 height 15
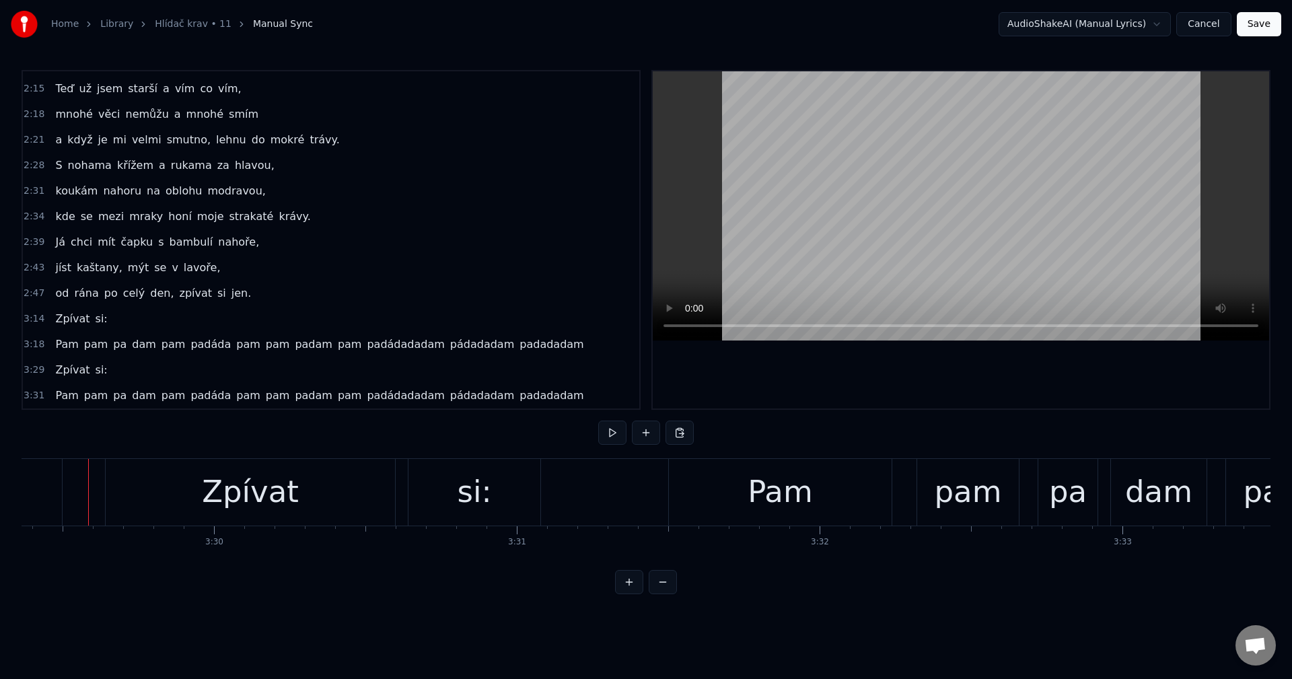
scroll to position [0, 63404]
click at [603, 427] on button at bounding box center [612, 433] width 28 height 24
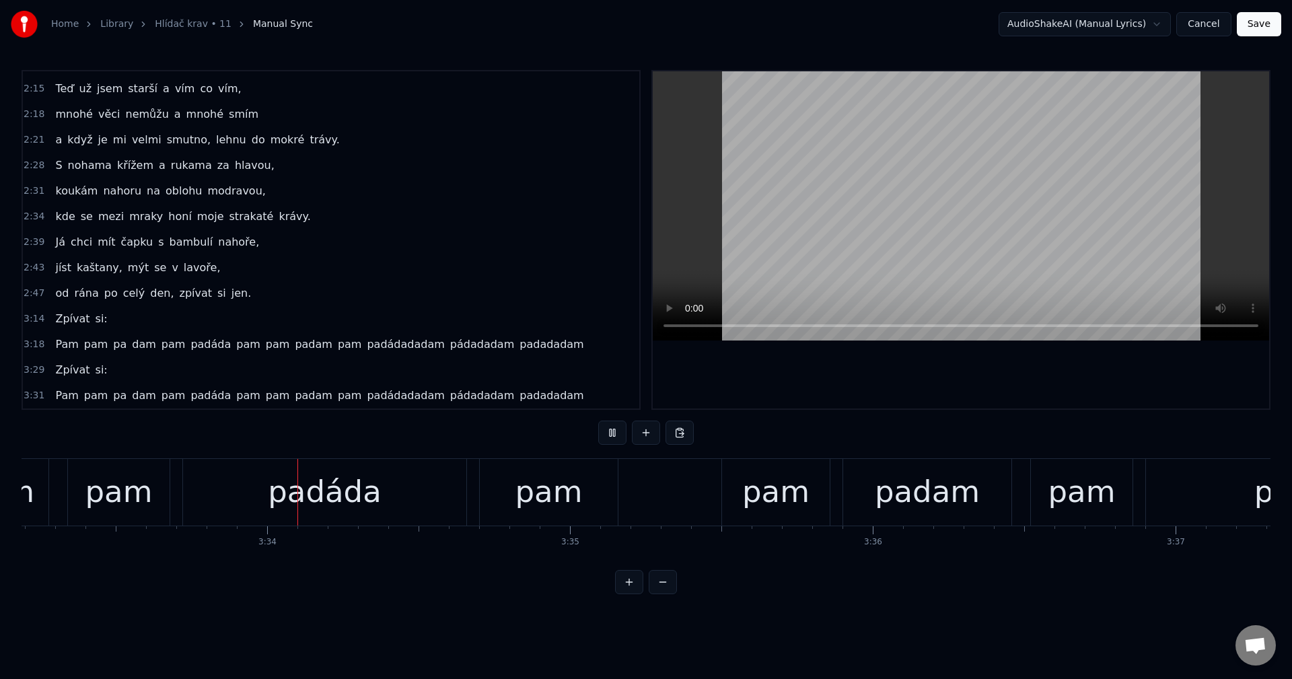
scroll to position [0, 64596]
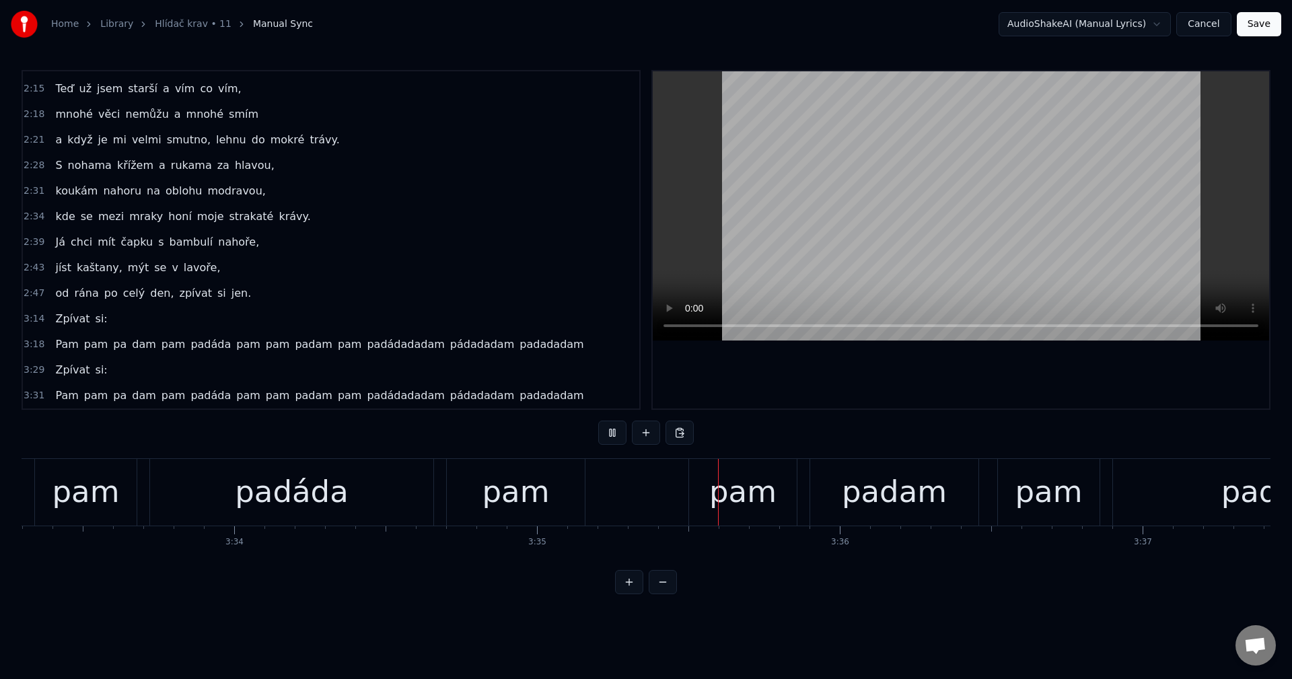
click at [601, 430] on button at bounding box center [612, 433] width 28 height 24
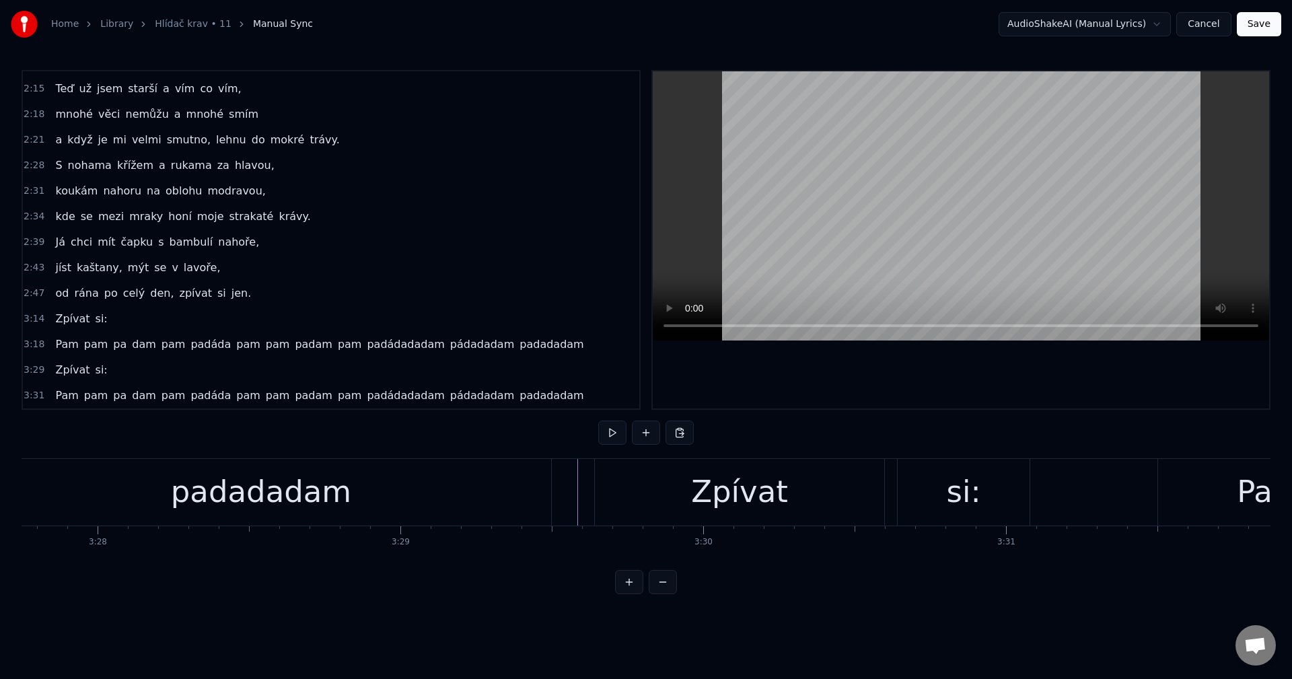
scroll to position [0, 62956]
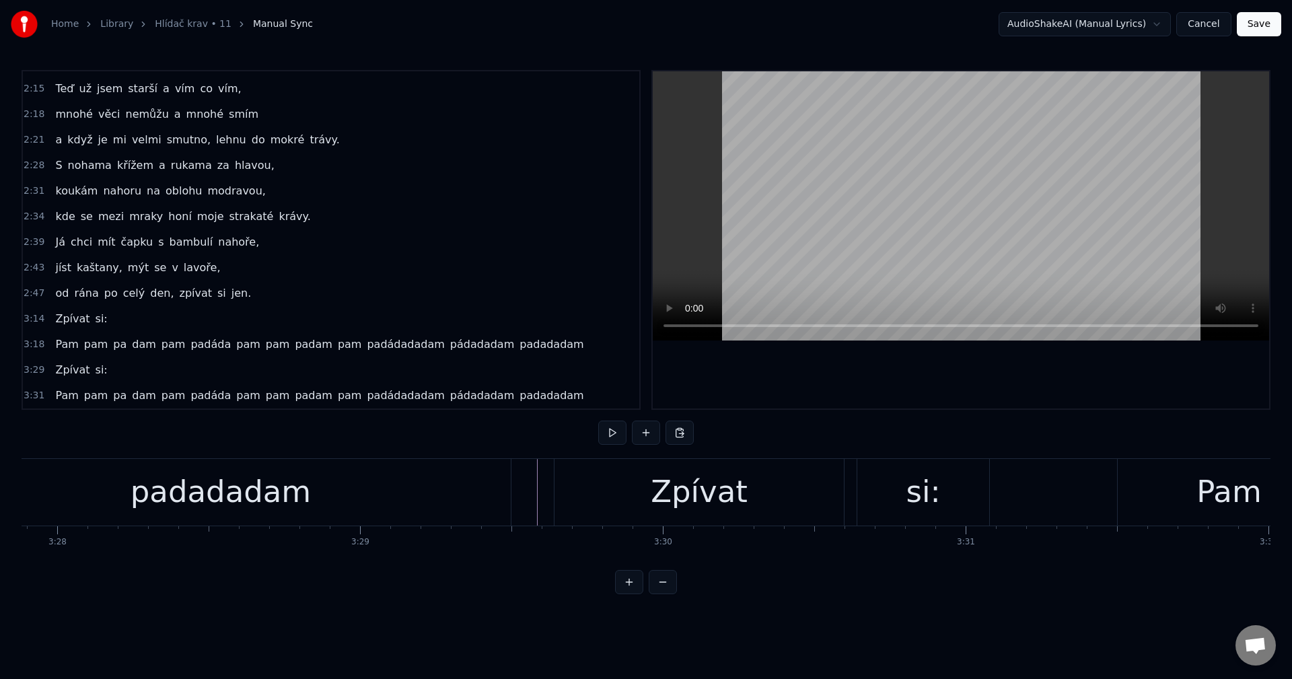
click at [900, 488] on div "si:" at bounding box center [923, 492] width 132 height 67
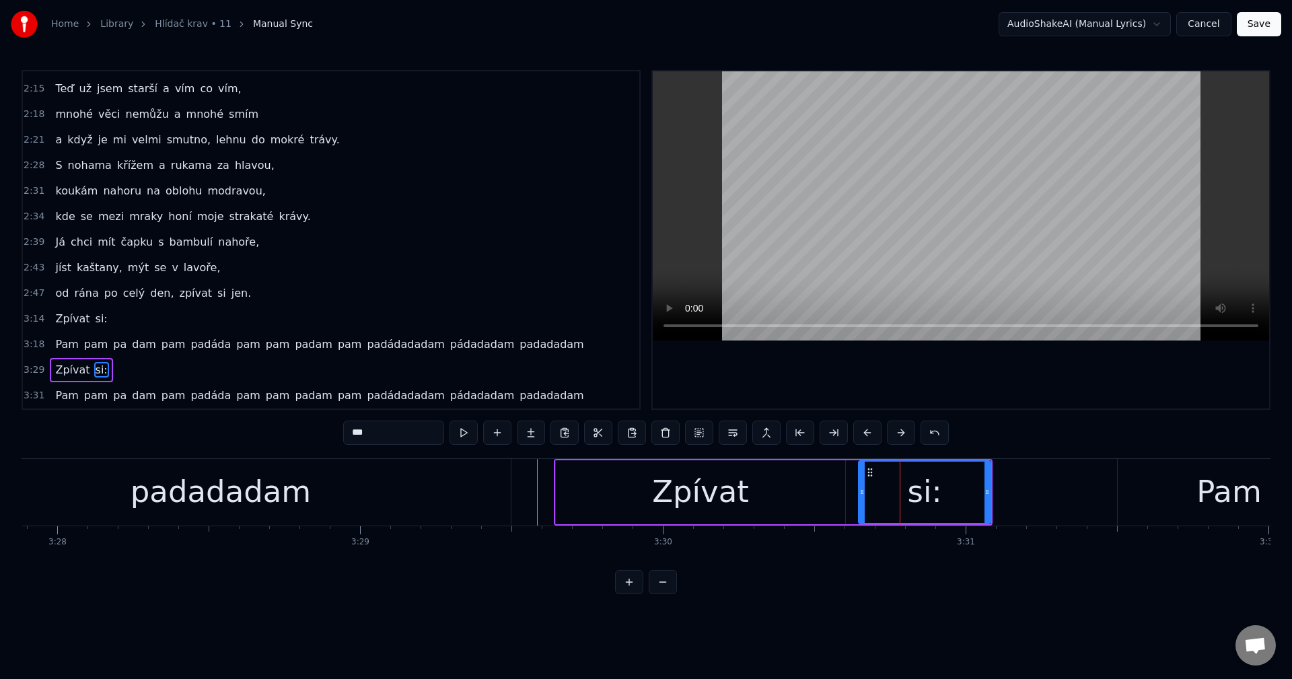
click at [848, 496] on div "Zpívat si:" at bounding box center [773, 492] width 439 height 67
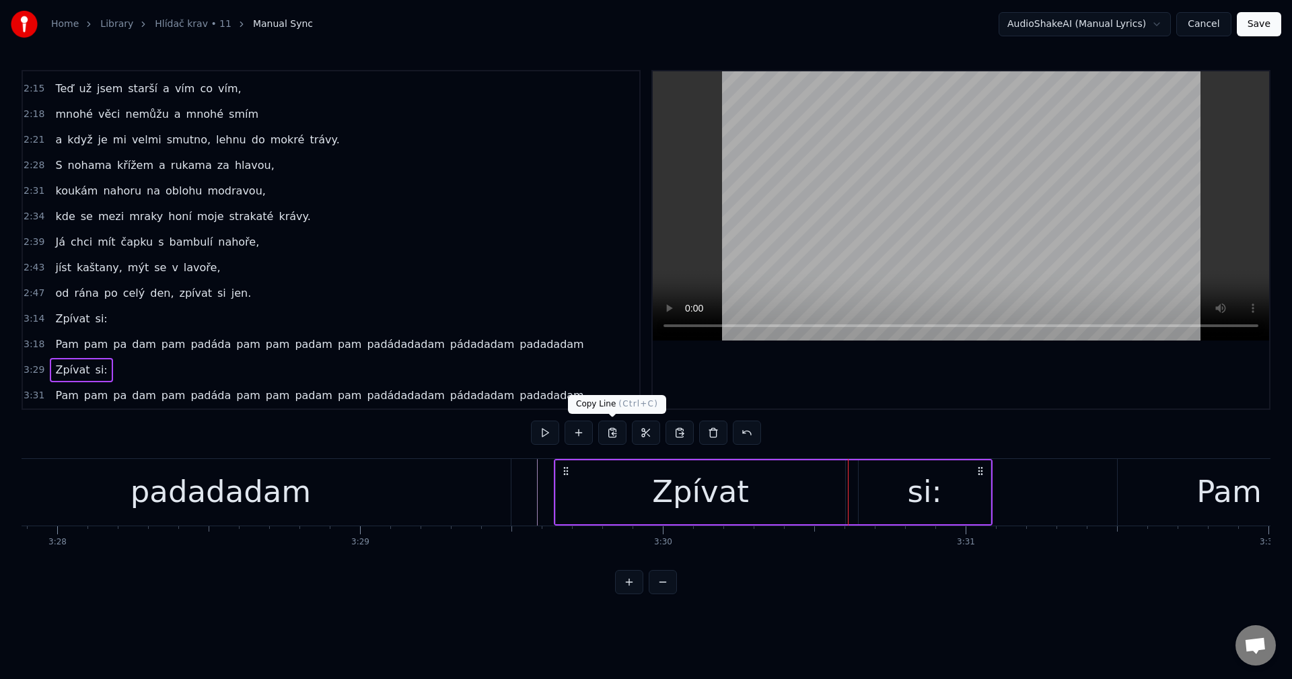
click at [613, 429] on button at bounding box center [612, 433] width 28 height 24
click at [230, 298] on span "jen." at bounding box center [241, 292] width 23 height 15
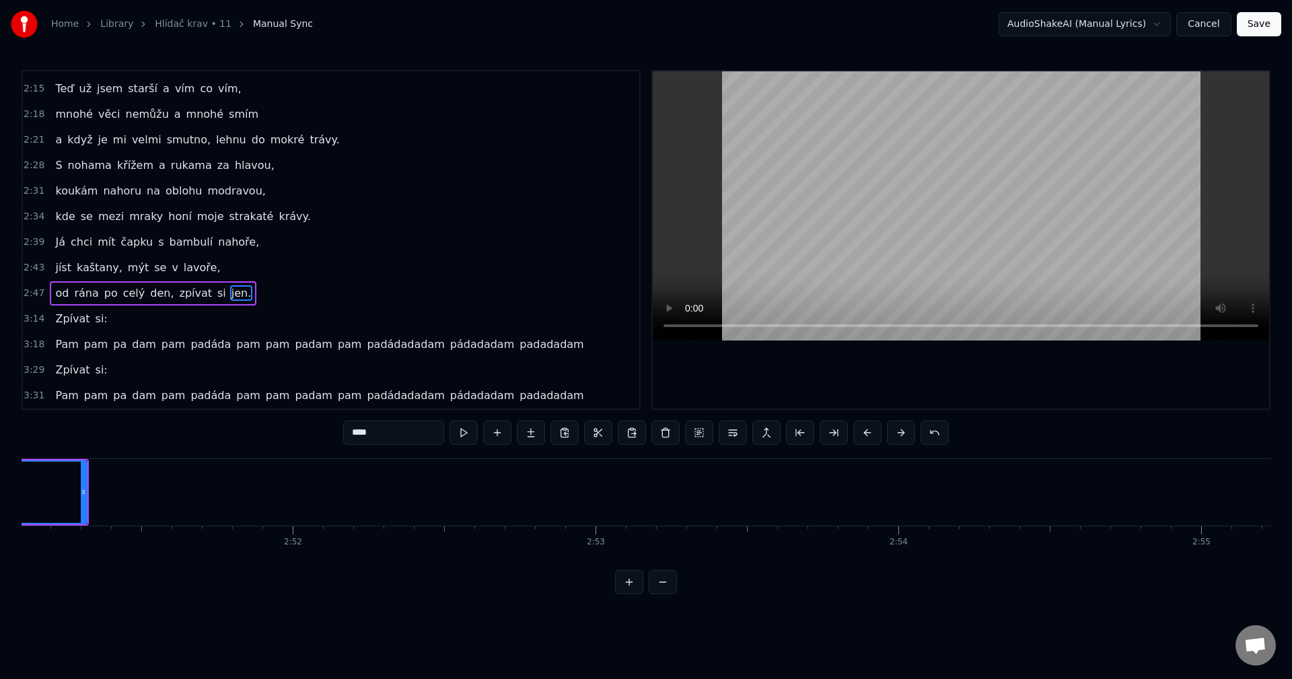
scroll to position [0, 51506]
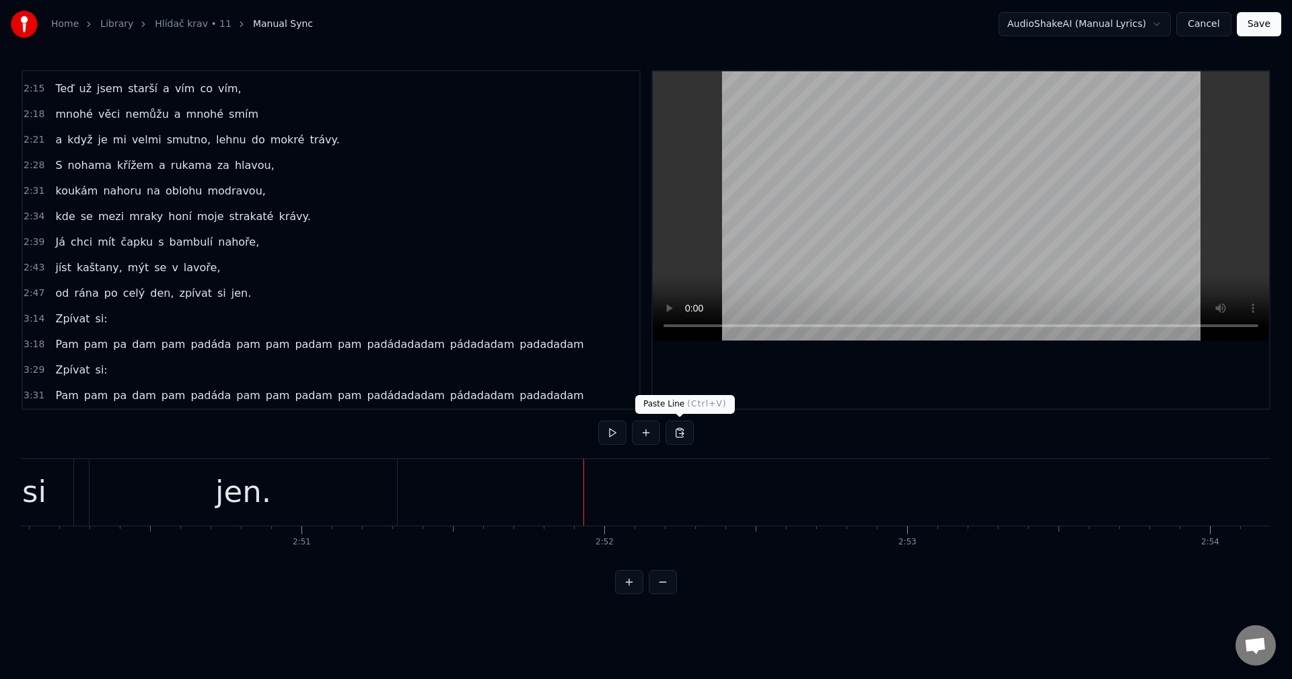
click at [675, 432] on button at bounding box center [680, 433] width 28 height 24
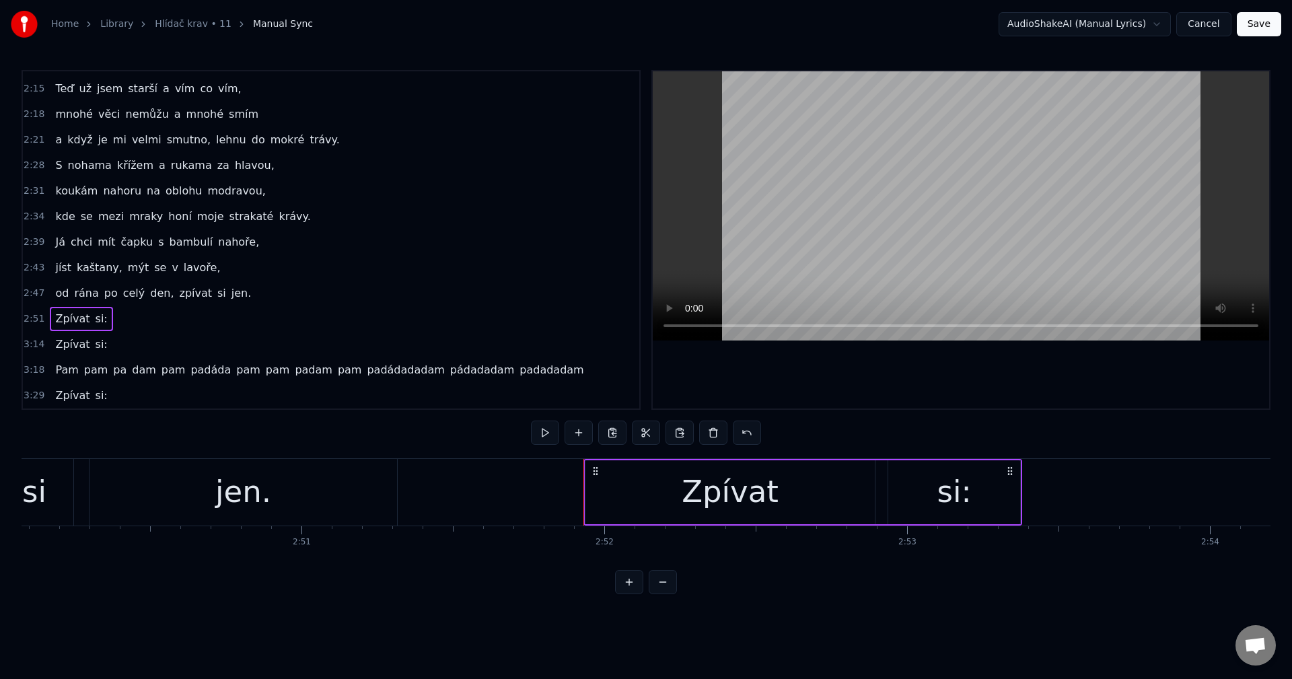
drag, startPoint x: 645, startPoint y: 470, endPoint x: 687, endPoint y: 470, distance: 42.4
click at [687, 470] on div "Zpívat" at bounding box center [729, 492] width 289 height 64
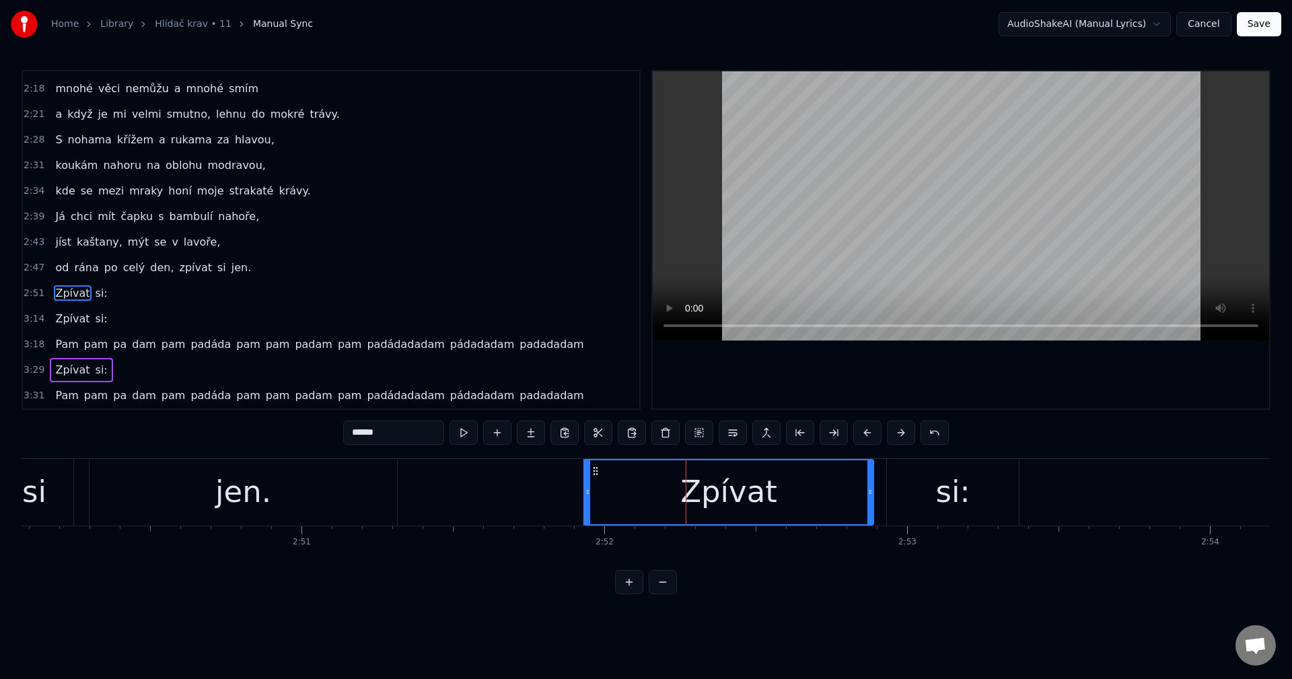
click at [596, 470] on icon at bounding box center [595, 471] width 11 height 11
click at [880, 491] on div "Zpívat si:" at bounding box center [802, 492] width 439 height 67
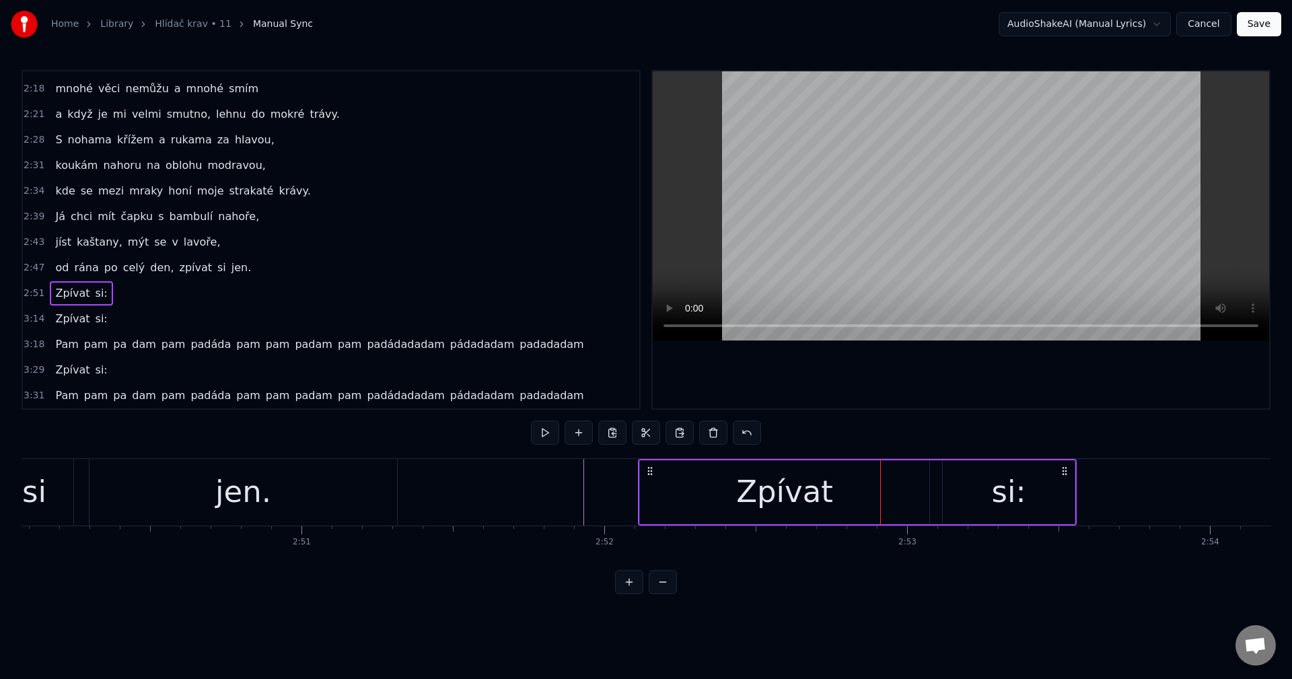
drag, startPoint x: 604, startPoint y: 467, endPoint x: 639, endPoint y: 473, distance: 35.5
click at [646, 471] on icon at bounding box center [650, 471] width 11 height 11
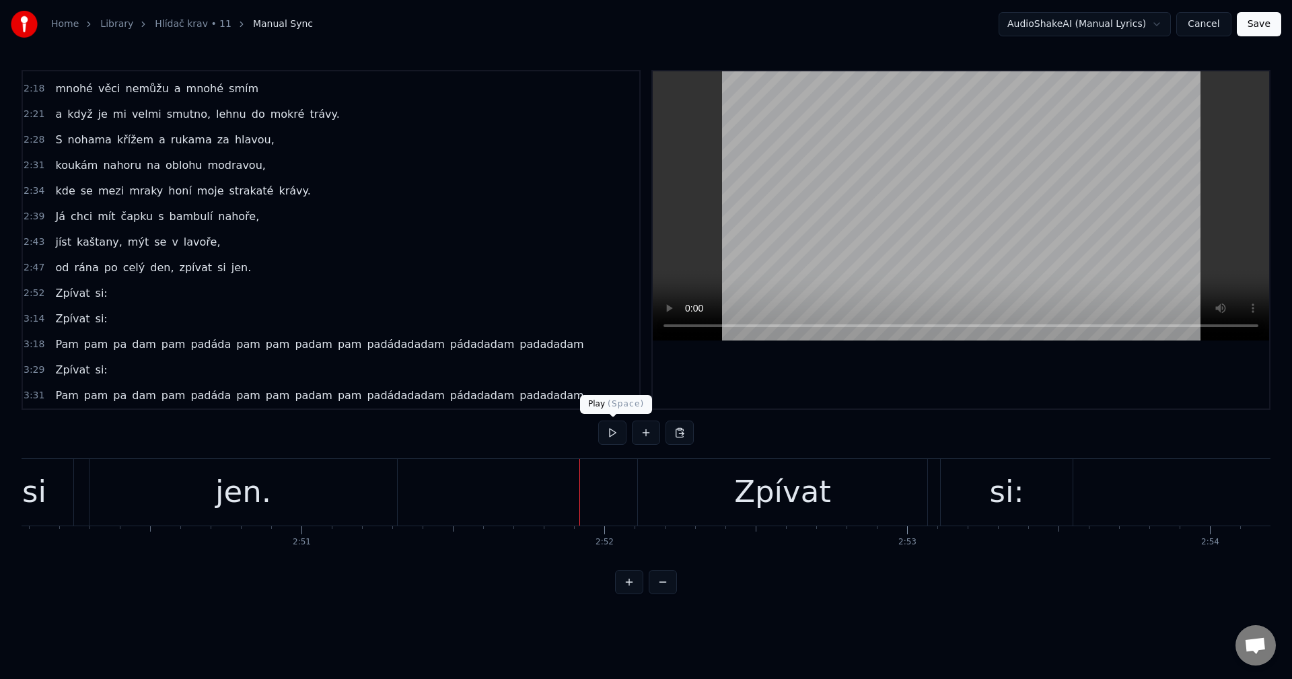
click at [616, 431] on button at bounding box center [612, 433] width 28 height 24
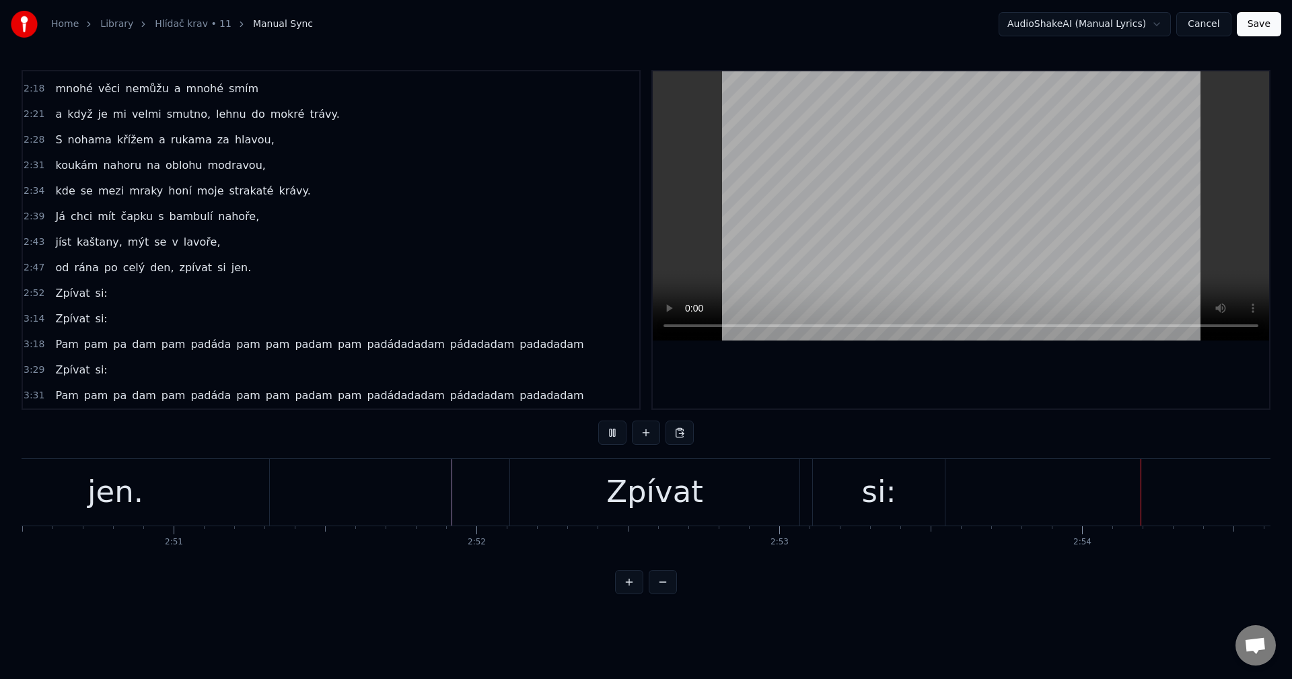
click at [613, 426] on button at bounding box center [612, 433] width 28 height 24
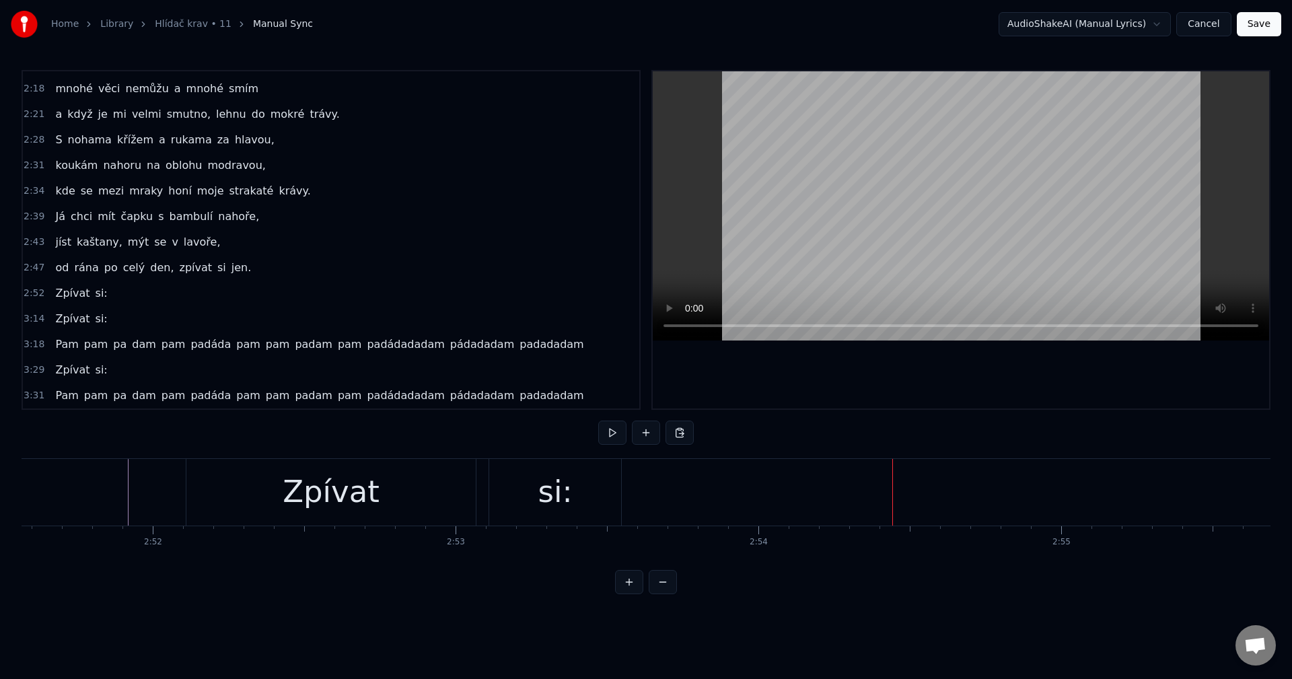
scroll to position [0, 51878]
click at [312, 462] on div "Zpívat" at bounding box center [410, 492] width 289 height 67
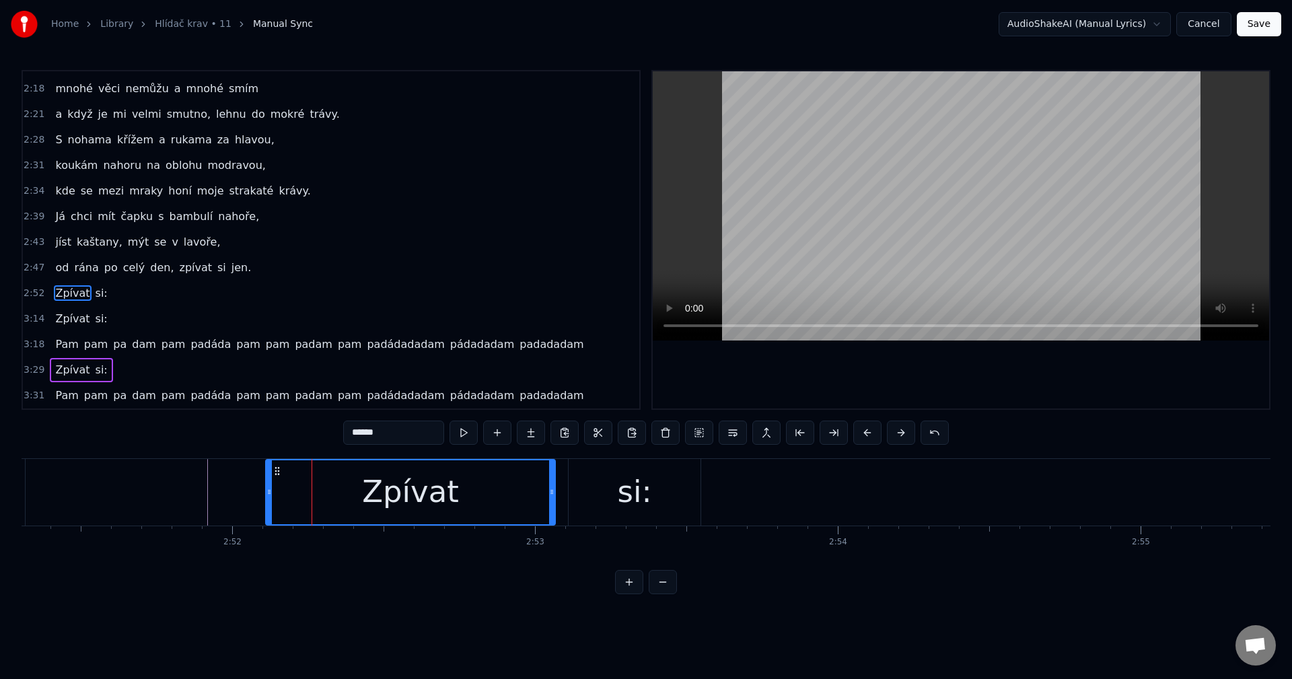
click at [565, 473] on div "Zpívat si:" at bounding box center [484, 492] width 439 height 67
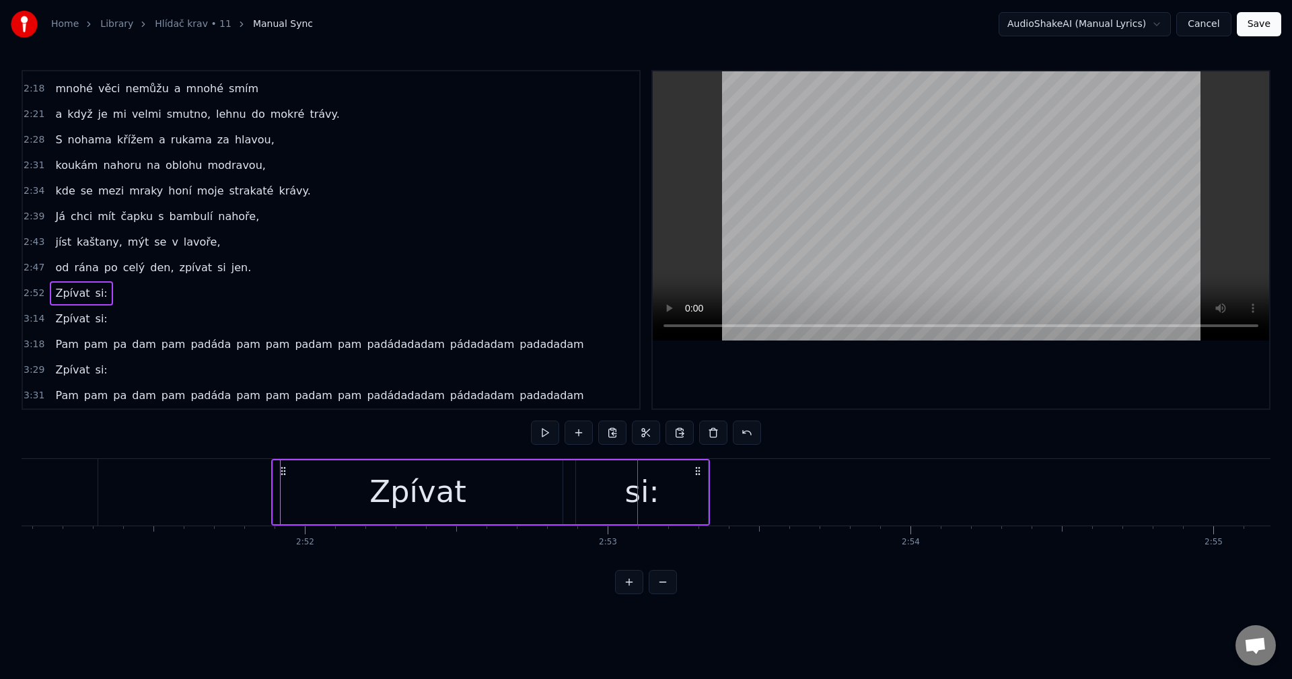
scroll to position [0, 51803]
drag, startPoint x: 275, startPoint y: 471, endPoint x: 363, endPoint y: 485, distance: 89.3
click at [302, 468] on icon at bounding box center [304, 471] width 11 height 11
click at [709, 503] on div "si:" at bounding box center [664, 492] width 132 height 64
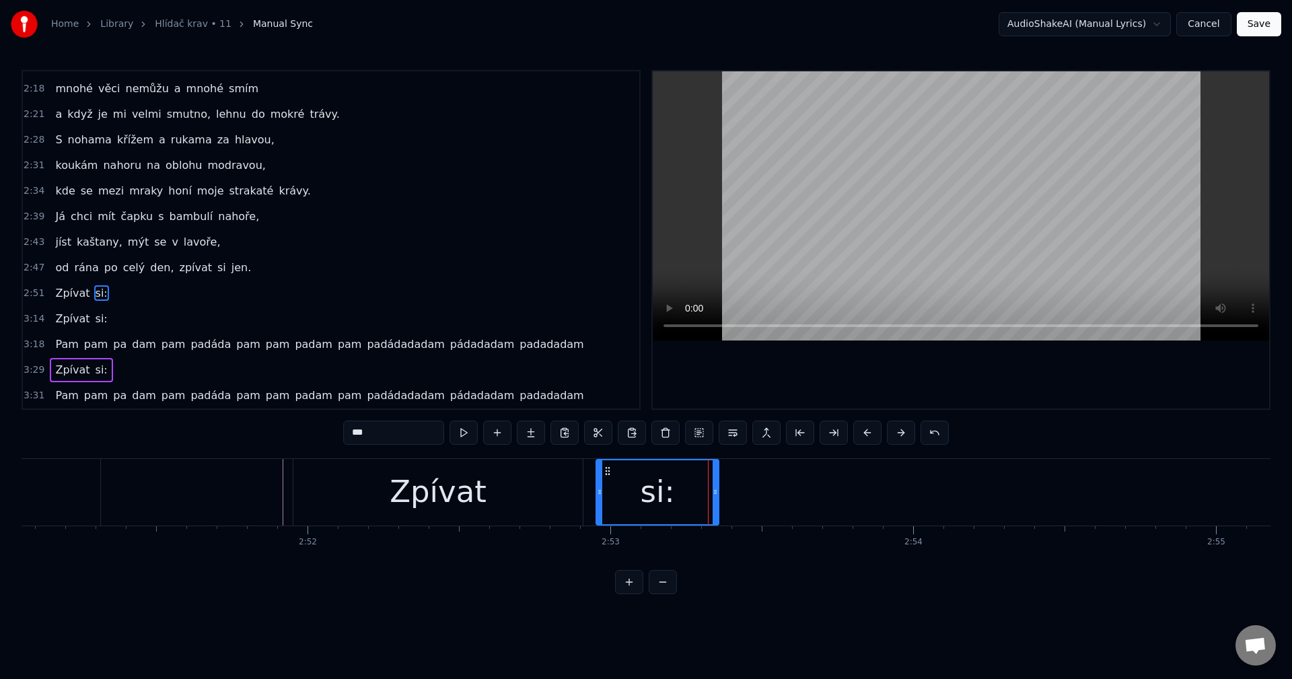
drag, startPoint x: 725, startPoint y: 495, endPoint x: 713, endPoint y: 497, distance: 12.2
click at [713, 497] on icon at bounding box center [715, 492] width 5 height 11
click at [63, 343] on span "Pam" at bounding box center [67, 343] width 26 height 15
type input "***"
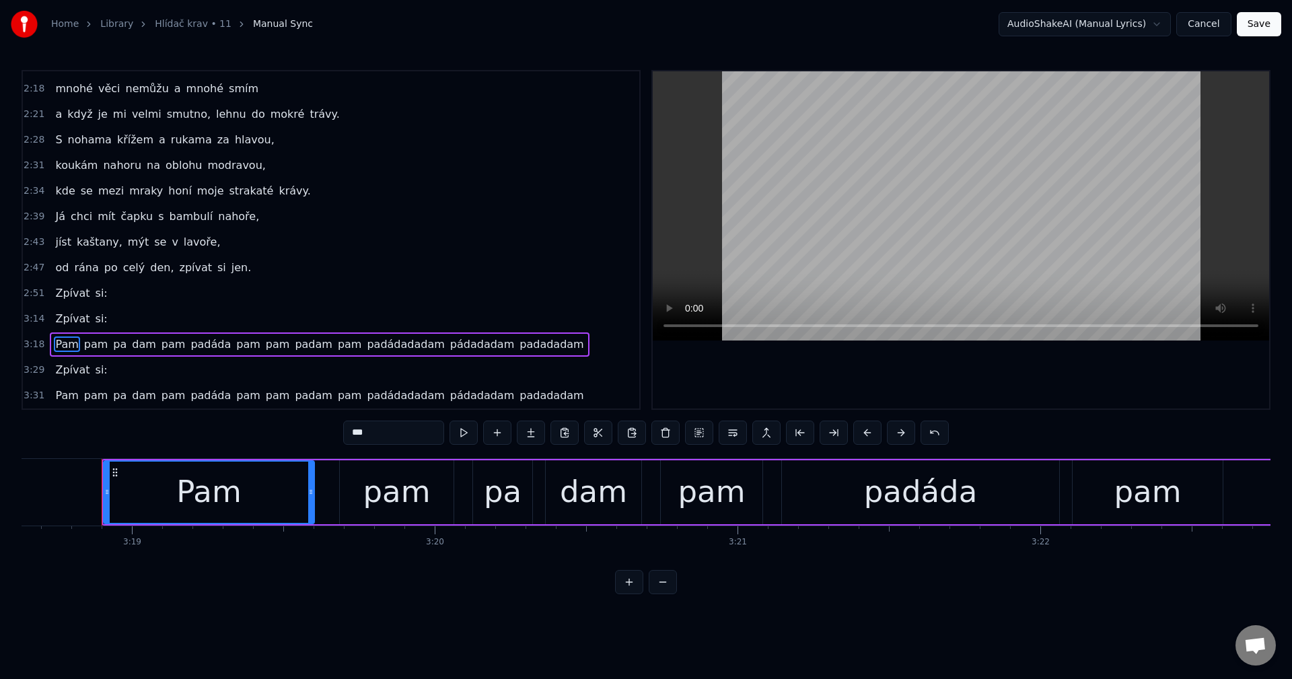
scroll to position [0, 60168]
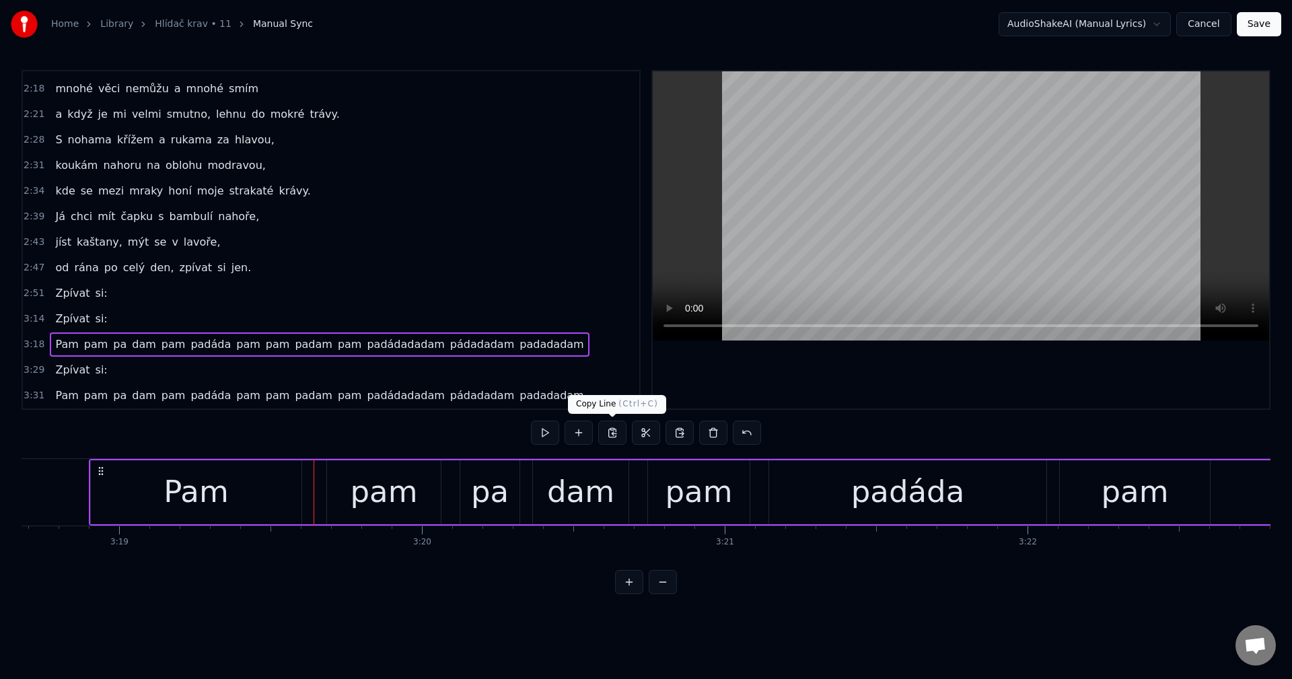
click at [610, 428] on button at bounding box center [612, 433] width 28 height 24
click at [94, 292] on span "si:" at bounding box center [101, 292] width 15 height 15
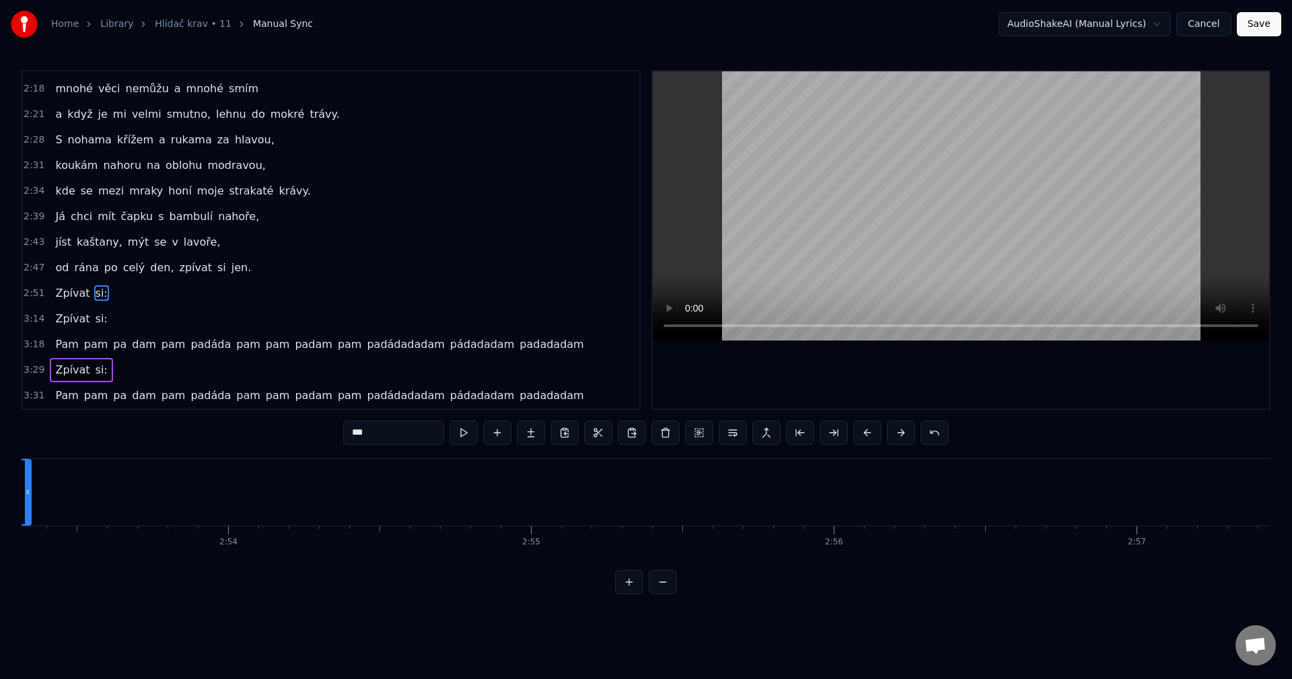
scroll to position [0, 52310]
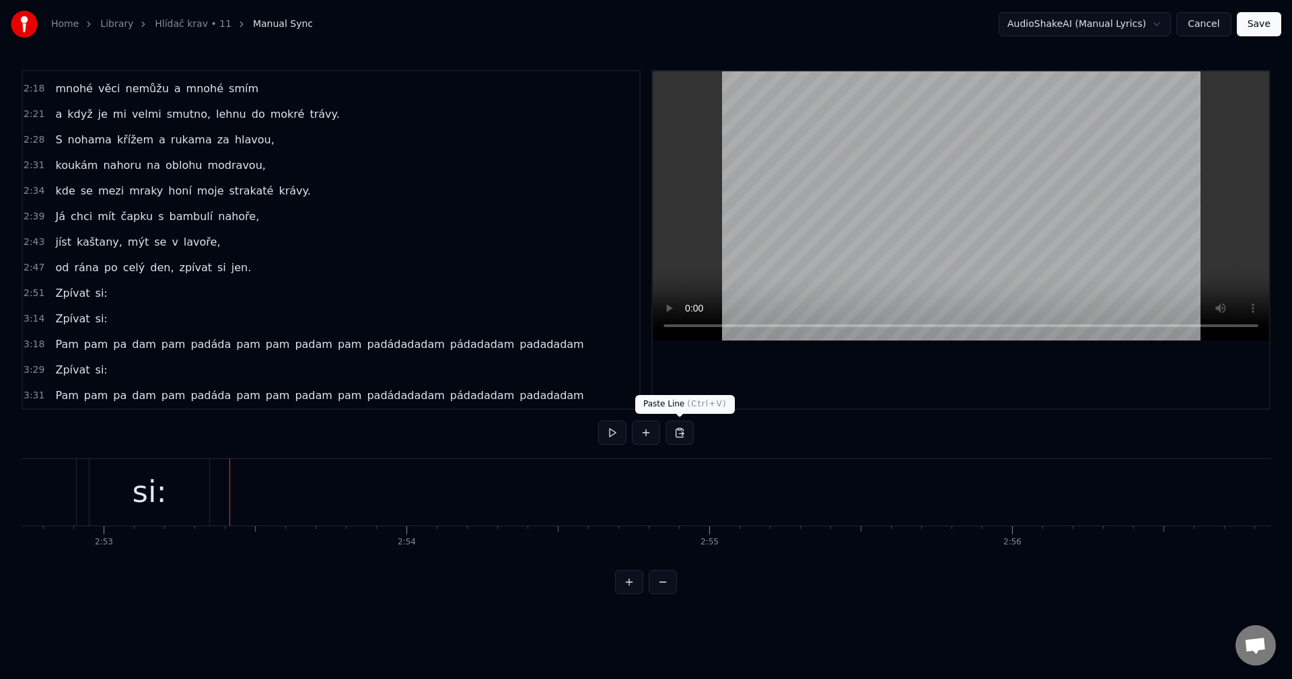
click at [677, 432] on button at bounding box center [680, 433] width 28 height 24
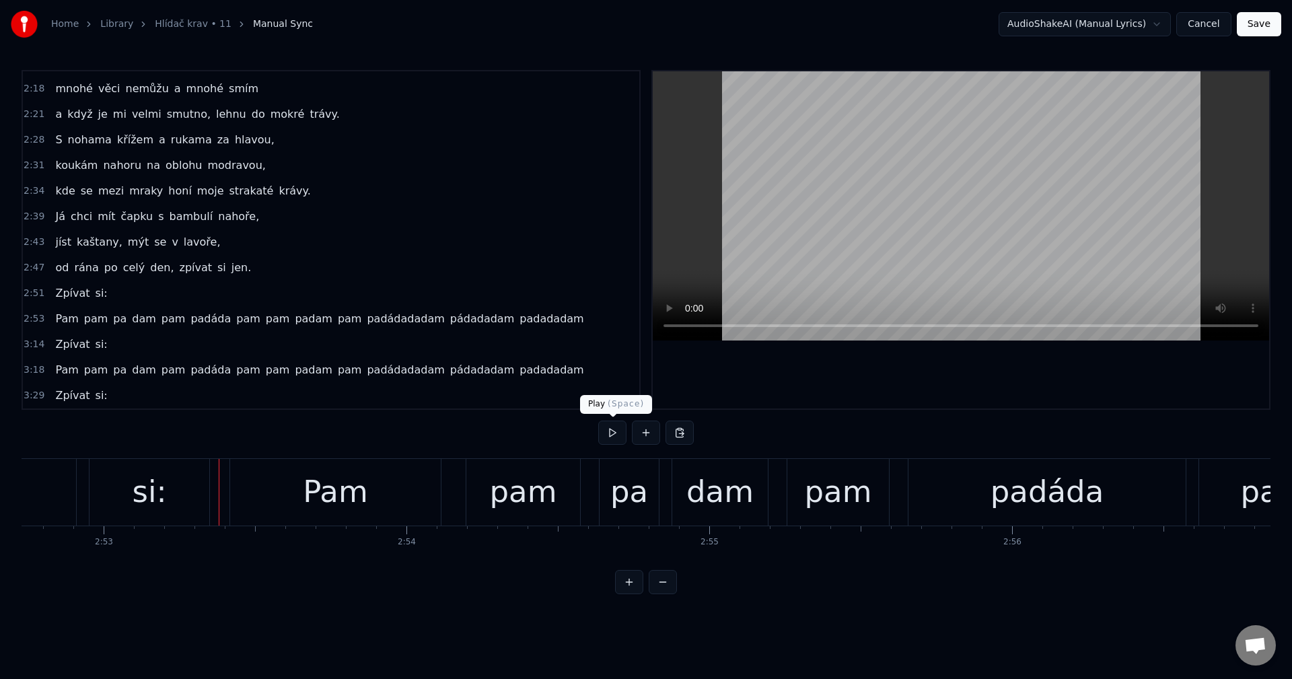
click at [602, 431] on button at bounding box center [612, 433] width 28 height 24
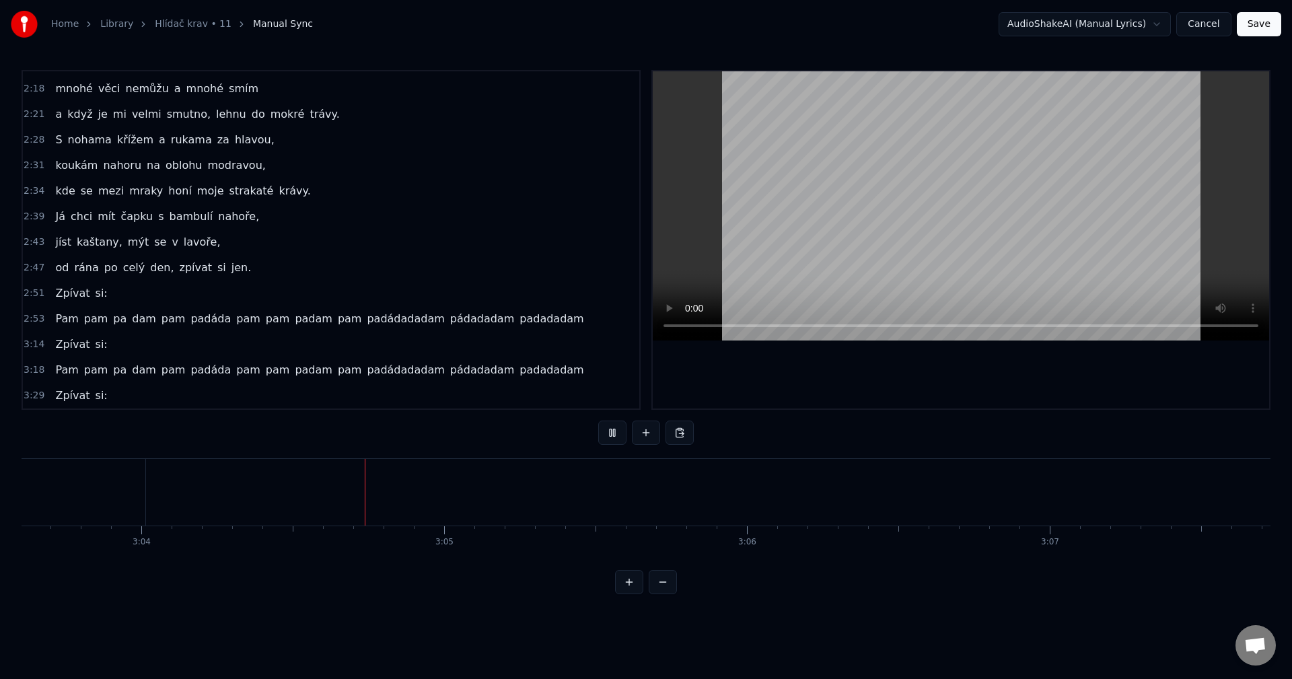
scroll to position [0, 55722]
click at [608, 427] on button at bounding box center [612, 433] width 28 height 24
click at [88, 225] on div "Já chci mít čapku s bambulí nahoře," at bounding box center [157, 217] width 215 height 24
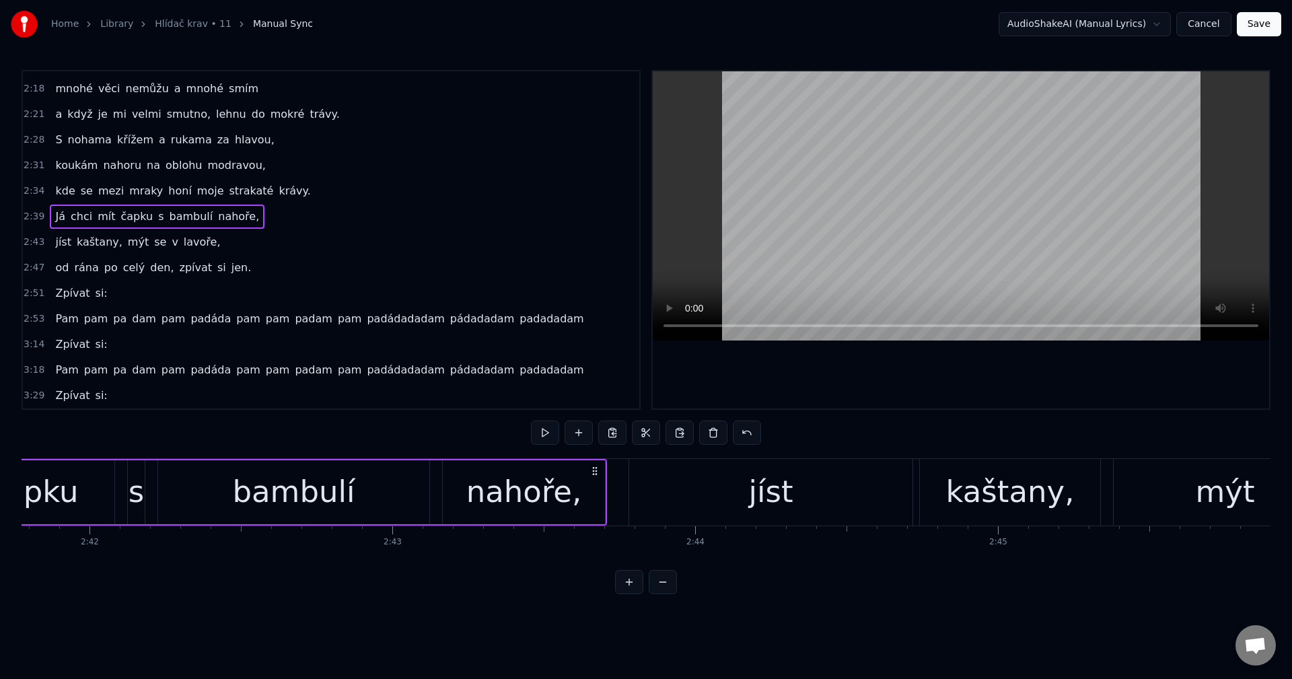
scroll to position [0, 48351]
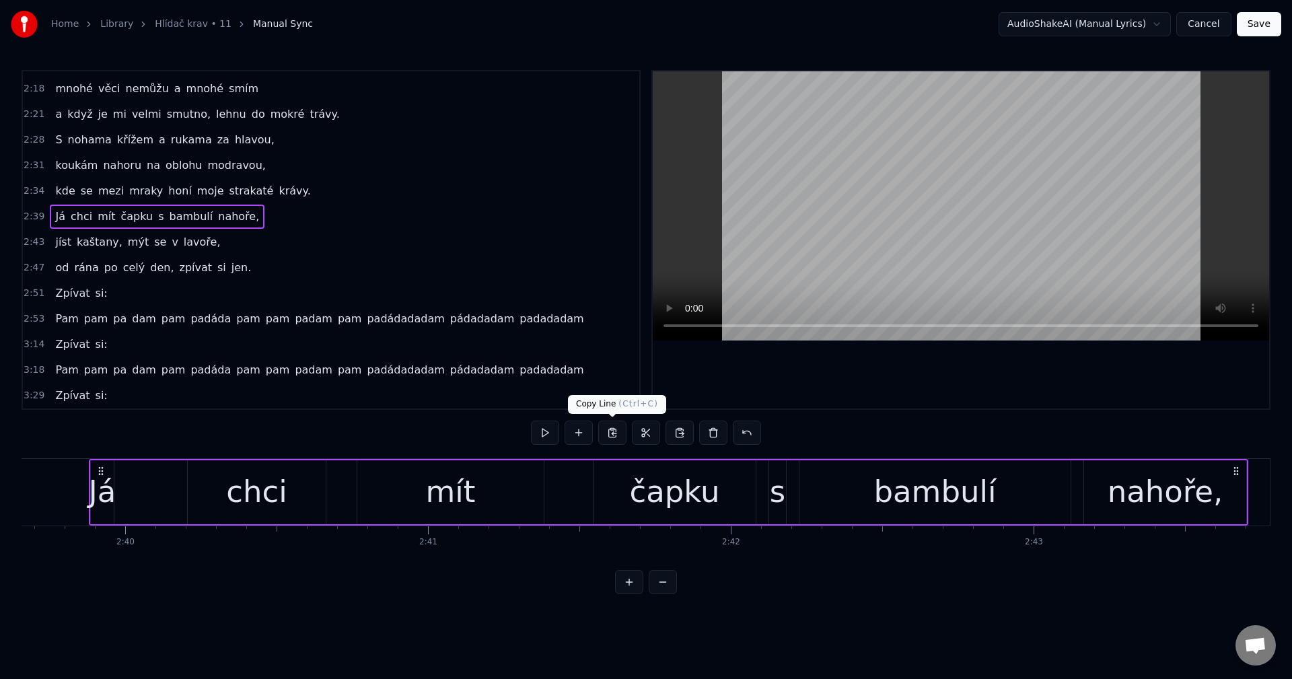
click at [613, 435] on button at bounding box center [612, 433] width 28 height 24
click at [461, 325] on span "pádadadam" at bounding box center [482, 318] width 67 height 15
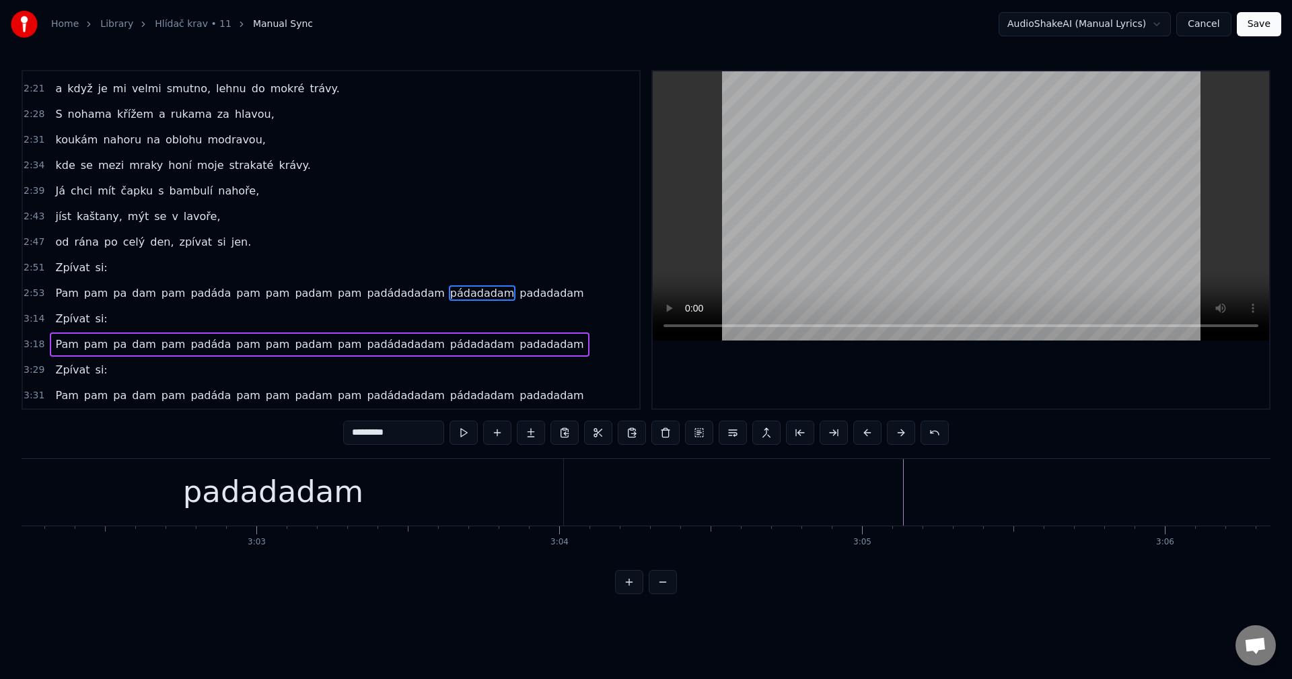
scroll to position [0, 55305]
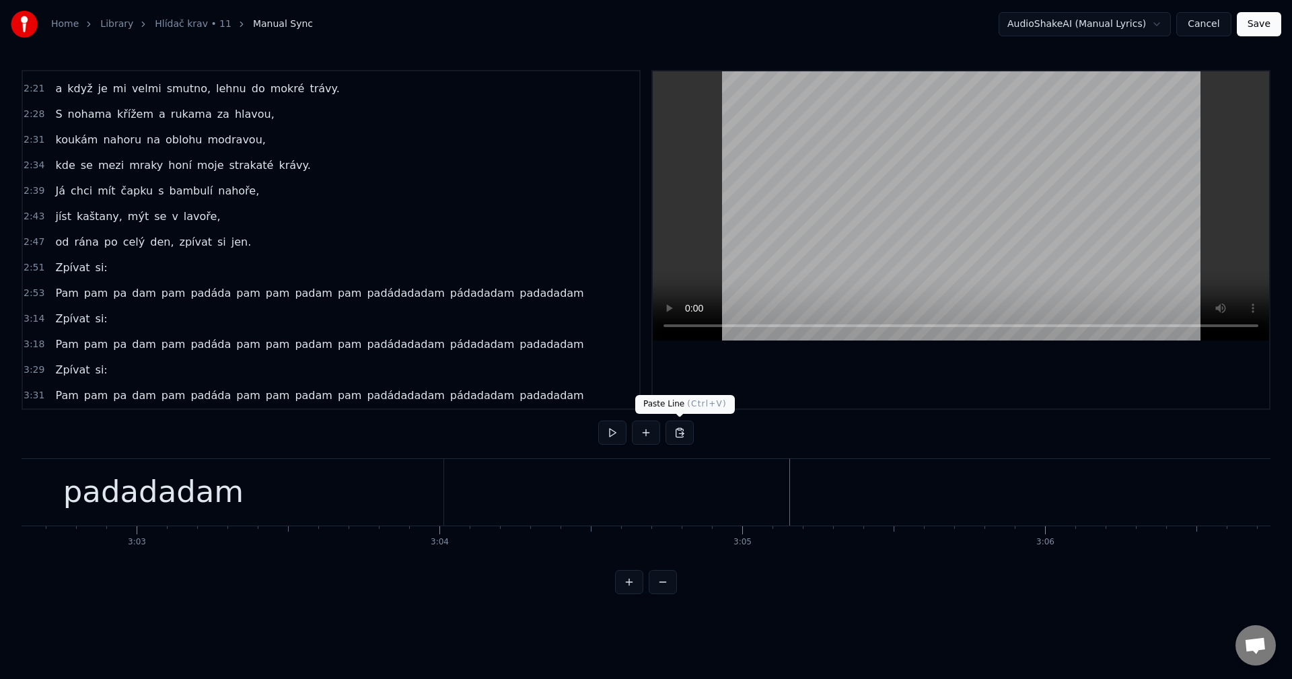
click at [674, 437] on button at bounding box center [680, 433] width 28 height 24
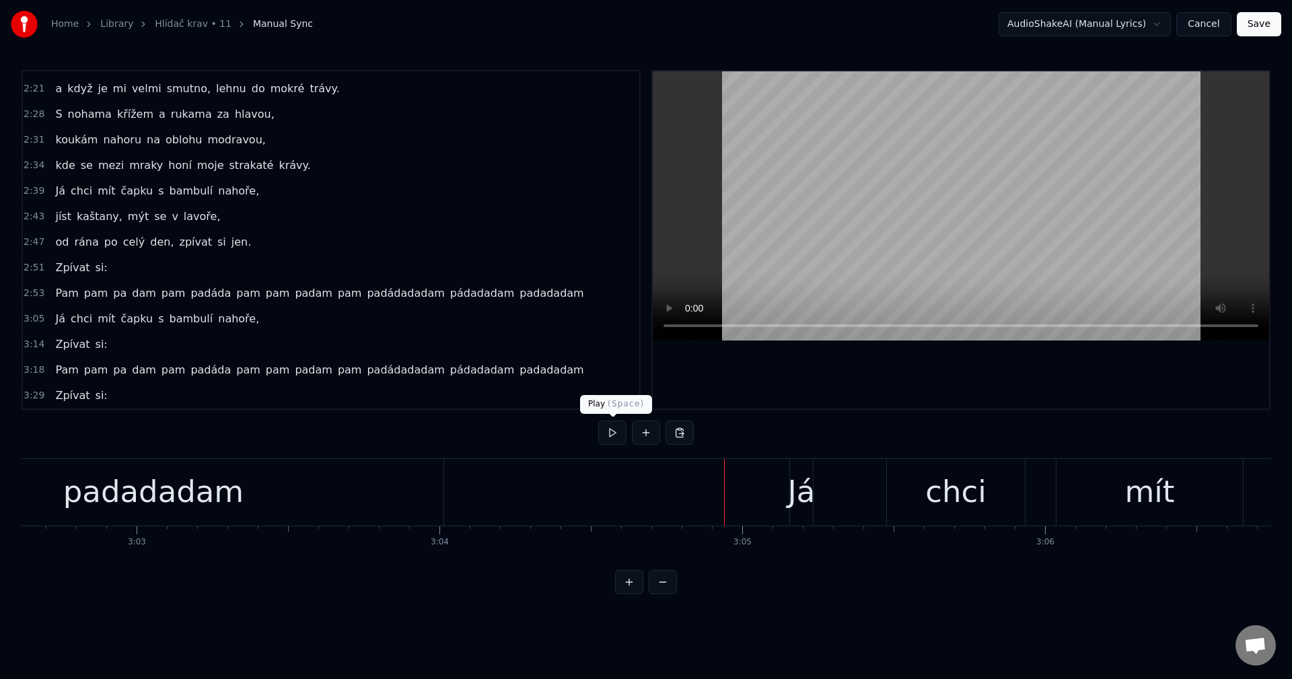
click at [613, 435] on button at bounding box center [612, 433] width 28 height 24
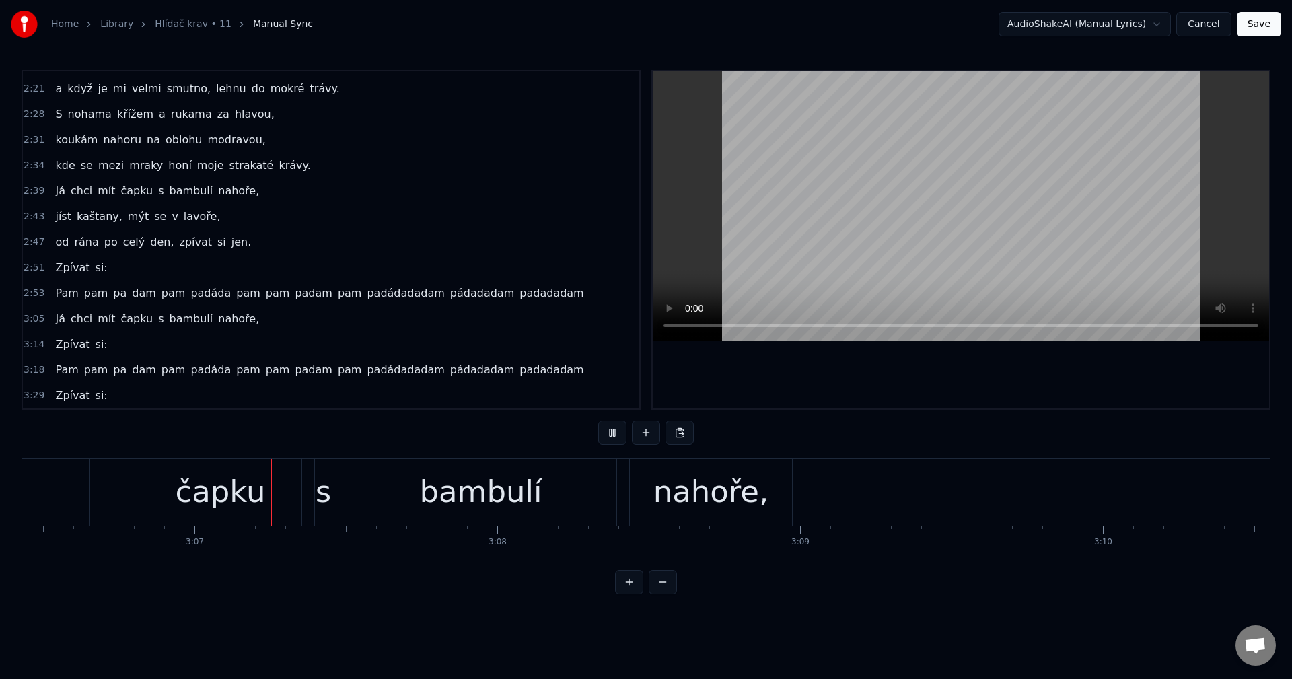
scroll to position [0, 56484]
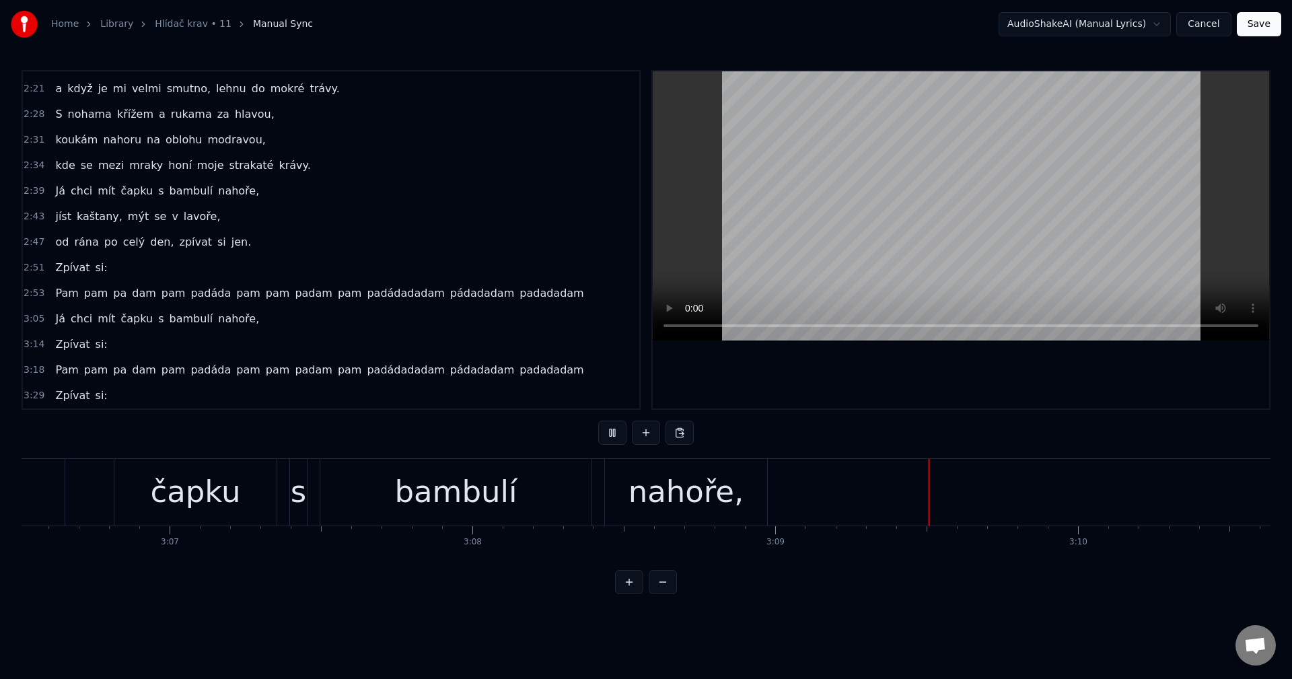
click at [608, 435] on button at bounding box center [612, 433] width 28 height 24
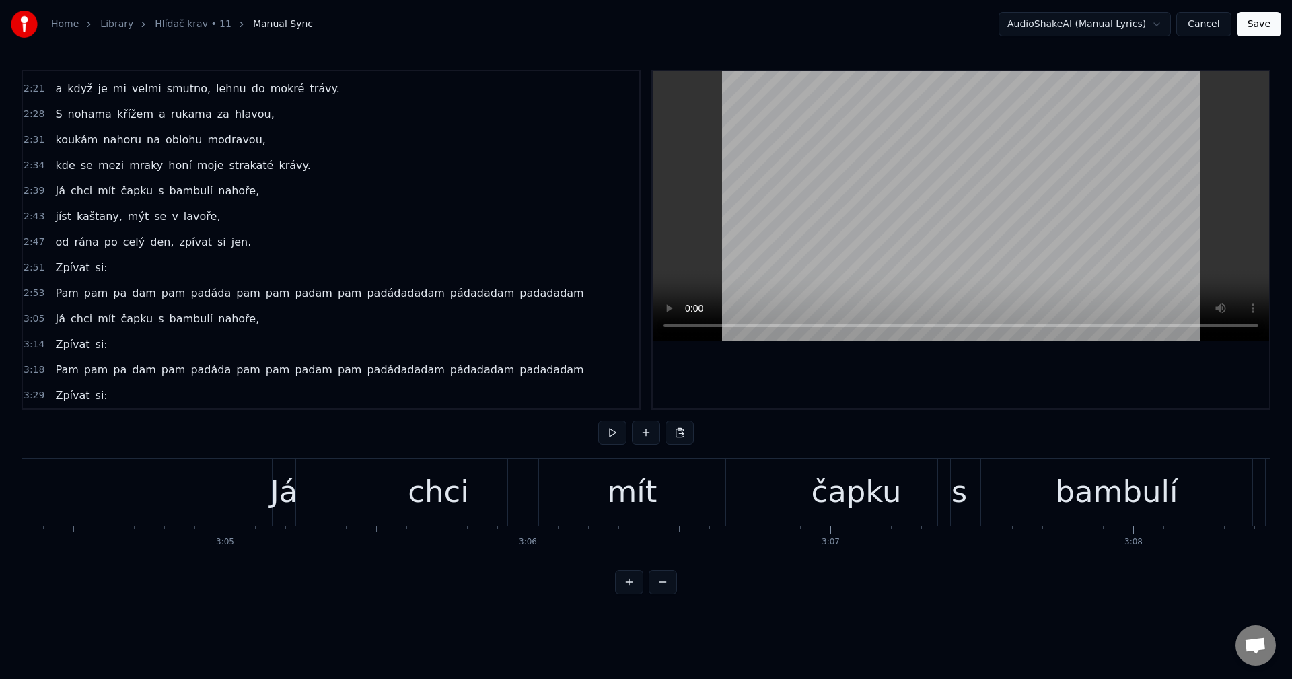
scroll to position [0, 55823]
click at [314, 505] on div "Já chci mít čapku s bambulí nahoře," at bounding box center [851, 492] width 1160 height 67
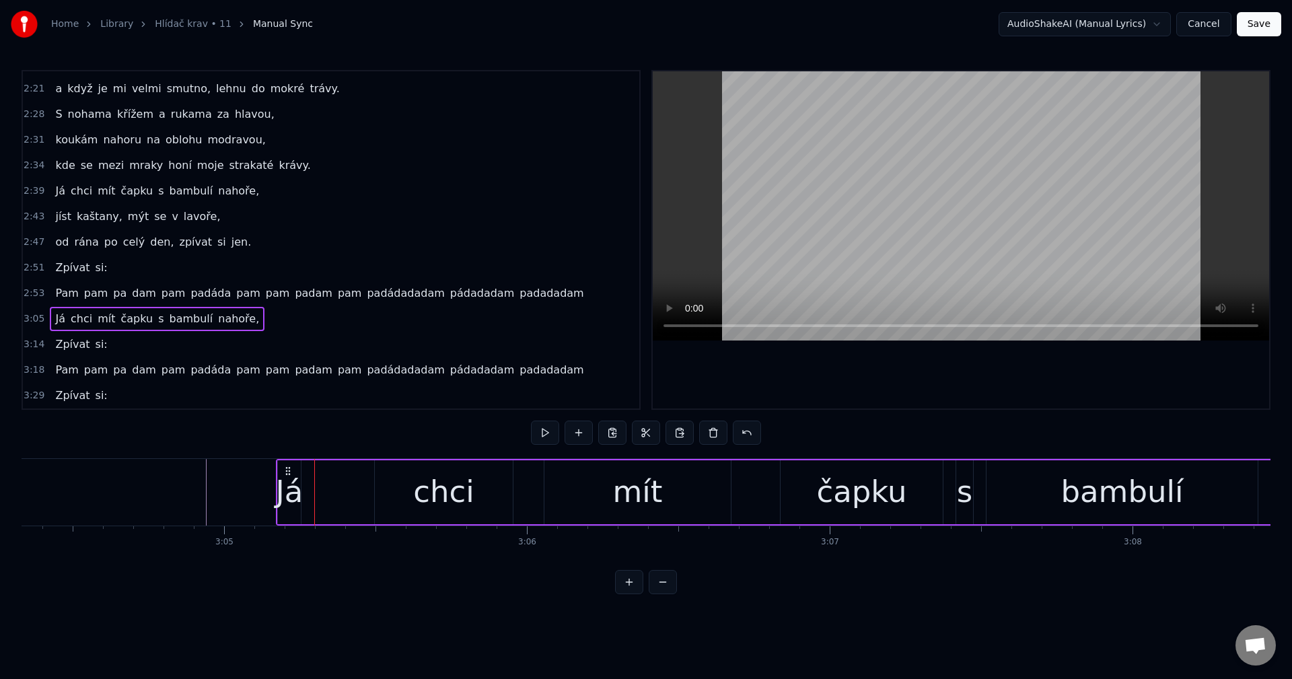
click at [291, 470] on icon at bounding box center [288, 471] width 11 height 11
click at [77, 224] on span "kaštany," at bounding box center [99, 216] width 48 height 15
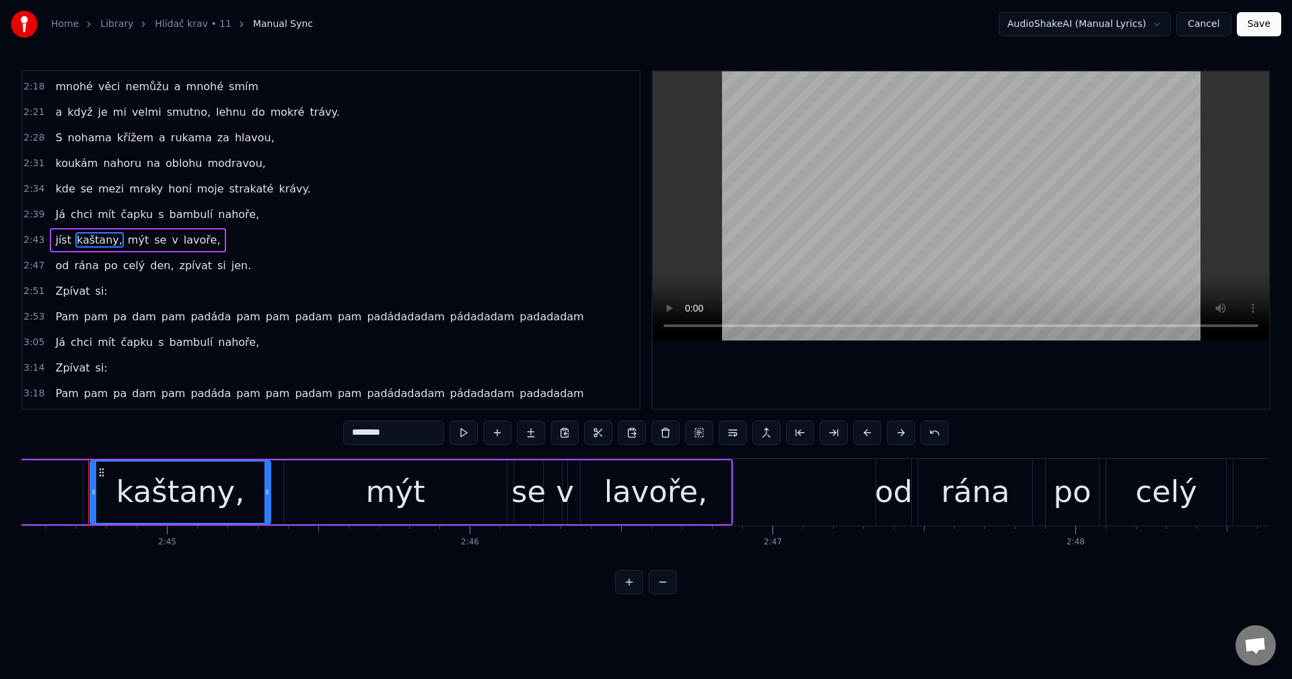
scroll to position [0, 49823]
click at [280, 518] on div "jíst kaštany, mýt se v lavoře," at bounding box center [265, 492] width 935 height 67
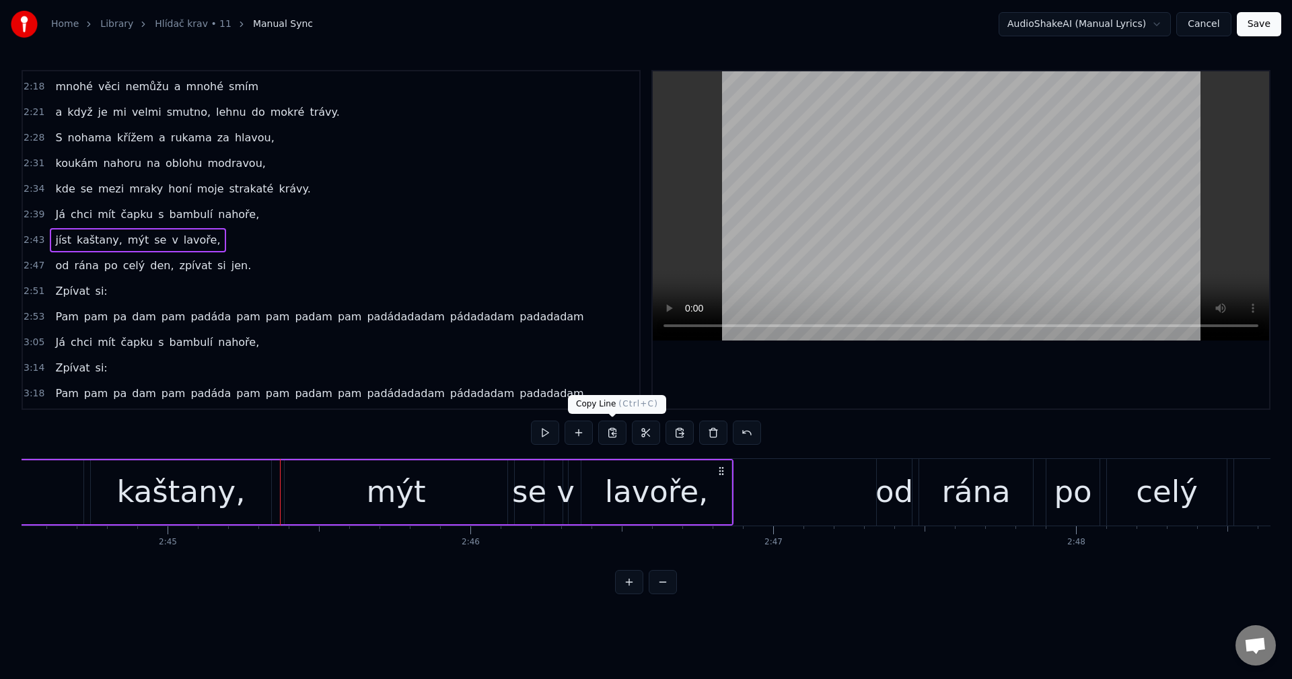
click at [615, 437] on button at bounding box center [612, 433] width 28 height 24
click at [195, 353] on div "Já chci mít čapku s bambulí nahoře," at bounding box center [157, 342] width 215 height 24
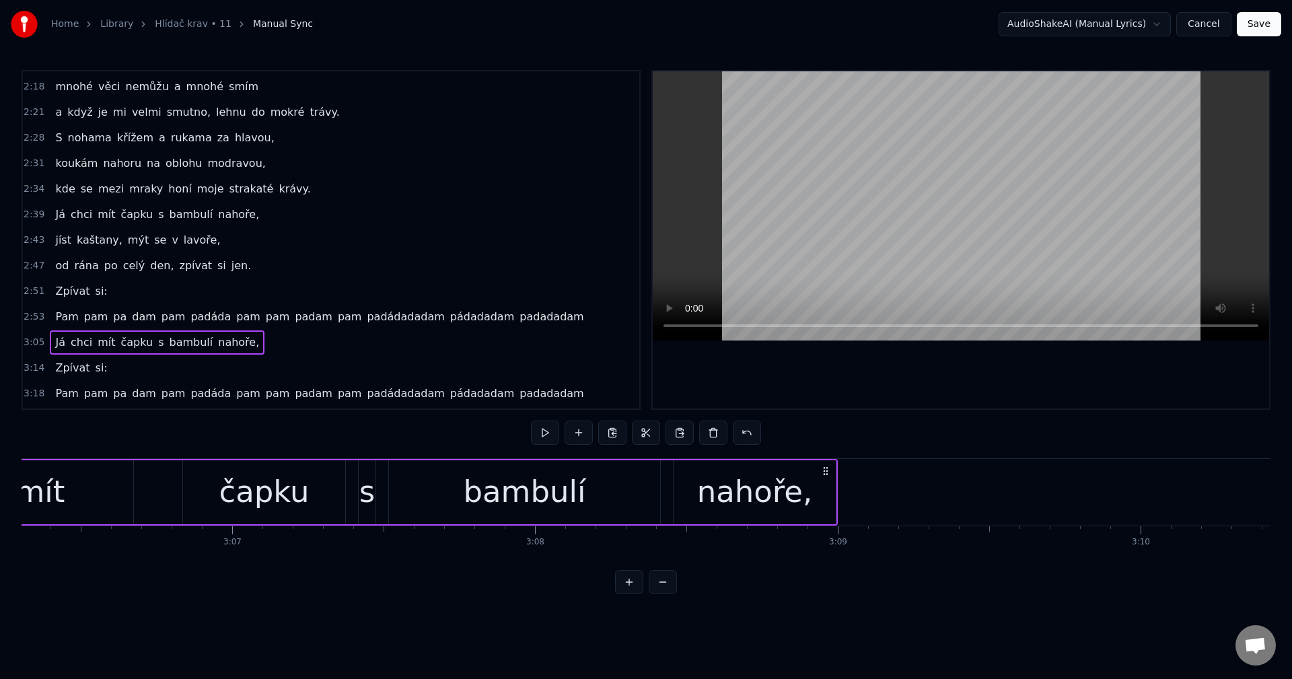
scroll to position [0, 56460]
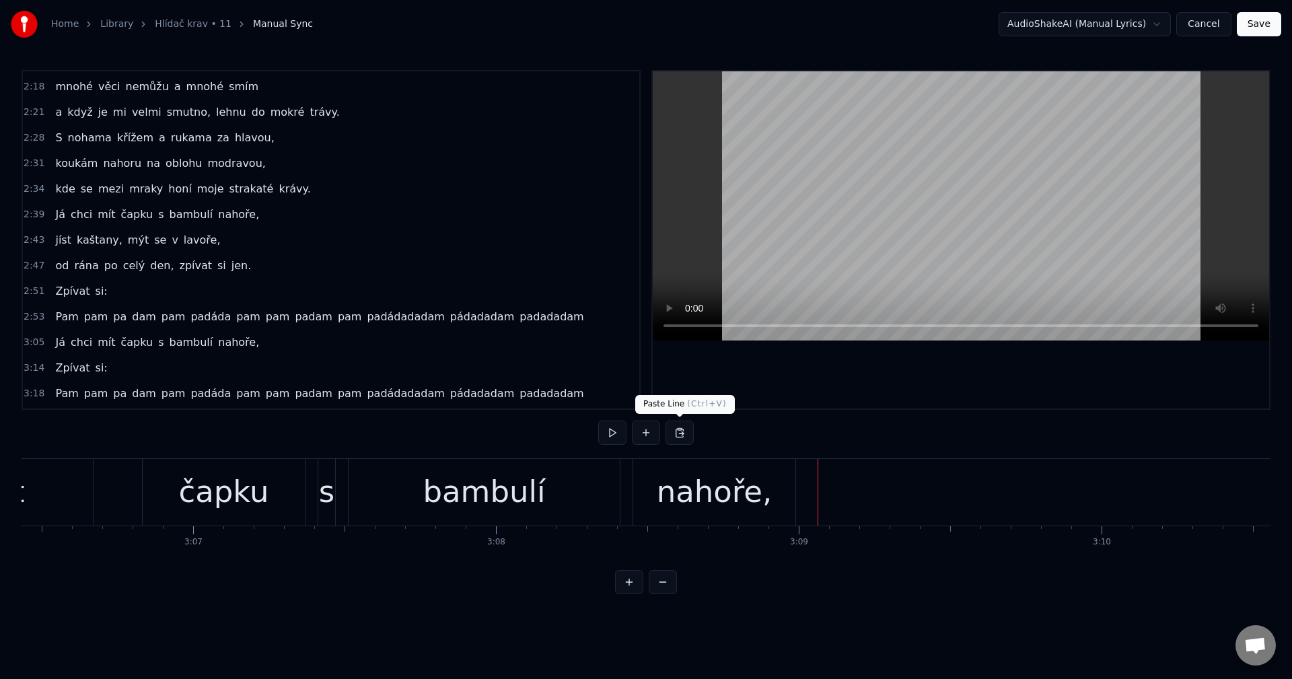
click at [672, 433] on button at bounding box center [680, 433] width 28 height 24
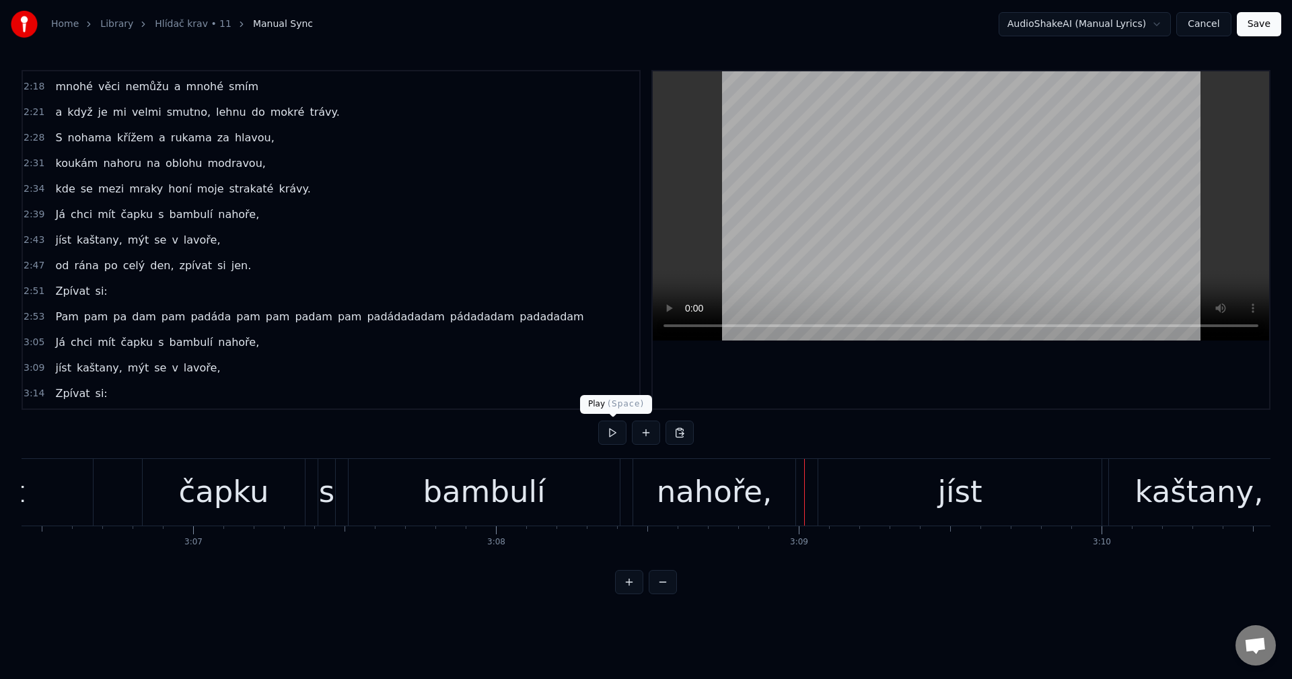
click at [610, 437] on button at bounding box center [612, 433] width 28 height 24
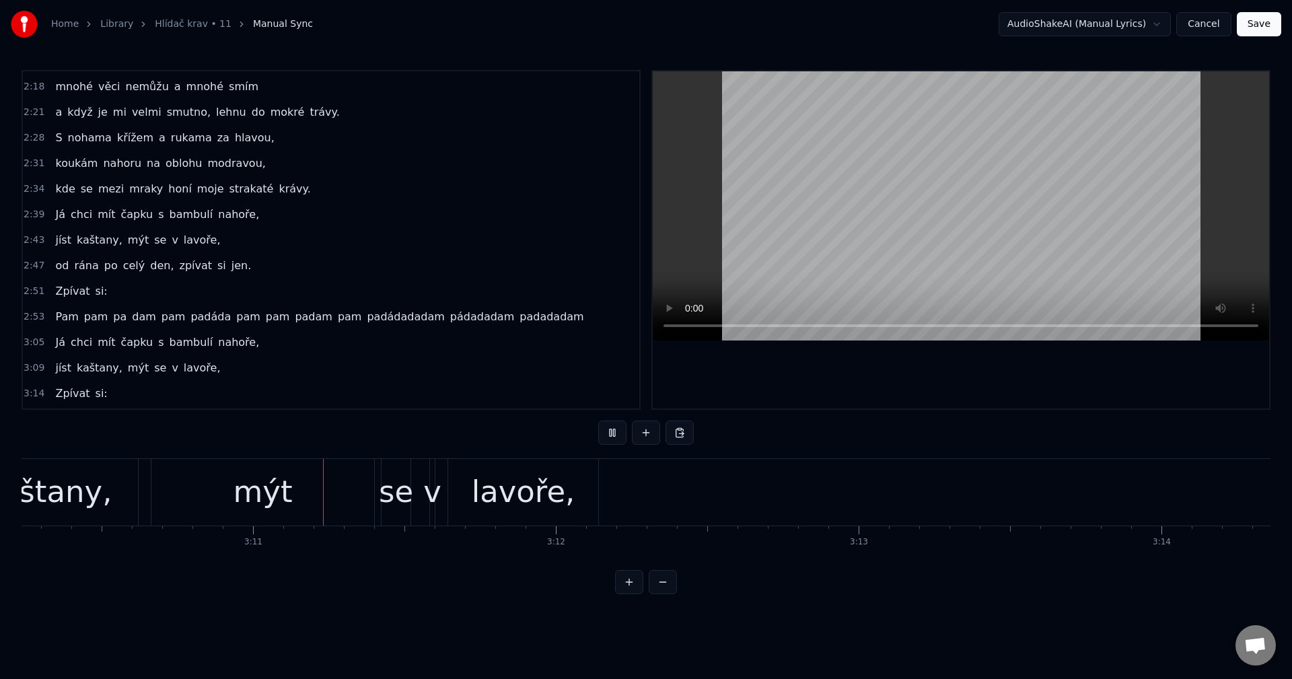
scroll to position [0, 57643]
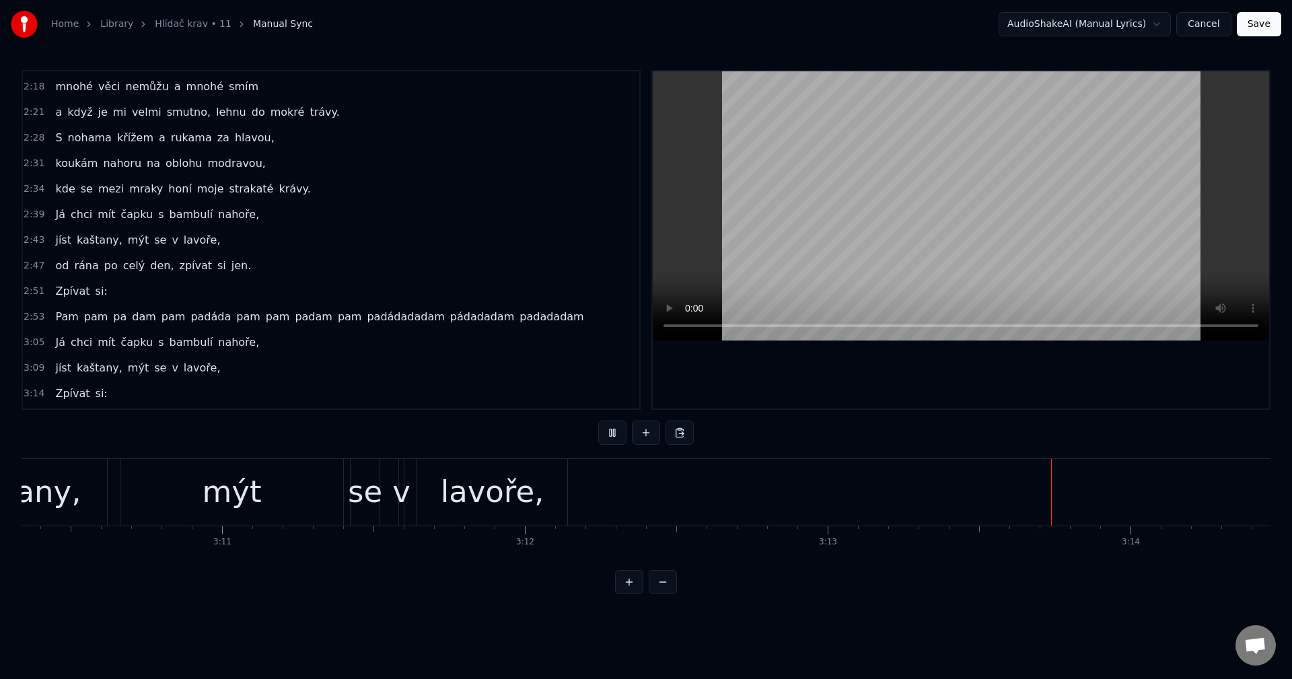
click at [614, 436] on button at bounding box center [612, 433] width 28 height 24
click at [608, 436] on button at bounding box center [612, 433] width 28 height 24
click at [83, 277] on div "od rána po celý den, zpívat si jen." at bounding box center [153, 266] width 207 height 24
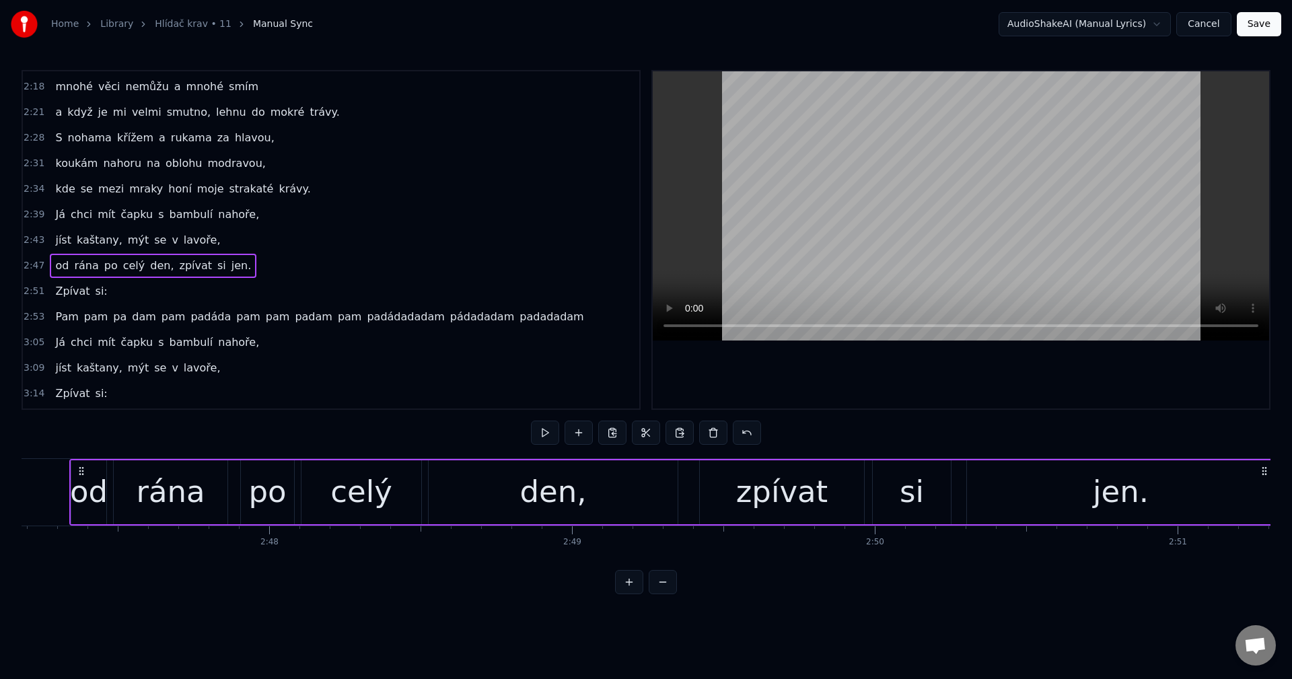
scroll to position [0, 50610]
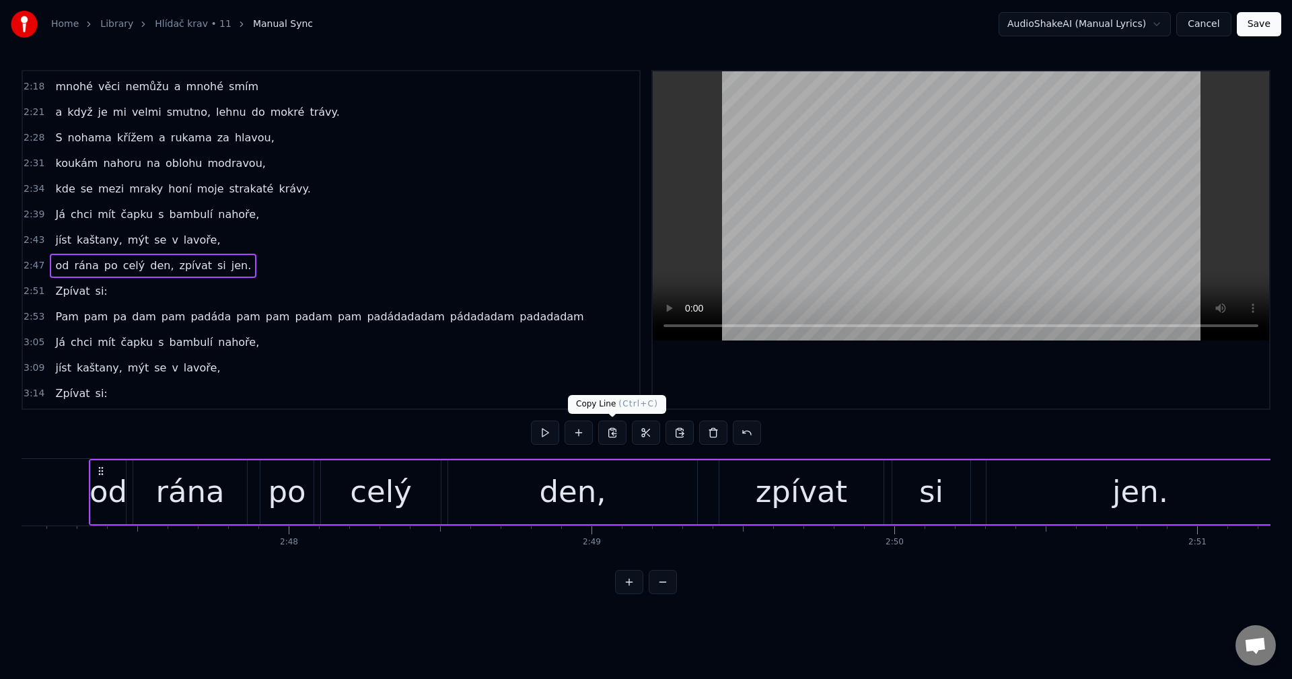
click at [618, 436] on button at bounding box center [612, 433] width 28 height 24
click at [190, 379] on div "jíst kaštany, mýt se v lavoře," at bounding box center [138, 368] width 176 height 24
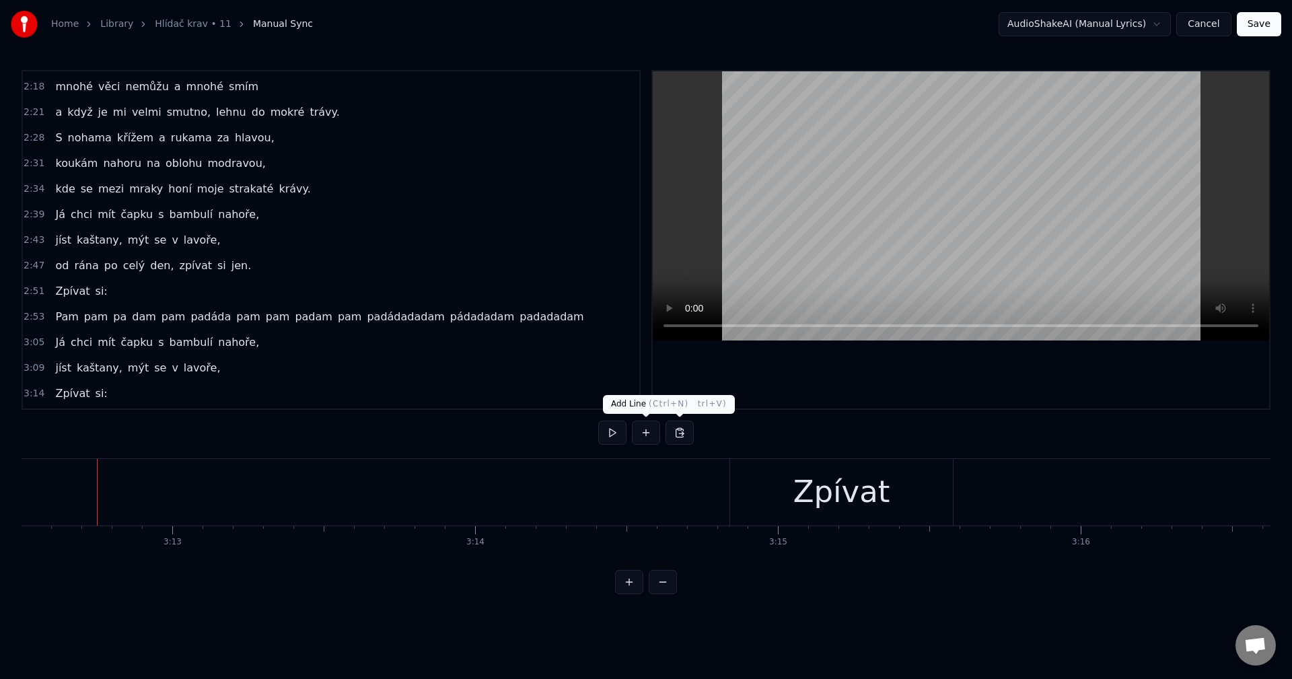
scroll to position [0, 58306]
click at [668, 432] on button at bounding box center [680, 433] width 28 height 24
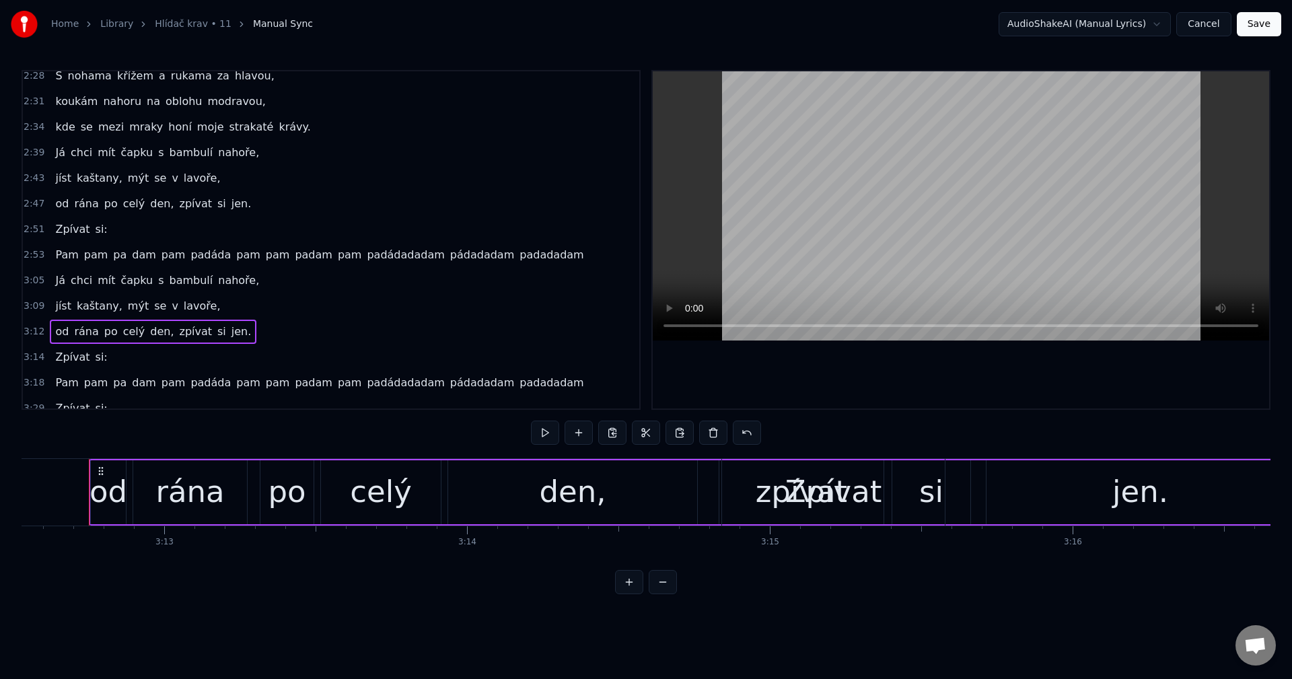
scroll to position [653, 0]
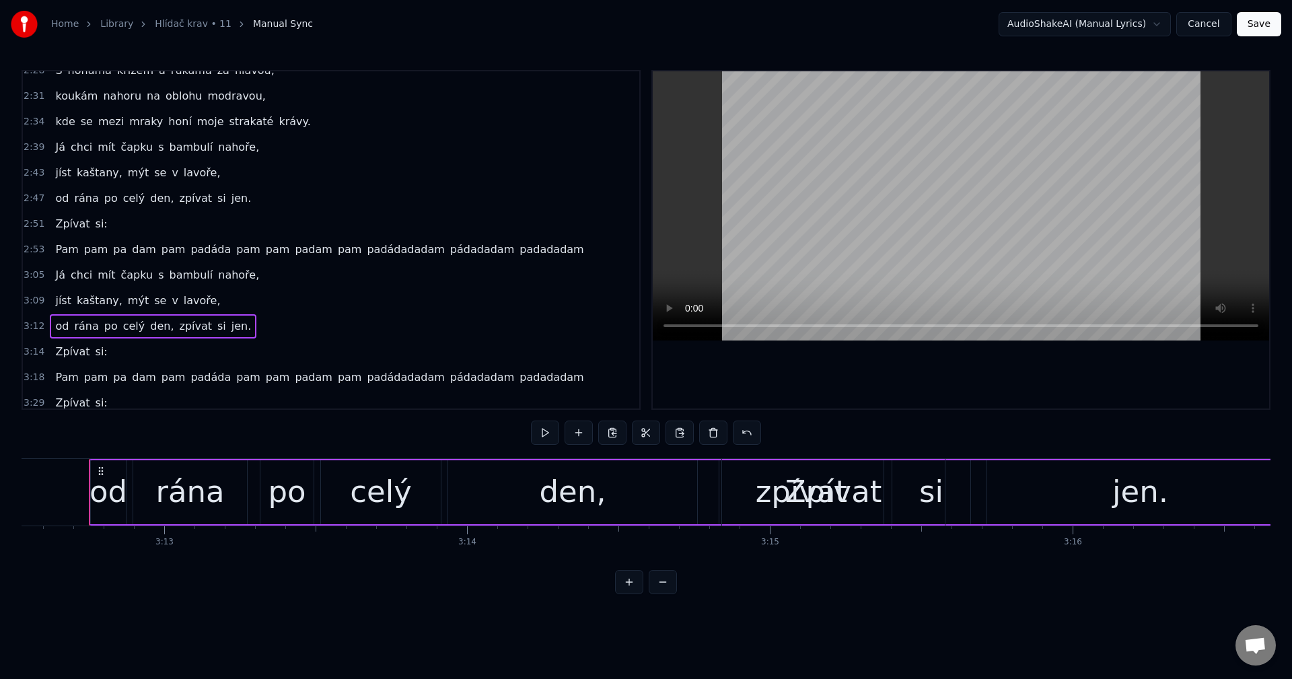
click at [83, 357] on div "Zpívat si:" at bounding box center [81, 352] width 63 height 24
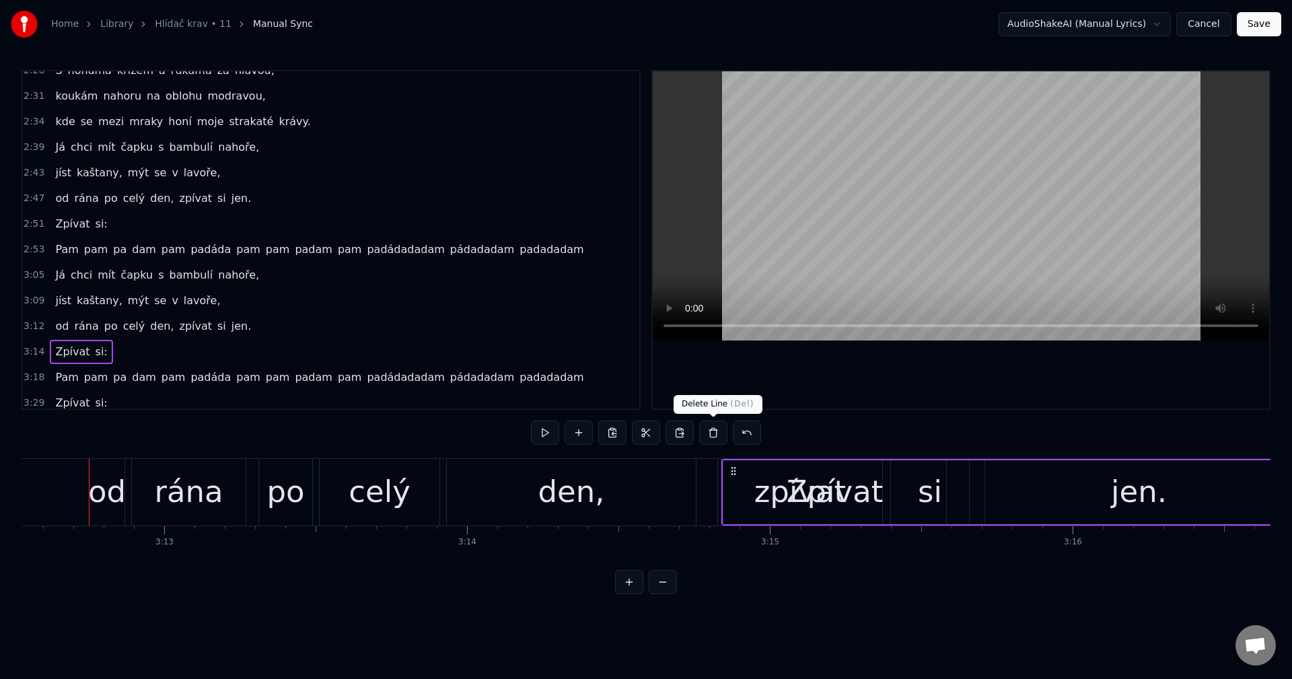
click at [713, 435] on button at bounding box center [713, 433] width 28 height 24
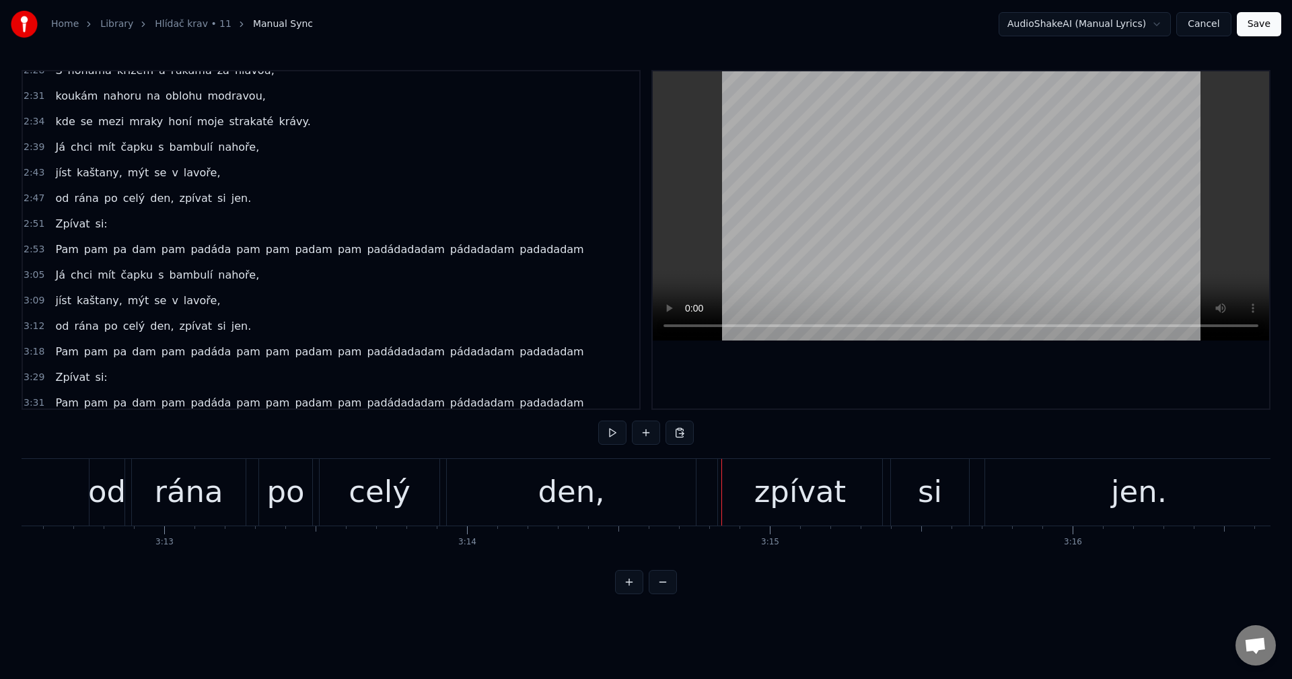
click at [713, 512] on div "od rána po celý den, zpívat si jen." at bounding box center [692, 492] width 1207 height 67
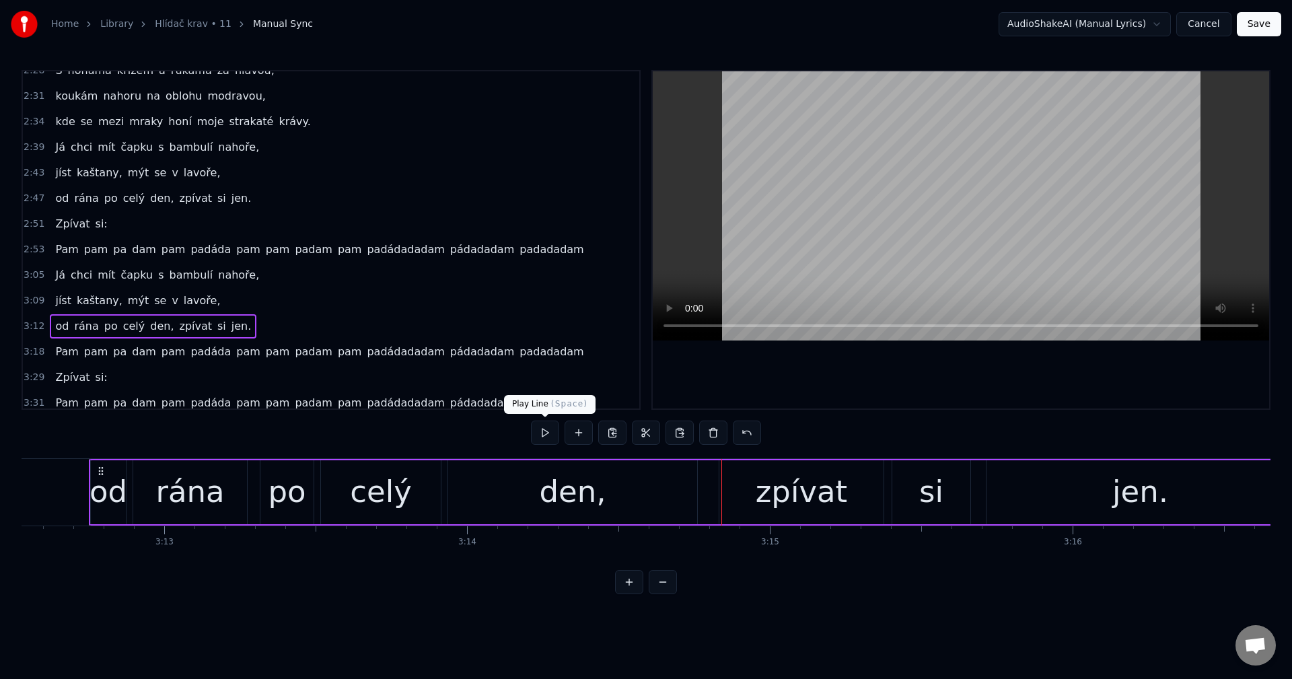
click at [543, 434] on button at bounding box center [545, 433] width 28 height 24
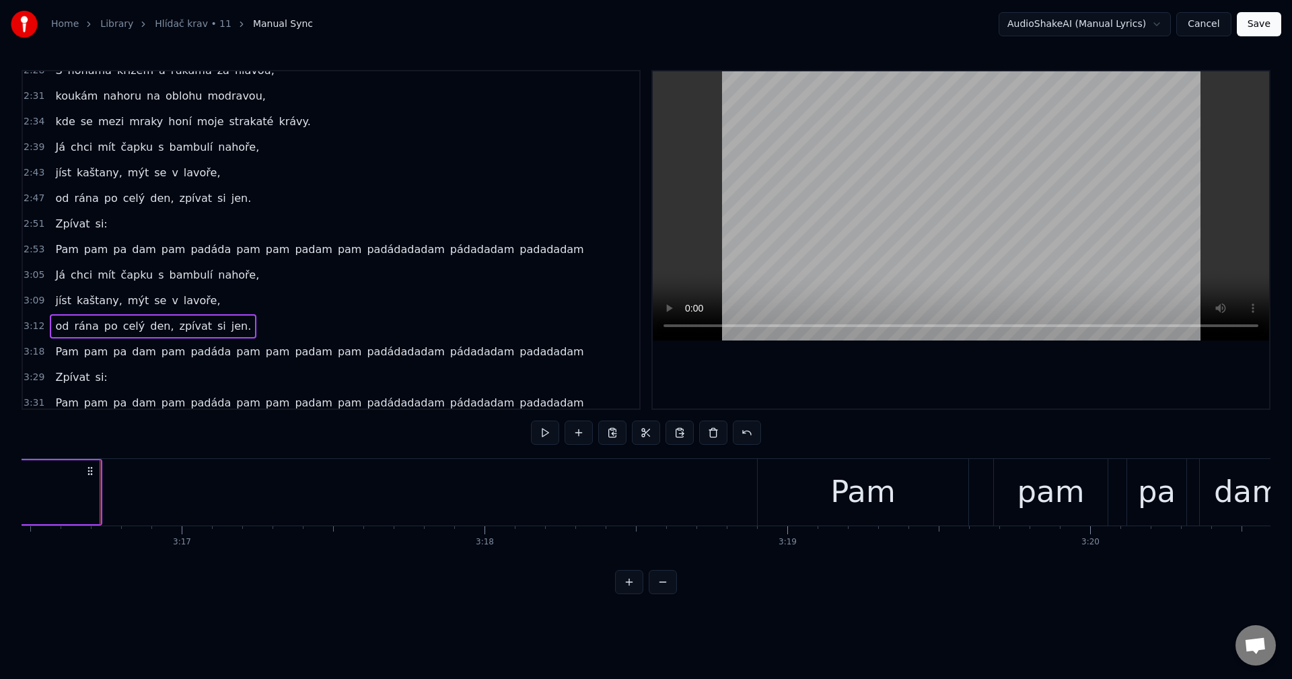
scroll to position [0, 59511]
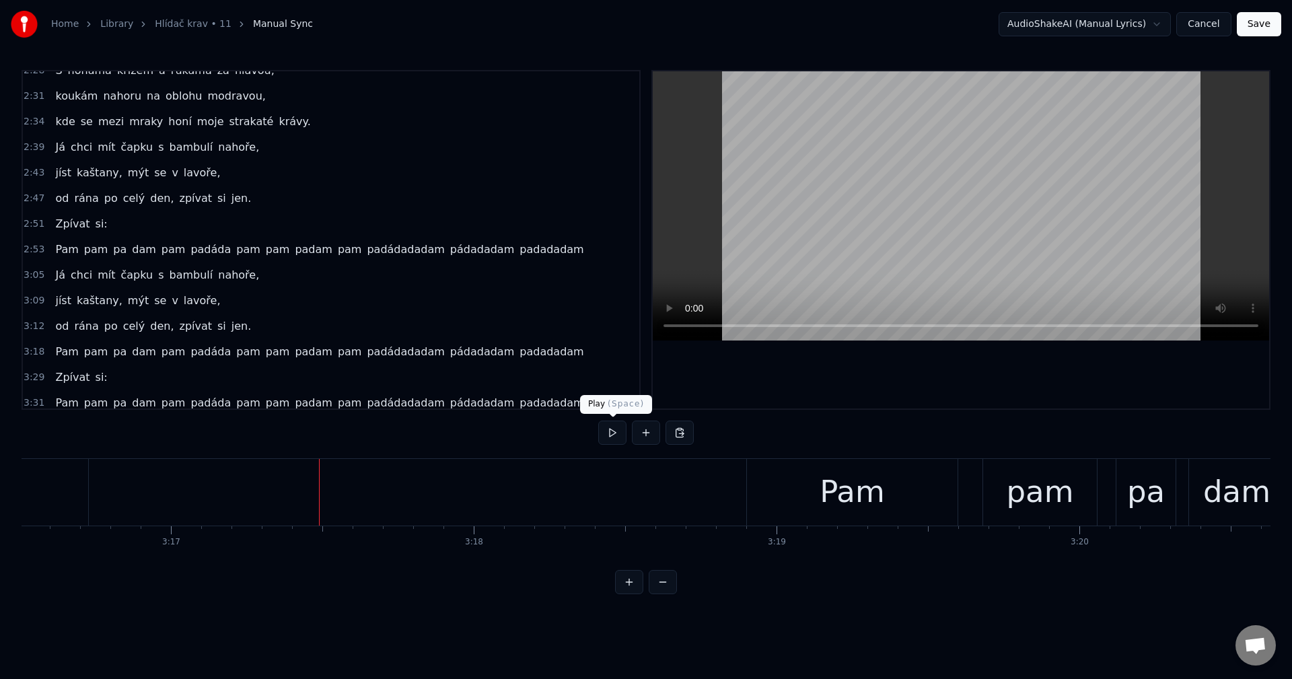
click at [612, 437] on button at bounding box center [612, 433] width 28 height 24
click at [614, 435] on button at bounding box center [612, 433] width 28 height 24
click at [82, 231] on span "Zpívat" at bounding box center [72, 224] width 37 height 16
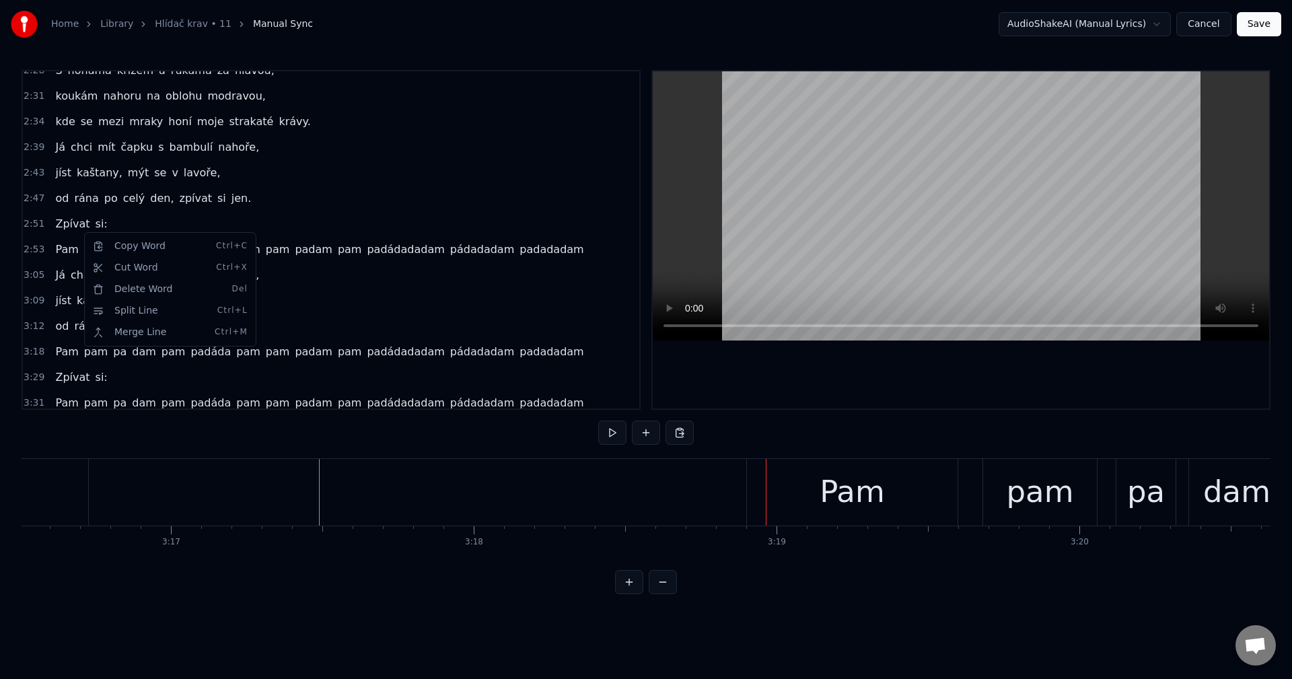
click at [73, 236] on html "Home Library Hlídač krav • 11 Manual Sync AudioShakeAI (Manual Lyrics) Cancel S…" at bounding box center [646, 308] width 1292 height 616
click at [73, 234] on div "Zpívat si:" at bounding box center [81, 224] width 63 height 24
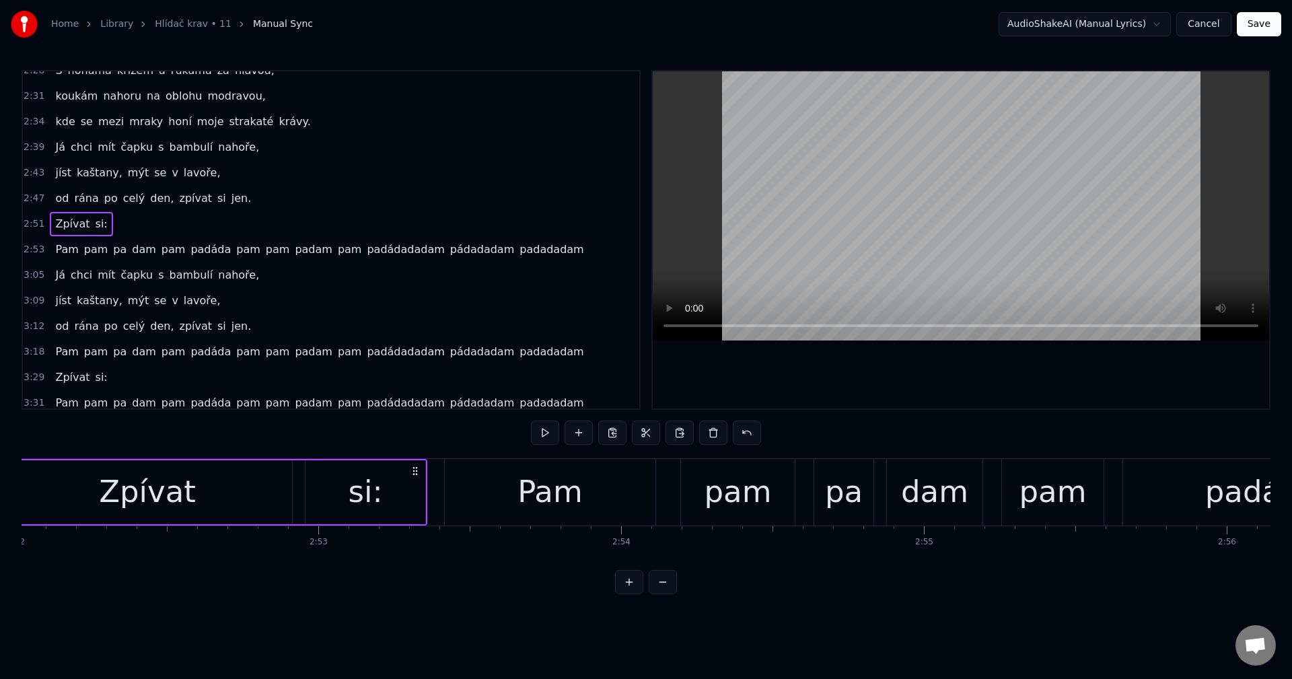
scroll to position [0, 52007]
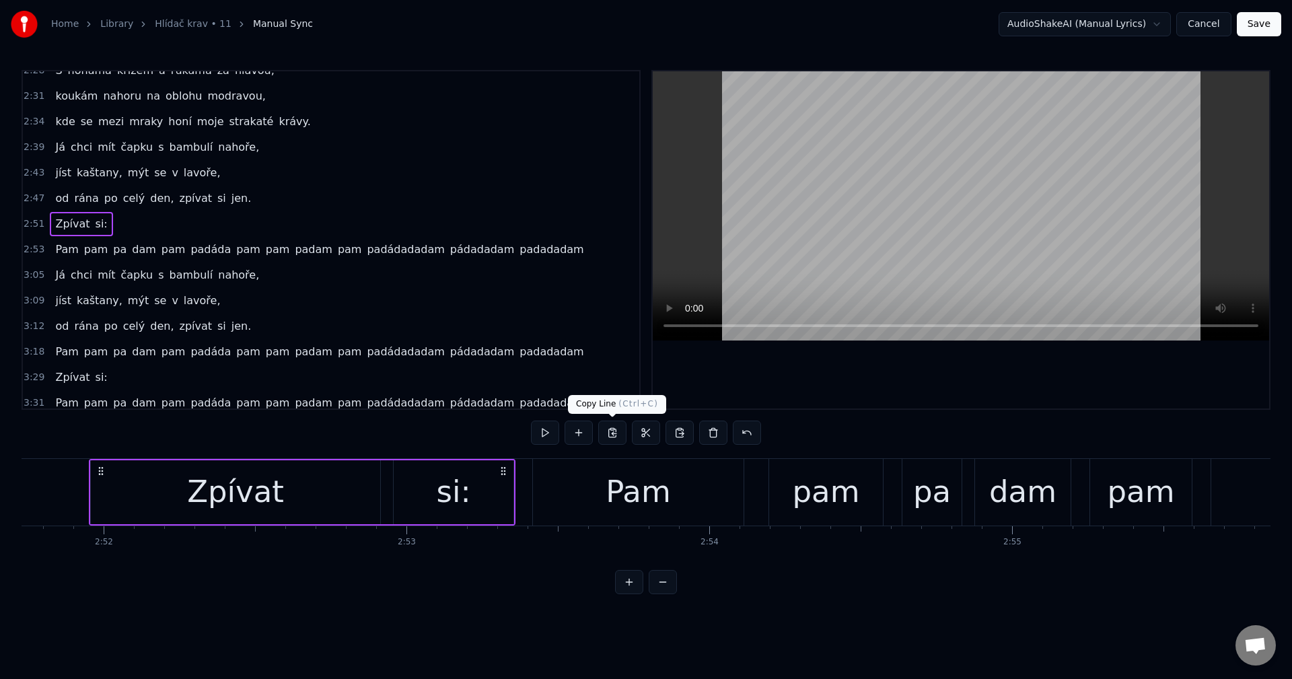
click at [618, 437] on button at bounding box center [612, 433] width 28 height 24
click at [230, 334] on span "jen." at bounding box center [241, 325] width 23 height 15
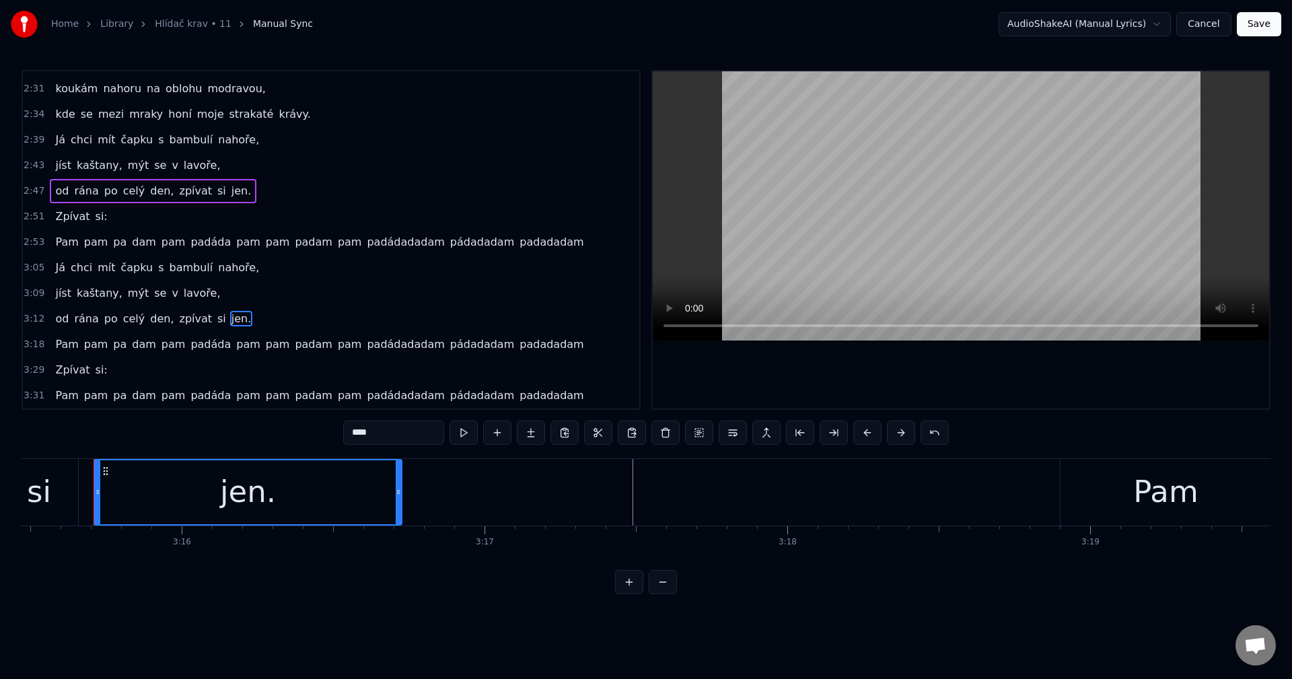
scroll to position [0, 59202]
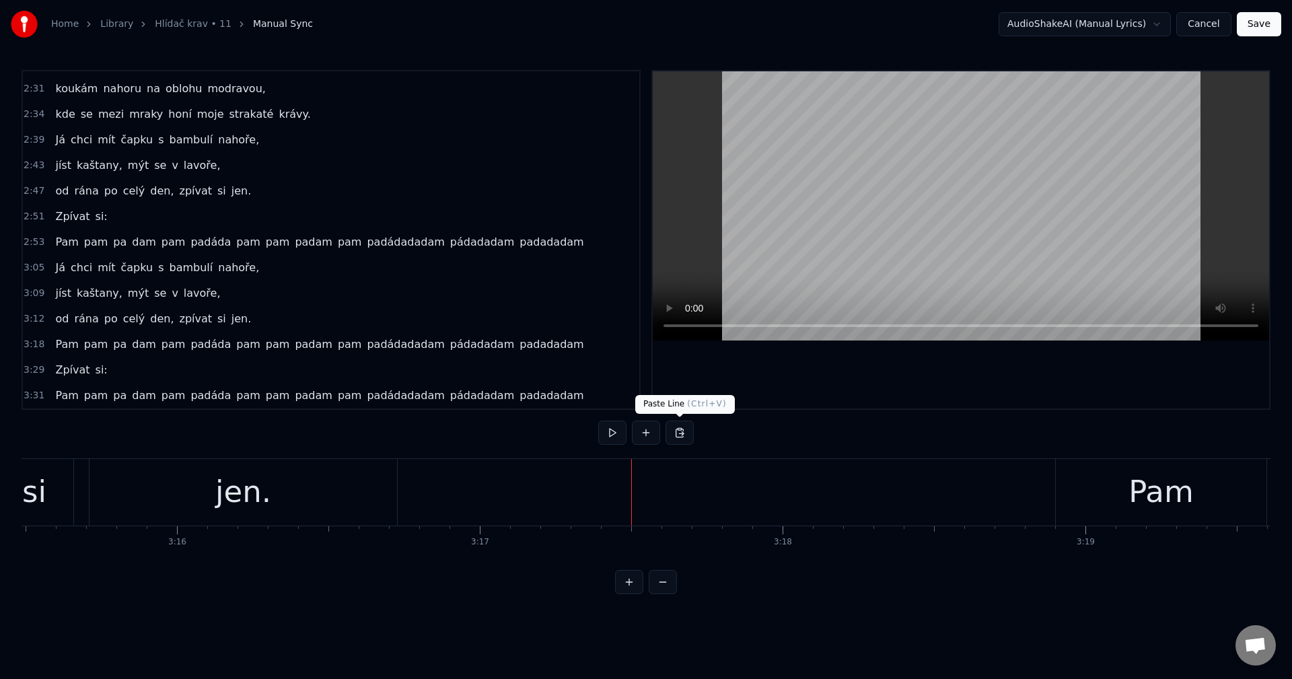
click at [681, 433] on button at bounding box center [680, 433] width 28 height 24
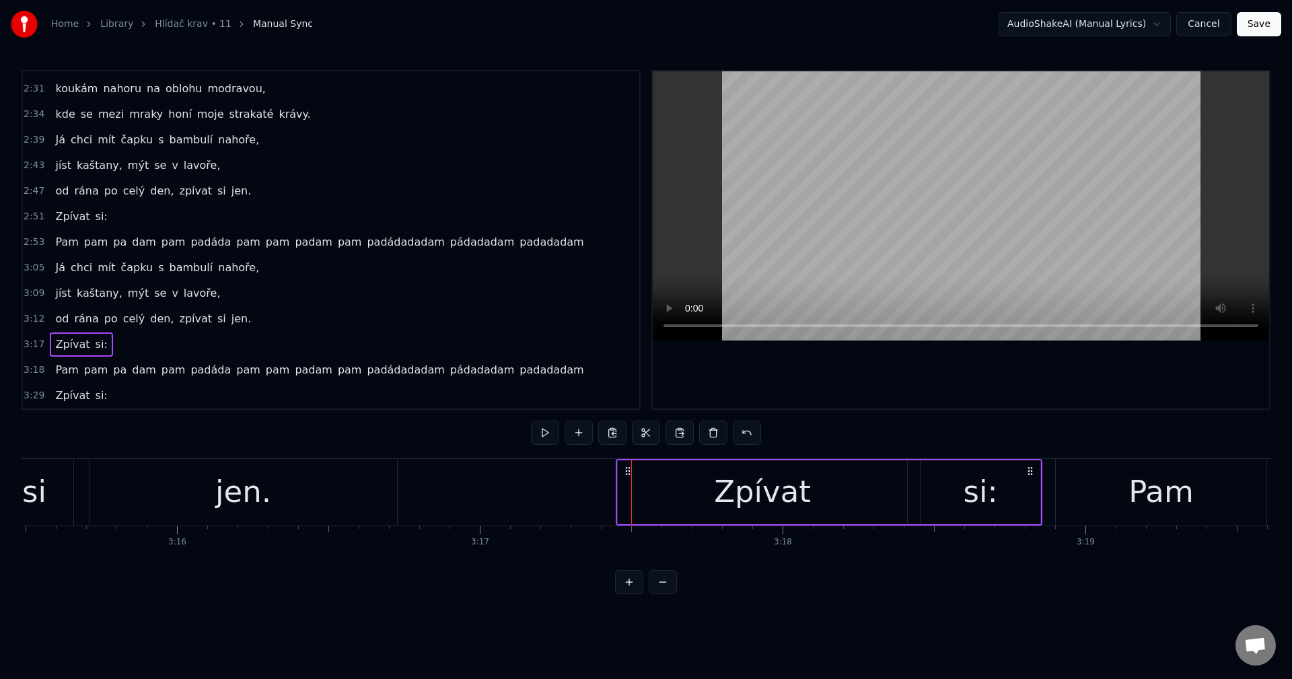
drag, startPoint x: 645, startPoint y: 466, endPoint x: 629, endPoint y: 466, distance: 15.5
click at [629, 466] on icon at bounding box center [628, 471] width 11 height 11
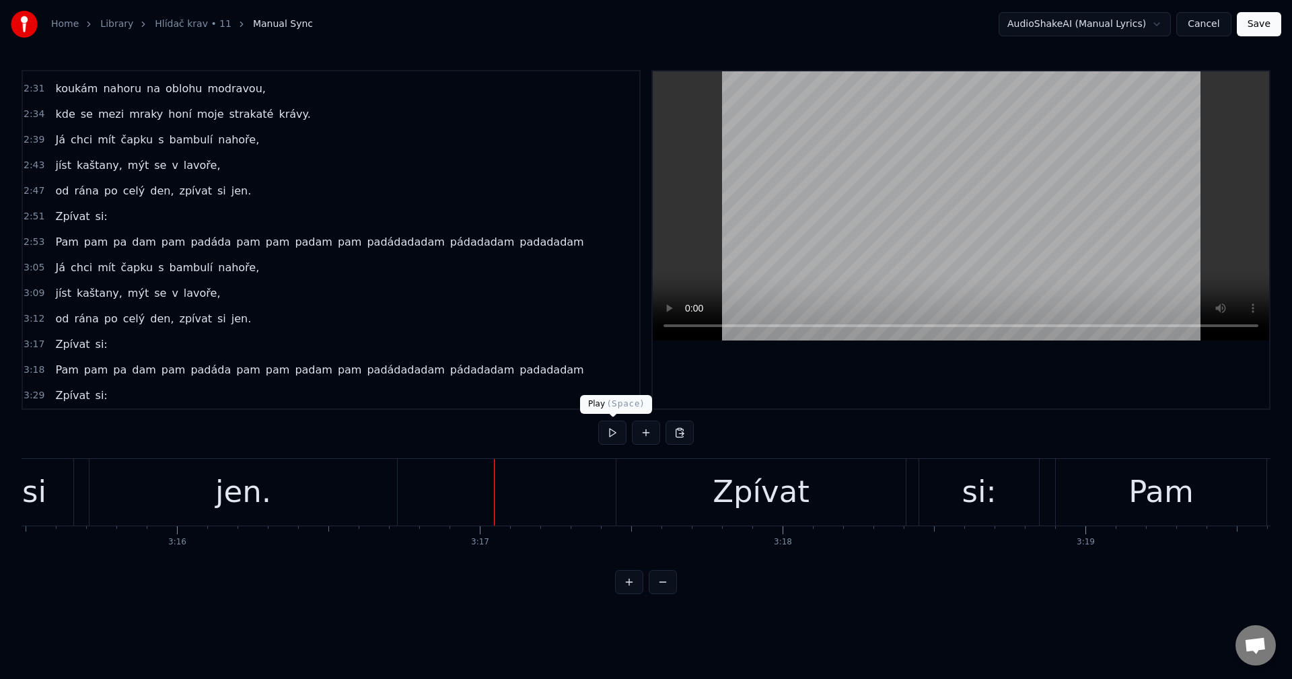
click at [606, 432] on button at bounding box center [612, 433] width 28 height 24
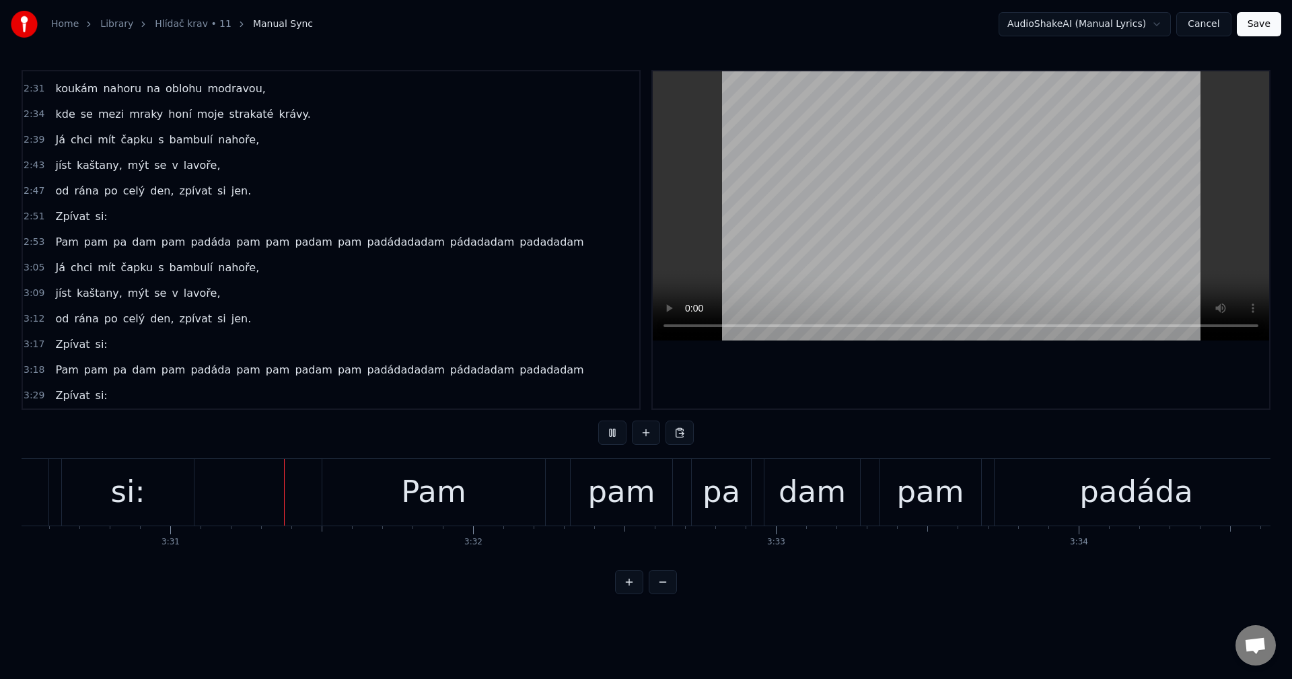
scroll to position [0, 63771]
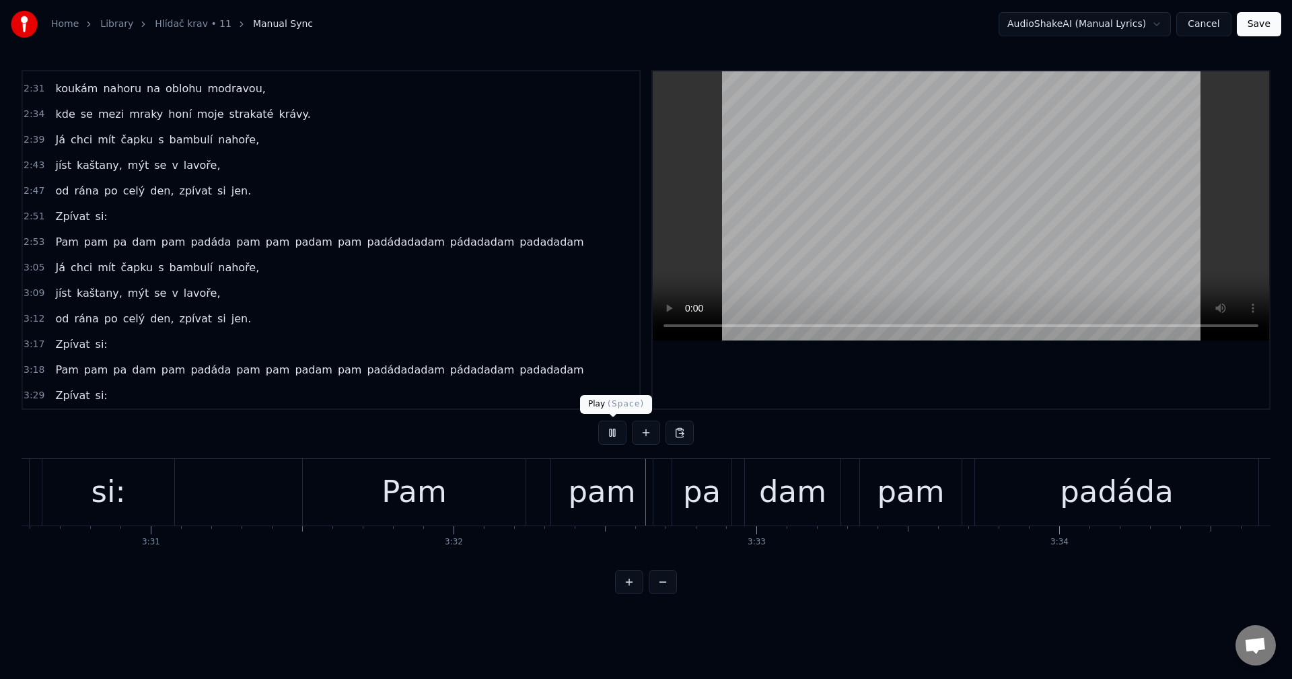
drag, startPoint x: 610, startPoint y: 431, endPoint x: 485, endPoint y: 441, distance: 124.9
click at [598, 433] on div "0:32 Když jsem byl malý, říkali mi naši: 0:36 Dobře se uč a jez chytrou kaši, 0…" at bounding box center [646, 332] width 1249 height 524
click at [102, 503] on div "si:" at bounding box center [108, 492] width 34 height 46
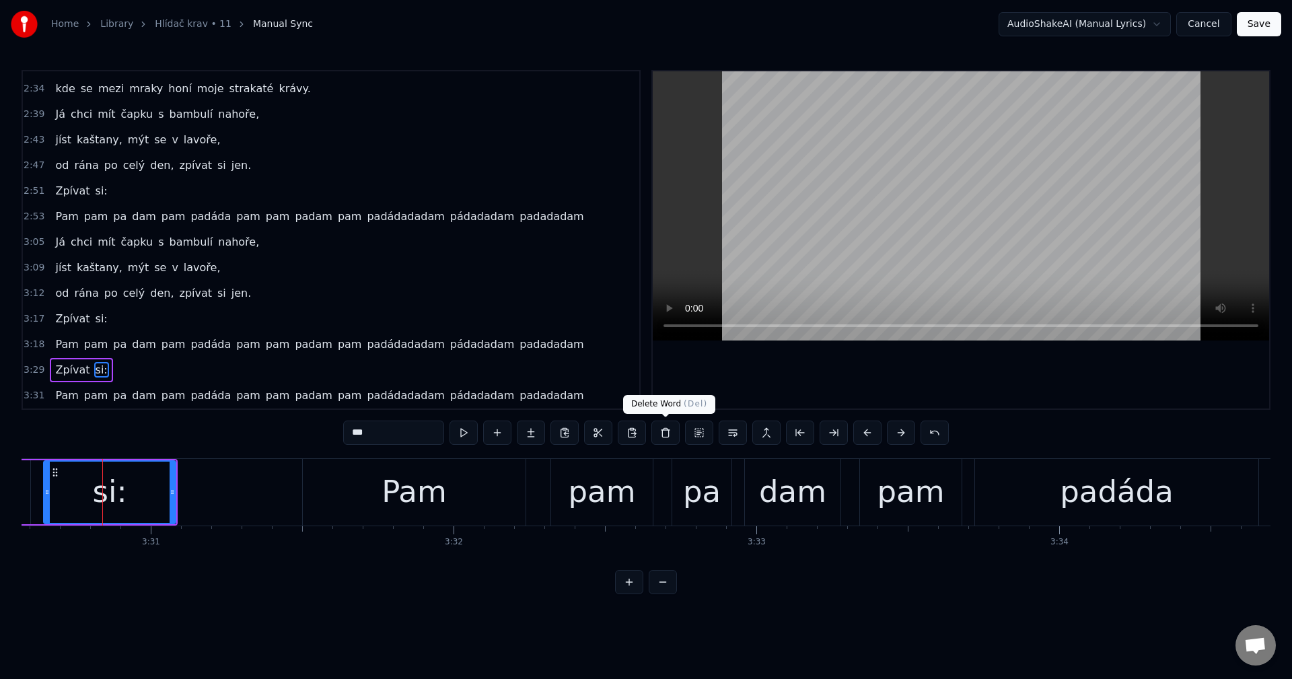
click at [666, 438] on button at bounding box center [665, 433] width 28 height 24
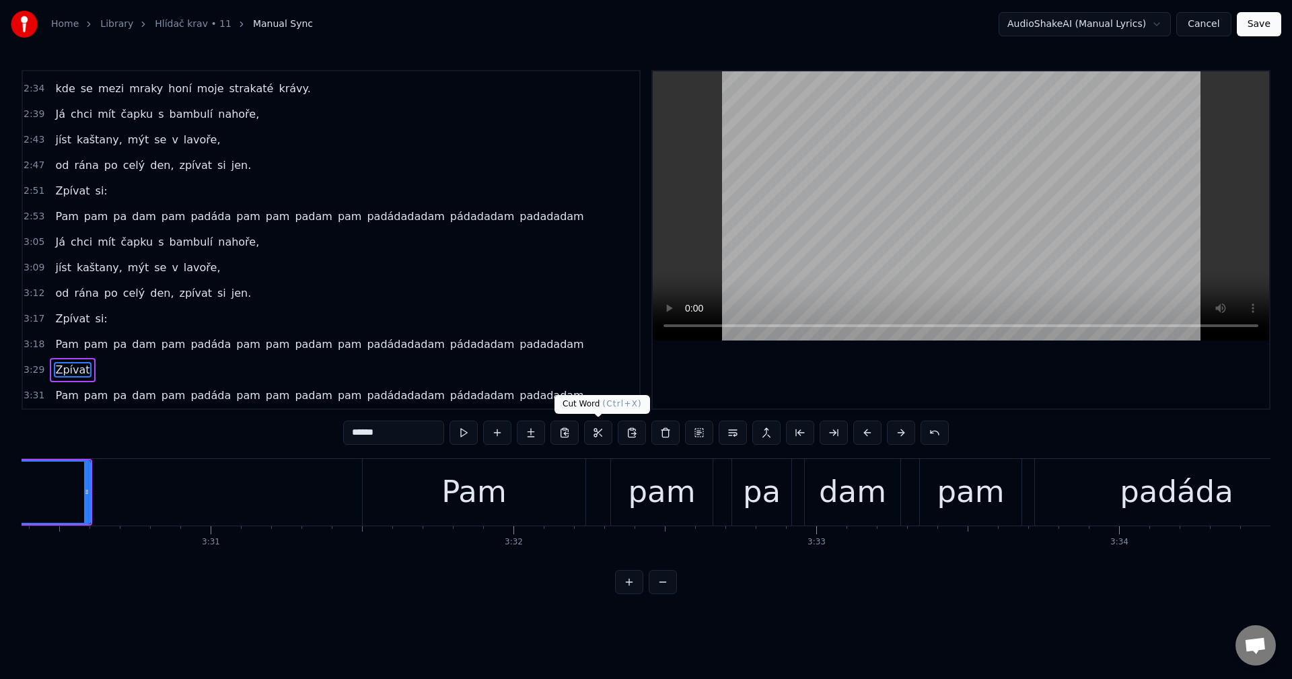
scroll to position [0, 63710]
click at [661, 430] on button at bounding box center [665, 433] width 28 height 24
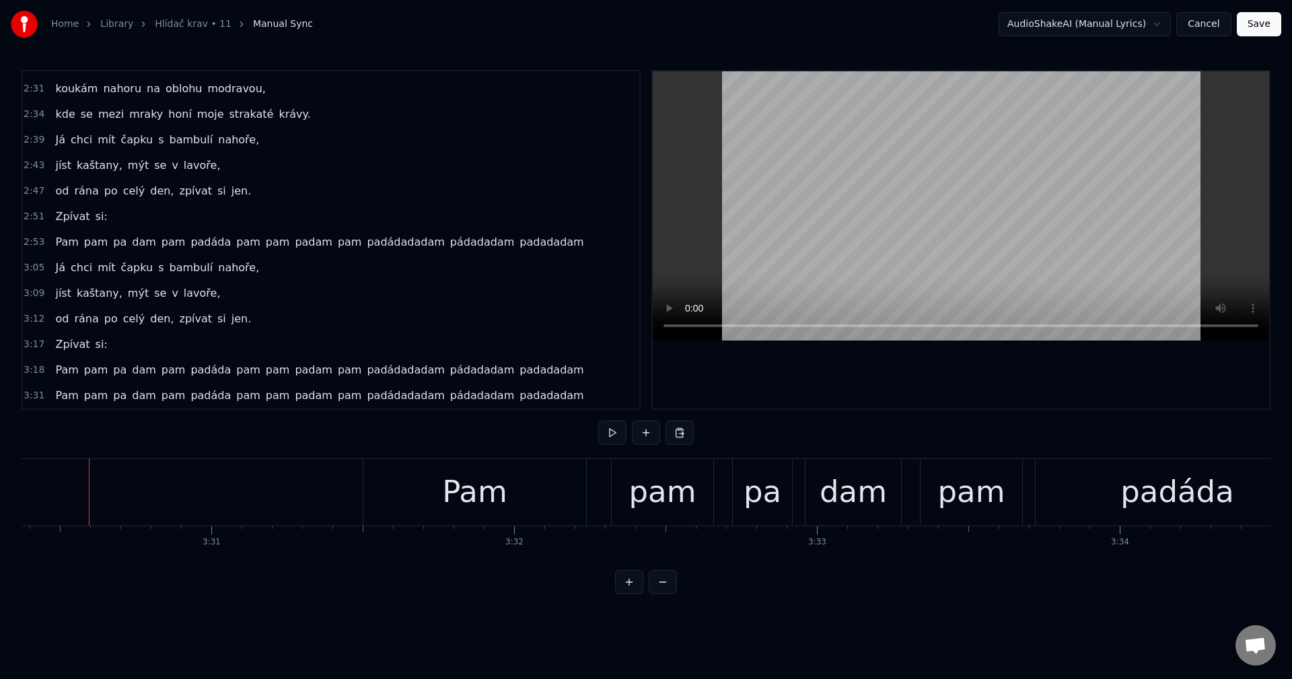
scroll to position [660, 0]
click at [606, 436] on button at bounding box center [612, 433] width 28 height 24
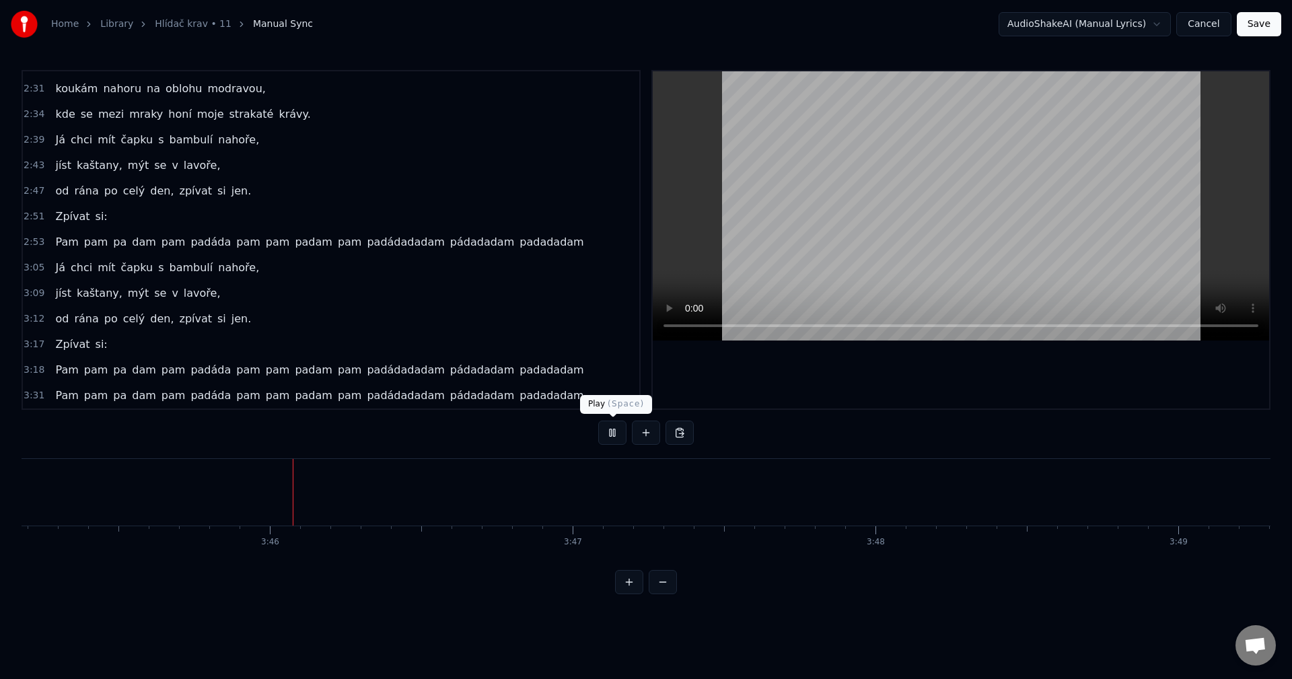
scroll to position [0, 68218]
click at [612, 435] on button at bounding box center [612, 433] width 28 height 24
click at [1255, 31] on button "Save" at bounding box center [1259, 24] width 44 height 24
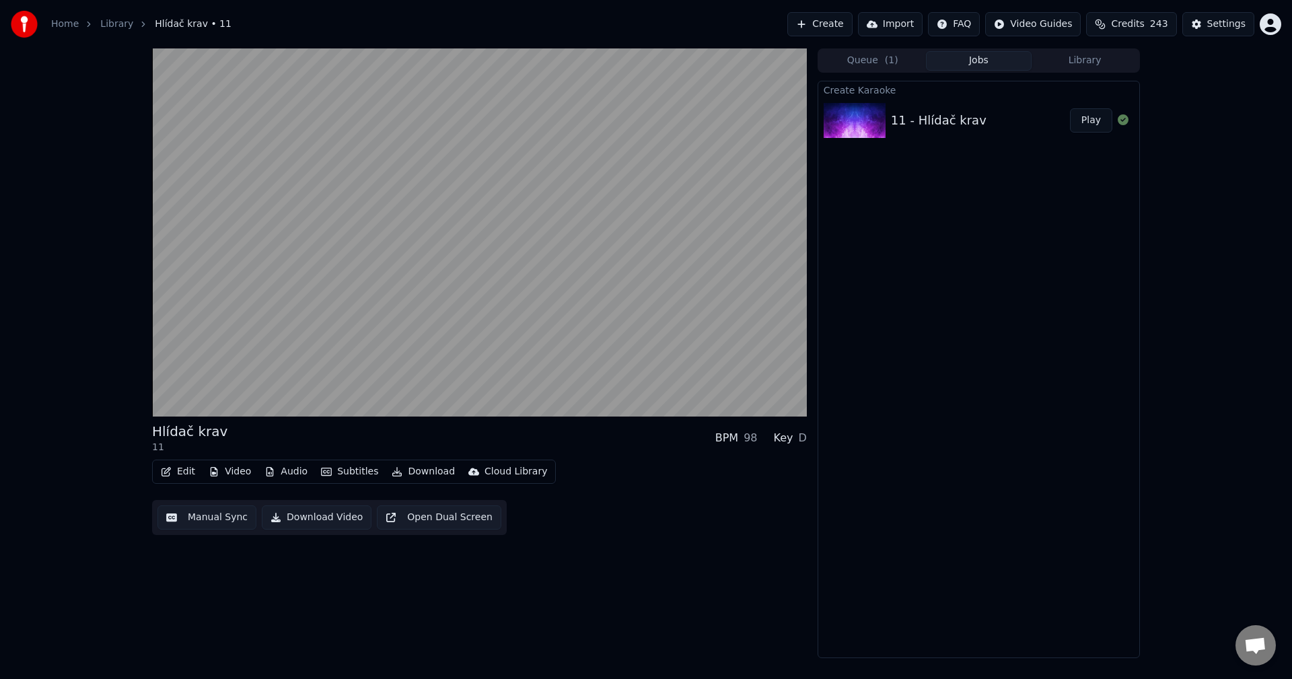
click at [221, 517] on button "Manual Sync" at bounding box center [206, 517] width 99 height 24
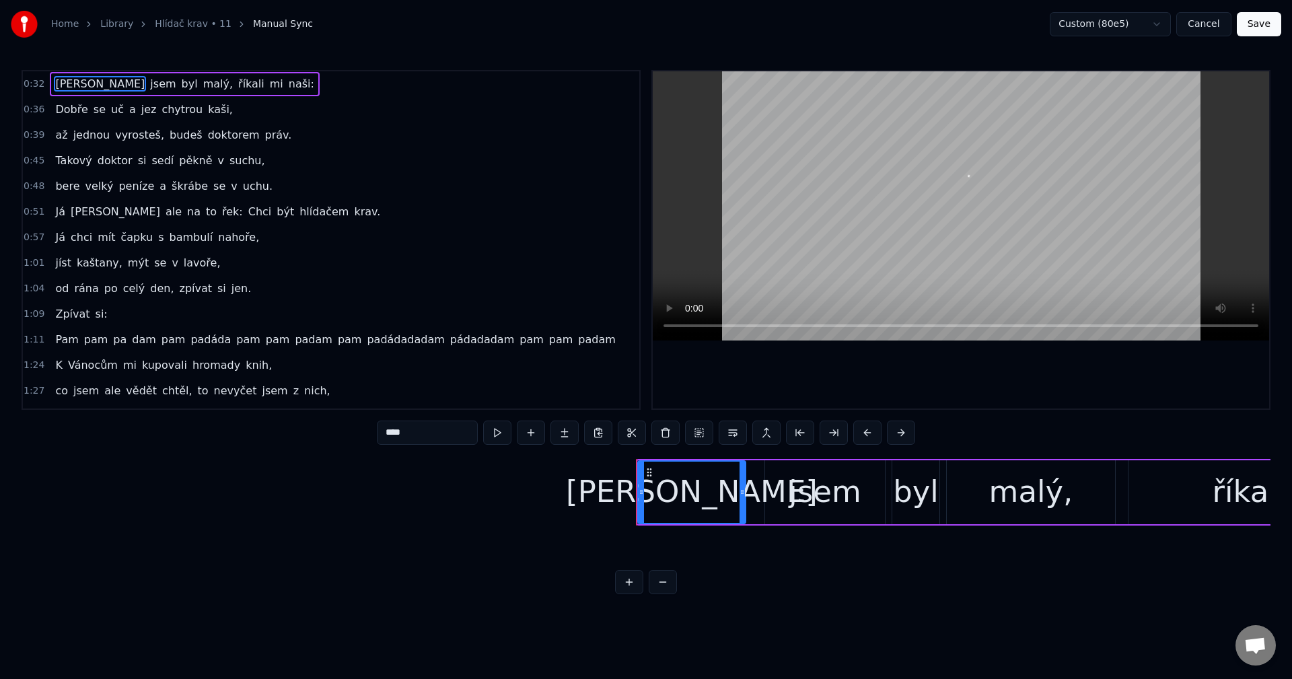
scroll to position [0, 9739]
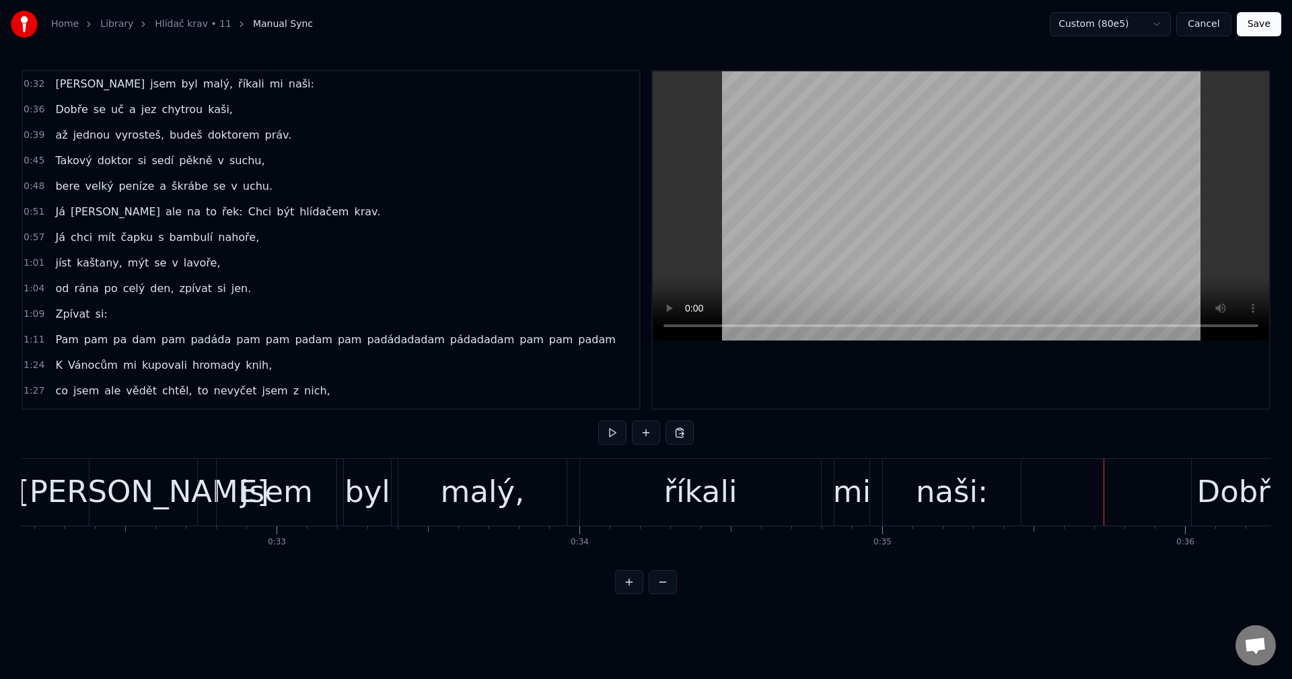
click at [1226, 511] on div "Dobře" at bounding box center [1243, 492] width 92 height 46
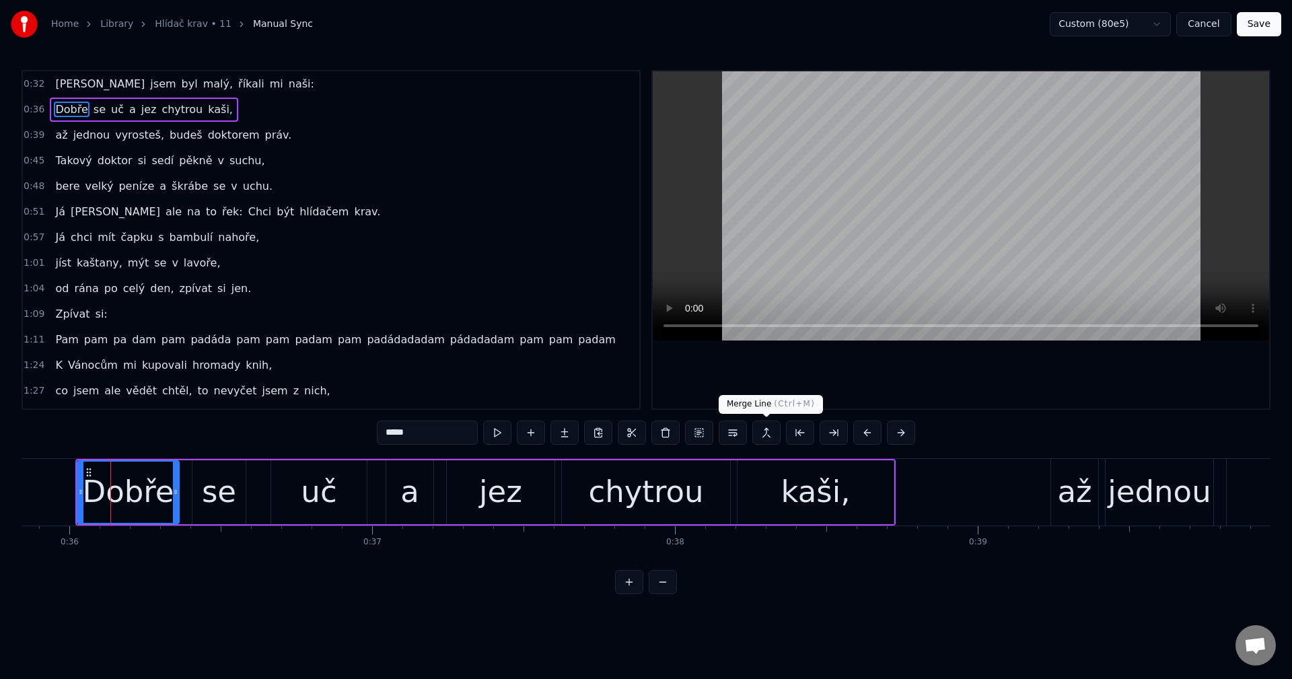
scroll to position [0, 10876]
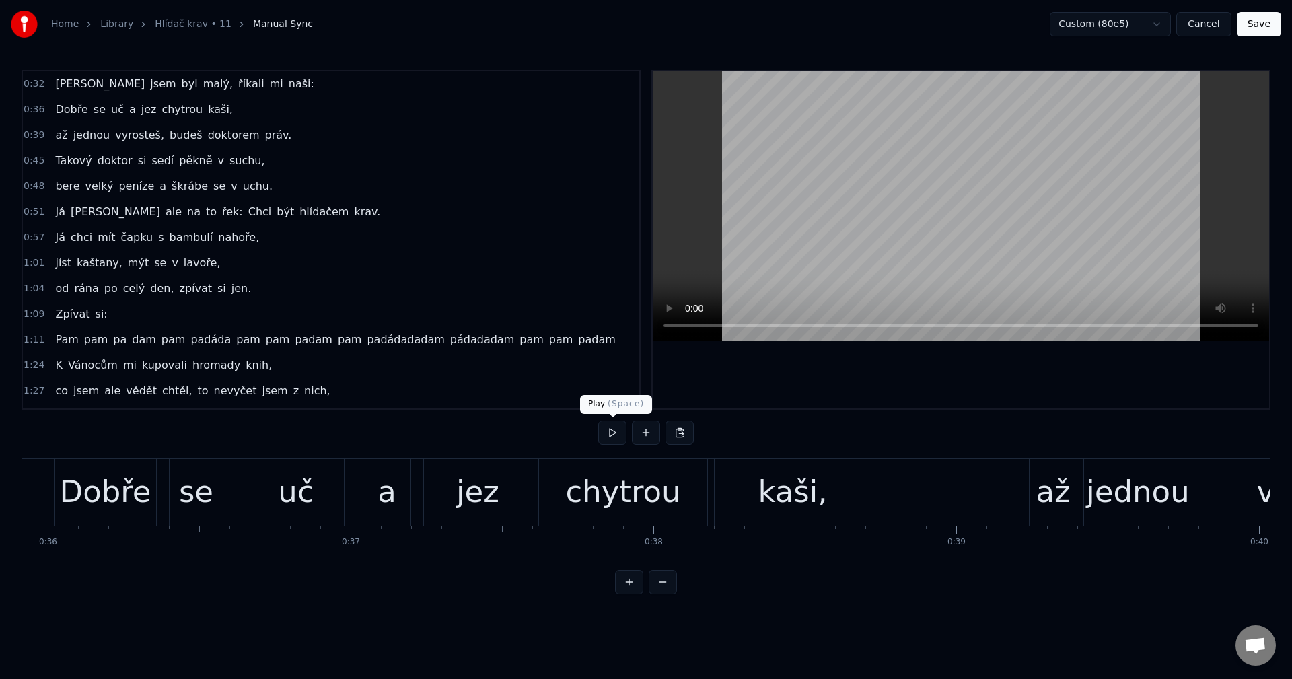
click at [608, 429] on button at bounding box center [612, 433] width 28 height 24
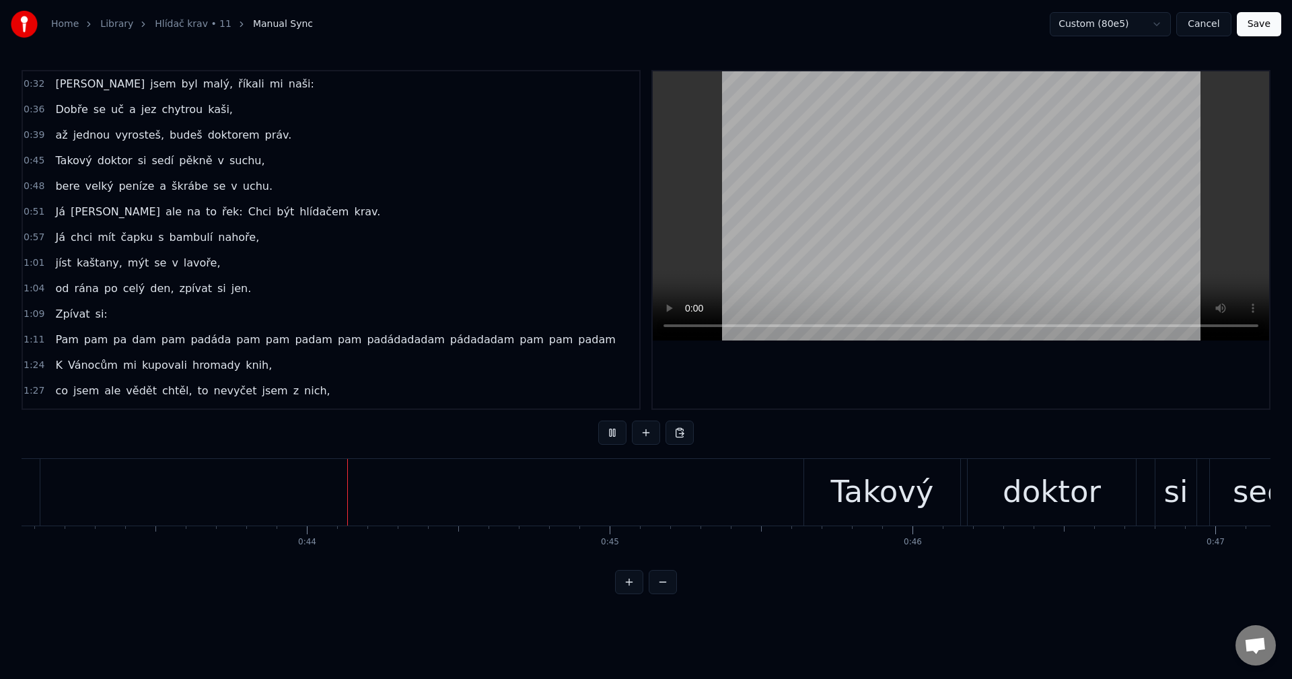
scroll to position [0, 13158]
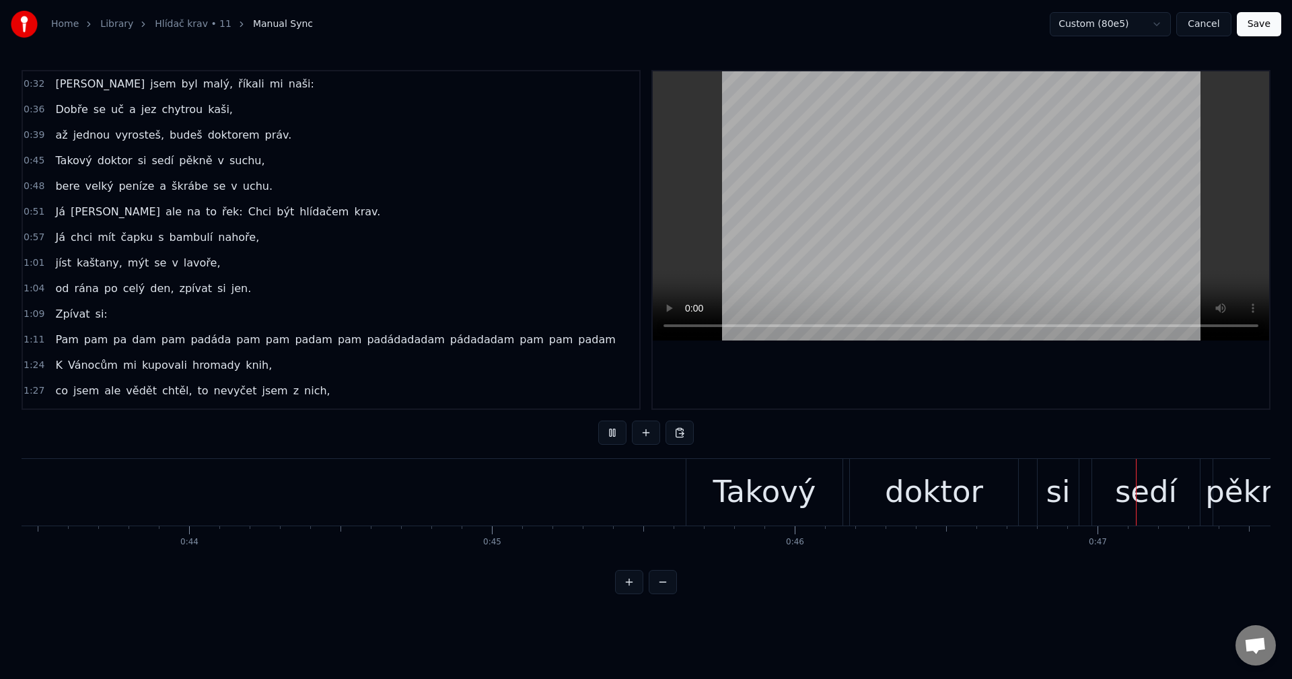
click at [608, 428] on button at bounding box center [612, 433] width 28 height 24
click at [1075, 494] on div "si" at bounding box center [1058, 492] width 41 height 67
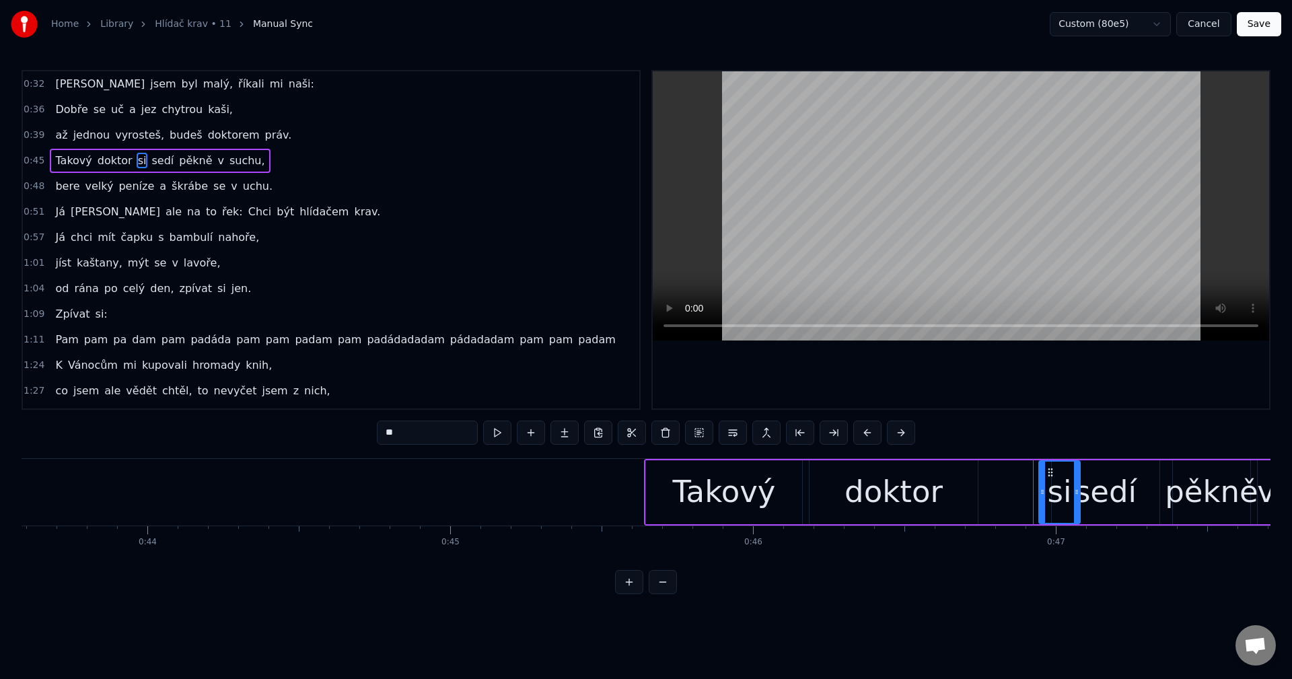
scroll to position [0, 13205]
drag, startPoint x: 1050, startPoint y: 472, endPoint x: 1003, endPoint y: 472, distance: 46.4
click at [1003, 472] on circle at bounding box center [1002, 472] width 1 height 1
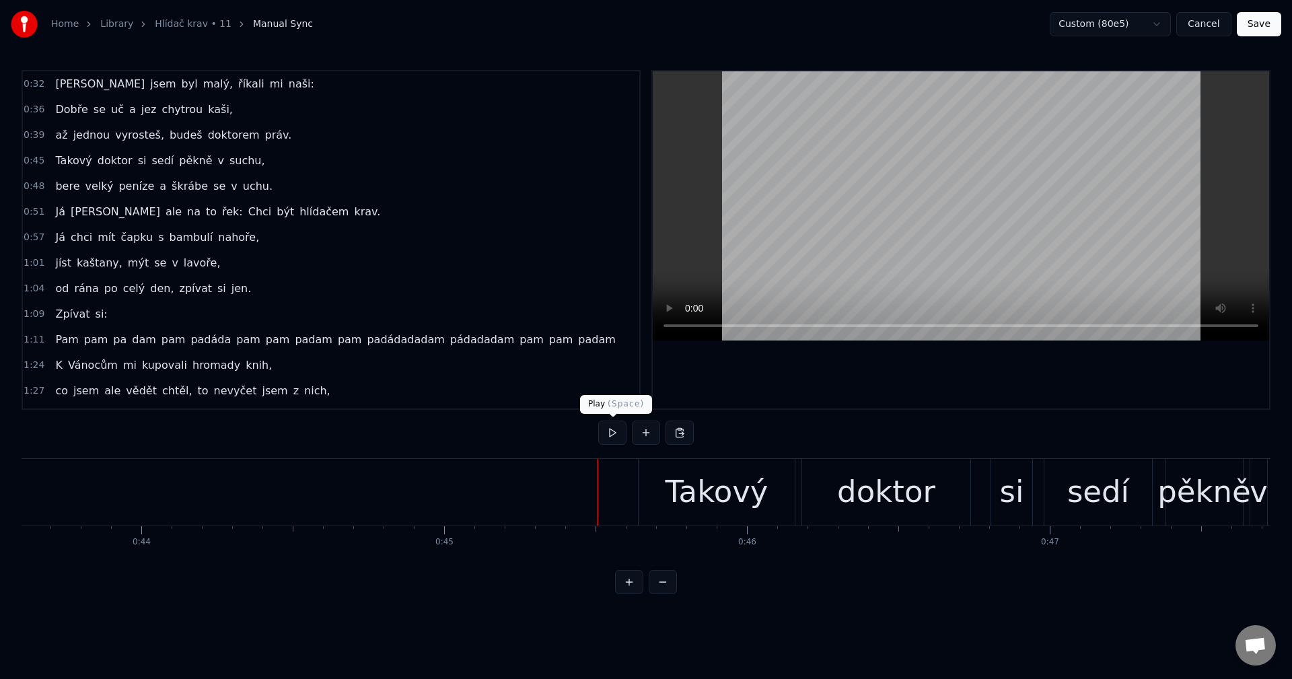
click at [616, 434] on button at bounding box center [612, 433] width 28 height 24
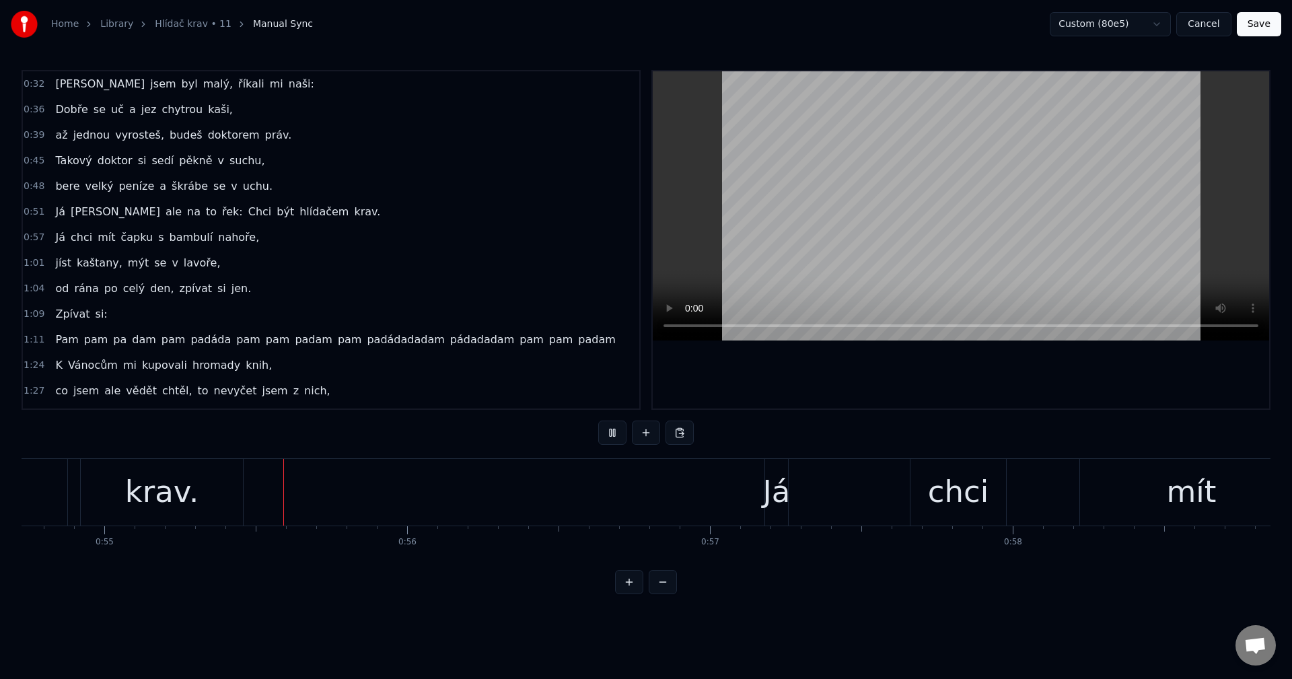
scroll to position [0, 16592]
click at [1209, 30] on button "Cancel" at bounding box center [1203, 24] width 55 height 24
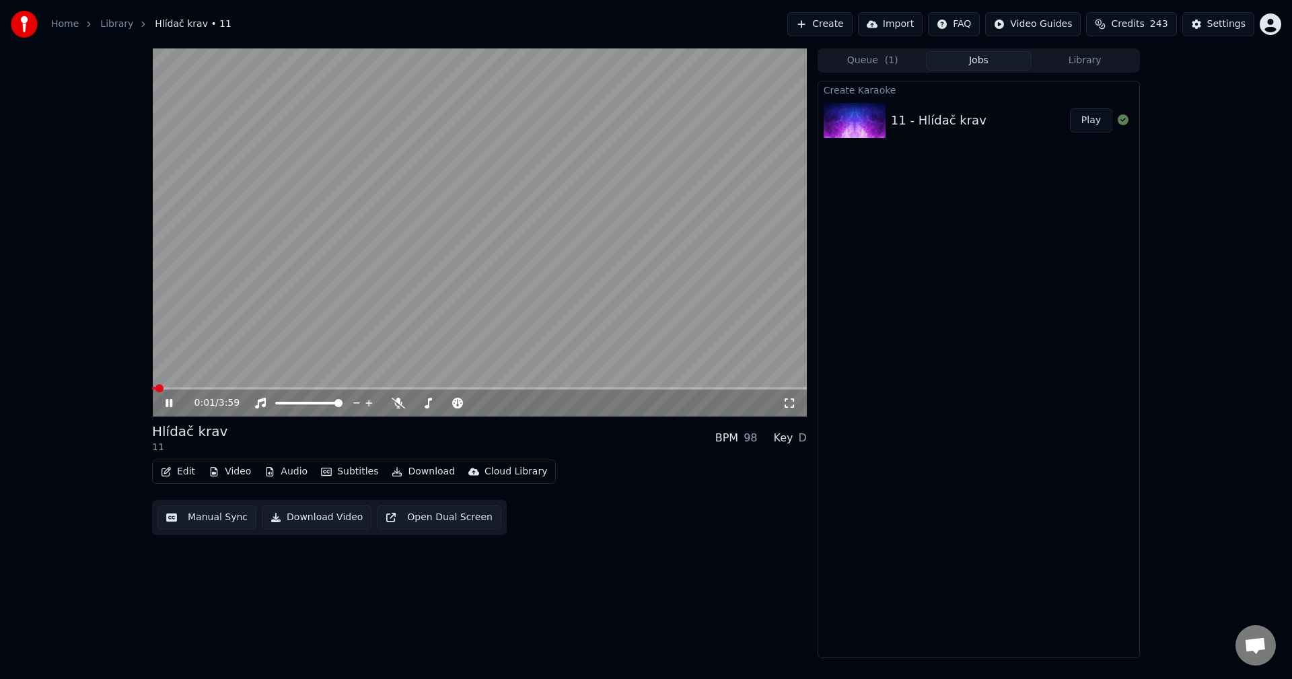
click at [1089, 72] on div "Queue ( 1 ) Jobs Library" at bounding box center [979, 60] width 322 height 24
click at [1089, 67] on button "Library" at bounding box center [1085, 61] width 106 height 20
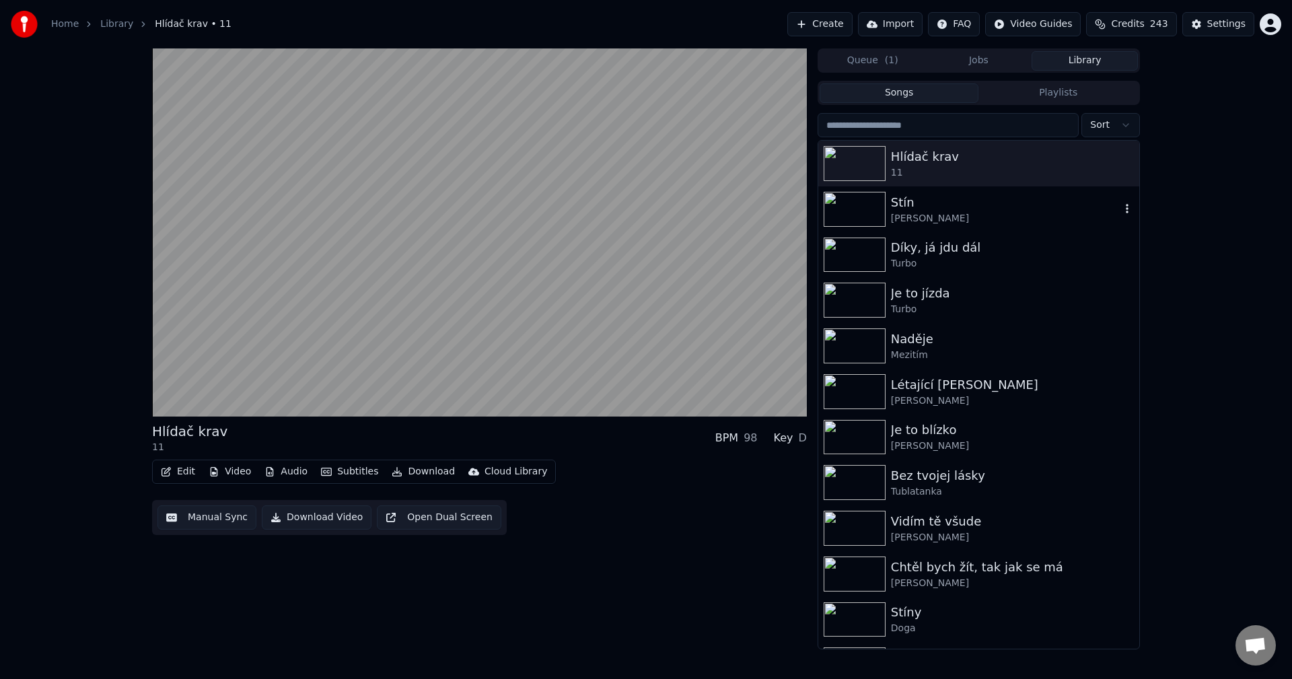
click at [968, 201] on div "Stín" at bounding box center [1005, 202] width 229 height 19
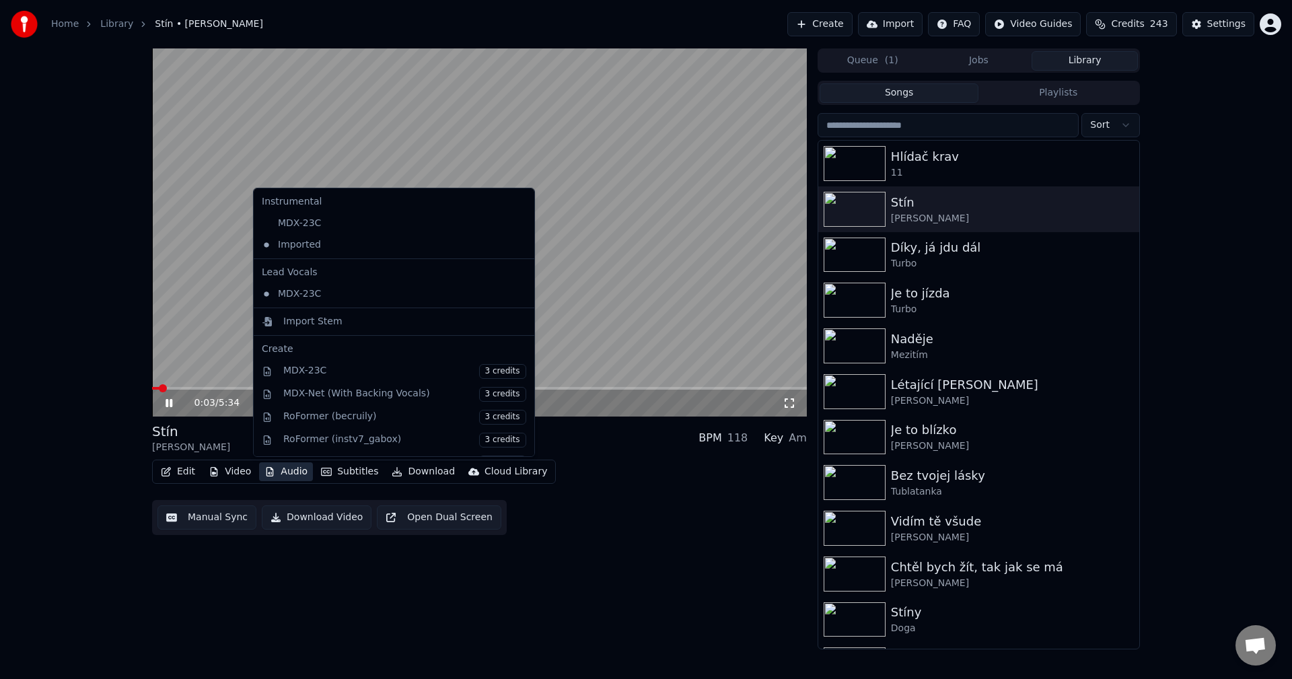
click at [295, 475] on button "Audio" at bounding box center [286, 471] width 54 height 19
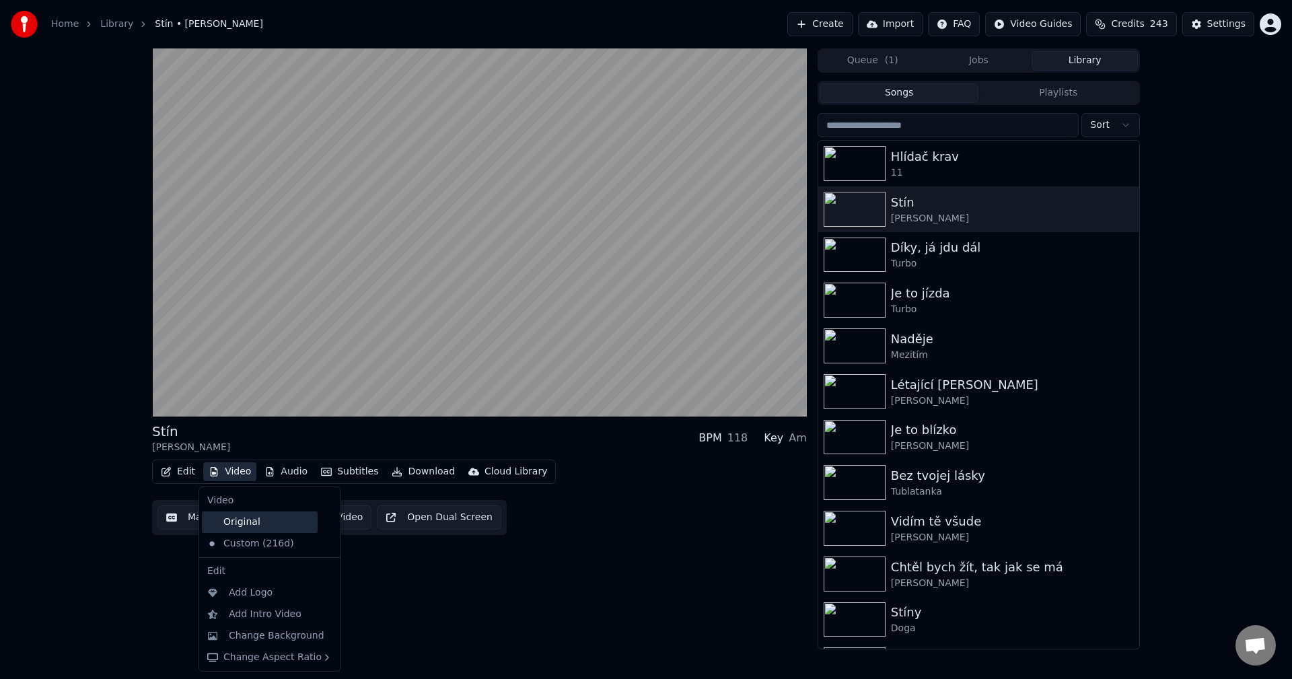
click at [240, 522] on div "Original" at bounding box center [260, 522] width 116 height 22
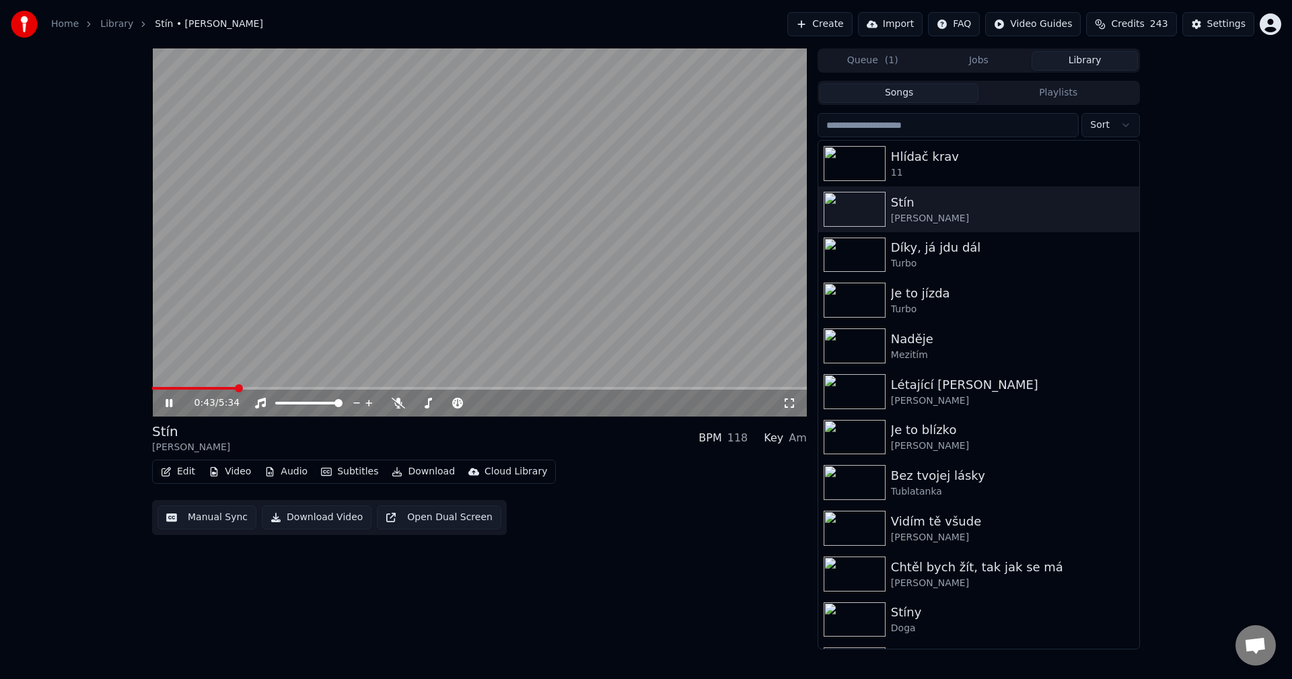
click at [237, 388] on span at bounding box center [479, 388] width 655 height 3
click at [176, 406] on icon at bounding box center [179, 403] width 32 height 11
